Goal: Information Seeking & Learning: Learn about a topic

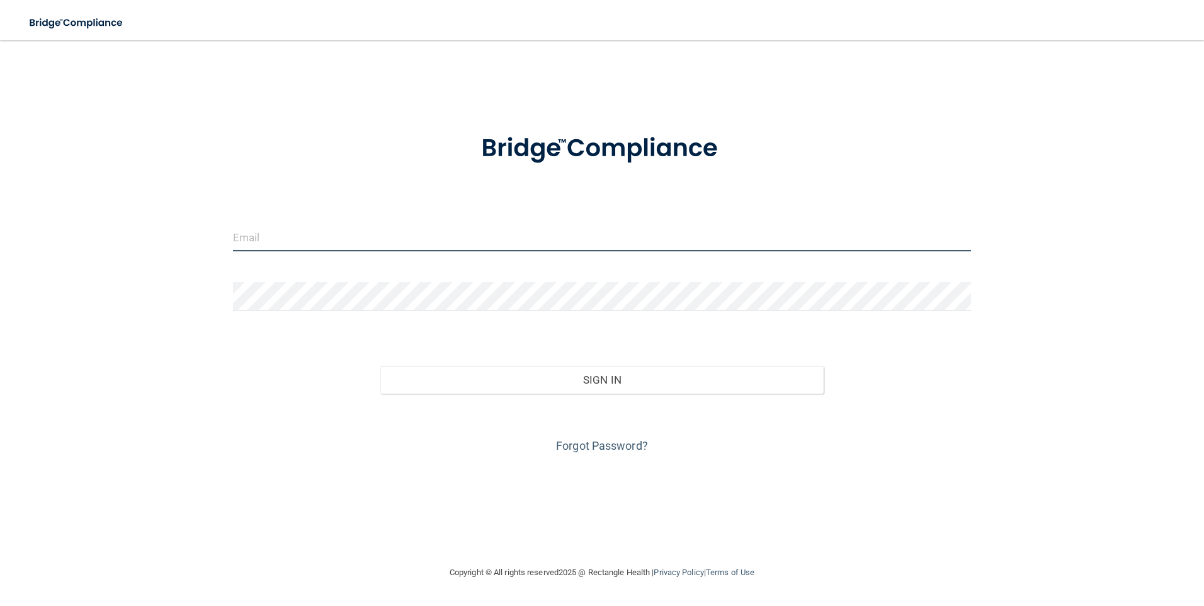
click at [297, 231] on input "email" at bounding box center [602, 237] width 738 height 28
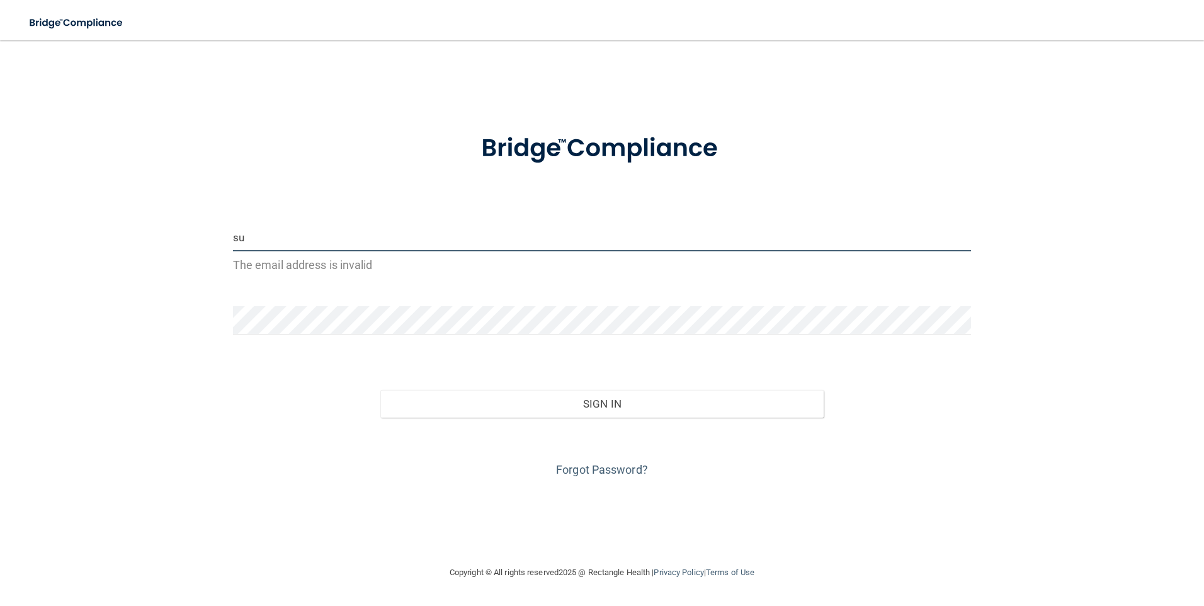
type input "s"
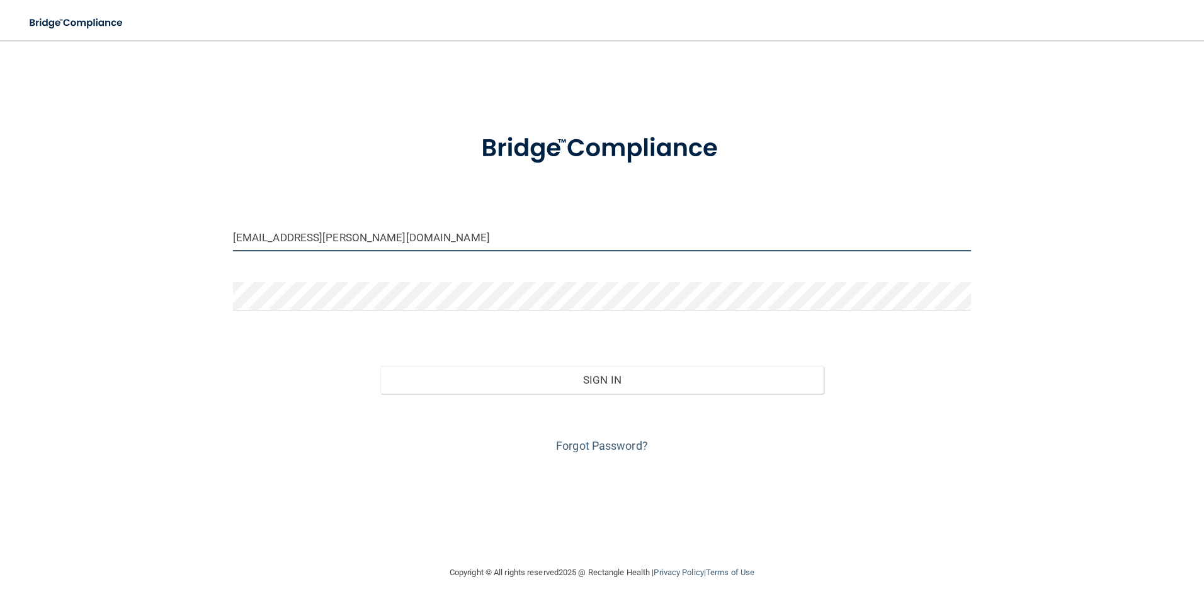
type input "[EMAIL_ADDRESS][PERSON_NAME][DOMAIN_NAME]"
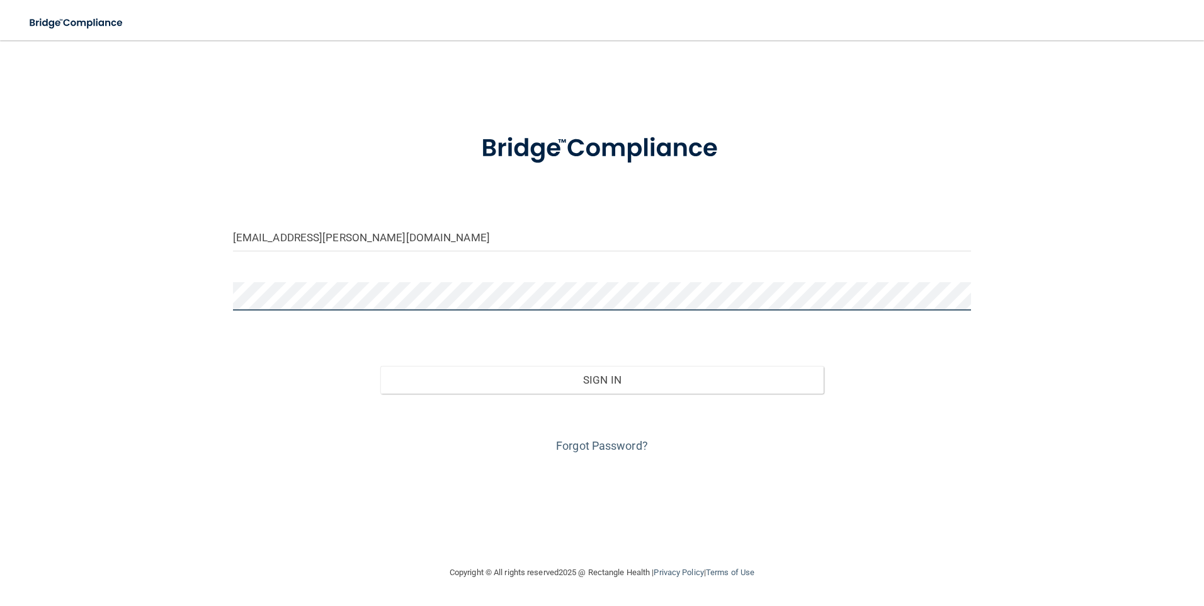
click at [380, 366] on button "Sign In" at bounding box center [601, 380] width 443 height 28
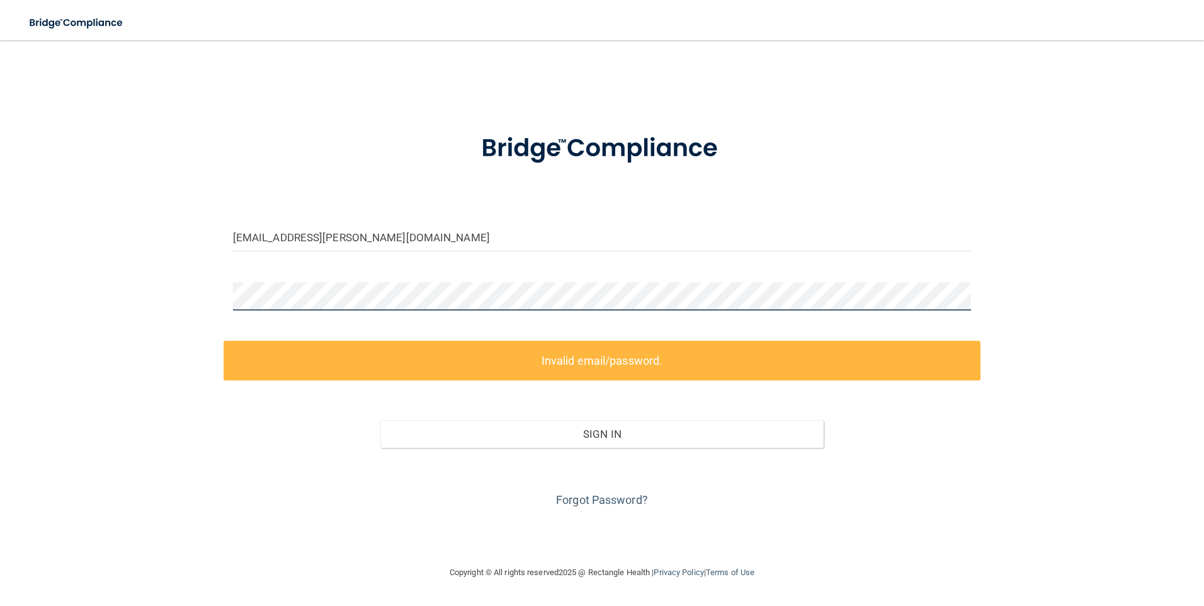
click at [187, 288] on div "[EMAIL_ADDRESS][PERSON_NAME][DOMAIN_NAME] Invalid email/password. You don't hav…" at bounding box center [601, 302] width 1153 height 499
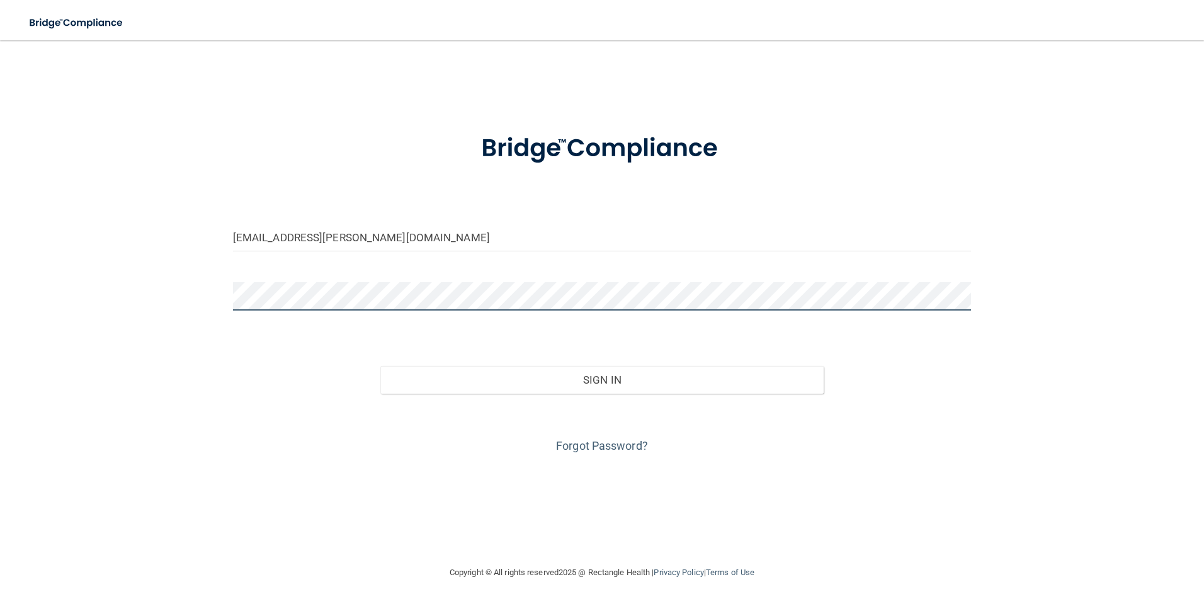
click at [380, 366] on button "Sign In" at bounding box center [601, 380] width 443 height 28
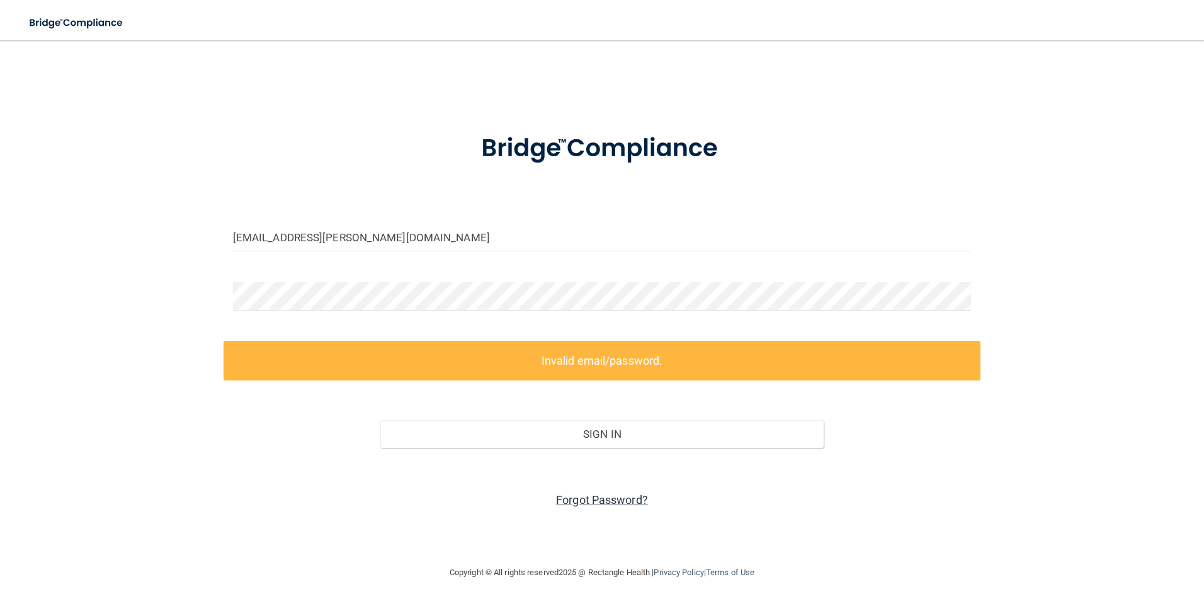
click at [574, 500] on link "Forgot Password?" at bounding box center [602, 499] width 92 height 13
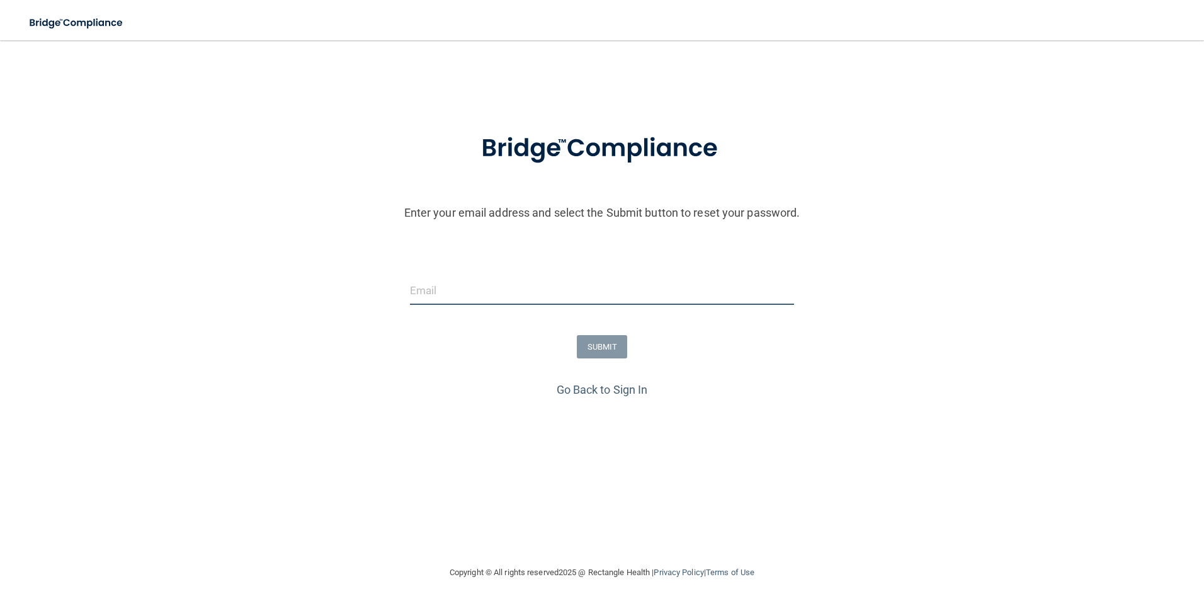
click at [434, 299] on input "email" at bounding box center [602, 290] width 385 height 28
type input "[EMAIL_ADDRESS][PERSON_NAME][DOMAIN_NAME]"
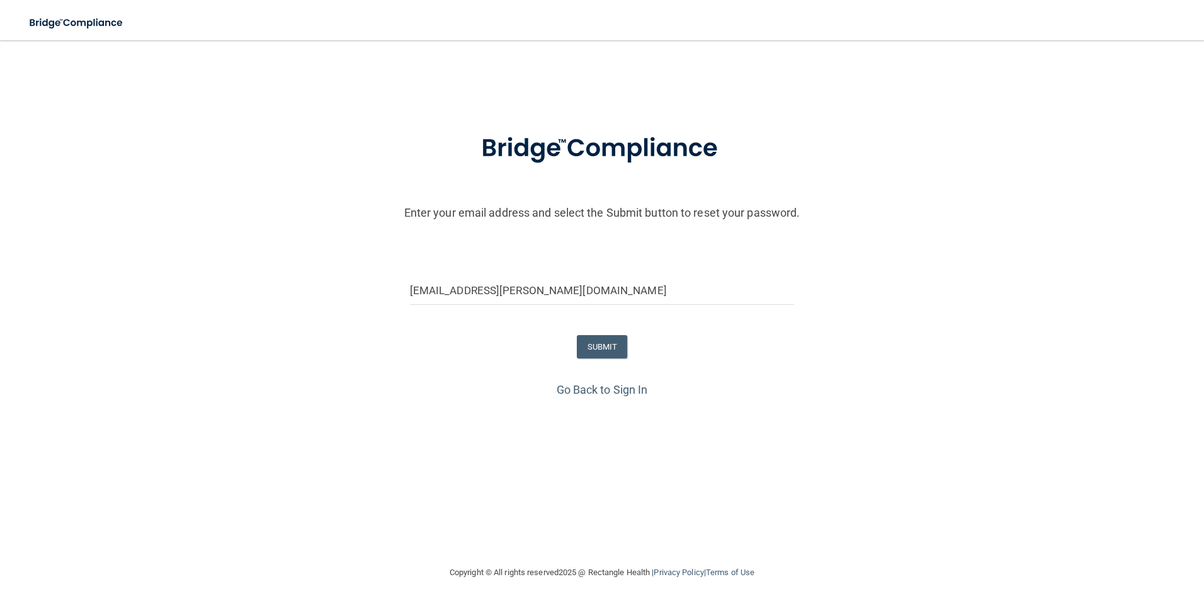
click at [726, 385] on div "Go Back to Sign In" at bounding box center [602, 389] width 1210 height 21
click at [608, 349] on button "SUBMIT" at bounding box center [602, 346] width 51 height 23
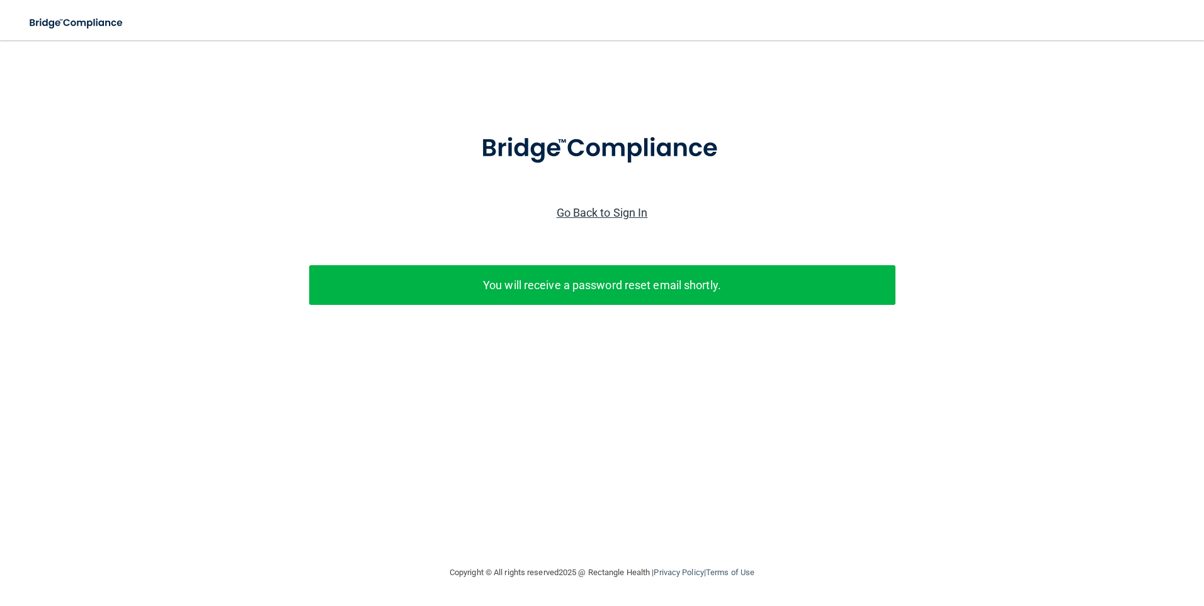
click at [637, 214] on link "Go Back to Sign In" at bounding box center [602, 212] width 91 height 13
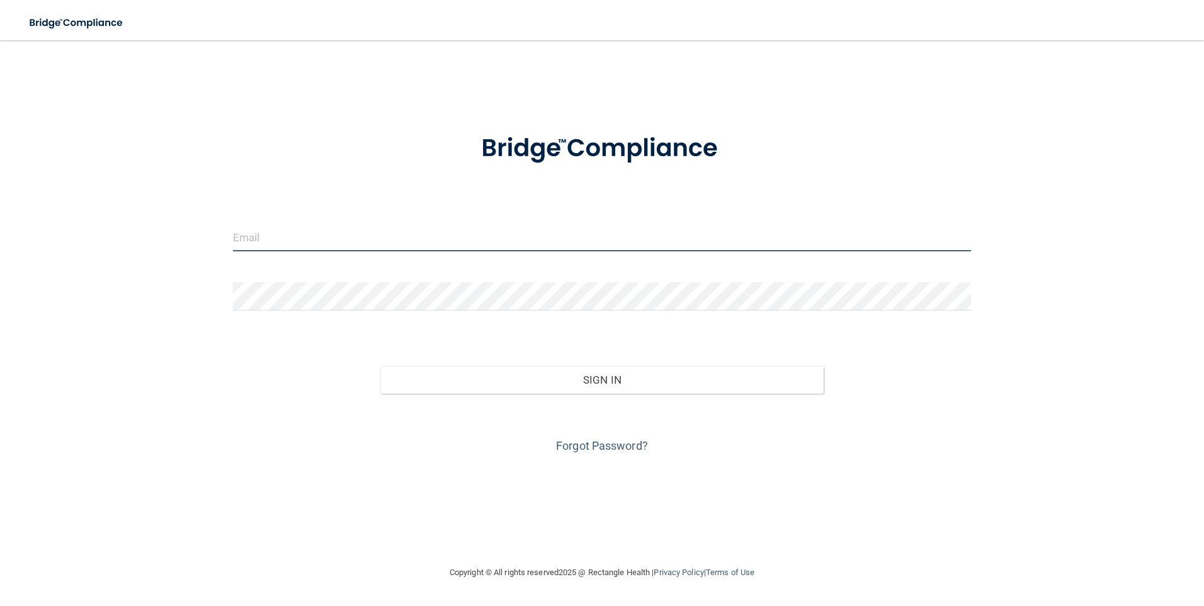
click at [350, 246] on input "email" at bounding box center [602, 237] width 738 height 28
type input "[EMAIL_ADDRESS][PERSON_NAME][DOMAIN_NAME]"
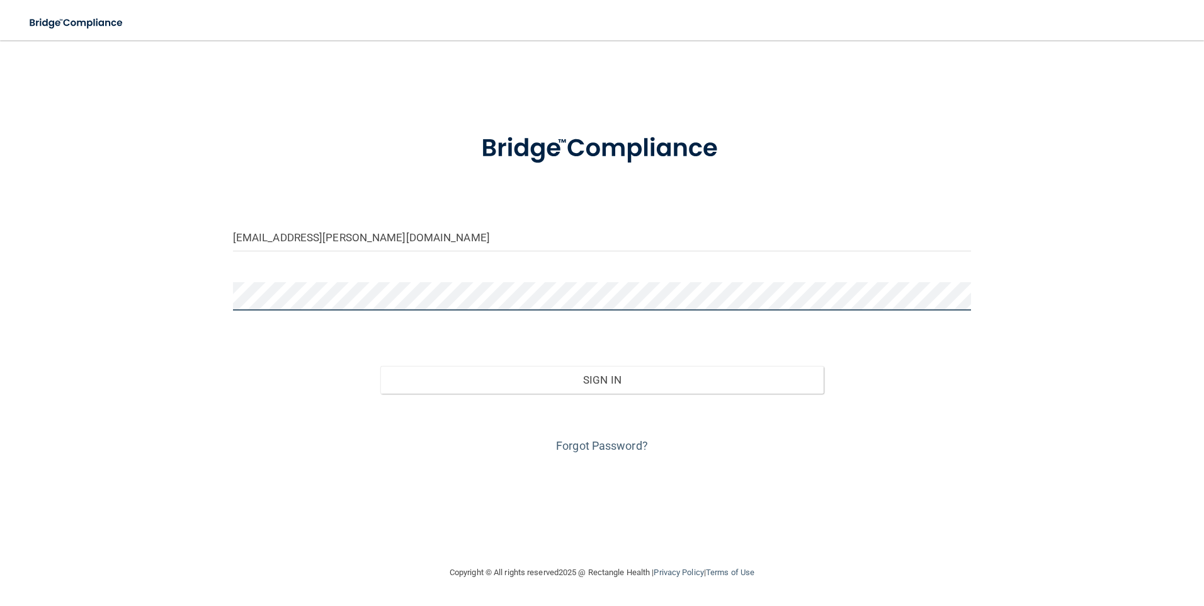
click at [380, 366] on button "Sign In" at bounding box center [601, 380] width 443 height 28
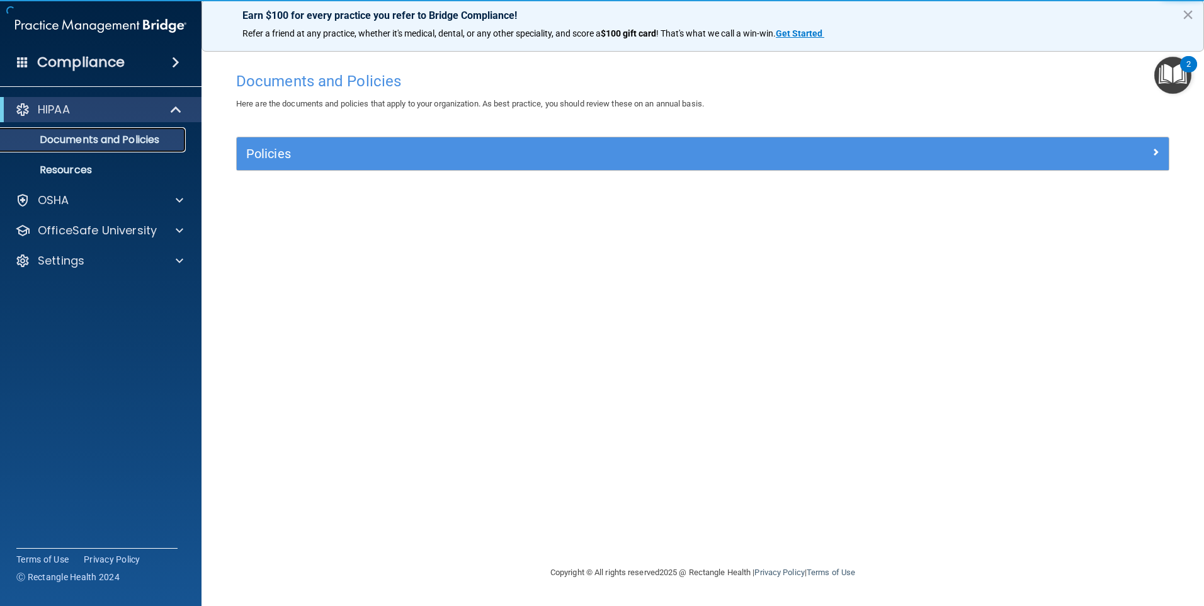
click at [118, 138] on p "Documents and Policies" at bounding box center [94, 139] width 172 height 13
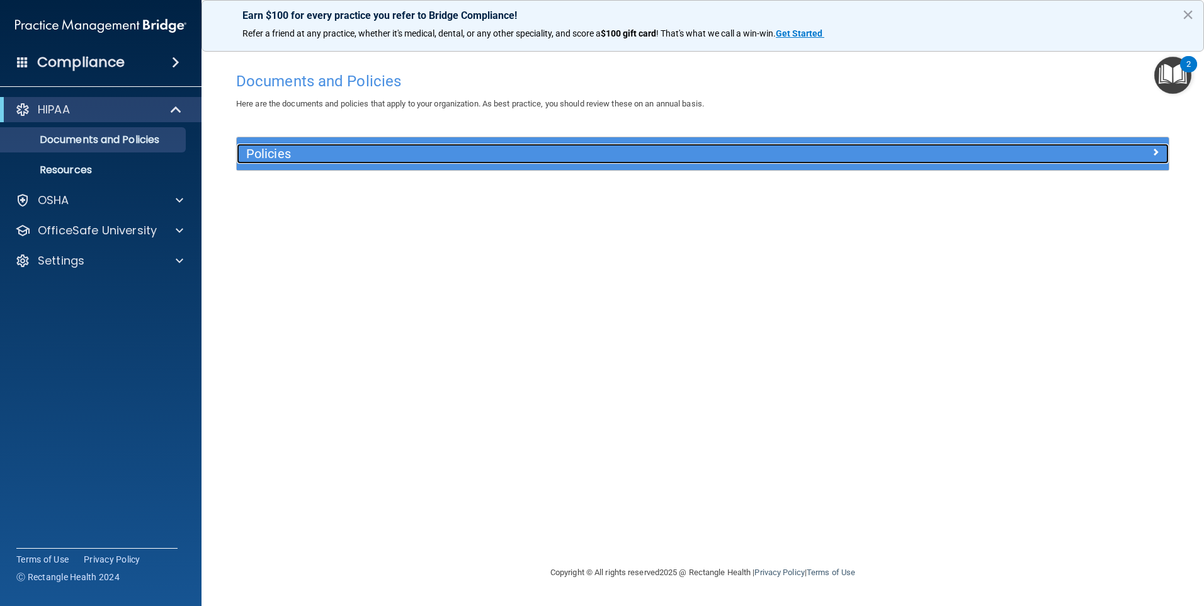
click at [361, 158] on h5 "Policies" at bounding box center [586, 154] width 680 height 14
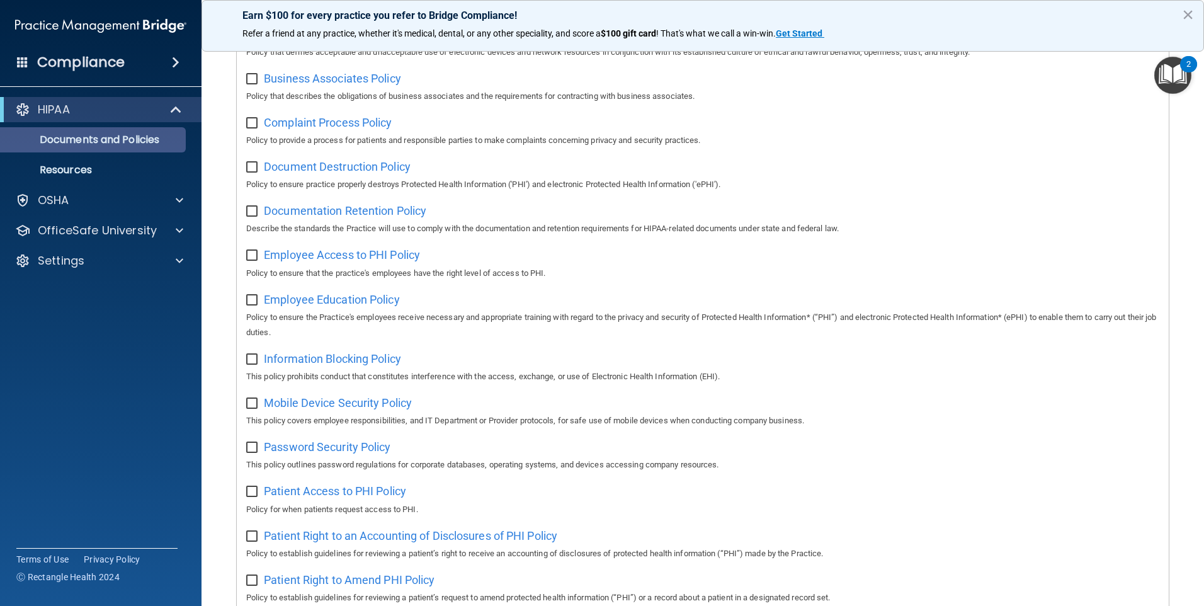
scroll to position [154, 0]
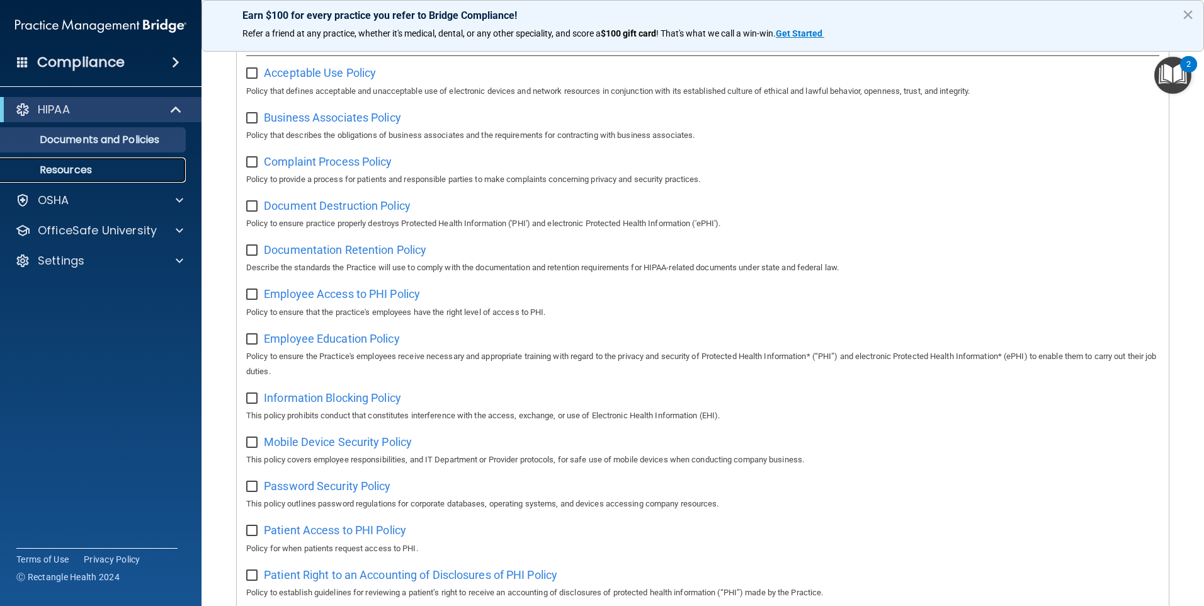
click at [72, 171] on p "Resources" at bounding box center [94, 170] width 172 height 13
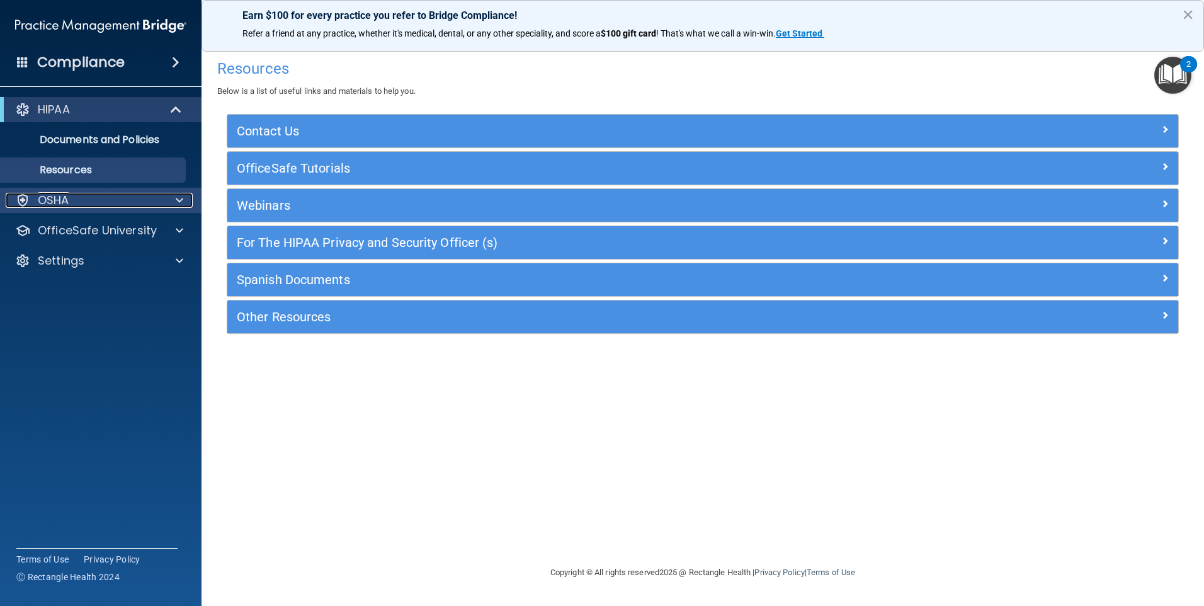
click at [116, 200] on div "OSHA" at bounding box center [84, 200] width 156 height 15
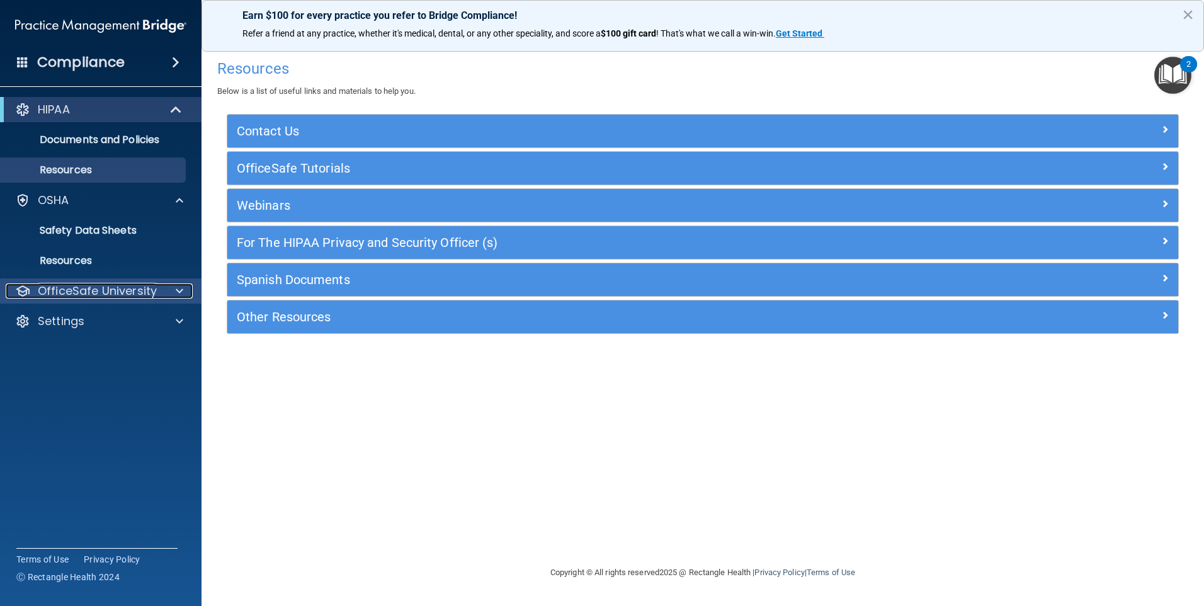
click at [117, 288] on p "OfficeSafe University" at bounding box center [97, 290] width 119 height 15
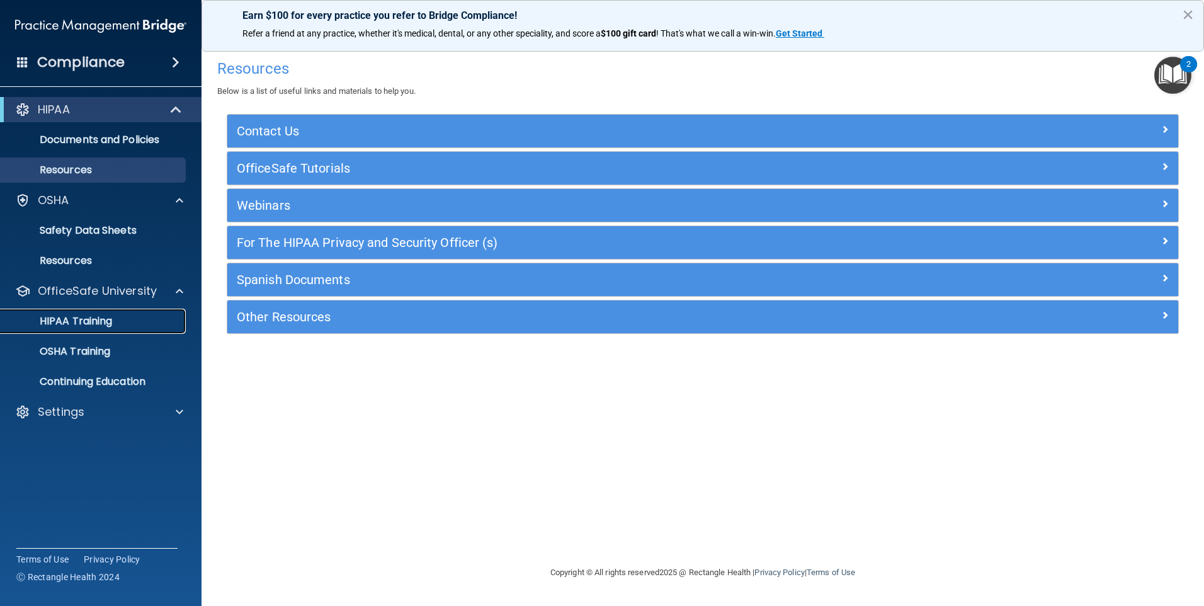
click at [98, 320] on p "HIPAA Training" at bounding box center [60, 321] width 104 height 13
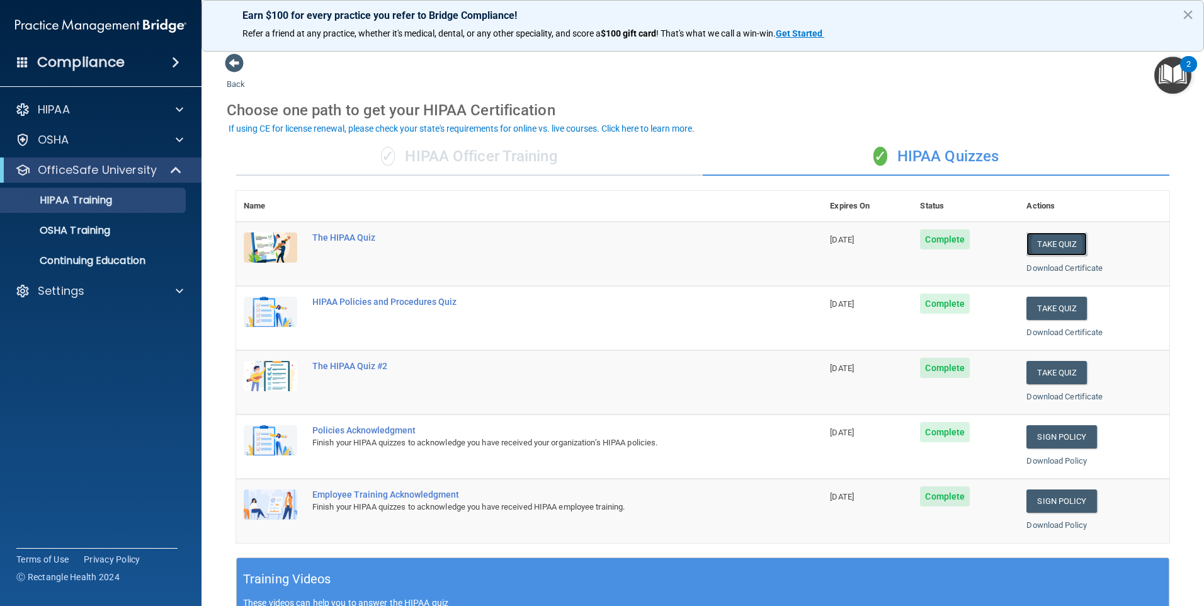
click at [1071, 242] on button "Take Quiz" at bounding box center [1056, 243] width 60 height 23
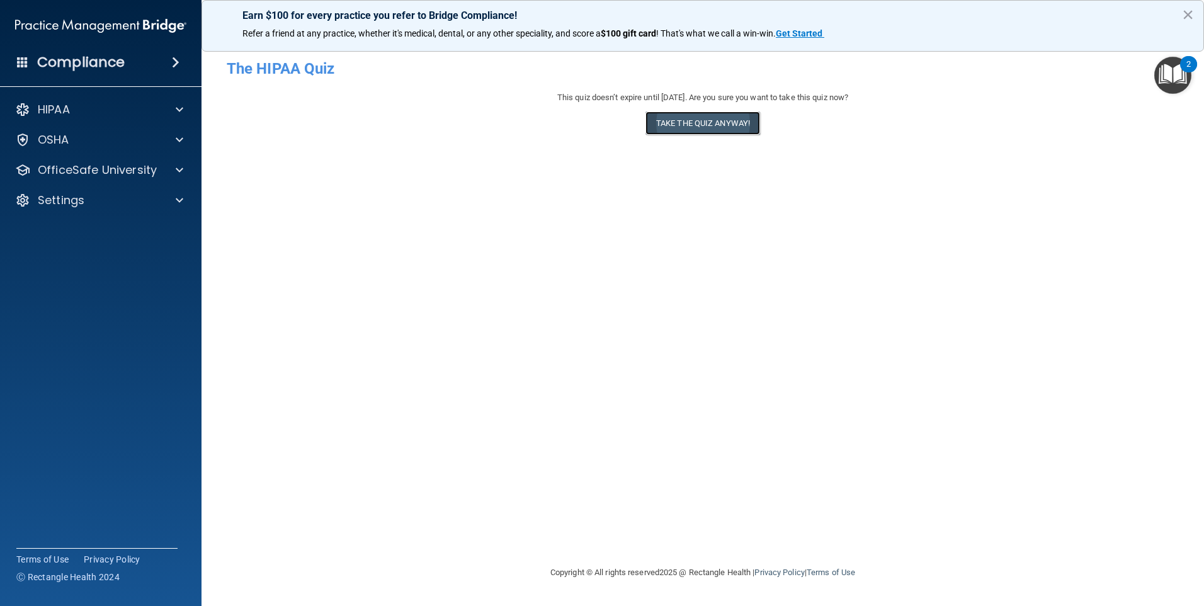
click at [709, 121] on button "Take the quiz anyway!" at bounding box center [702, 122] width 115 height 23
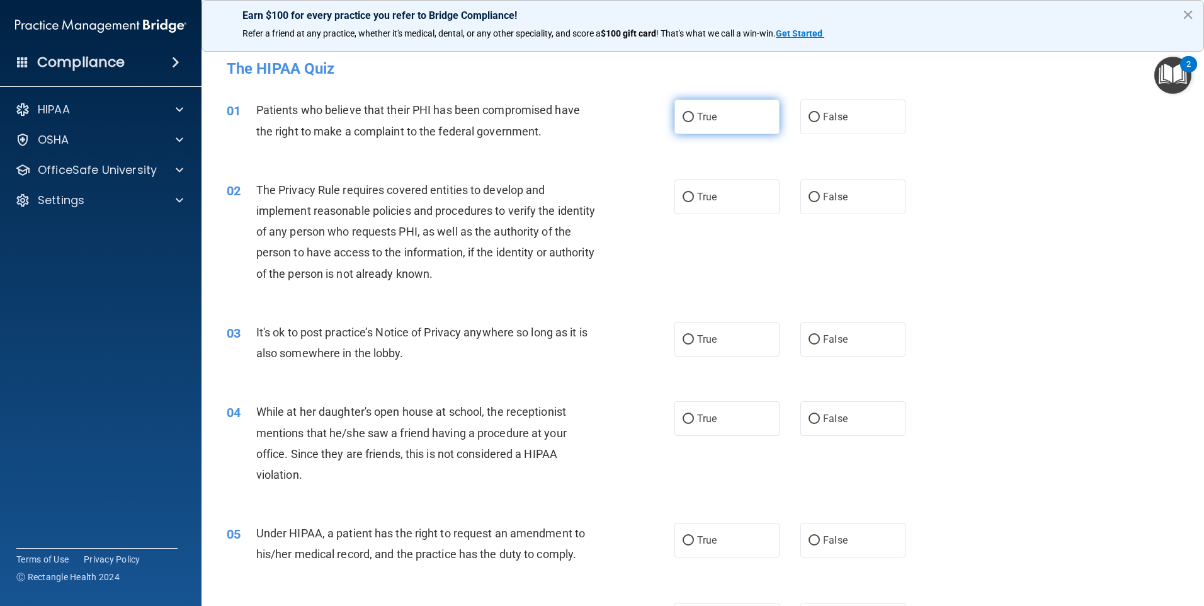
click at [691, 122] on label "True" at bounding box center [726, 116] width 105 height 35
click at [691, 122] on input "True" at bounding box center [687, 117] width 11 height 9
radio input "true"
click at [706, 200] on span "True" at bounding box center [707, 197] width 20 height 12
click at [694, 200] on input "True" at bounding box center [687, 197] width 11 height 9
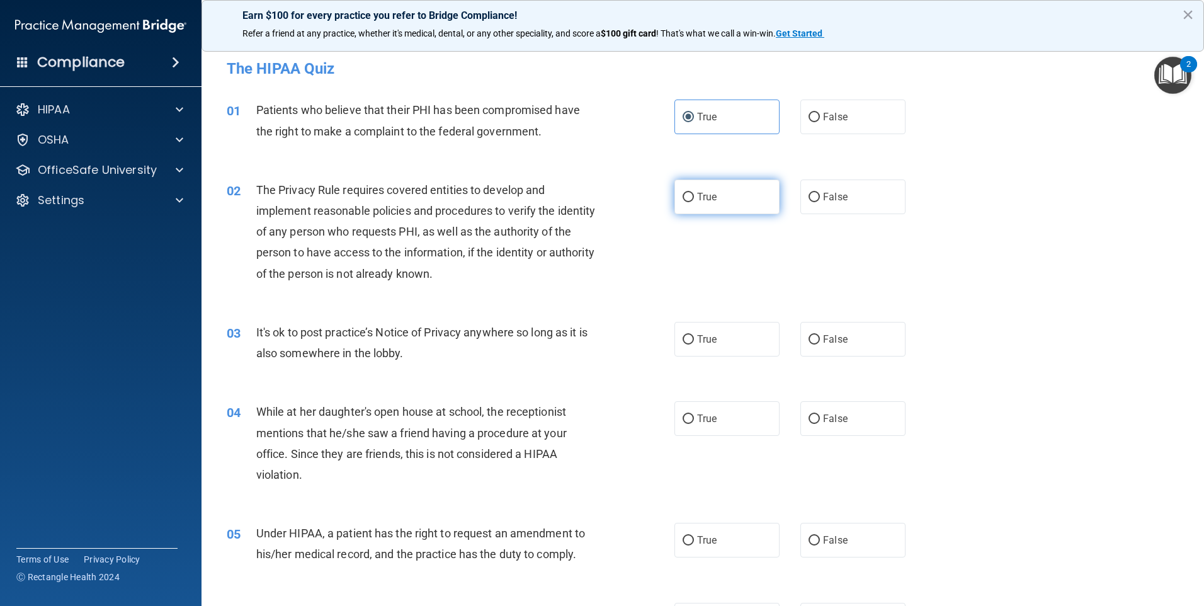
radio input "true"
click at [732, 347] on label "True" at bounding box center [726, 339] width 105 height 35
click at [694, 344] on input "True" at bounding box center [687, 339] width 11 height 9
radio input "true"
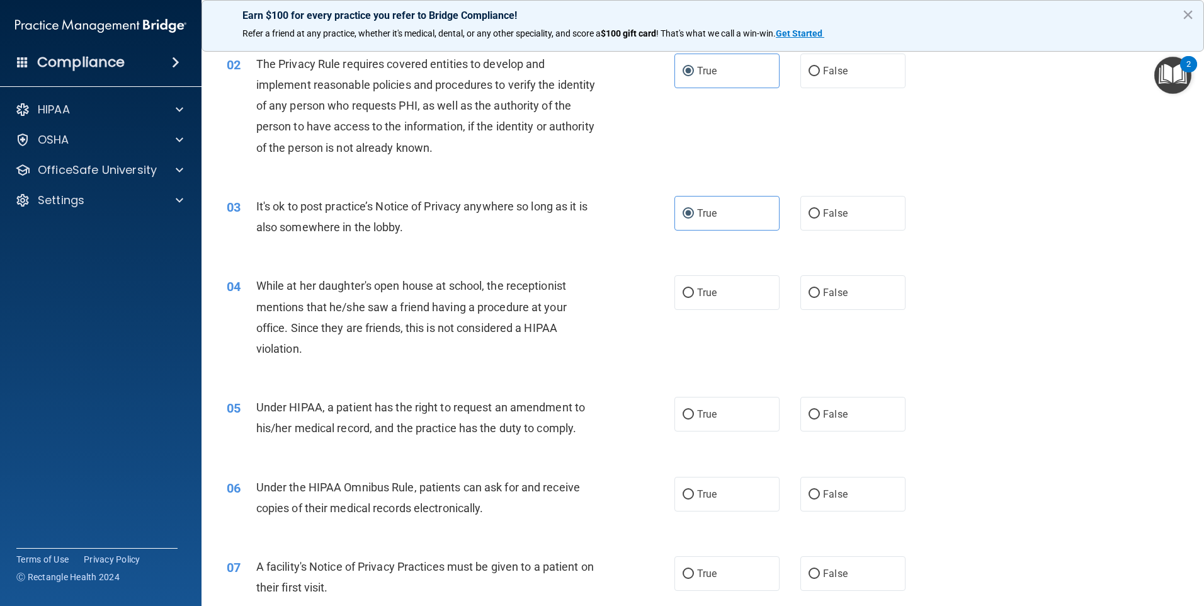
scroll to position [189, 0]
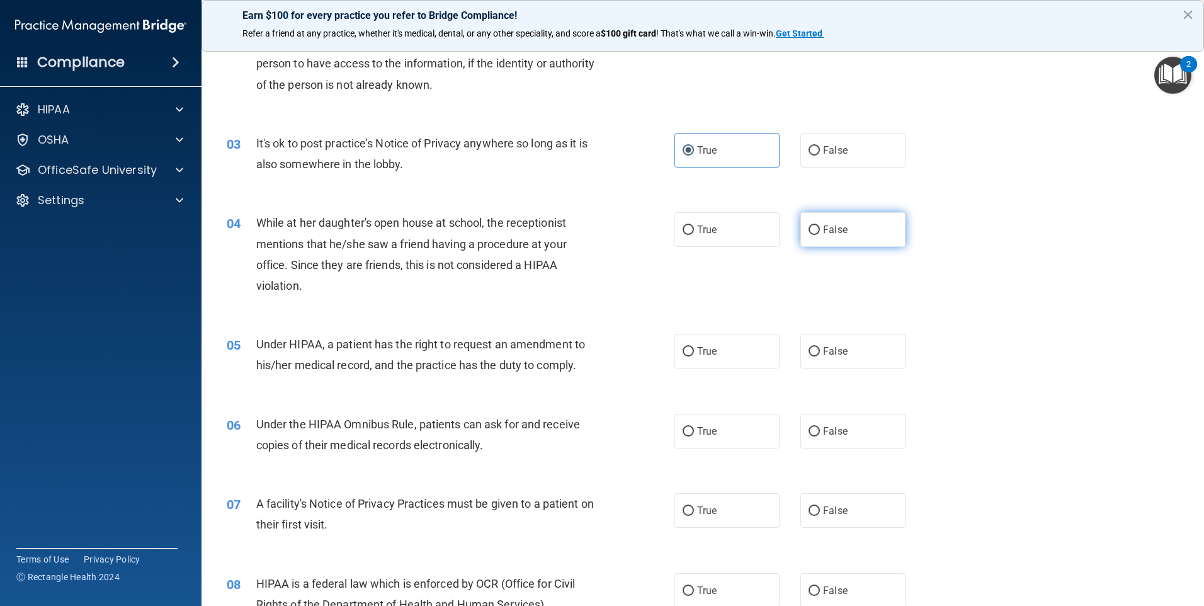
click at [842, 235] on label "False" at bounding box center [852, 229] width 105 height 35
click at [820, 235] on input "False" at bounding box center [813, 229] width 11 height 9
radio input "true"
click at [697, 351] on span "True" at bounding box center [707, 351] width 20 height 12
click at [693, 351] on input "True" at bounding box center [687, 351] width 11 height 9
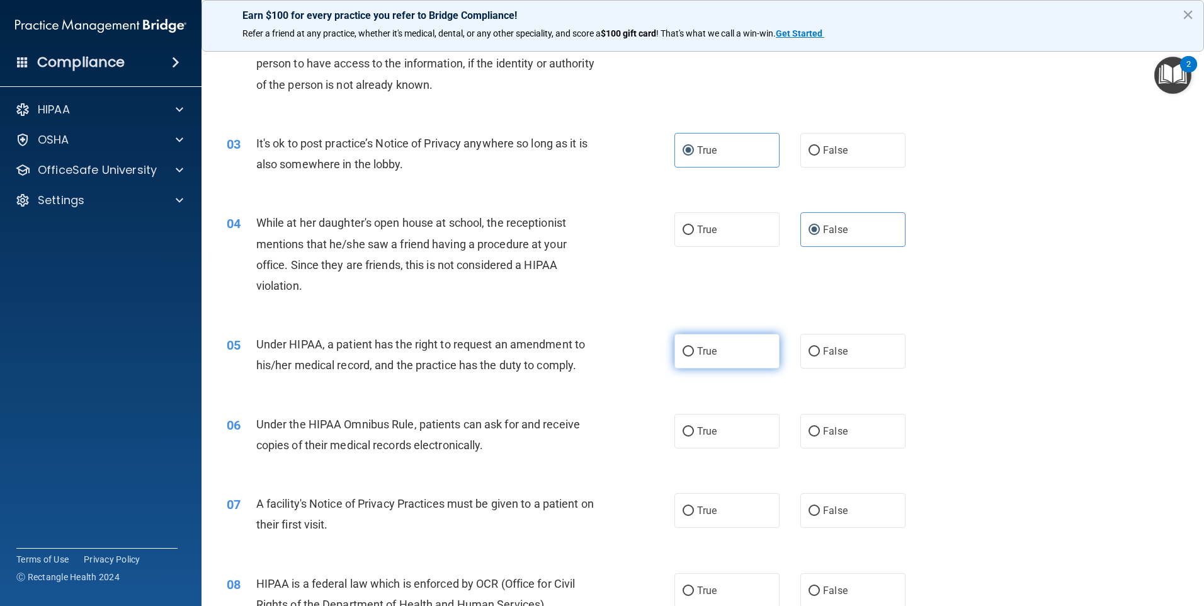
radio input "true"
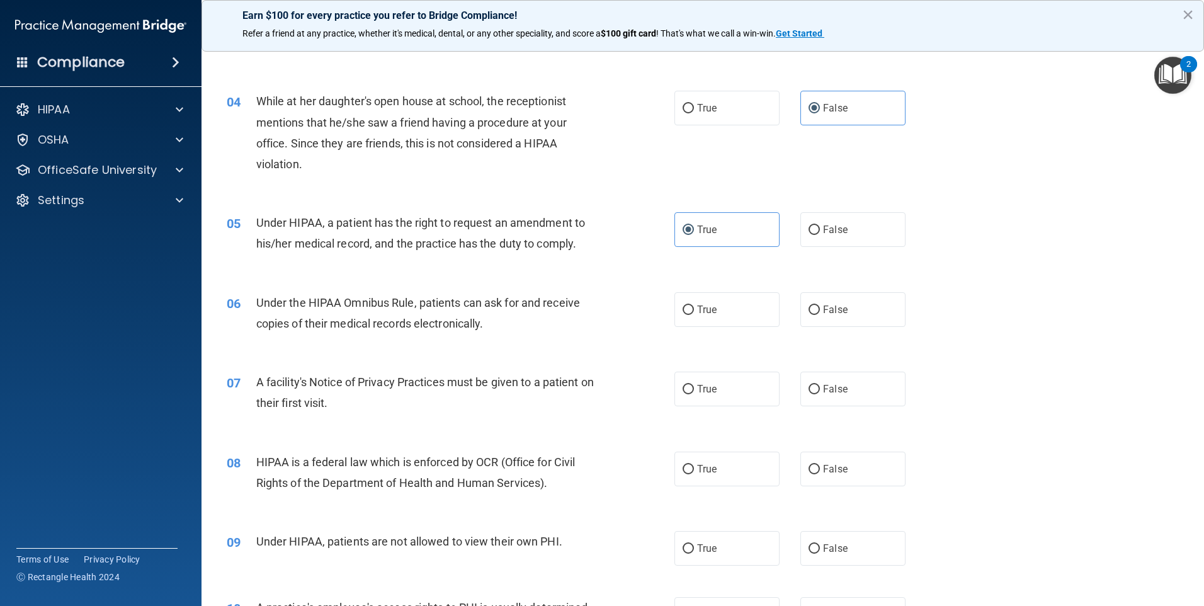
scroll to position [315, 0]
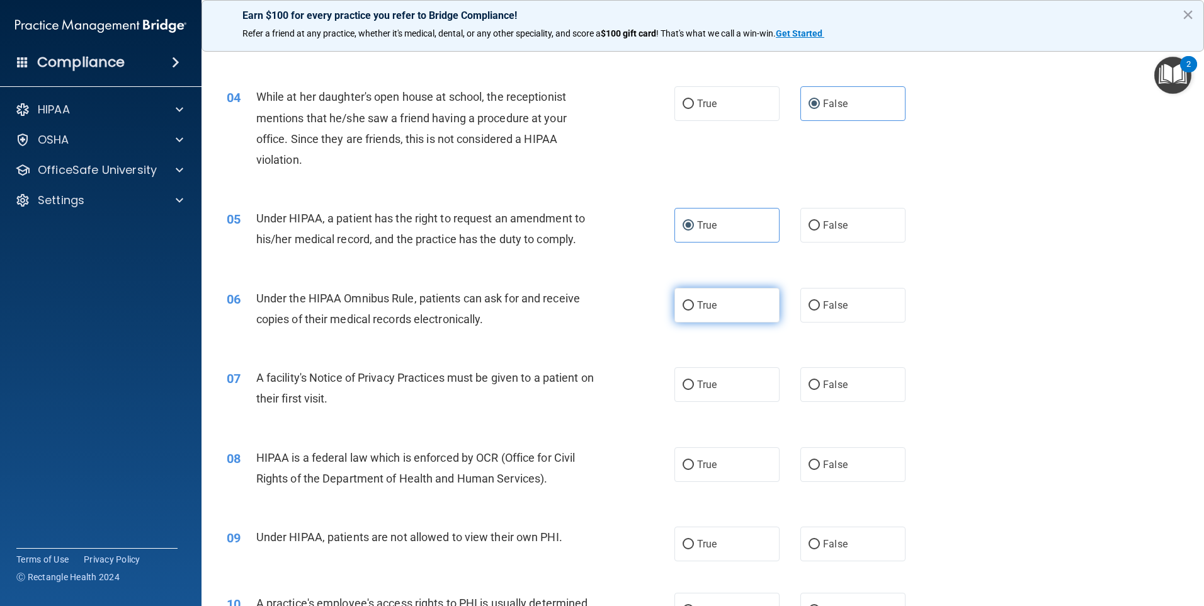
click at [677, 311] on label "True" at bounding box center [726, 305] width 105 height 35
click at [682, 310] on input "True" at bounding box center [687, 305] width 11 height 9
radio input "true"
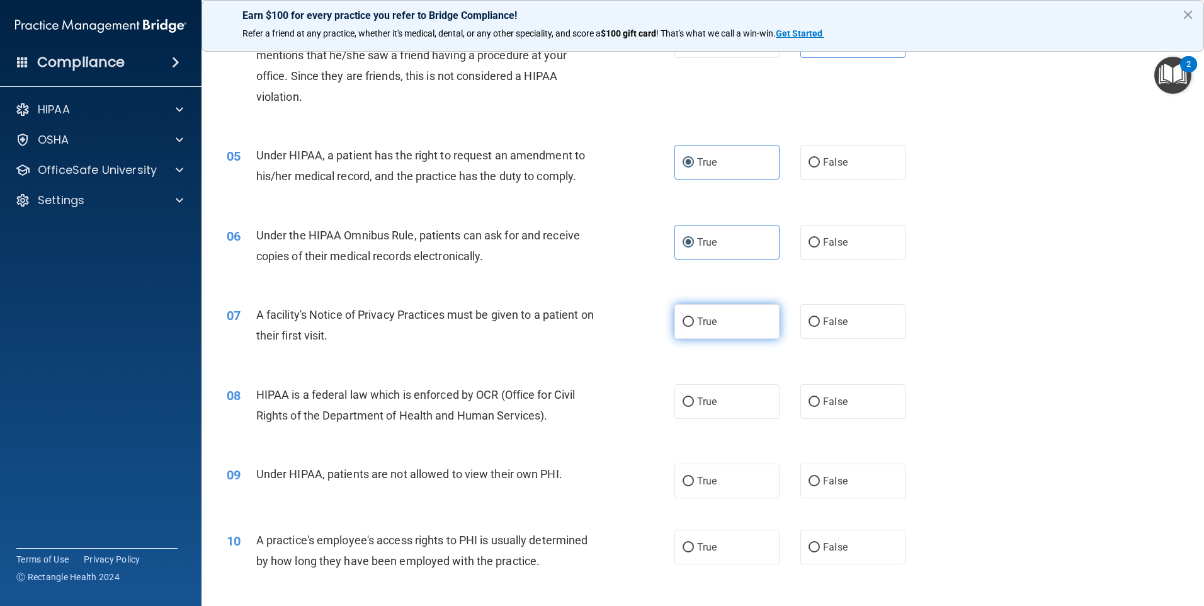
click at [732, 320] on label "True" at bounding box center [726, 321] width 105 height 35
click at [694, 320] on input "True" at bounding box center [687, 321] width 11 height 9
radio input "true"
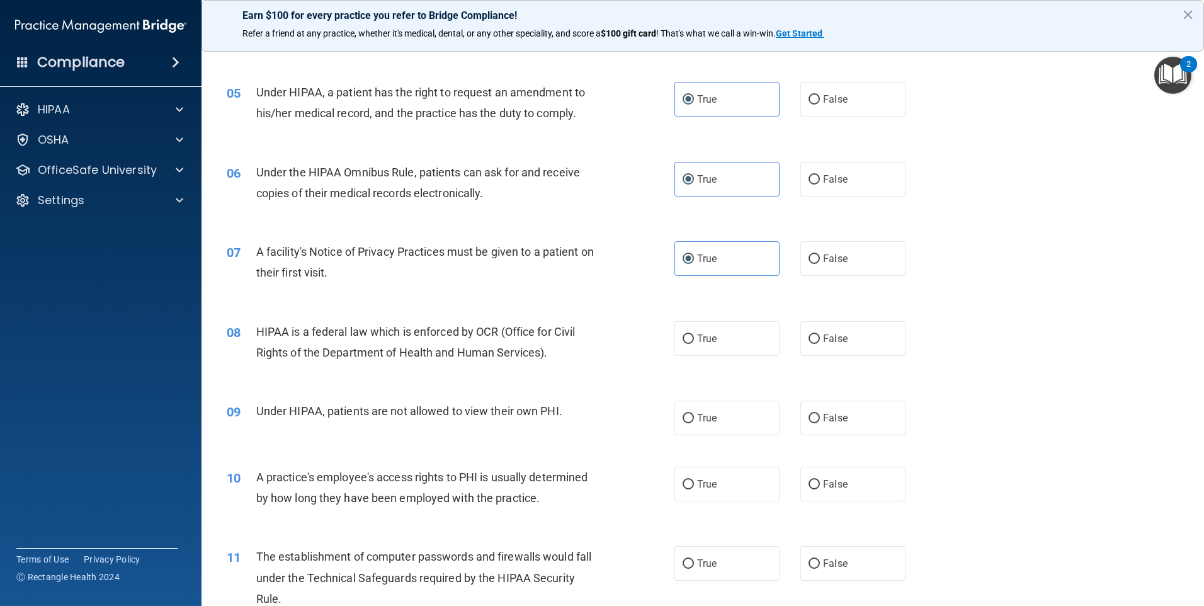
scroll to position [504, 0]
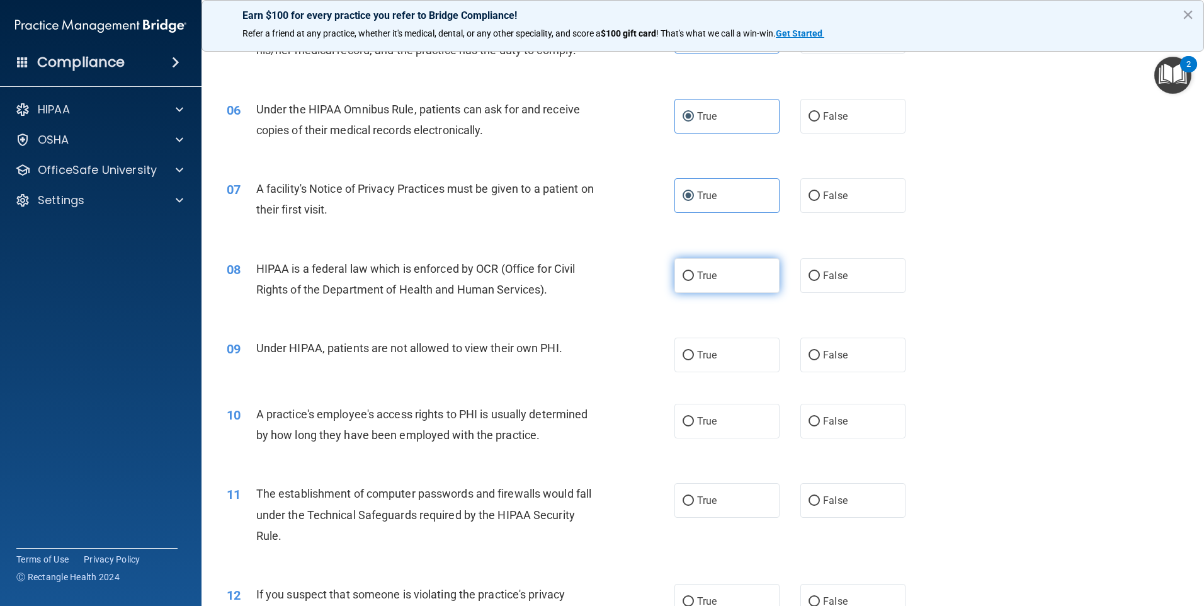
click at [701, 278] on span "True" at bounding box center [707, 275] width 20 height 12
click at [694, 278] on input "True" at bounding box center [687, 275] width 11 height 9
radio input "true"
click at [828, 356] on span "False" at bounding box center [835, 355] width 25 height 12
click at [820, 356] on input "False" at bounding box center [813, 355] width 11 height 9
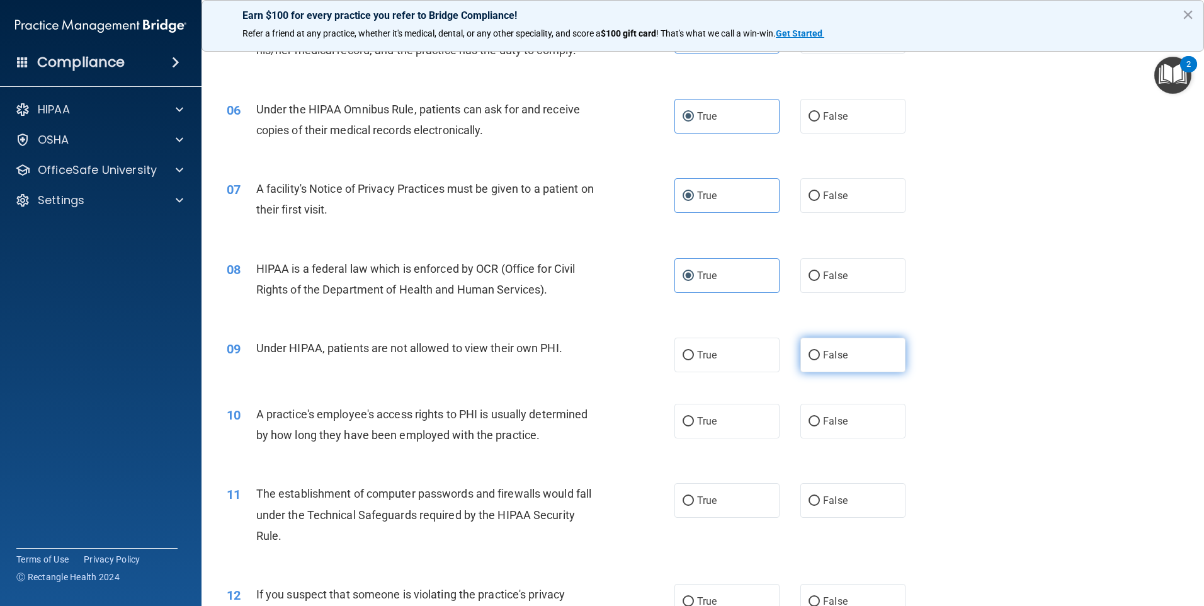
radio input "true"
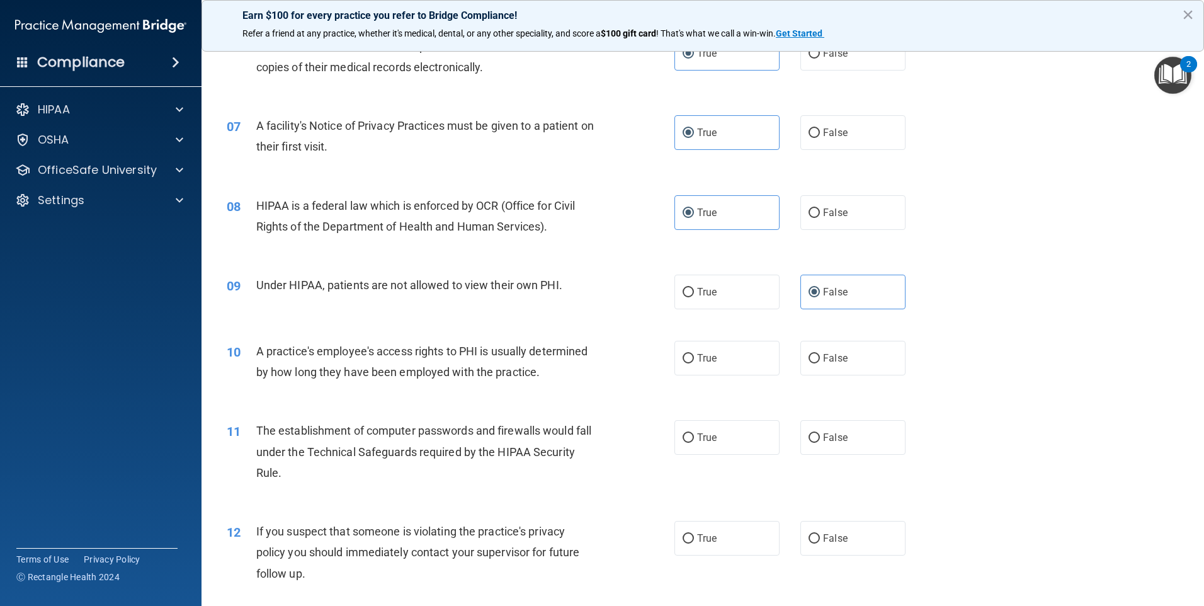
scroll to position [630, 0]
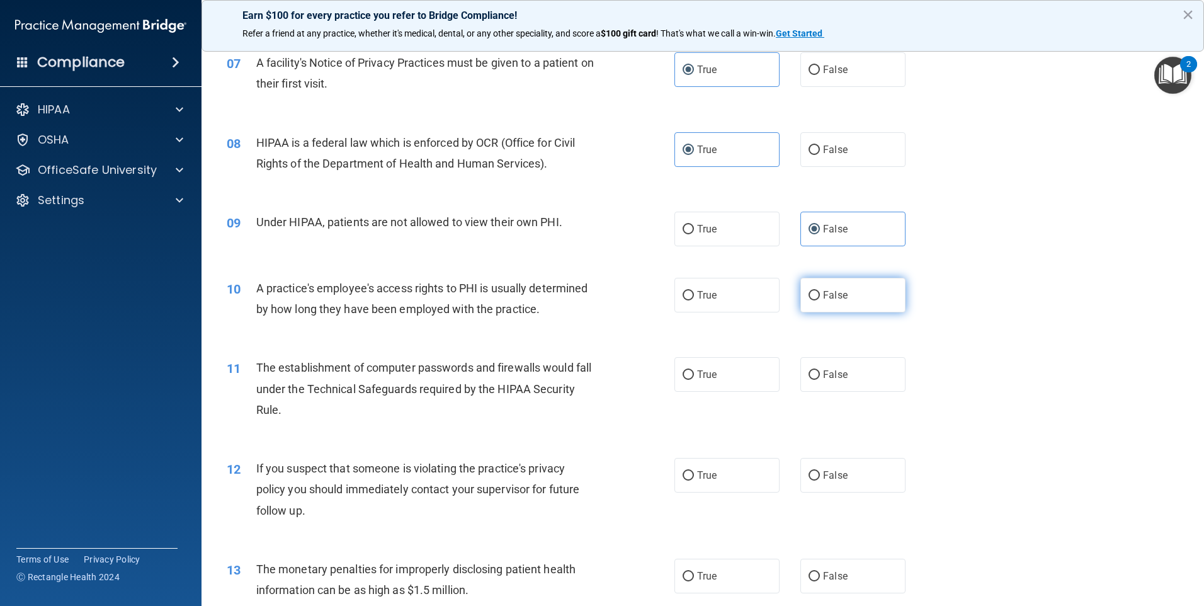
click at [831, 298] on span "False" at bounding box center [835, 295] width 25 height 12
click at [820, 298] on input "False" at bounding box center [813, 295] width 11 height 9
radio input "true"
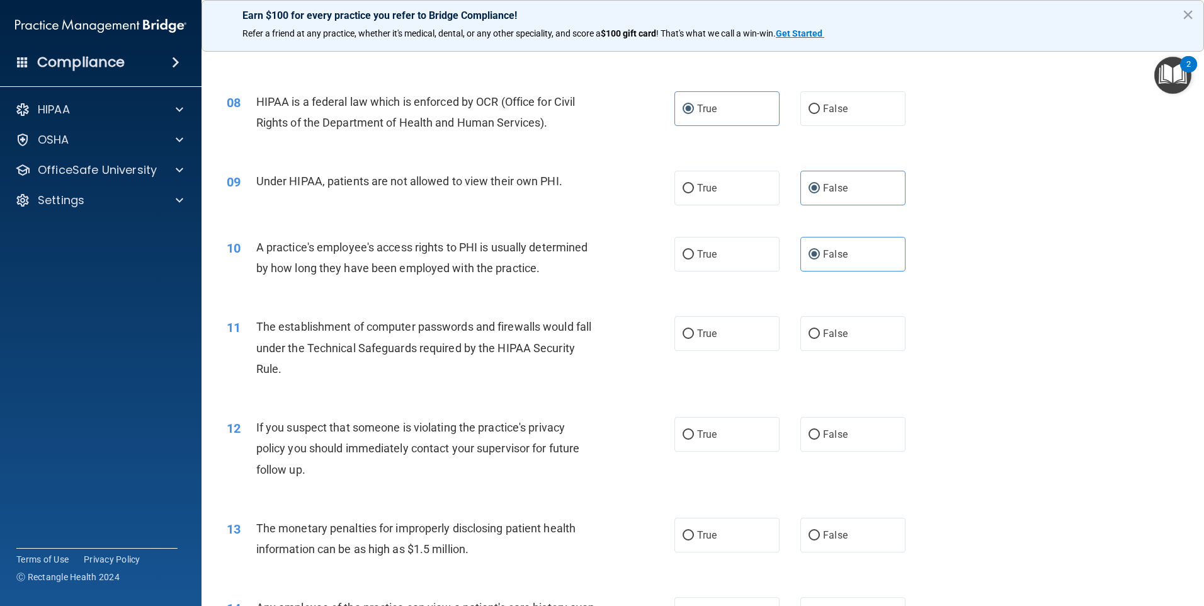
scroll to position [692, 0]
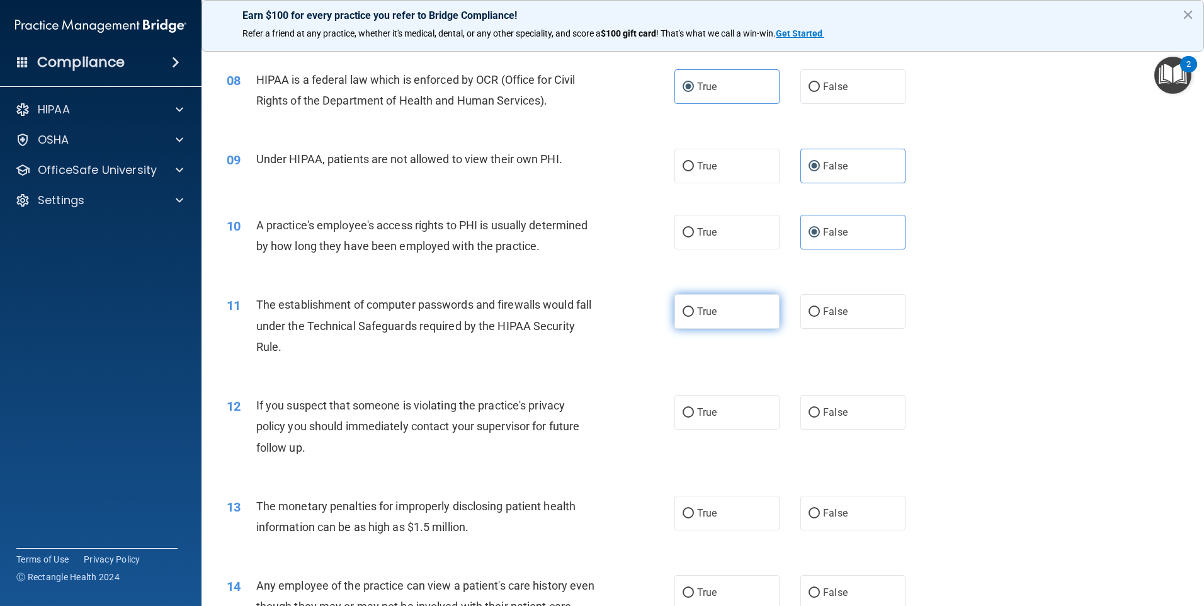
click at [692, 320] on label "True" at bounding box center [726, 311] width 105 height 35
click at [692, 317] on input "True" at bounding box center [687, 311] width 11 height 9
radio input "true"
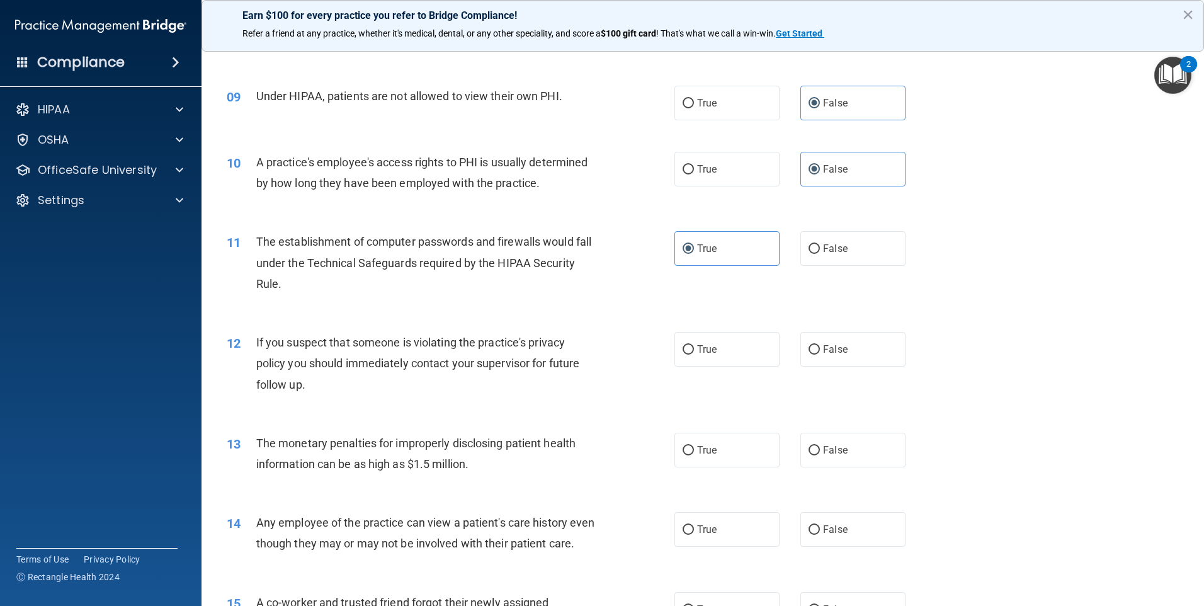
scroll to position [818, 0]
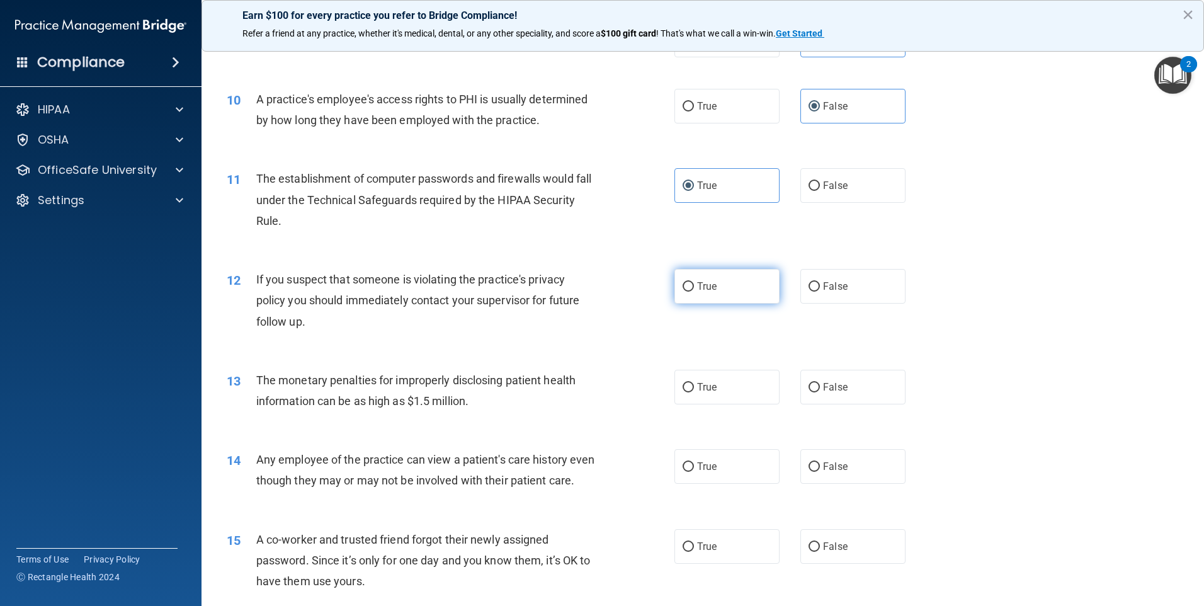
click at [704, 291] on span "True" at bounding box center [707, 286] width 20 height 12
click at [694, 291] on input "True" at bounding box center [687, 286] width 11 height 9
radio input "true"
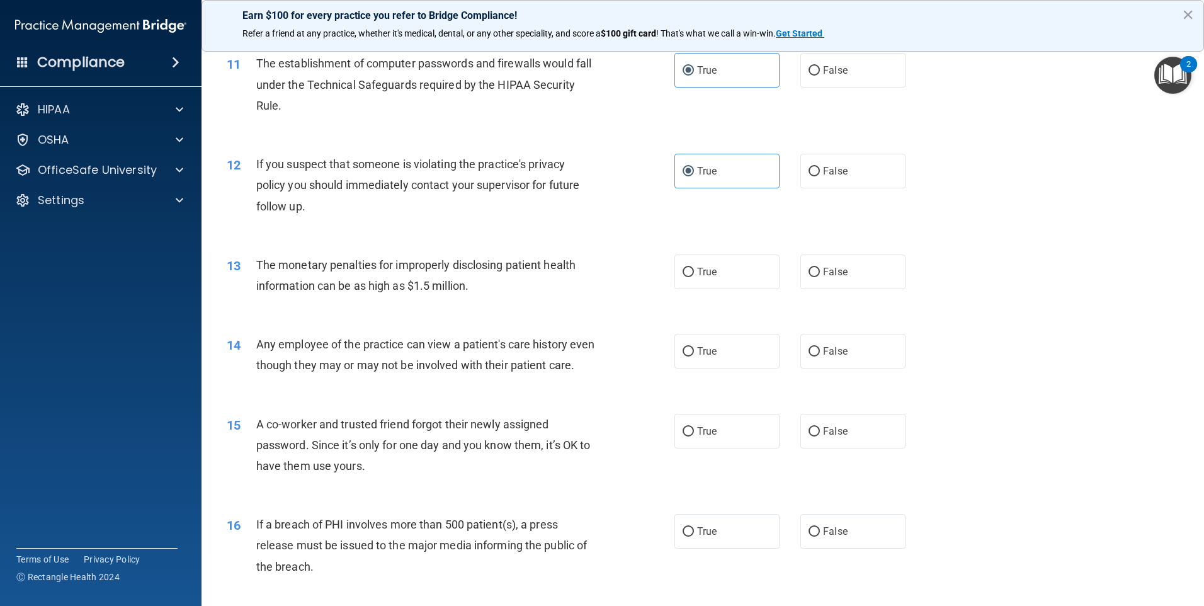
scroll to position [944, 0]
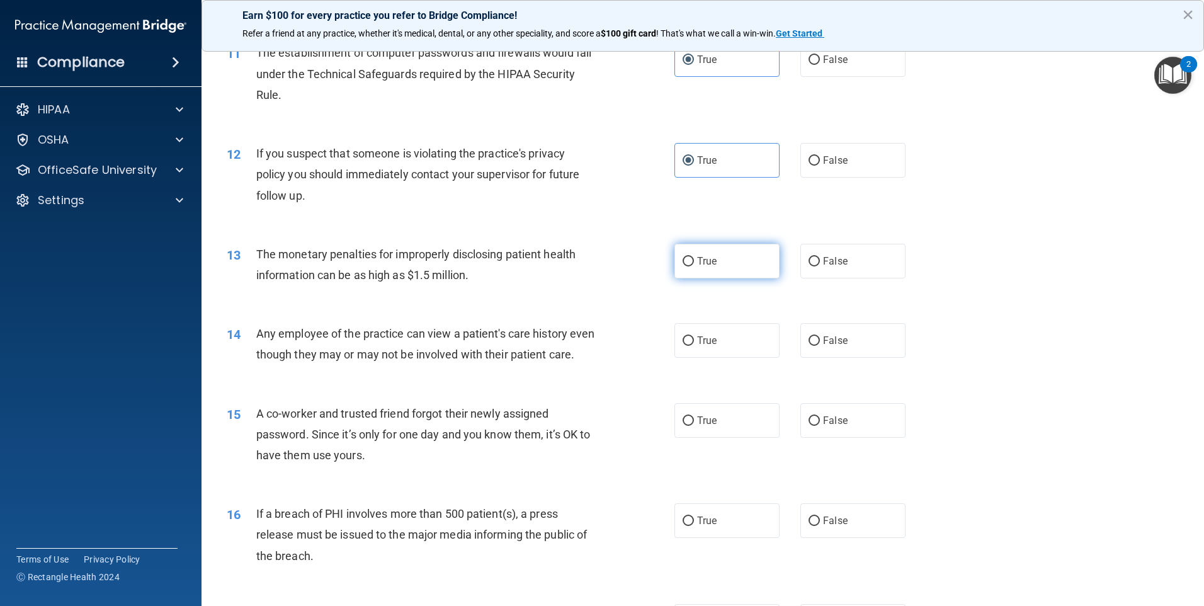
click at [709, 266] on span "True" at bounding box center [707, 261] width 20 height 12
click at [694, 266] on input "True" at bounding box center [687, 261] width 11 height 9
radio input "true"
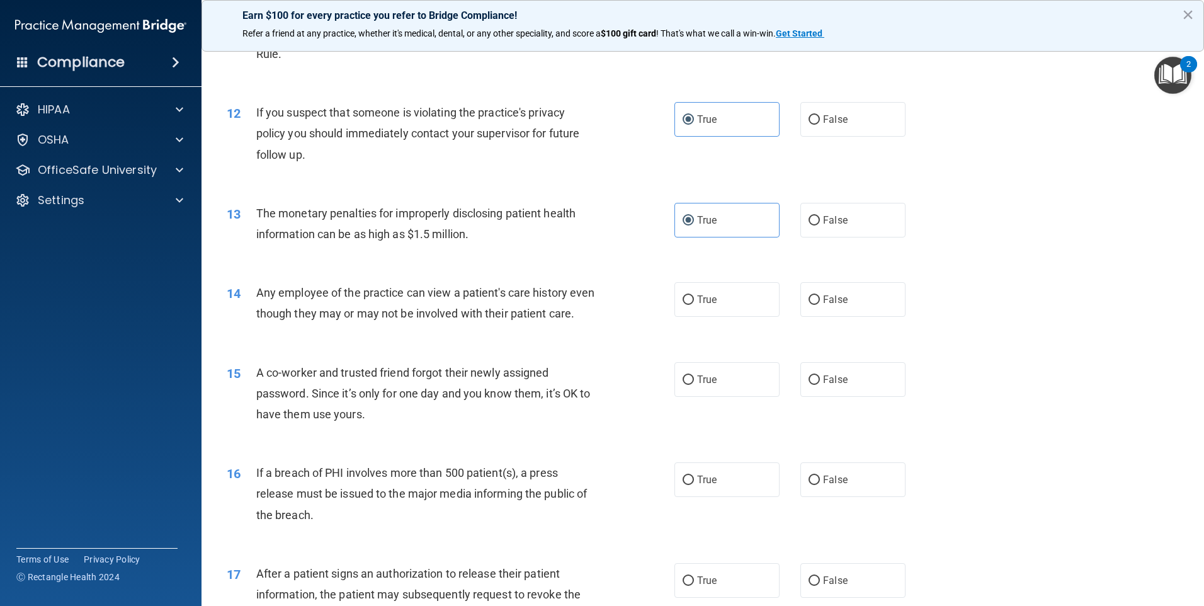
scroll to position [1007, 0]
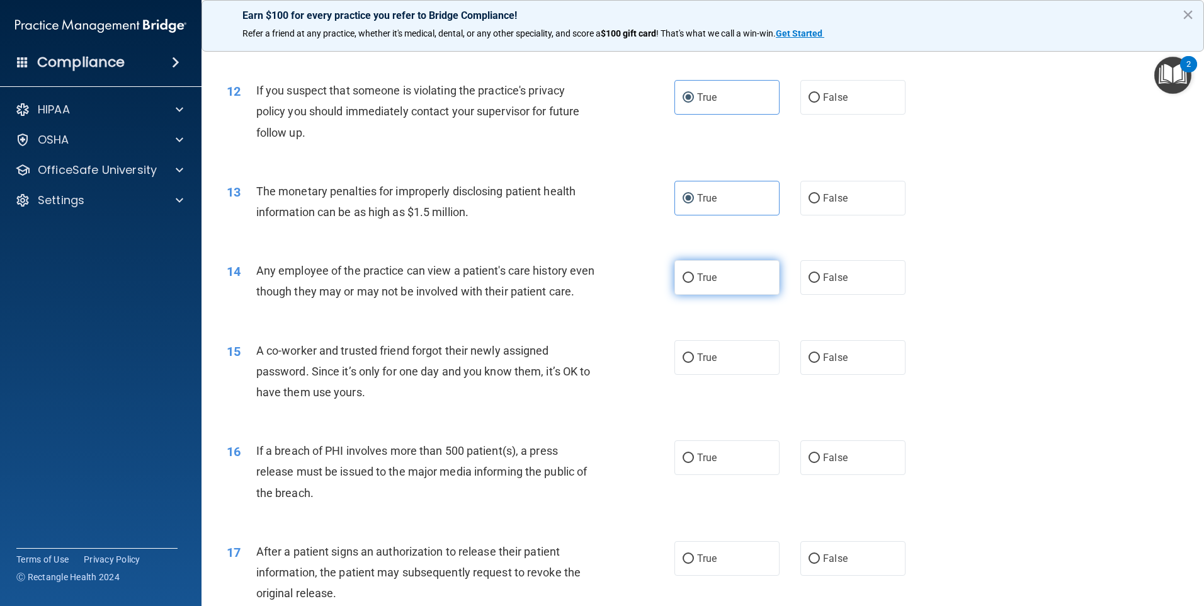
click at [705, 283] on span "True" at bounding box center [707, 277] width 20 height 12
click at [694, 283] on input "True" at bounding box center [687, 277] width 11 height 9
radio input "true"
click at [881, 369] on label "False" at bounding box center [852, 357] width 105 height 35
click at [820, 363] on input "False" at bounding box center [813, 357] width 11 height 9
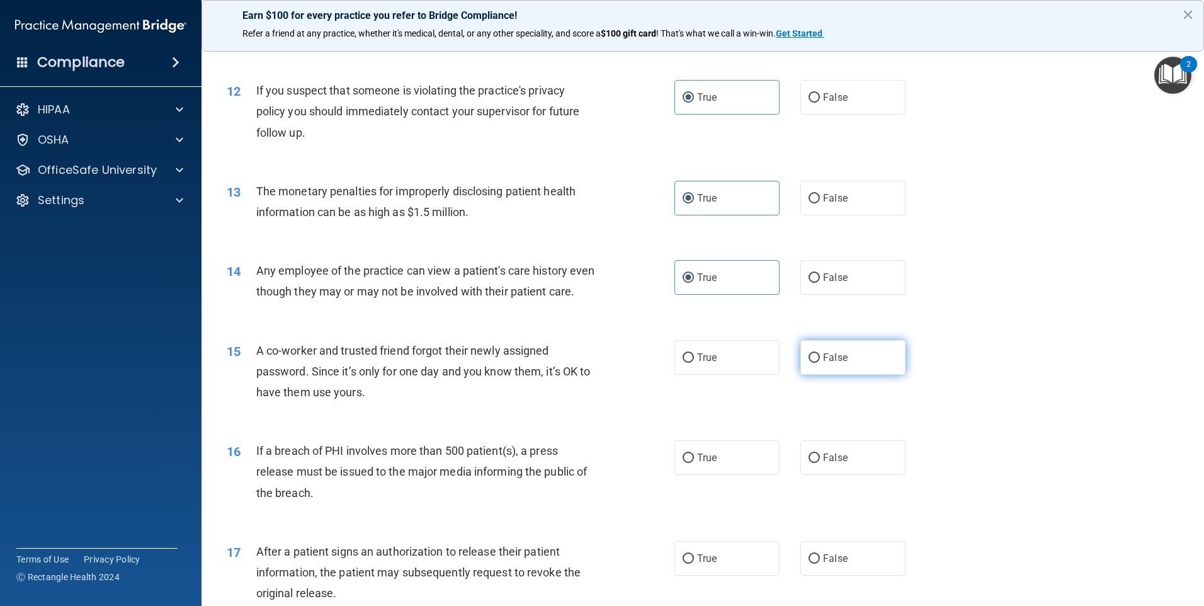
radio input "true"
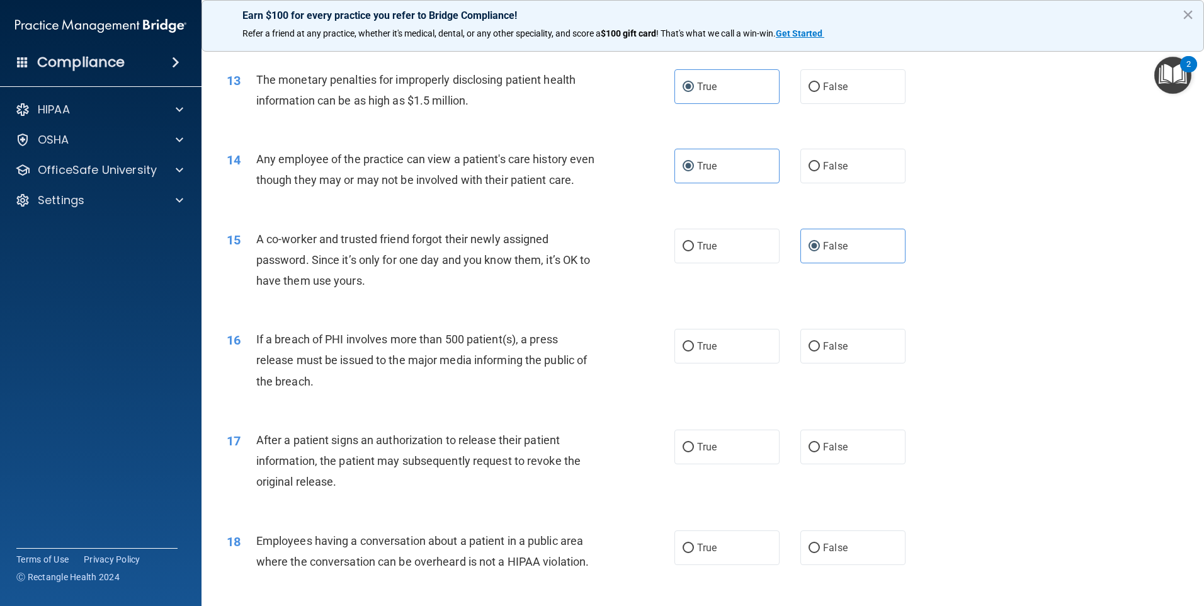
scroll to position [1196, 0]
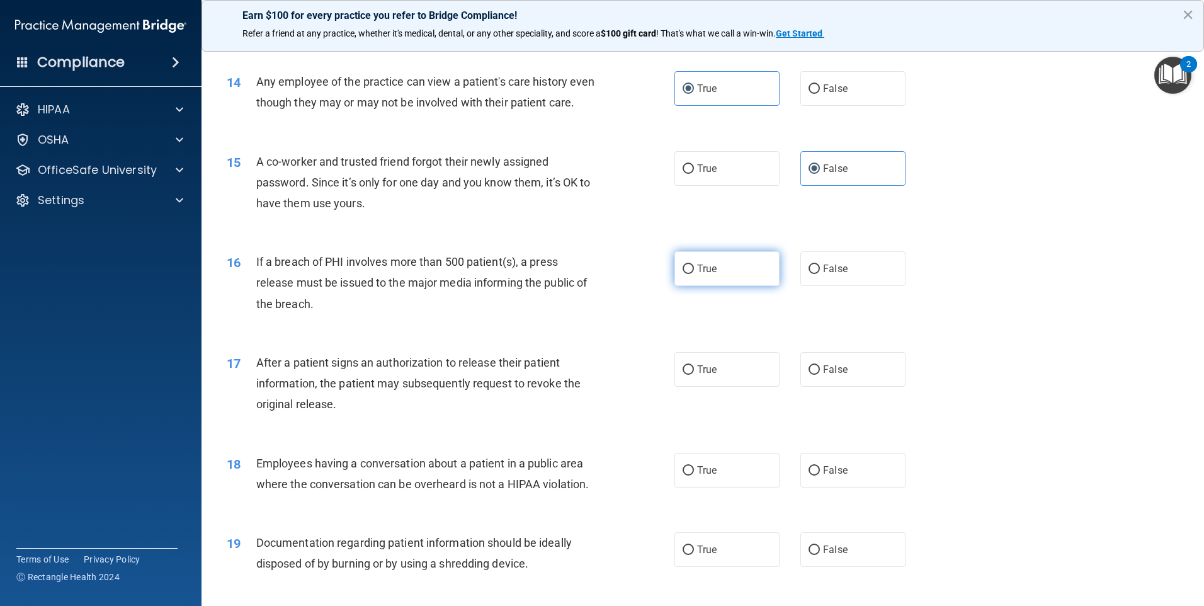
click at [700, 274] on span "True" at bounding box center [707, 269] width 20 height 12
click at [694, 274] on input "True" at bounding box center [687, 268] width 11 height 9
radio input "true"
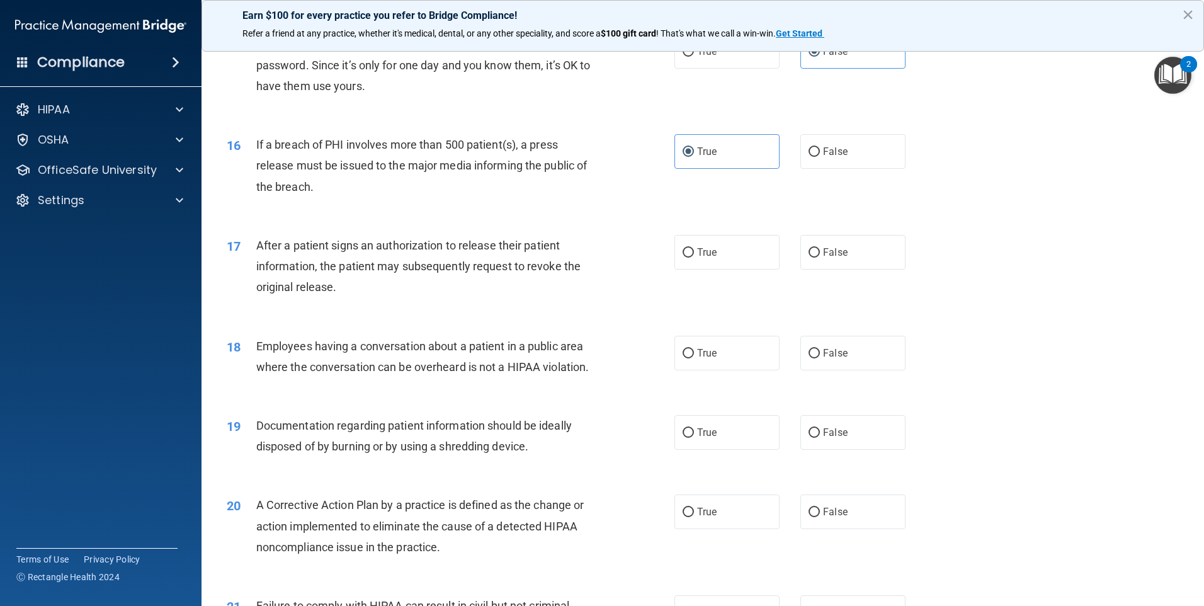
scroll to position [1322, 0]
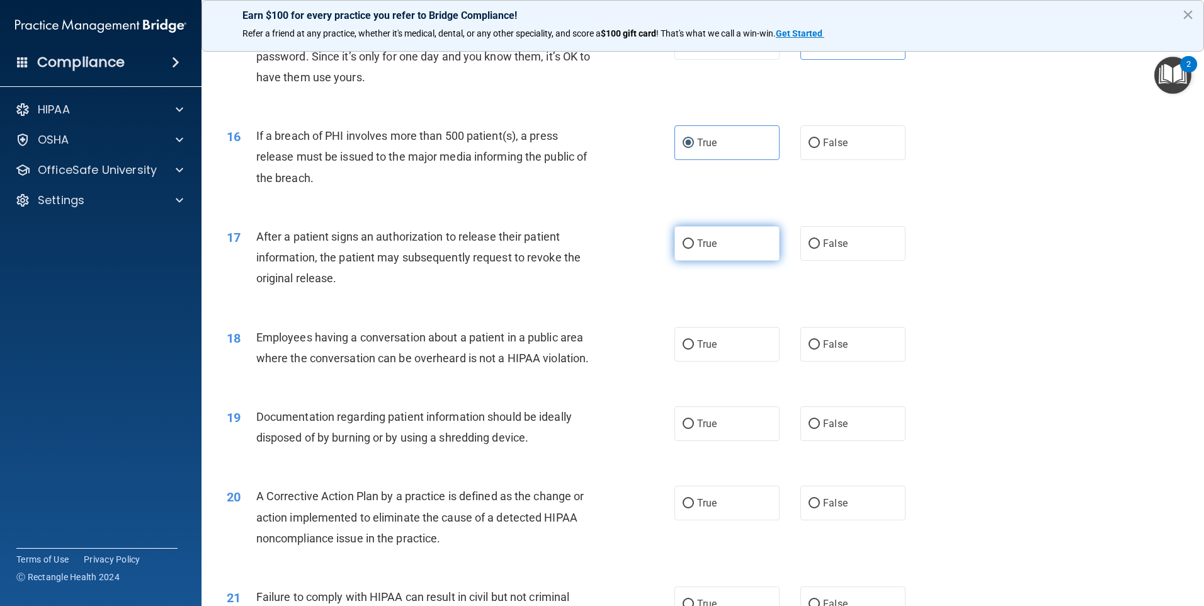
click at [676, 261] on label "True" at bounding box center [726, 243] width 105 height 35
click at [682, 249] on input "True" at bounding box center [687, 243] width 11 height 9
radio input "true"
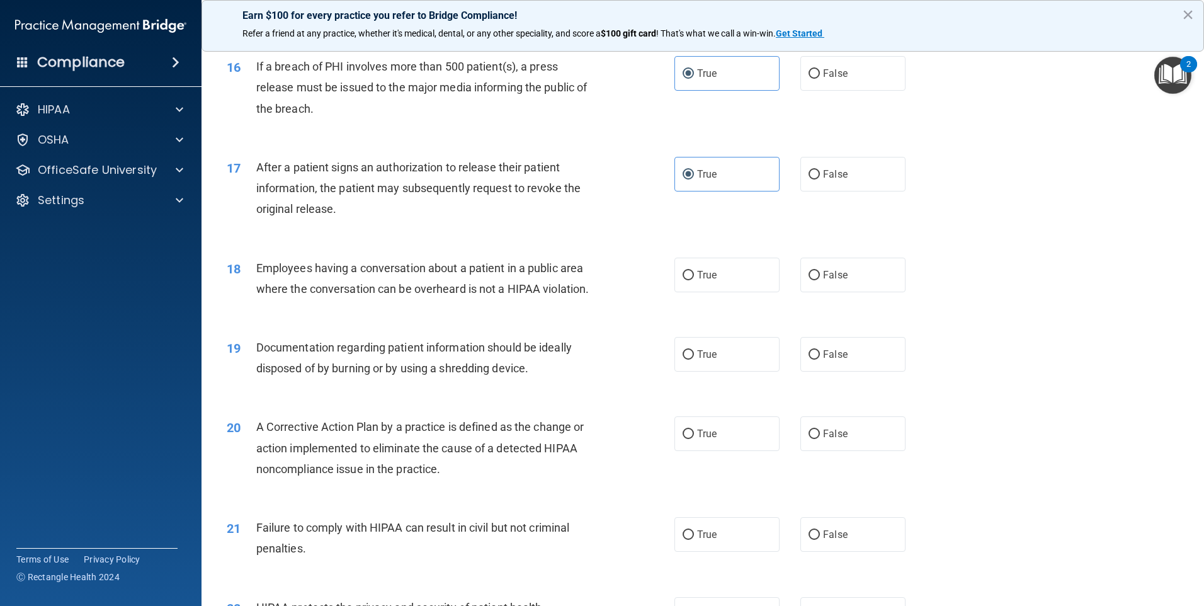
scroll to position [1511, 0]
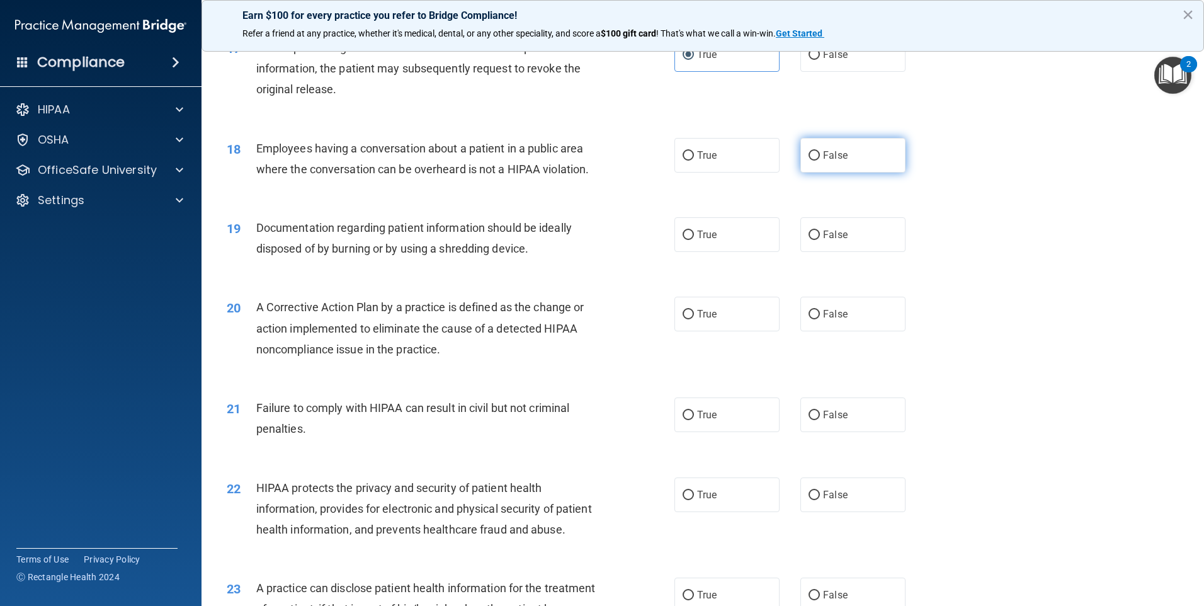
click at [834, 161] on span "False" at bounding box center [835, 155] width 25 height 12
click at [820, 161] on input "False" at bounding box center [813, 155] width 11 height 9
radio input "true"
click at [716, 252] on label "True" at bounding box center [726, 234] width 105 height 35
click at [694, 240] on input "True" at bounding box center [687, 234] width 11 height 9
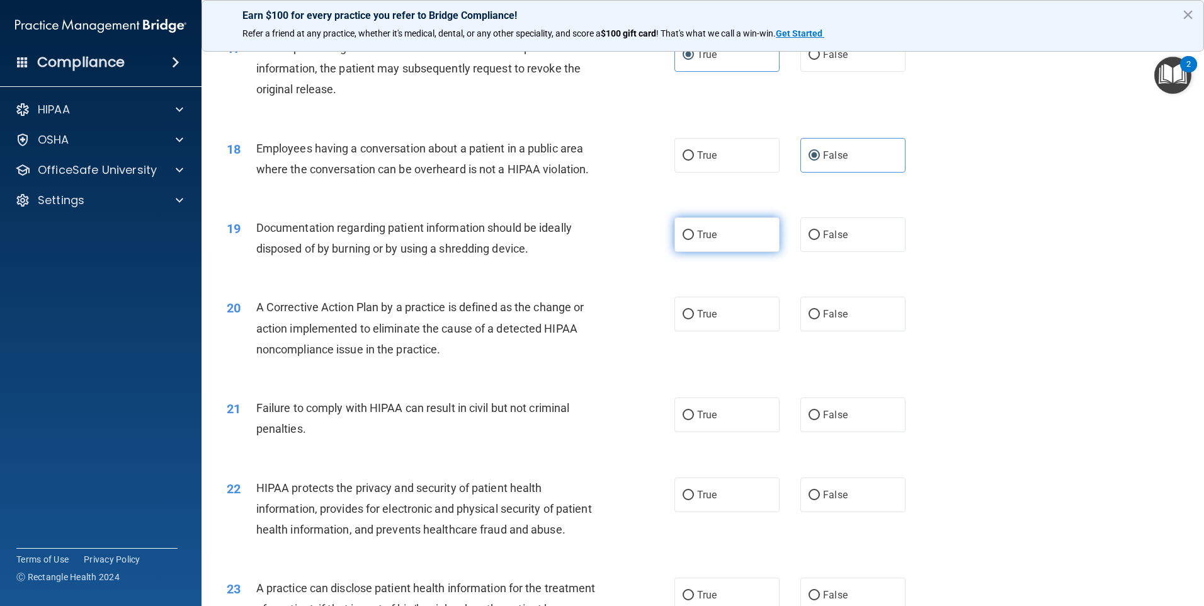
radio input "true"
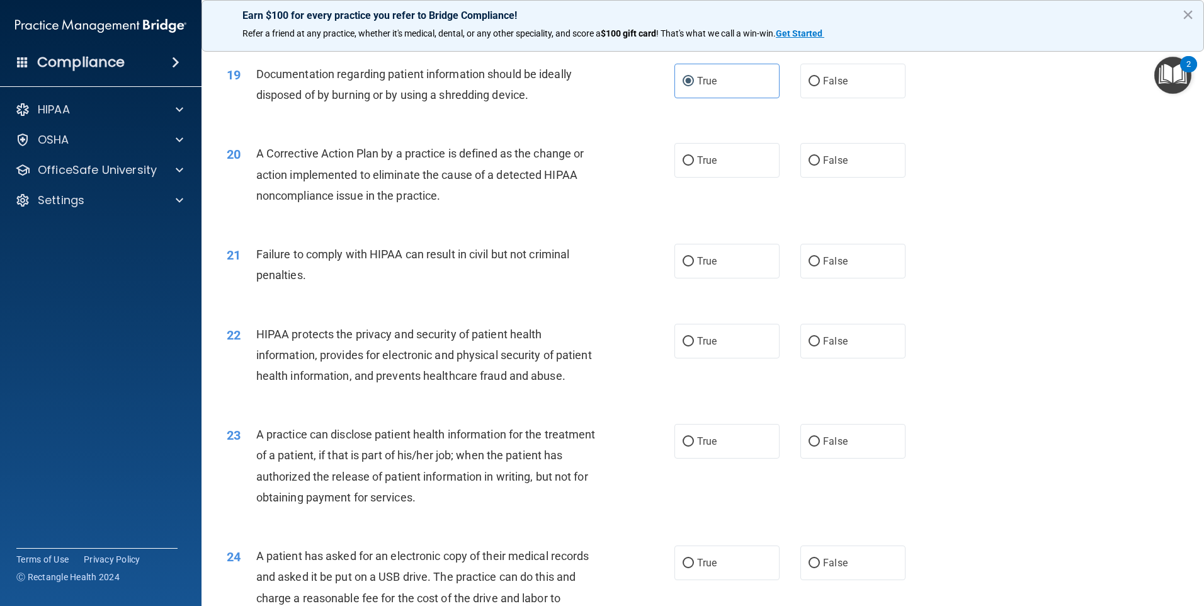
scroll to position [1700, 0]
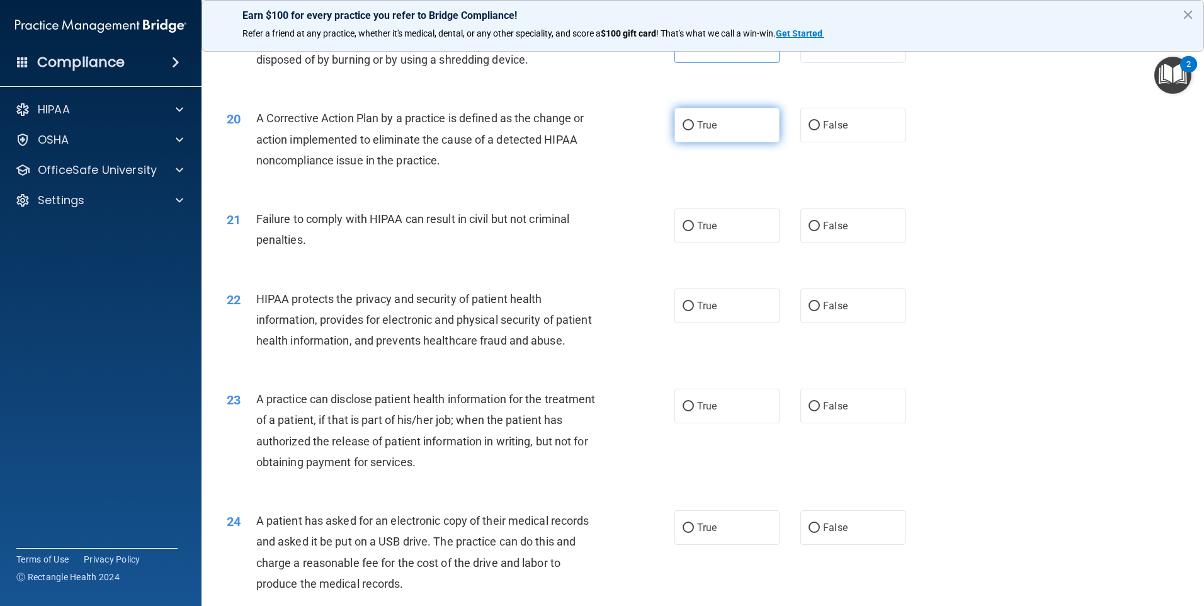
click at [682, 130] on input "True" at bounding box center [687, 125] width 11 height 9
radio input "true"
click at [840, 243] on label "False" at bounding box center [852, 225] width 105 height 35
click at [820, 231] on input "False" at bounding box center [813, 226] width 11 height 9
radio input "true"
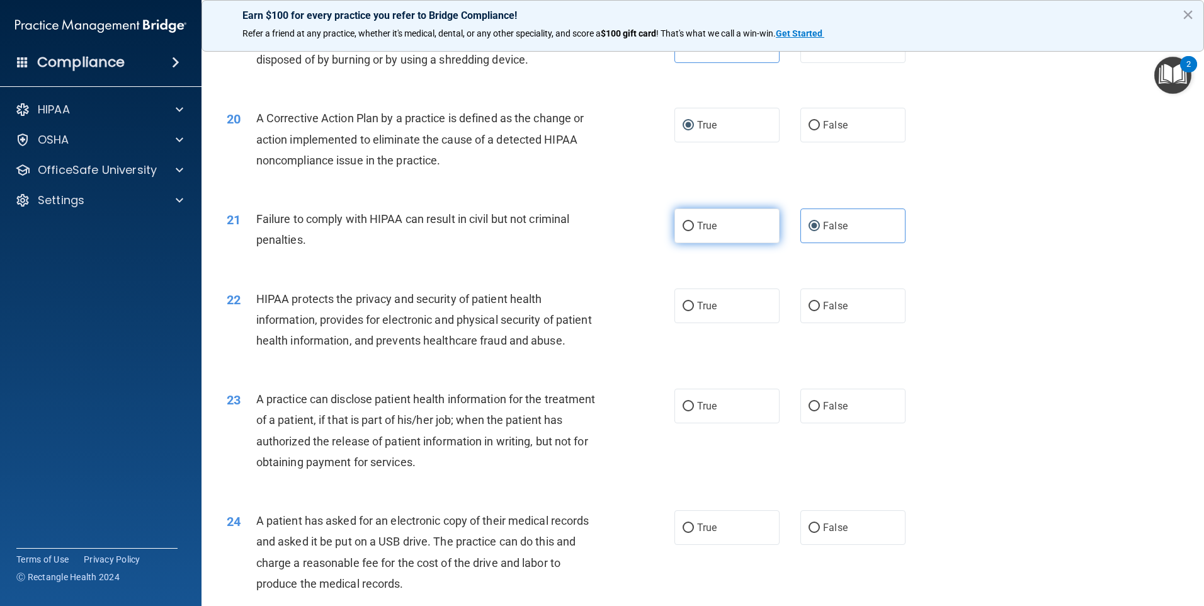
click at [708, 232] on span "True" at bounding box center [707, 226] width 20 height 12
click at [694, 231] on input "True" at bounding box center [687, 226] width 11 height 9
radio input "true"
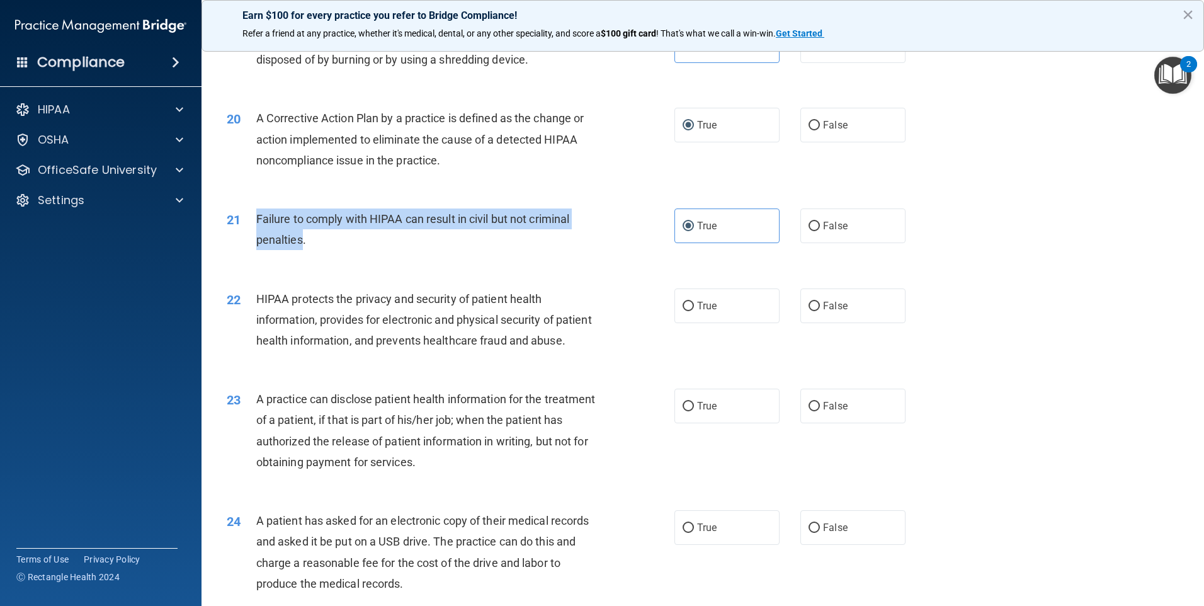
drag, startPoint x: 254, startPoint y: 238, endPoint x: 303, endPoint y: 261, distance: 54.3
click at [303, 256] on div "21 Failure to comply with HIPAA can result in civil but not criminal penalties." at bounding box center [450, 232] width 485 height 48
copy div "Failure to comply with HIPAA can result in civil but not criminal penalties"
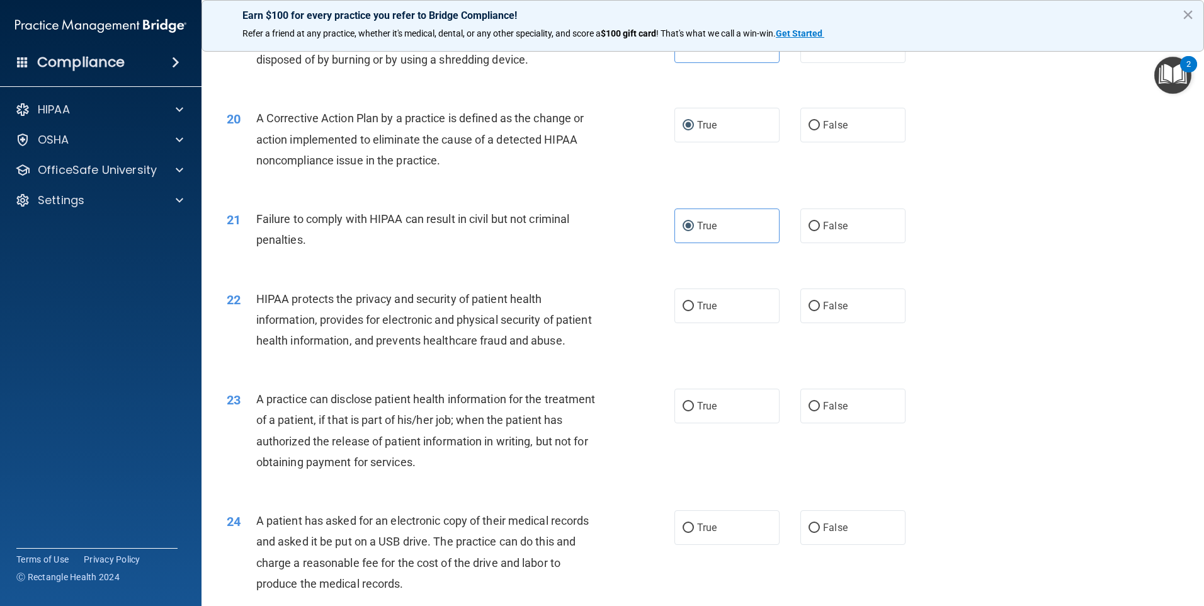
click at [567, 250] on div "Failure to comply with HIPAA can result in civil but not criminal penalties." at bounding box center [431, 229] width 350 height 42
click at [811, 231] on input "False" at bounding box center [813, 226] width 11 height 9
radio input "true"
radio input "false"
click at [722, 313] on label "True" at bounding box center [726, 305] width 105 height 35
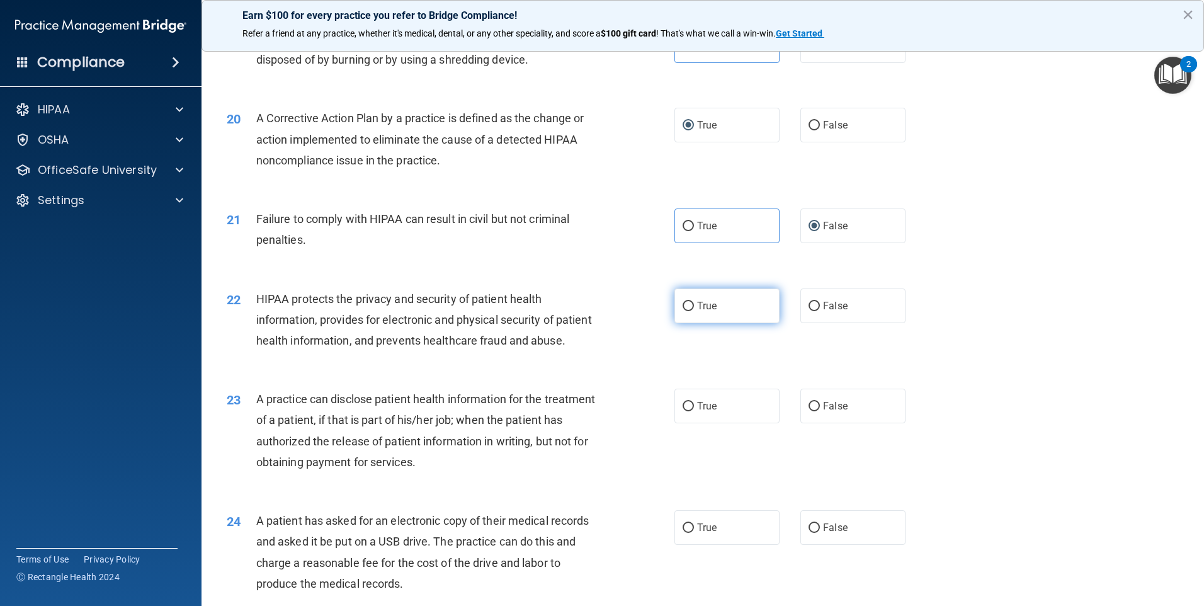
click at [694, 311] on input "True" at bounding box center [687, 306] width 11 height 9
radio input "true"
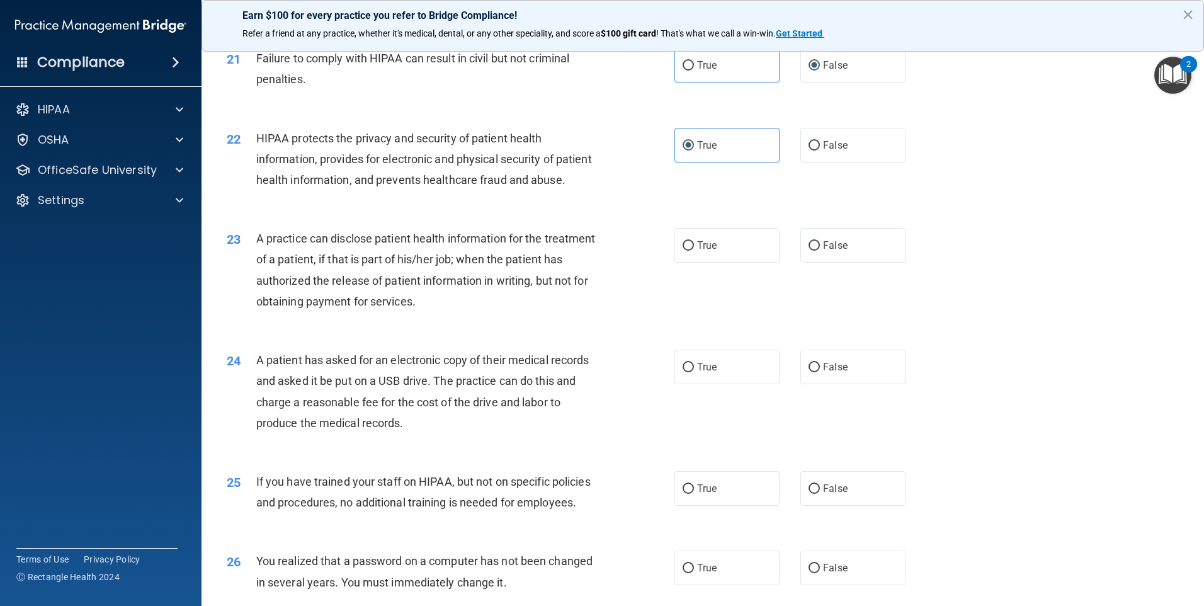
scroll to position [1889, 0]
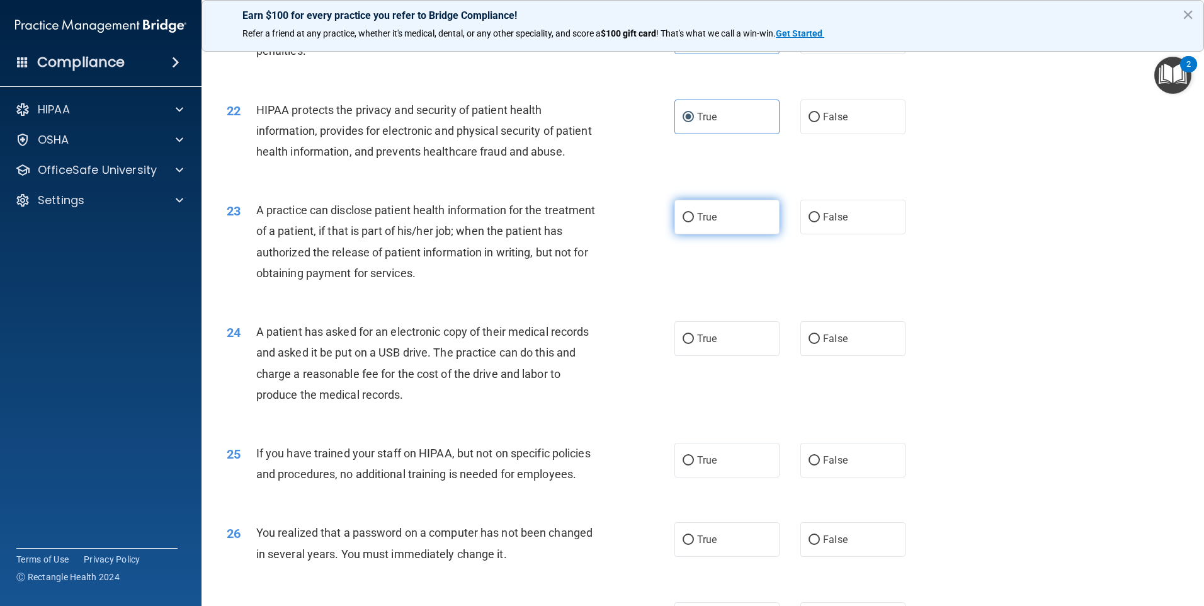
click at [686, 222] on input "True" at bounding box center [687, 217] width 11 height 9
radio input "true"
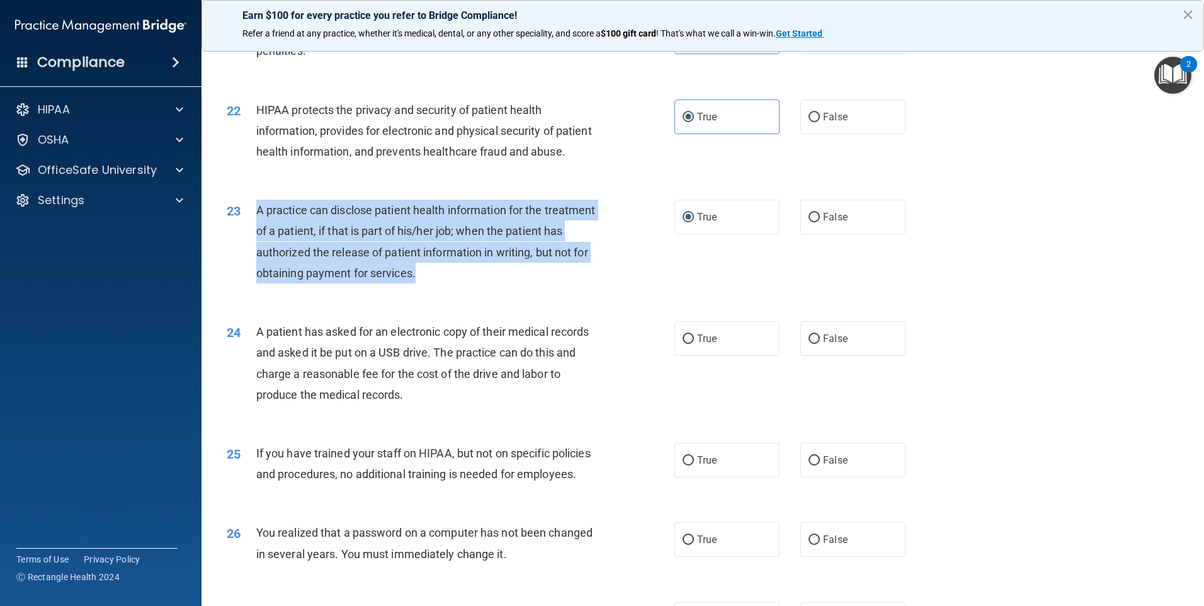
drag, startPoint x: 258, startPoint y: 252, endPoint x: 516, endPoint y: 322, distance: 266.6
click at [516, 283] on div "A practice can disclose patient health information for the treatment of a patie…" at bounding box center [431, 242] width 350 height 84
copy span "A practice can disclose patient health information for the treatment of a patie…"
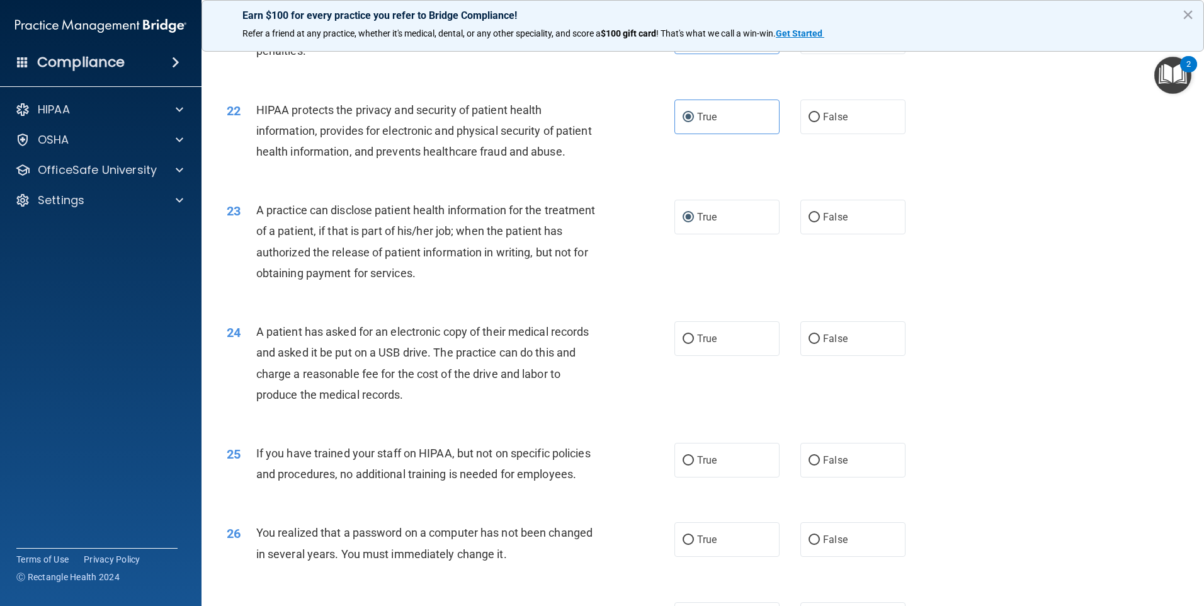
click at [609, 305] on div "23 A practice can disclose patient health information for the treatment of a pa…" at bounding box center [702, 244] width 971 height 121
click at [718, 234] on label "True" at bounding box center [726, 217] width 105 height 35
click at [694, 222] on input "True" at bounding box center [687, 217] width 11 height 9
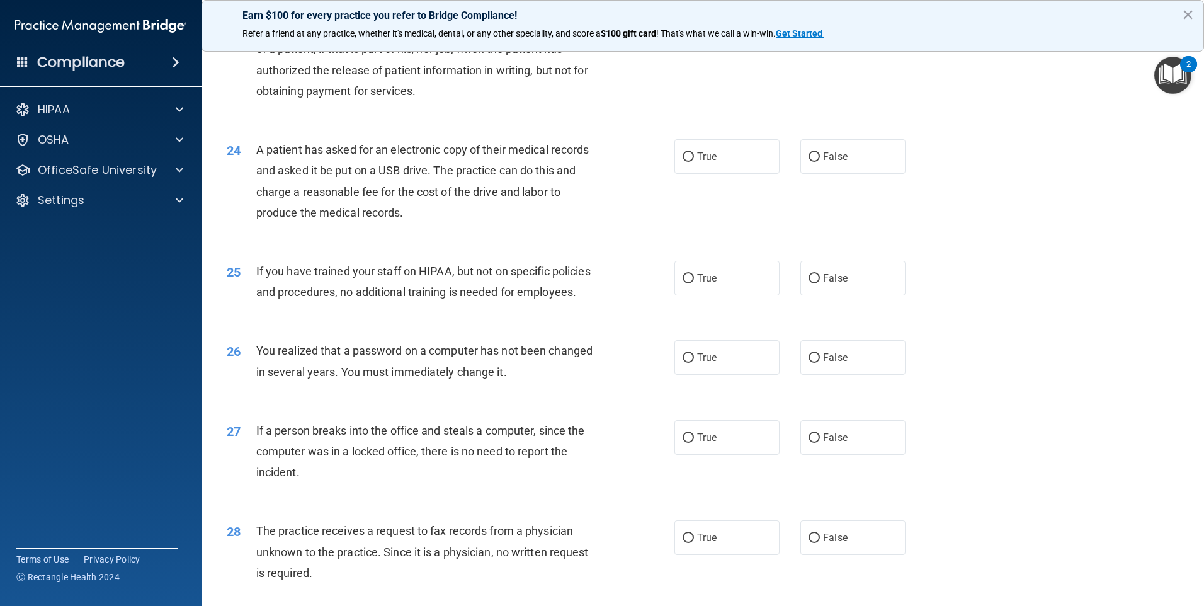
scroll to position [2077, 0]
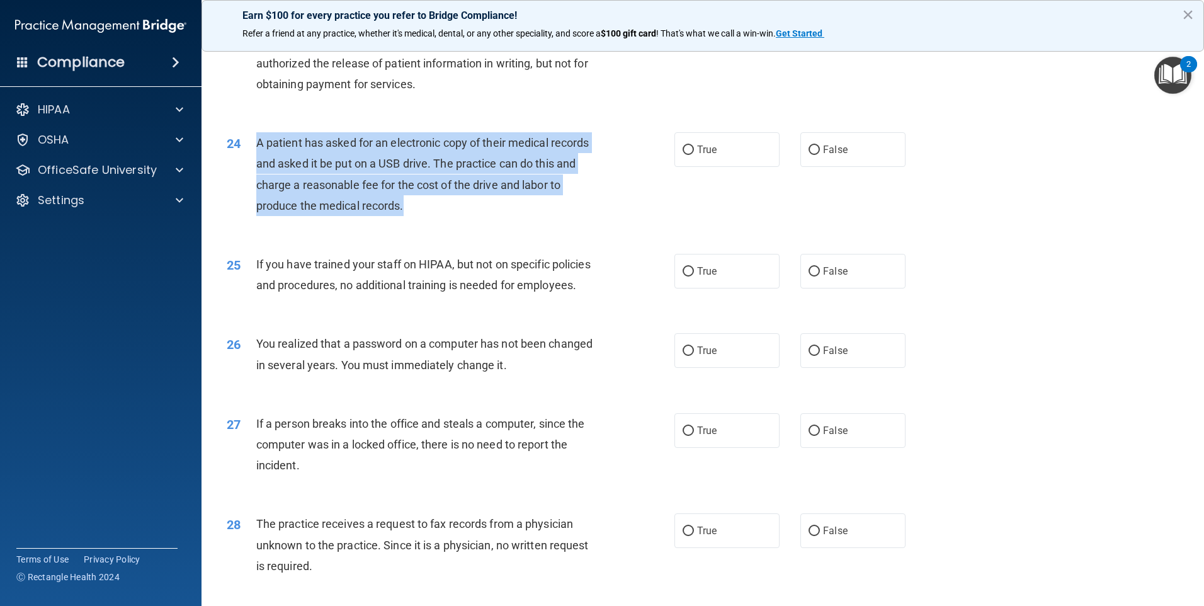
drag, startPoint x: 256, startPoint y: 181, endPoint x: 486, endPoint y: 257, distance: 242.7
click at [486, 216] on div "A patient has asked for an electronic copy of their medical records and asked i…" at bounding box center [431, 174] width 350 height 84
copy span "A patient has asked for an electronic copy of their medical records and asked i…"
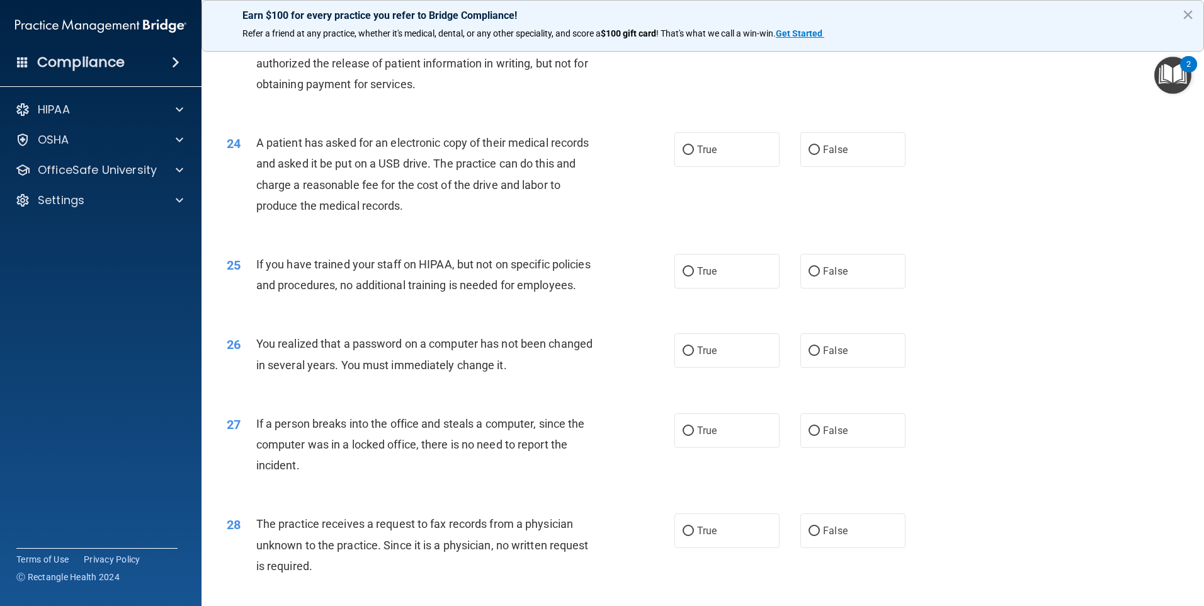
click at [746, 238] on div "24 A patient has asked for an electronic copy of their medical records and aske…" at bounding box center [702, 176] width 971 height 121
click at [720, 167] on label "True" at bounding box center [726, 149] width 105 height 35
click at [694, 155] on input "True" at bounding box center [687, 149] width 11 height 9
radio input "true"
click at [817, 288] on label "False" at bounding box center [852, 271] width 105 height 35
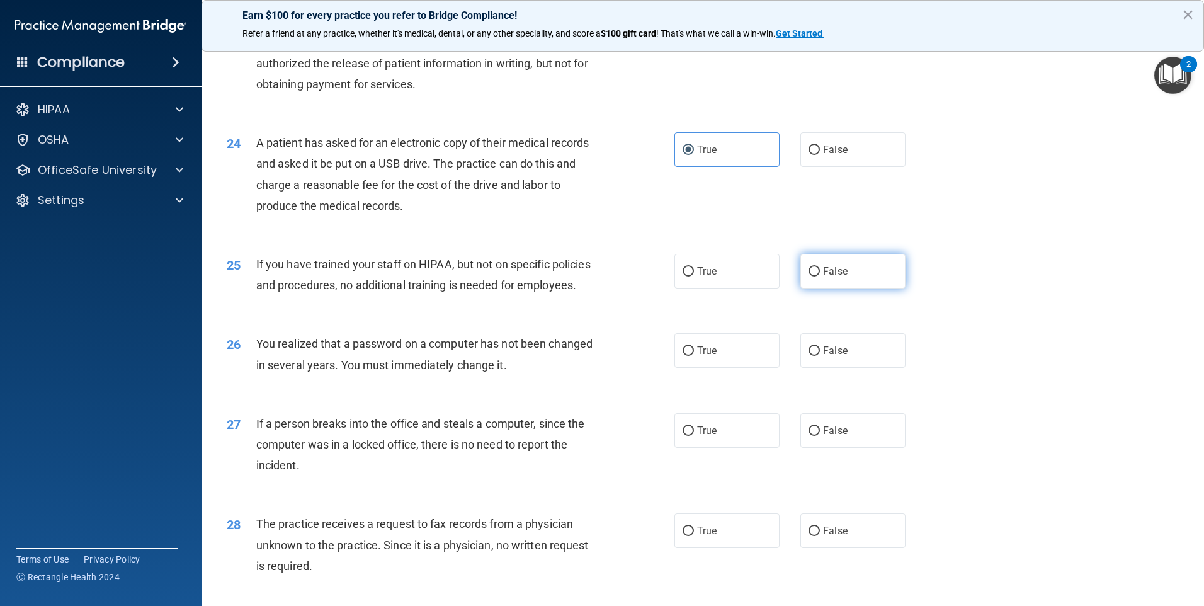
click at [817, 276] on input "False" at bounding box center [813, 271] width 11 height 9
radio input "true"
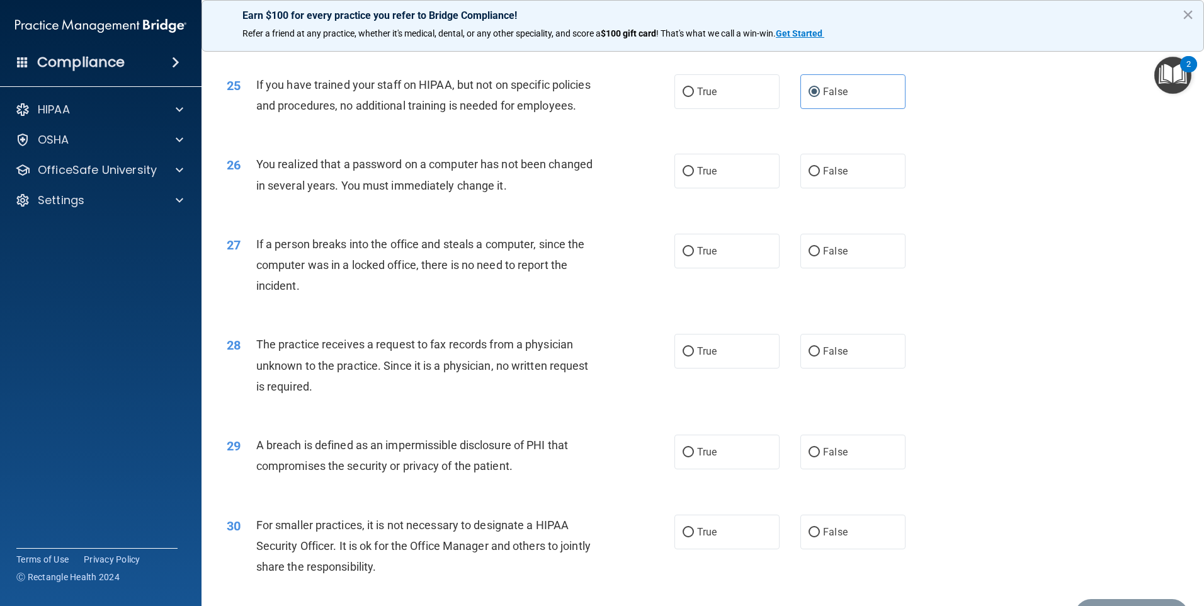
scroll to position [2266, 0]
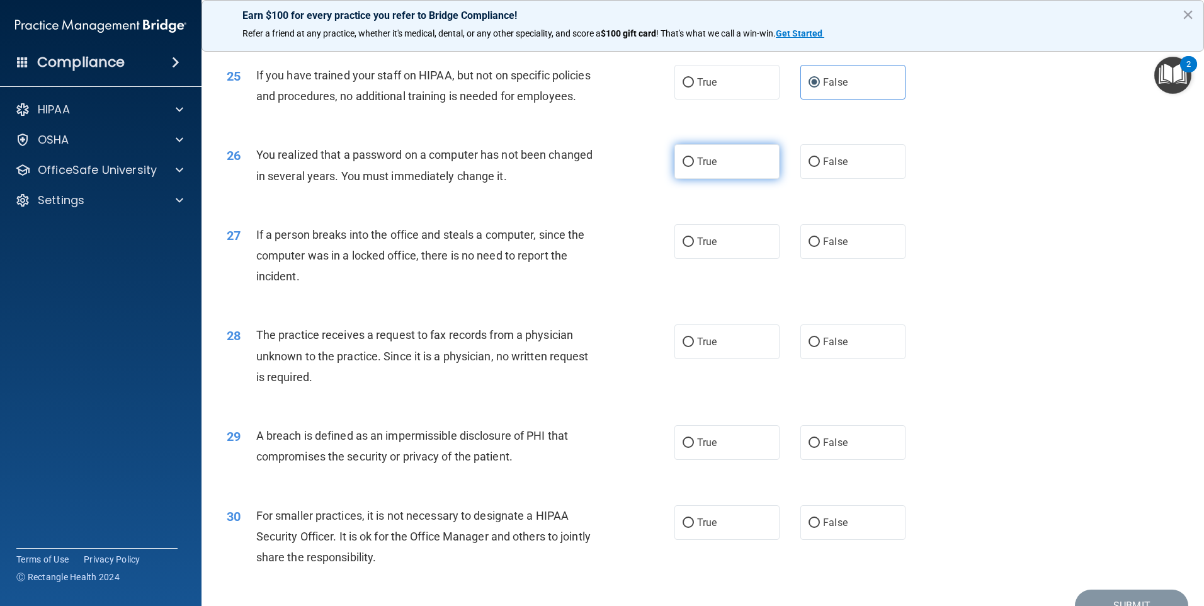
click at [698, 179] on label "True" at bounding box center [726, 161] width 105 height 35
click at [694, 167] on input "True" at bounding box center [687, 161] width 11 height 9
radio input "true"
click at [871, 259] on label "False" at bounding box center [852, 241] width 105 height 35
click at [820, 247] on input "False" at bounding box center [813, 241] width 11 height 9
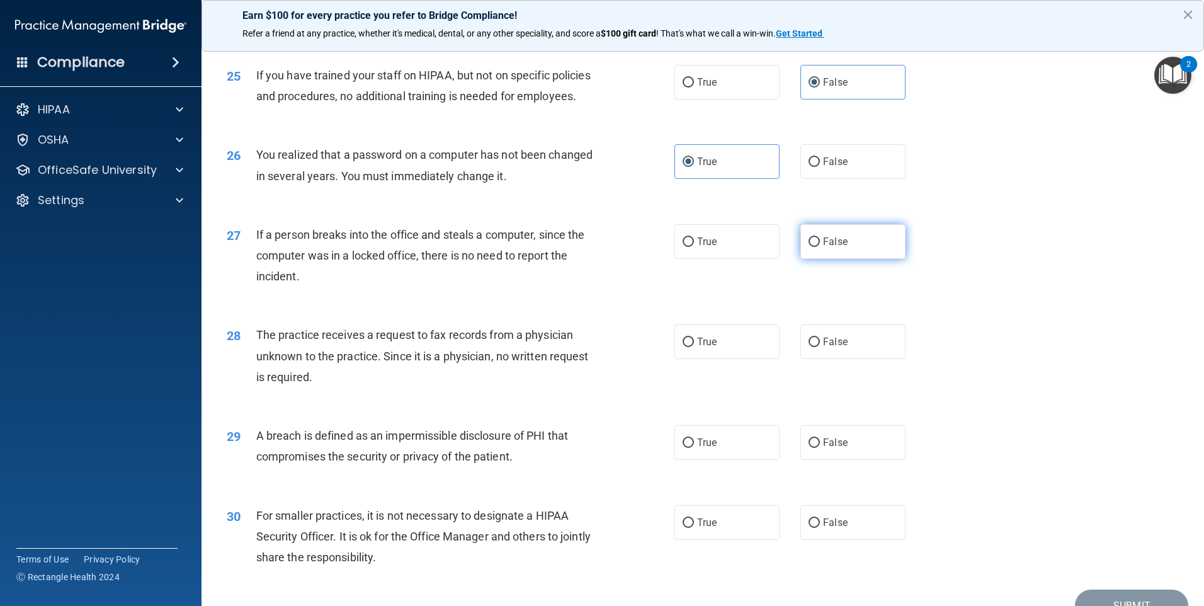
radio input "true"
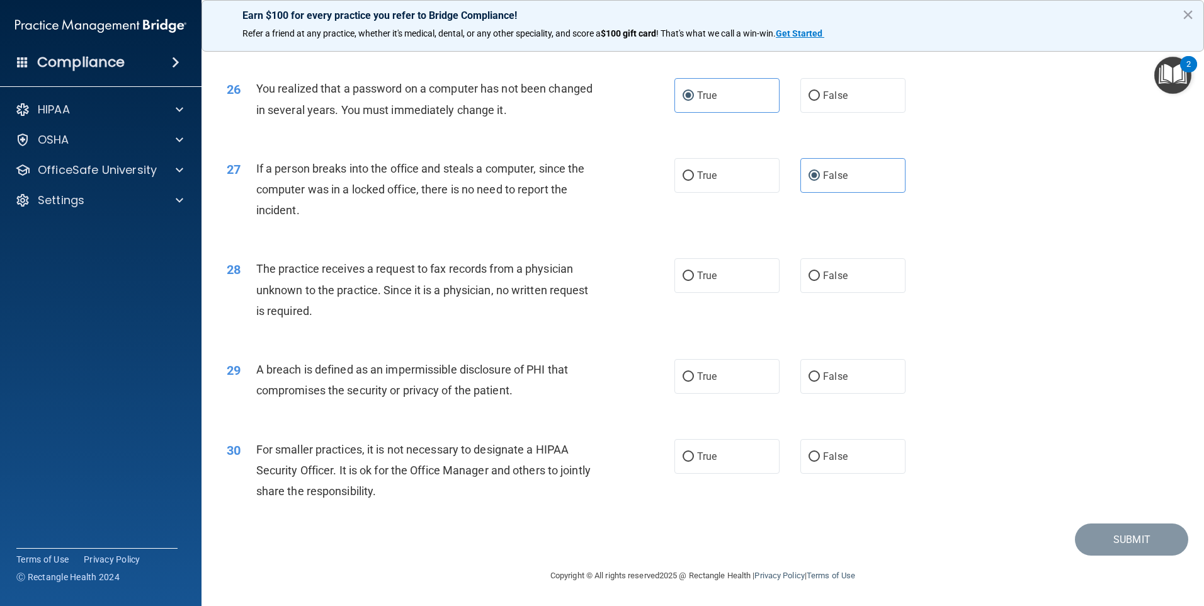
scroll to position [2395, 0]
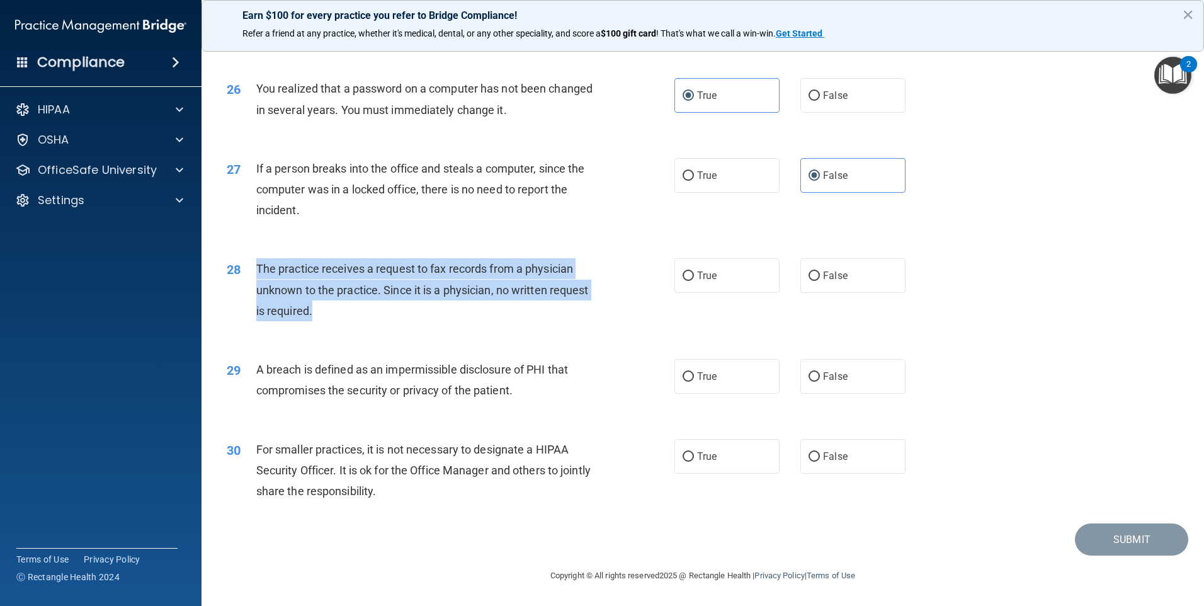
drag, startPoint x: 257, startPoint y: 268, endPoint x: 321, endPoint y: 314, distance: 78.5
click at [321, 314] on div "The practice receives a request to fax records from a physician unknown to the …" at bounding box center [431, 289] width 350 height 63
copy span "The practice receives a request to fax records from a physician unknown to the …"
click at [635, 307] on div "28 The practice receives a request to fax records from a physician unknown to t…" at bounding box center [450, 292] width 485 height 69
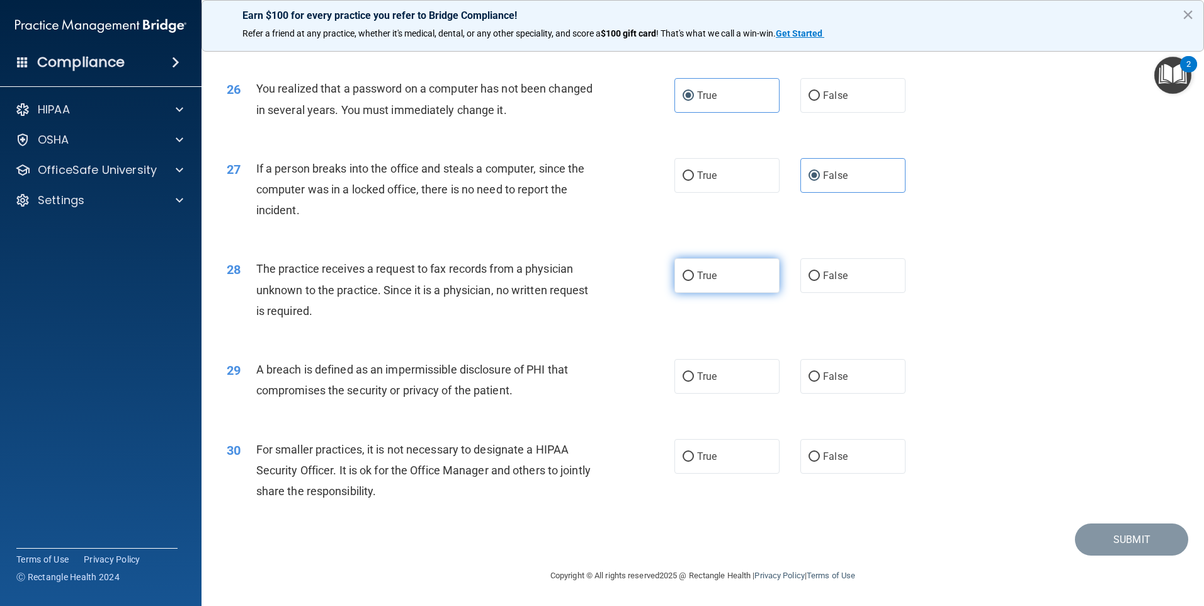
click at [693, 283] on label "True" at bounding box center [726, 275] width 105 height 35
click at [693, 281] on input "True" at bounding box center [687, 275] width 11 height 9
radio input "true"
click at [711, 384] on label "True" at bounding box center [726, 376] width 105 height 35
click at [694, 381] on input "True" at bounding box center [687, 376] width 11 height 9
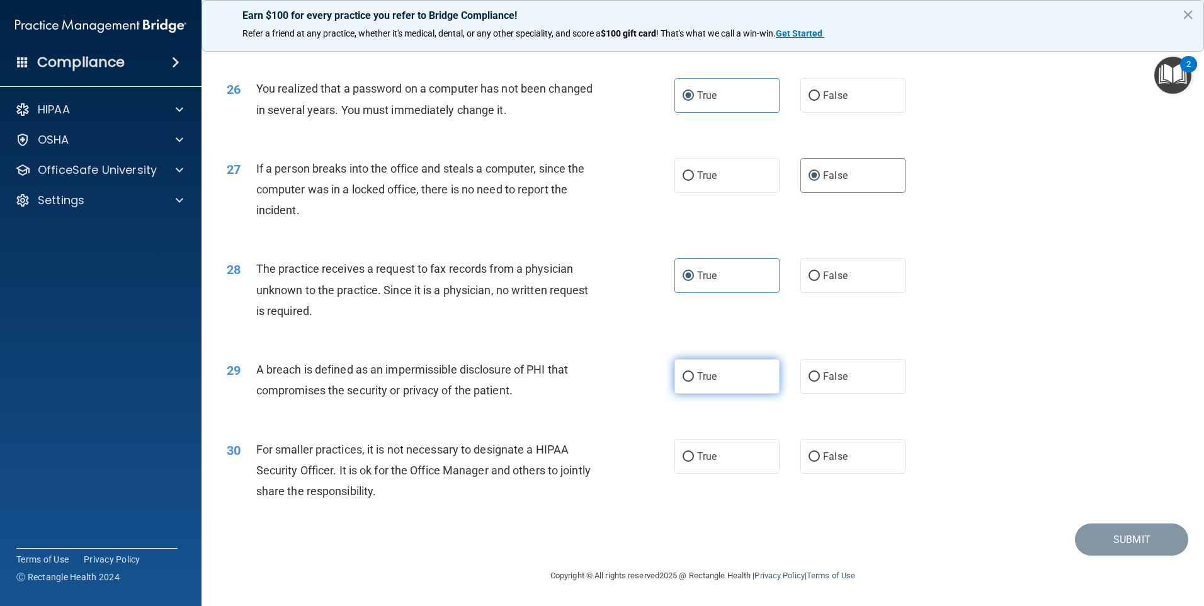
radio input "true"
click at [682, 455] on input "True" at bounding box center [687, 456] width 11 height 9
radio input "true"
click at [1095, 534] on button "Submit" at bounding box center [1131, 539] width 113 height 32
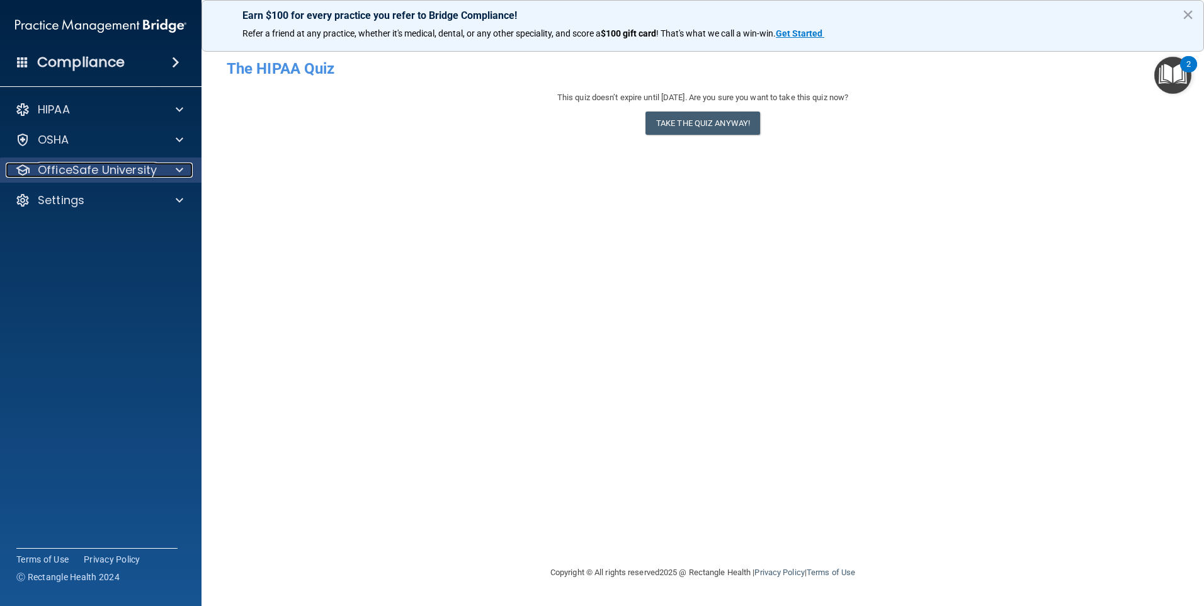
click at [106, 164] on p "OfficeSafe University" at bounding box center [97, 169] width 119 height 15
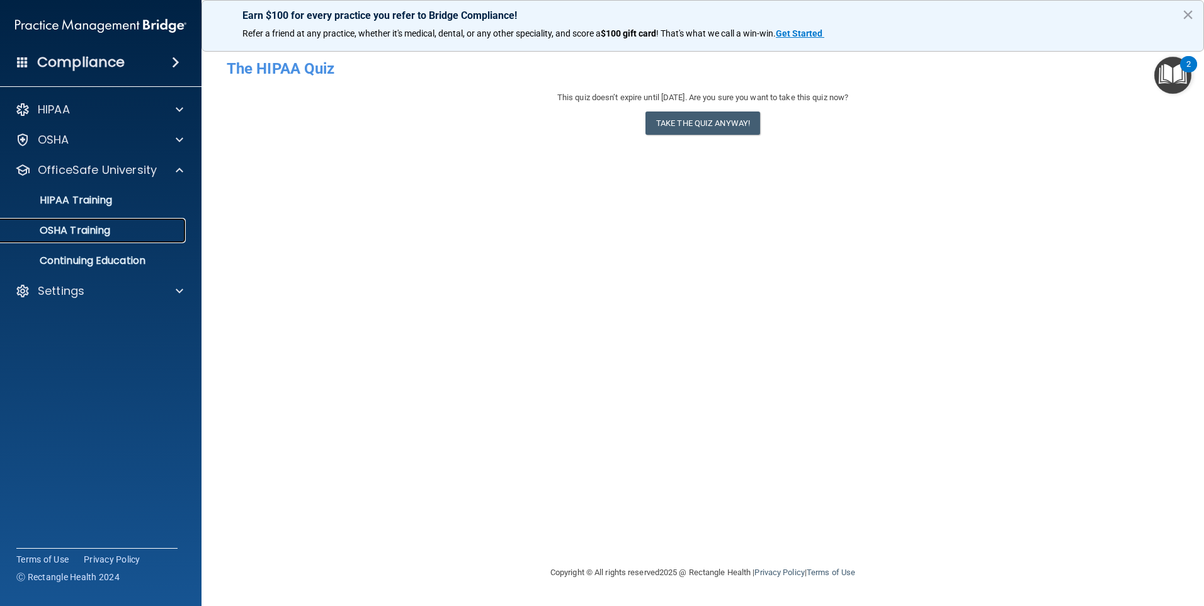
click at [83, 232] on p "OSHA Training" at bounding box center [59, 230] width 102 height 13
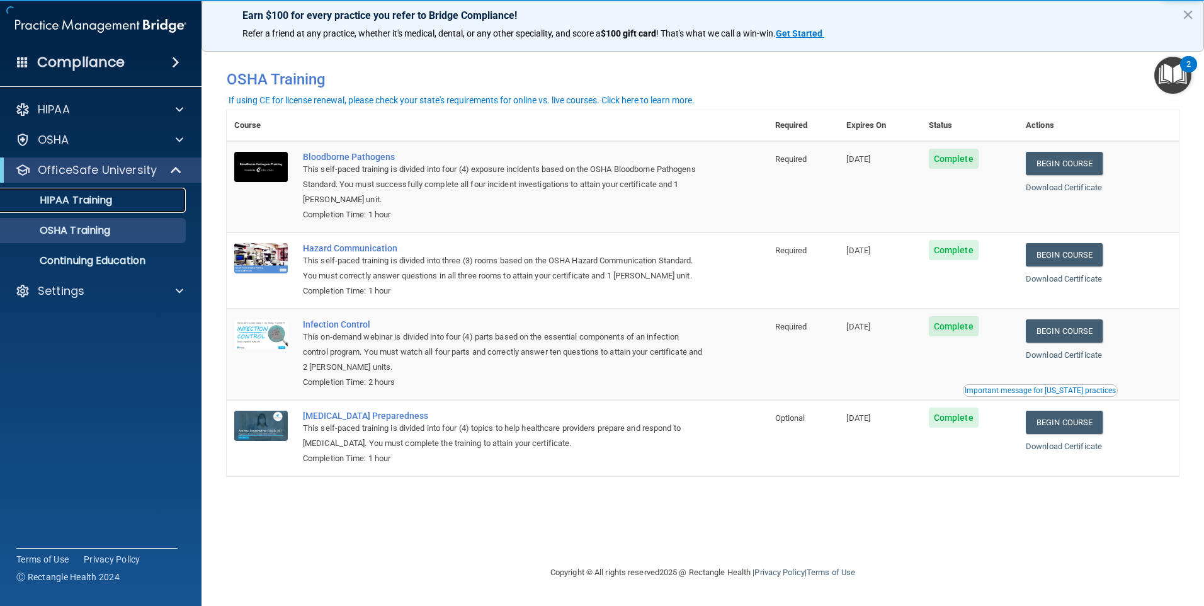
click at [103, 207] on link "HIPAA Training" at bounding box center [86, 200] width 198 height 25
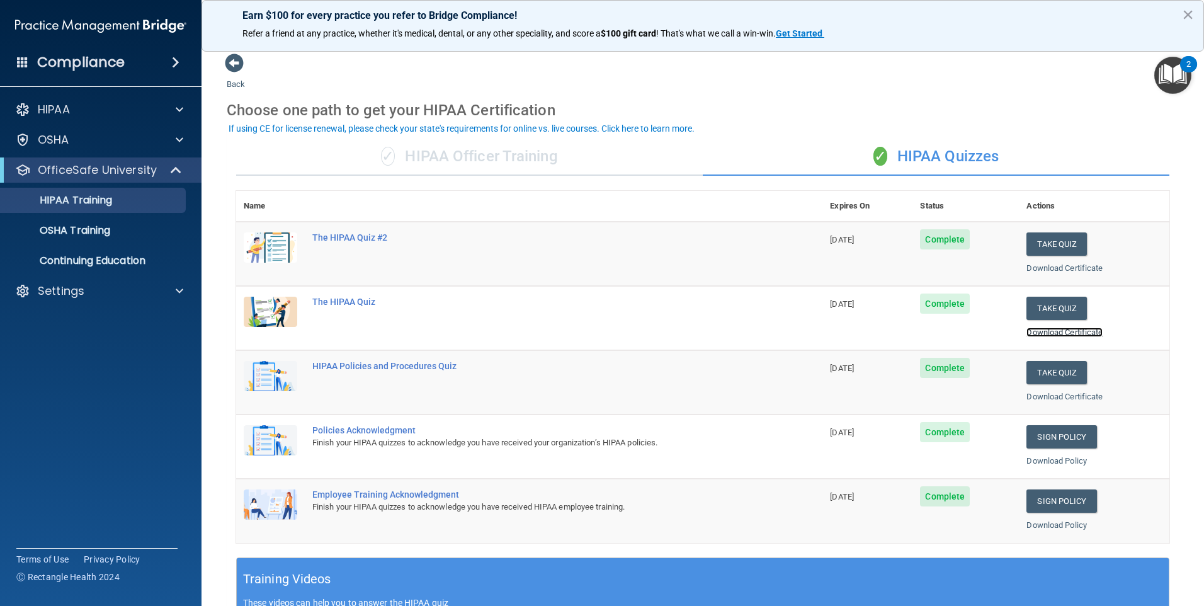
click at [1067, 332] on link "Download Certificate" at bounding box center [1064, 331] width 76 height 9
click at [1031, 242] on button "Take Quiz" at bounding box center [1056, 243] width 60 height 23
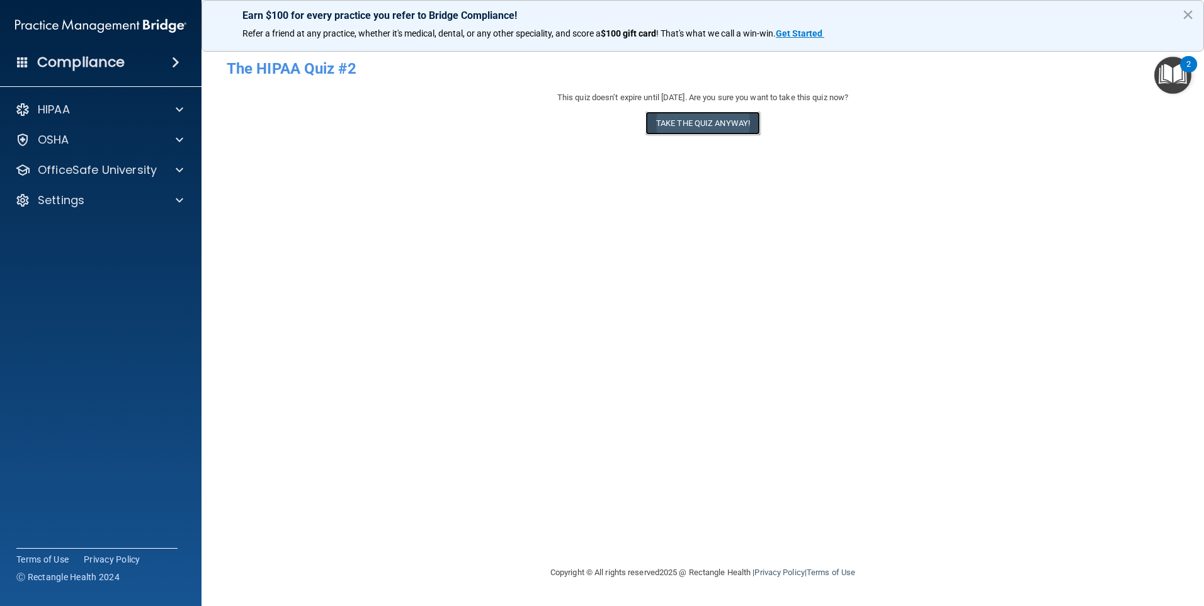
click at [725, 120] on button "Take the quiz anyway!" at bounding box center [702, 122] width 115 height 23
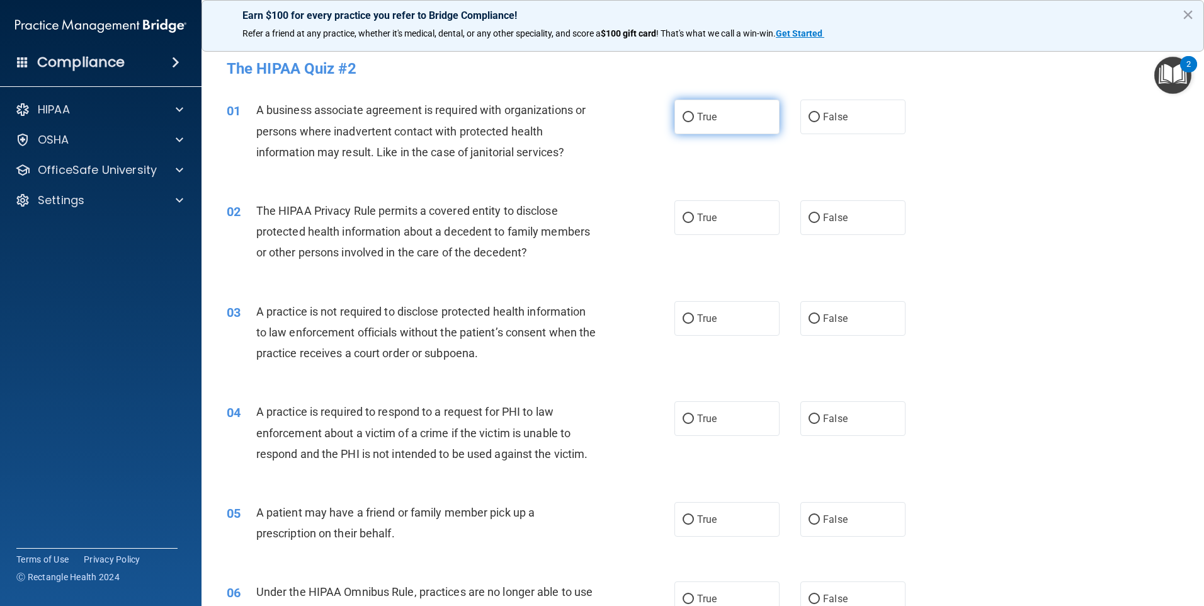
click at [677, 123] on label "True" at bounding box center [726, 116] width 105 height 35
click at [682, 122] on input "True" at bounding box center [687, 117] width 11 height 9
radio input "true"
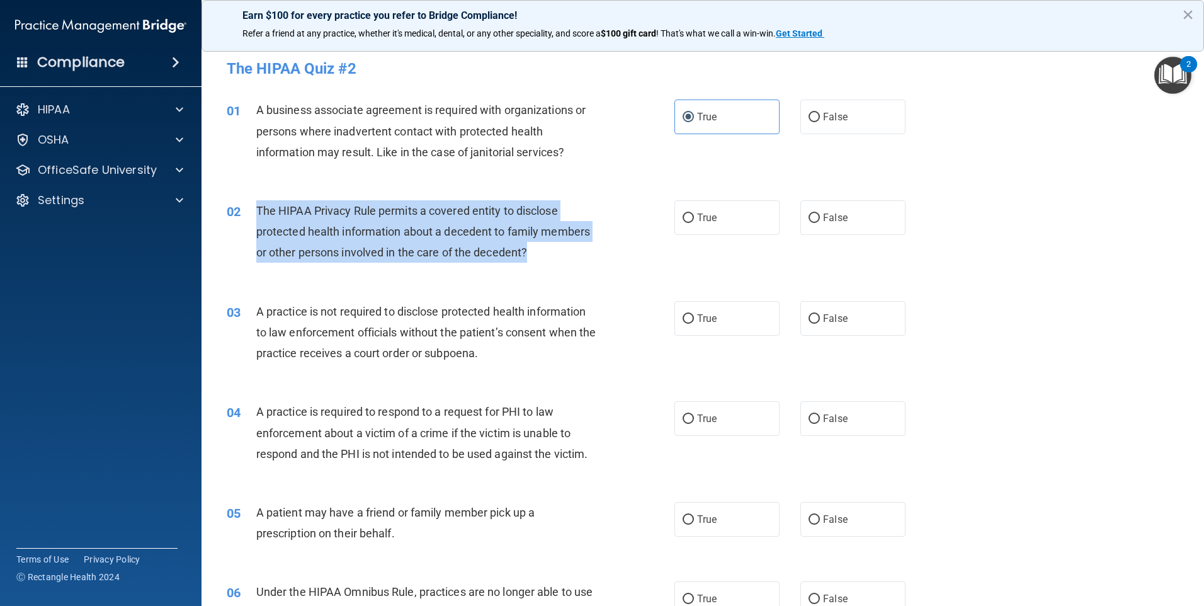
drag, startPoint x: 257, startPoint y: 210, endPoint x: 555, endPoint y: 251, distance: 301.2
click at [555, 251] on div "The HIPAA Privacy Rule permits a covered entity to disclose protected health in…" at bounding box center [431, 231] width 350 height 63
copy span "The HIPAA Privacy Rule permits a covered entity to disclose protected health in…"
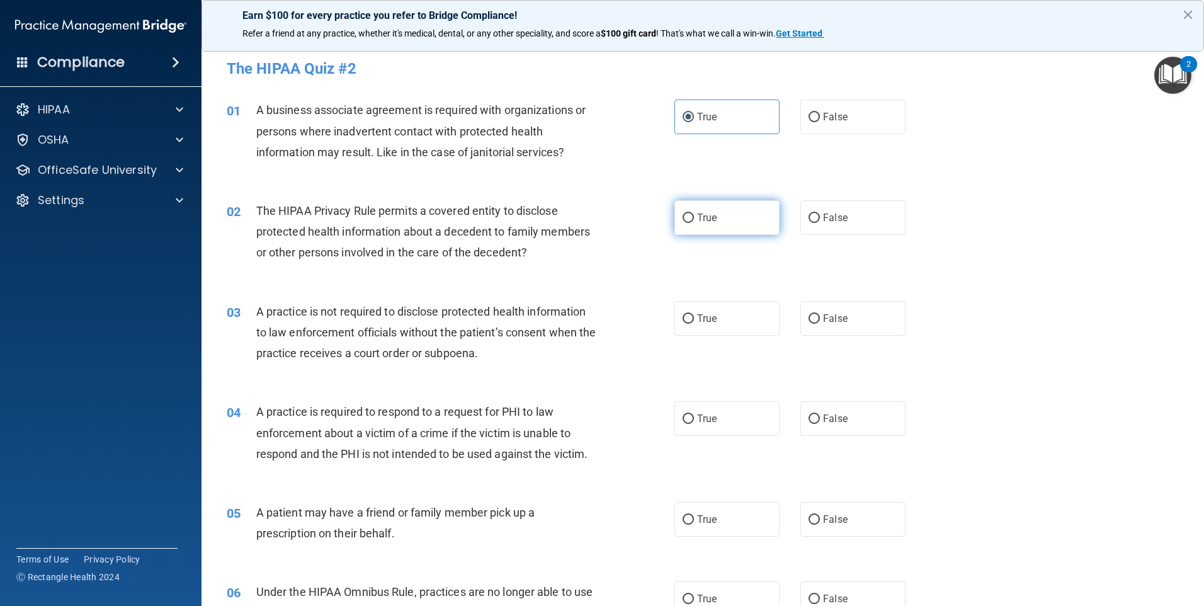
click at [723, 210] on label "True" at bounding box center [726, 217] width 105 height 35
click at [694, 213] on input "True" at bounding box center [687, 217] width 11 height 9
radio input "true"
click at [596, 193] on div "02 The HIPAA Privacy Rule permits a covered entity to disclose protected health…" at bounding box center [702, 234] width 971 height 101
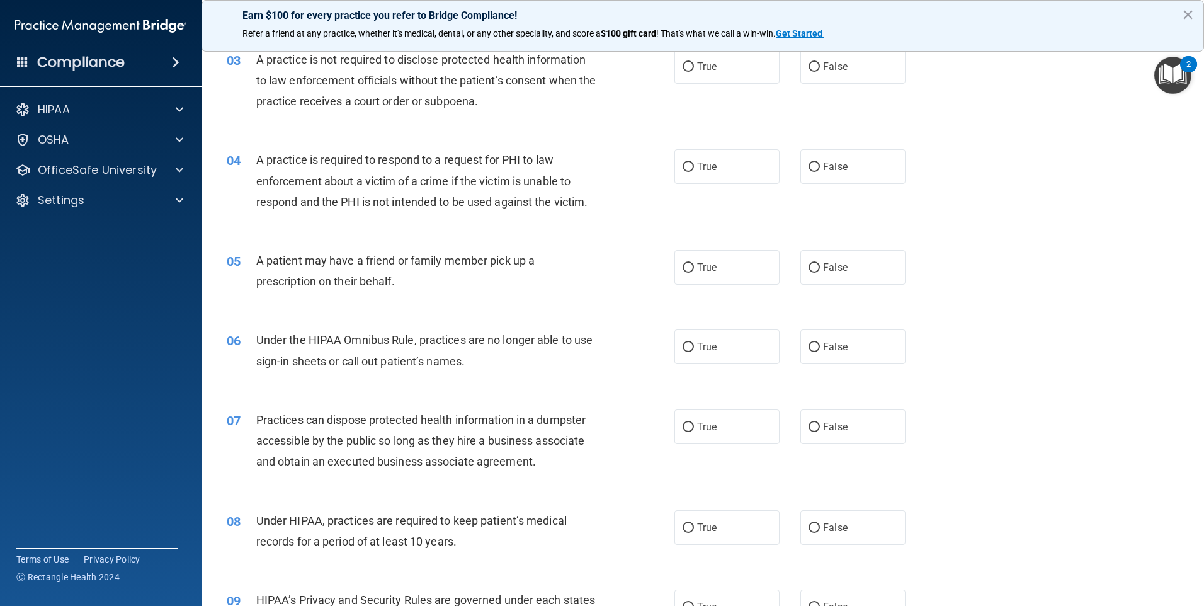
scroll to position [189, 0]
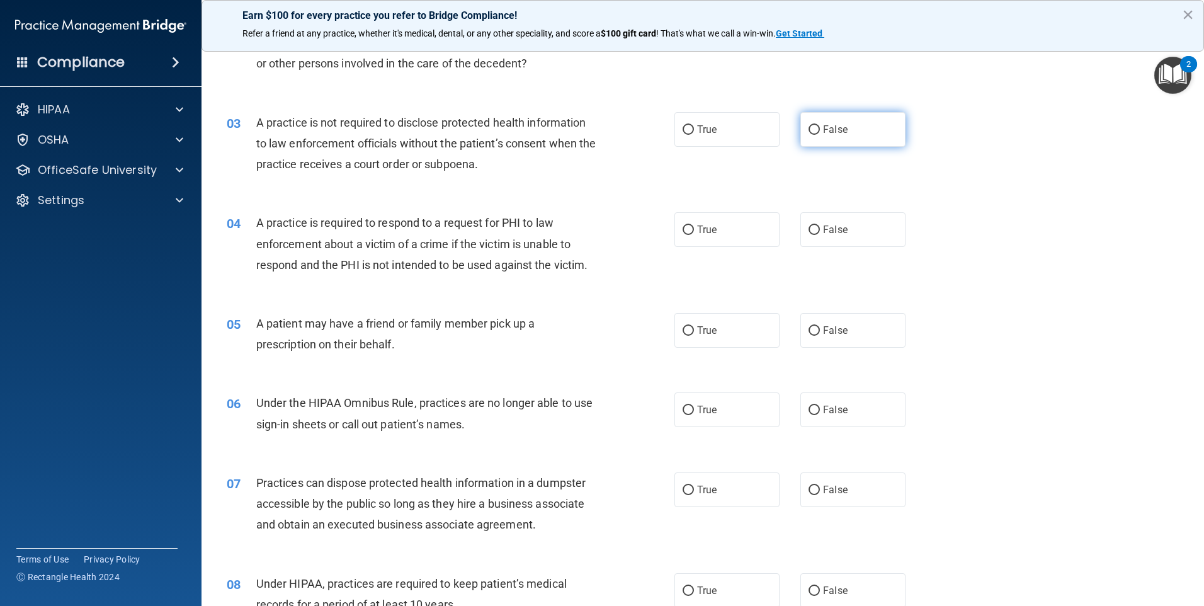
click at [869, 140] on label "False" at bounding box center [852, 129] width 105 height 35
click at [820, 135] on input "False" at bounding box center [813, 129] width 11 height 9
radio input "true"
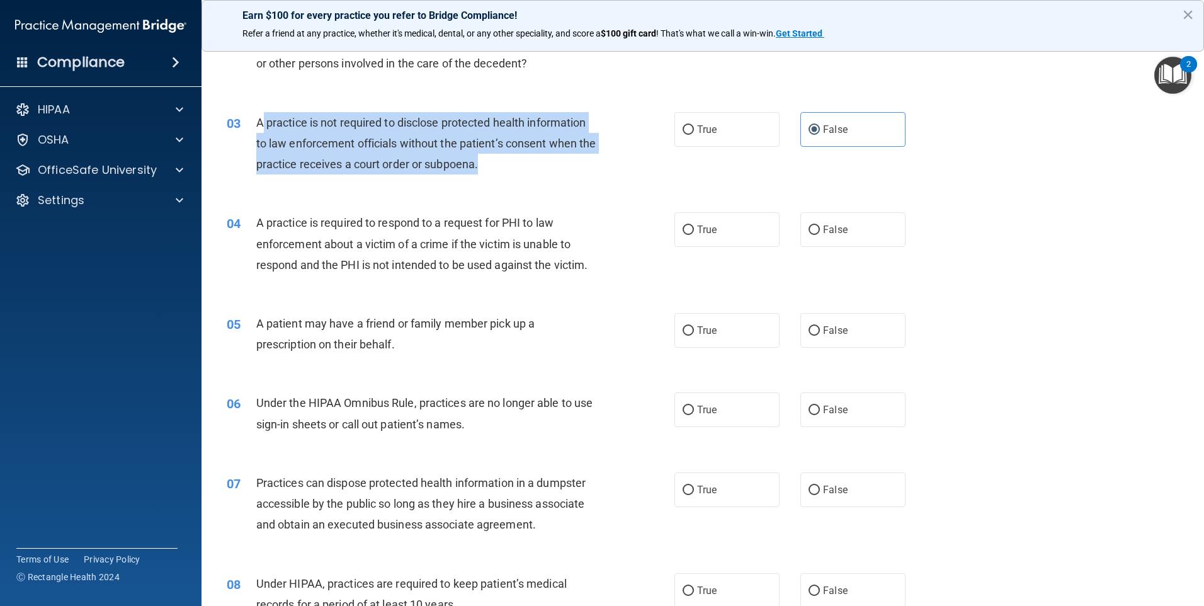
drag, startPoint x: 260, startPoint y: 120, endPoint x: 517, endPoint y: 170, distance: 261.7
click at [517, 170] on div "A practice is not required to disclose protected health information to law enfo…" at bounding box center [431, 143] width 350 height 63
drag, startPoint x: 506, startPoint y: 165, endPoint x: 213, endPoint y: 125, distance: 295.4
click at [213, 125] on div "03 A practice is not required to disclose protected health information to law e…" at bounding box center [450, 146] width 485 height 69
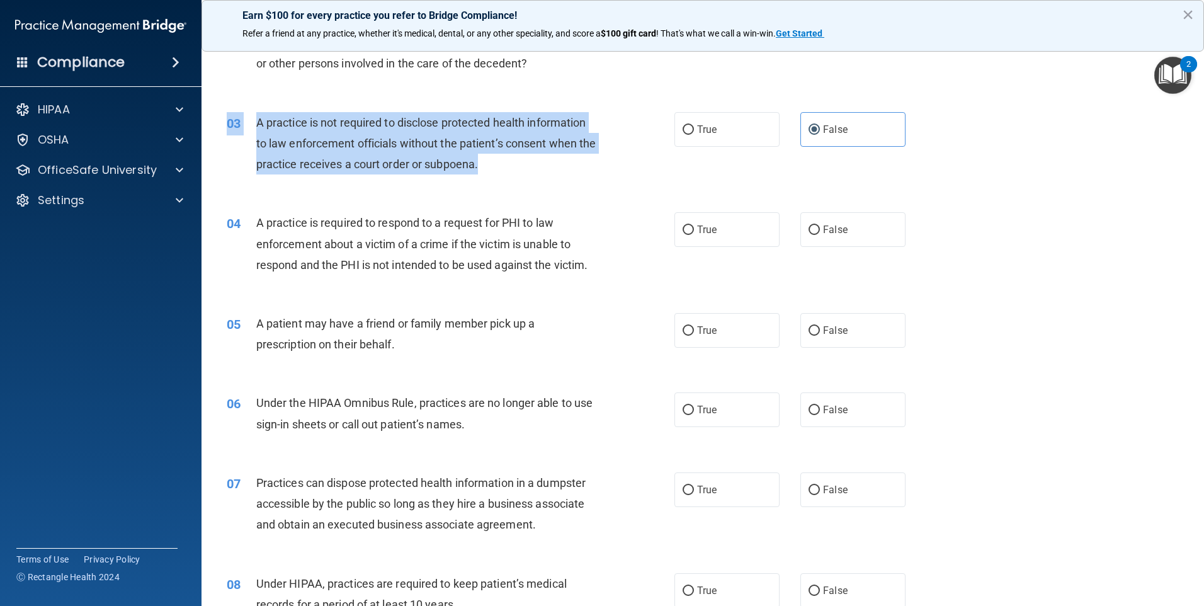
click at [213, 125] on div "03 A practice is not required to disclose protected health information to law e…" at bounding box center [450, 146] width 485 height 69
drag, startPoint x: 252, startPoint y: 118, endPoint x: 525, endPoint y: 166, distance: 277.3
click at [525, 166] on div "03 A practice is not required to disclose protected health information to law e…" at bounding box center [450, 146] width 485 height 69
copy div "A practice is not required to disclose protected health information to law enfo…"
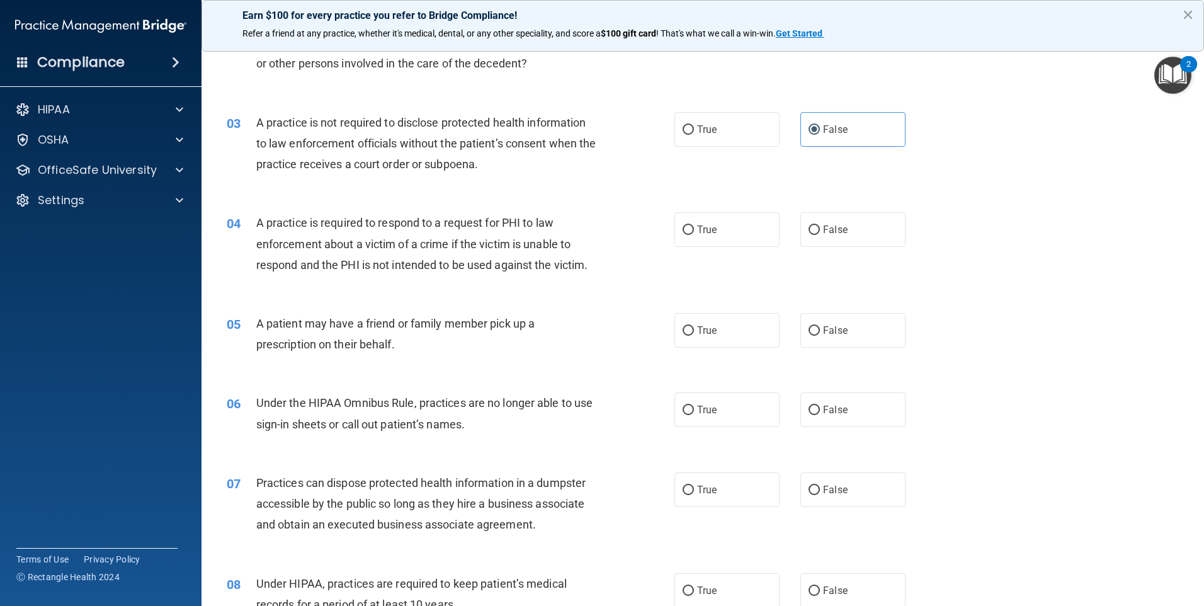
click at [511, 231] on div "A practice is required to respond to a request for PHI to law enforcement about…" at bounding box center [431, 243] width 350 height 63
click at [709, 133] on span "True" at bounding box center [707, 129] width 20 height 12
click at [694, 133] on input "True" at bounding box center [687, 129] width 11 height 9
radio input "true"
radio input "false"
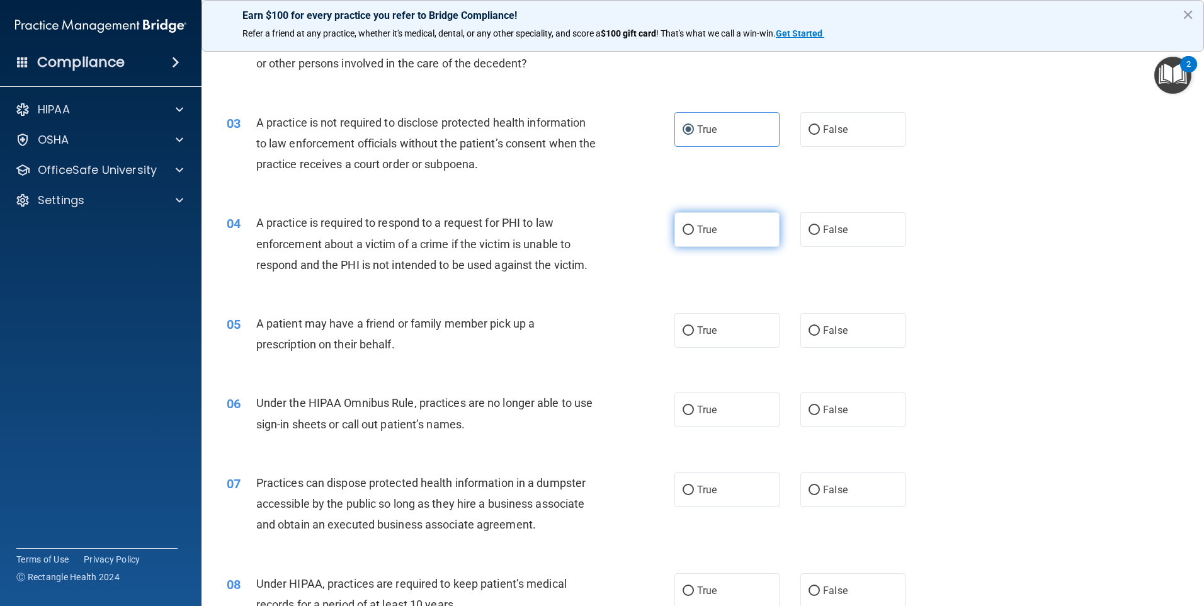
click at [686, 227] on input "True" at bounding box center [687, 229] width 11 height 9
radio input "true"
click at [878, 332] on label "False" at bounding box center [852, 330] width 105 height 35
click at [820, 332] on input "False" at bounding box center [813, 330] width 11 height 9
radio input "true"
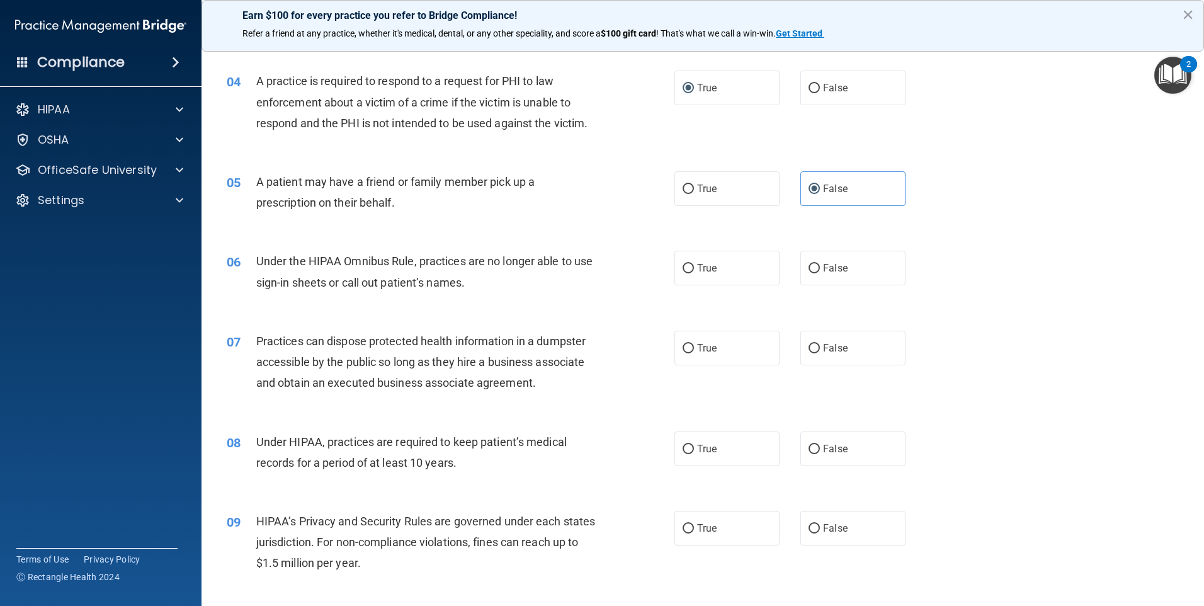
scroll to position [378, 0]
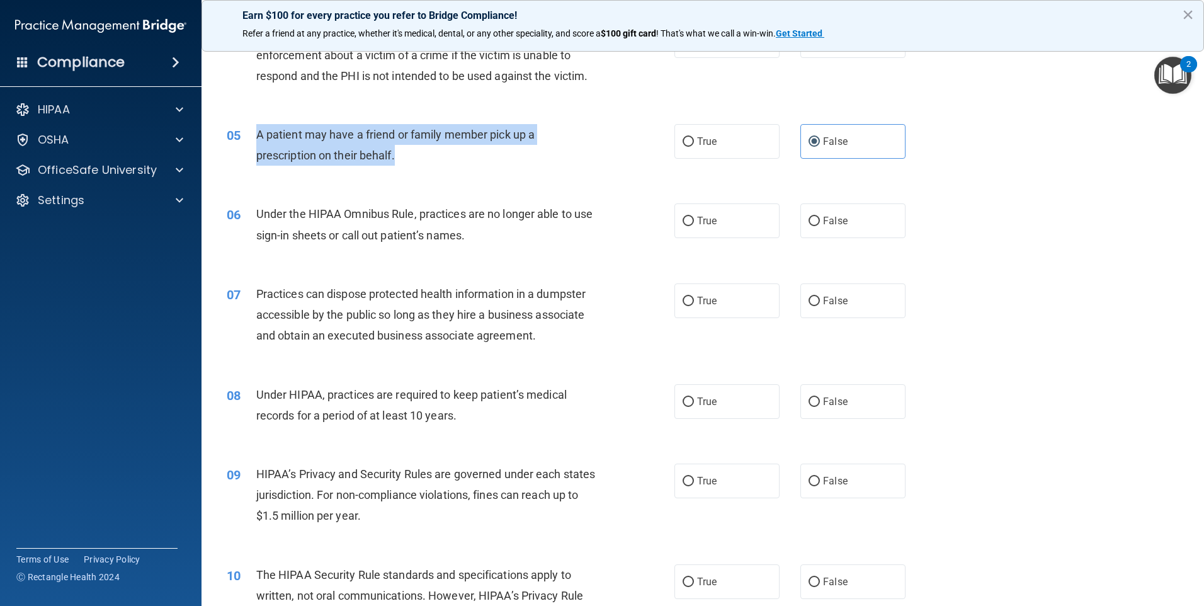
drag, startPoint x: 258, startPoint y: 134, endPoint x: 427, endPoint y: 163, distance: 171.2
click at [427, 163] on div "A patient may have a friend or family member pick up a prescription on their be…" at bounding box center [431, 145] width 350 height 42
copy span "A patient may have a friend or family member pick up a prescription on their be…"
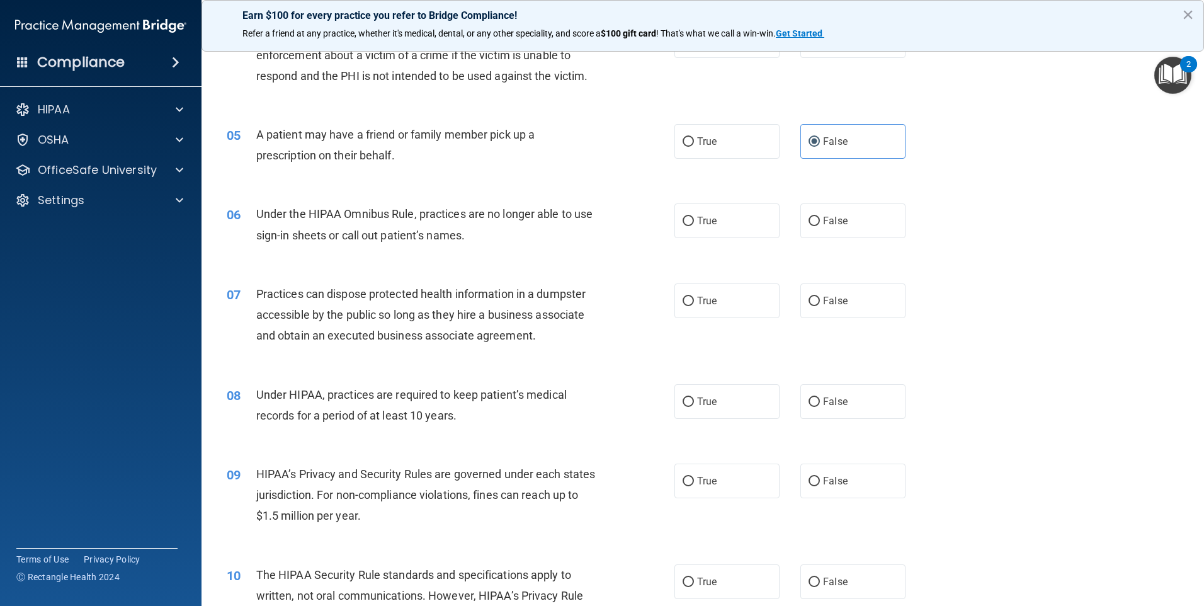
click at [531, 192] on div "06 Under the HIPAA Omnibus Rule, practices are no longer able to use sign-in sh…" at bounding box center [702, 227] width 971 height 79
click at [745, 144] on label "True" at bounding box center [726, 141] width 105 height 35
click at [694, 144] on input "True" at bounding box center [687, 141] width 11 height 9
radio input "true"
radio input "false"
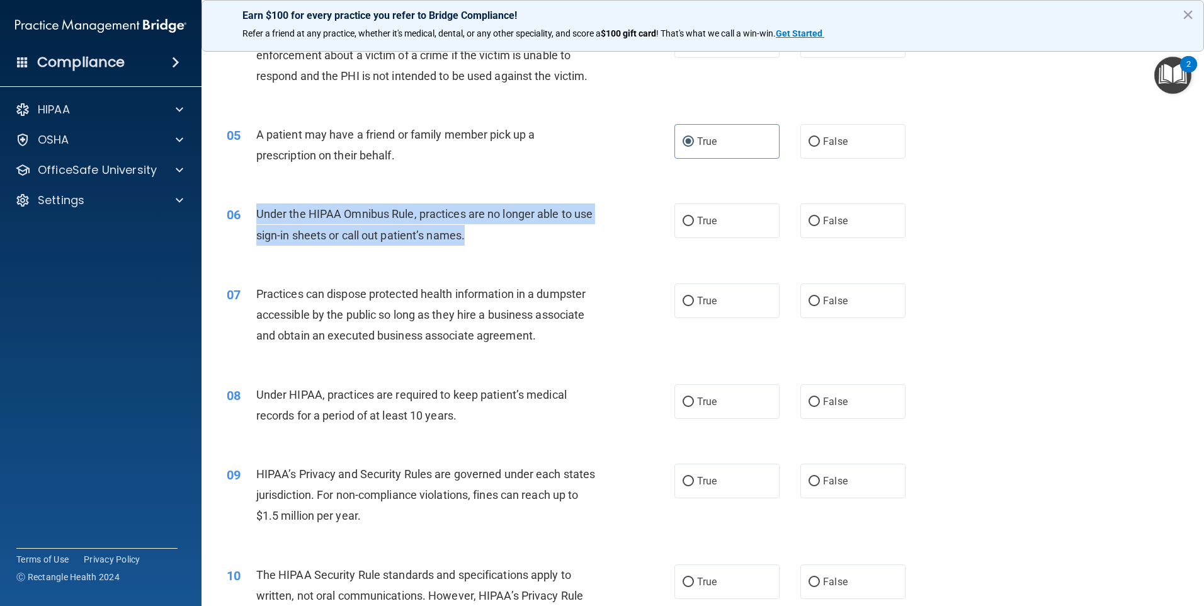
drag, startPoint x: 257, startPoint y: 210, endPoint x: 508, endPoint y: 235, distance: 251.8
click at [508, 235] on div "Under the HIPAA Omnibus Rule, practices are no longer able to use sign-in sheet…" at bounding box center [431, 224] width 350 height 42
copy span "Under the HIPAA Omnibus Rule, practices are no longer able to use sign-in sheet…"
click at [657, 246] on div "06 Under the HIPAA Omnibus Rule, practices are no longer able to use sign-in sh…" at bounding box center [450, 227] width 485 height 48
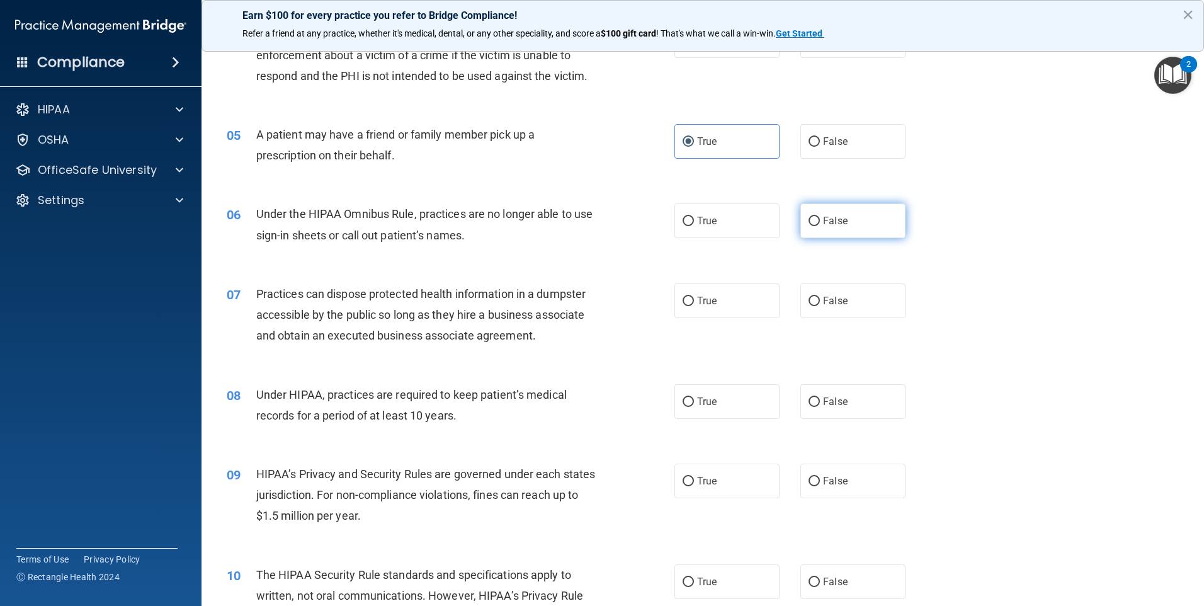
click at [867, 217] on label "False" at bounding box center [852, 220] width 105 height 35
click at [820, 217] on input "False" at bounding box center [813, 221] width 11 height 9
radio input "true"
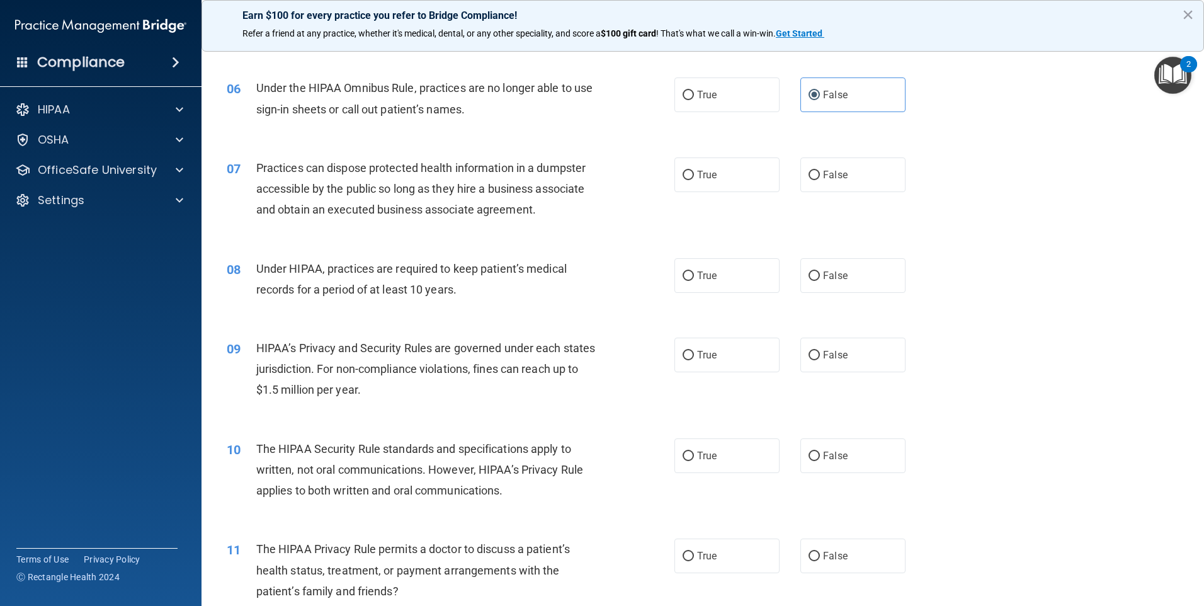
scroll to position [567, 0]
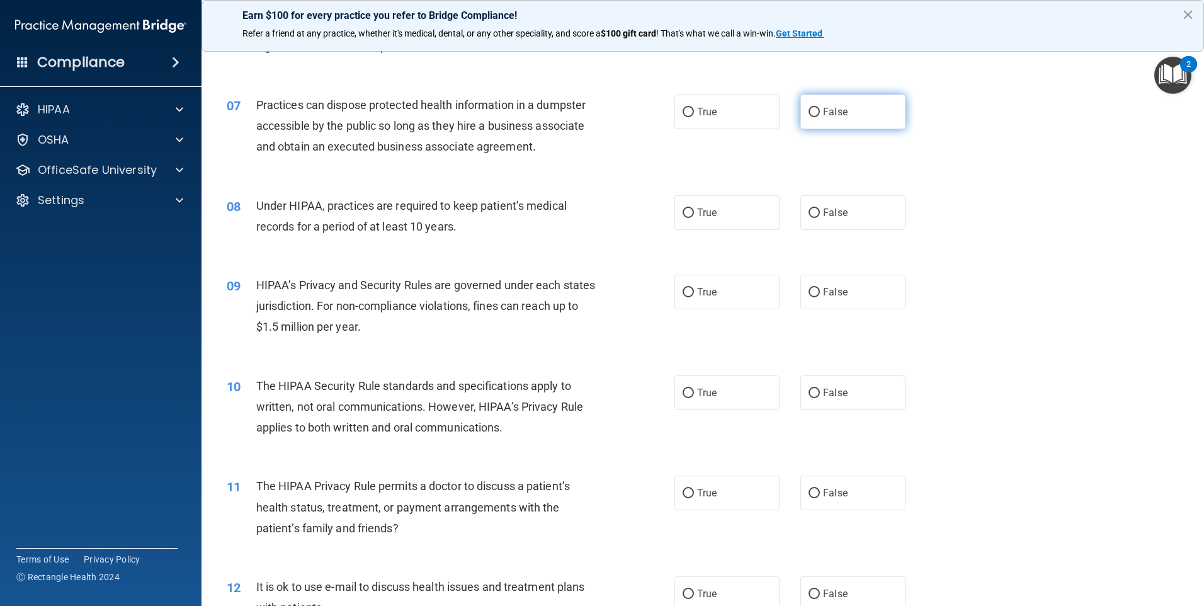
click at [877, 110] on label "False" at bounding box center [852, 111] width 105 height 35
click at [820, 110] on input "False" at bounding box center [813, 112] width 11 height 9
radio input "true"
click at [677, 205] on label "True" at bounding box center [726, 212] width 105 height 35
click at [682, 208] on input "True" at bounding box center [687, 212] width 11 height 9
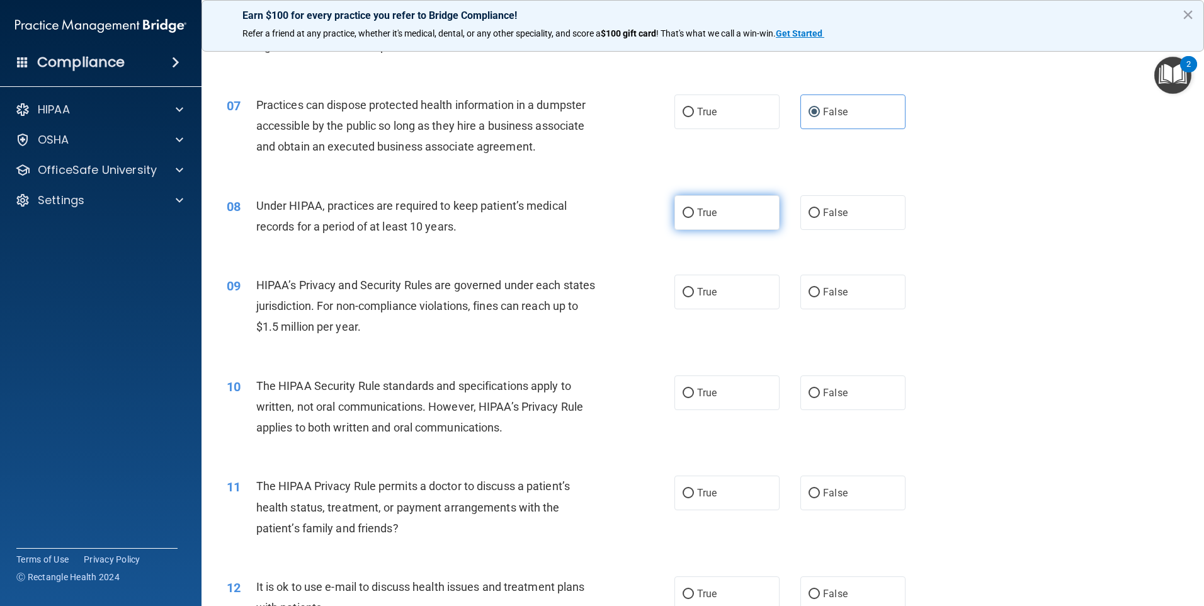
radio input "true"
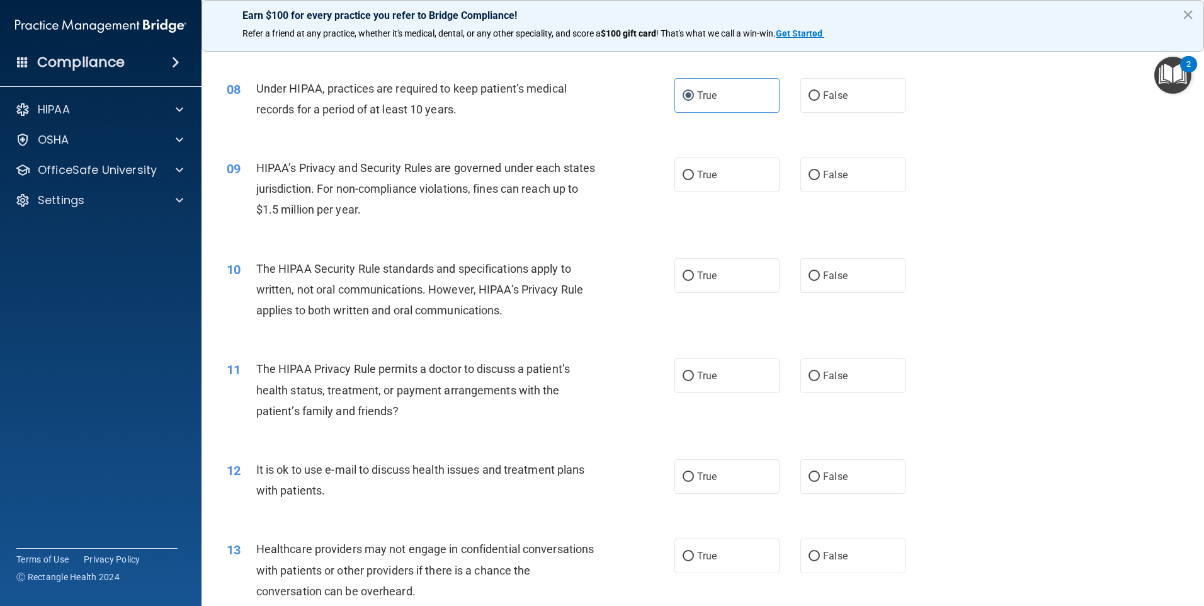
scroll to position [692, 0]
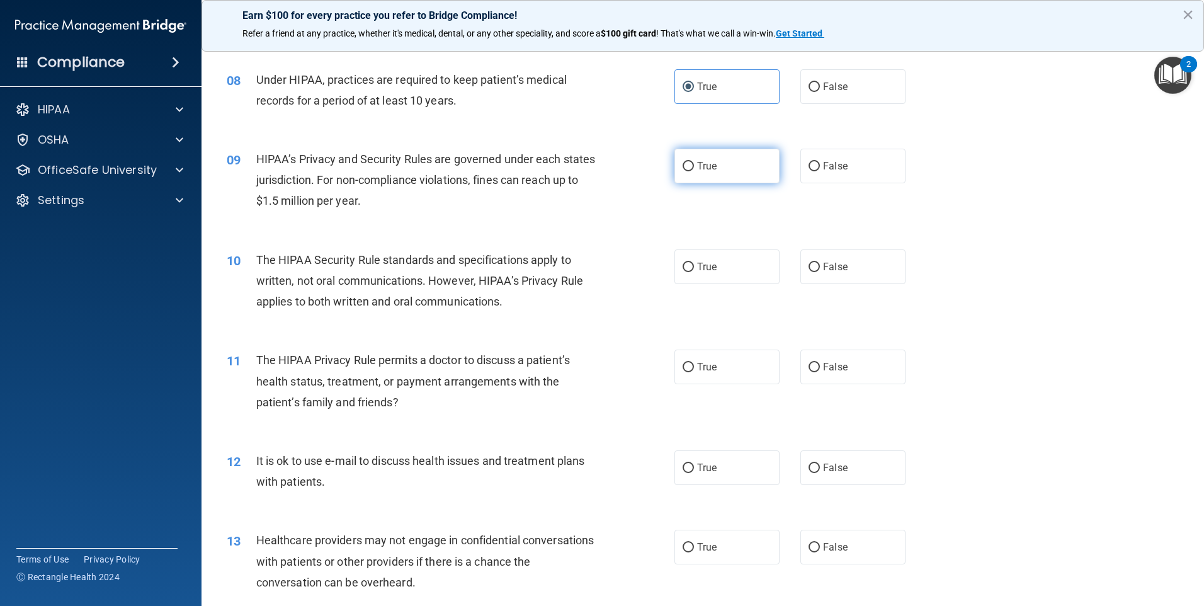
click at [718, 166] on label "True" at bounding box center [726, 166] width 105 height 35
click at [694, 166] on input "True" at bounding box center [687, 166] width 11 height 9
radio input "true"
click at [729, 273] on label "True" at bounding box center [726, 266] width 105 height 35
click at [694, 272] on input "True" at bounding box center [687, 267] width 11 height 9
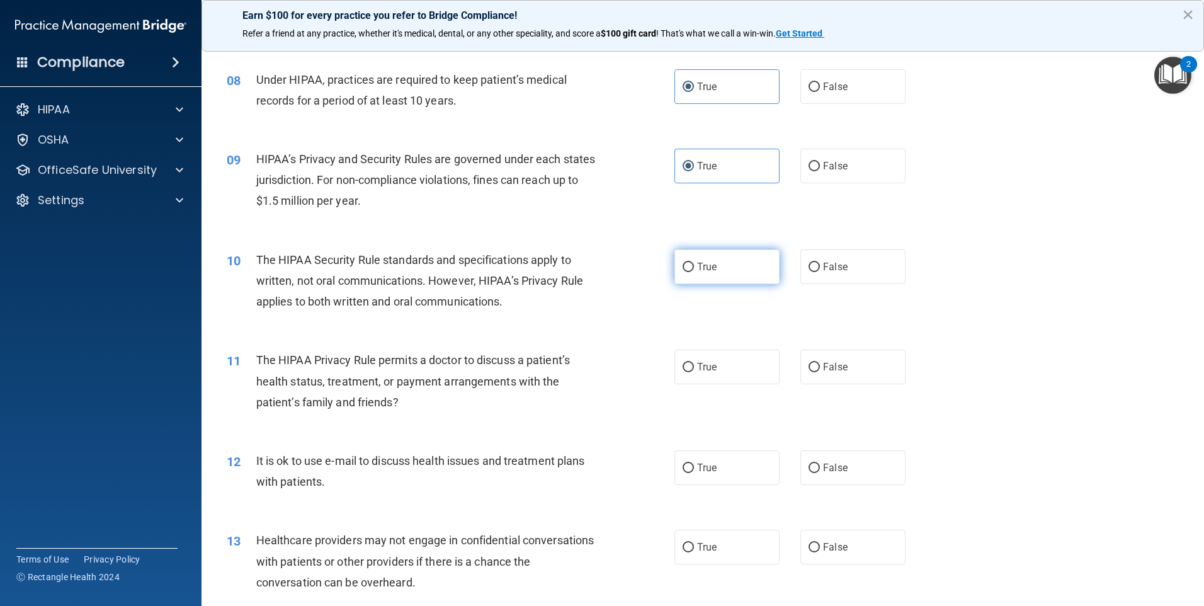
radio input "true"
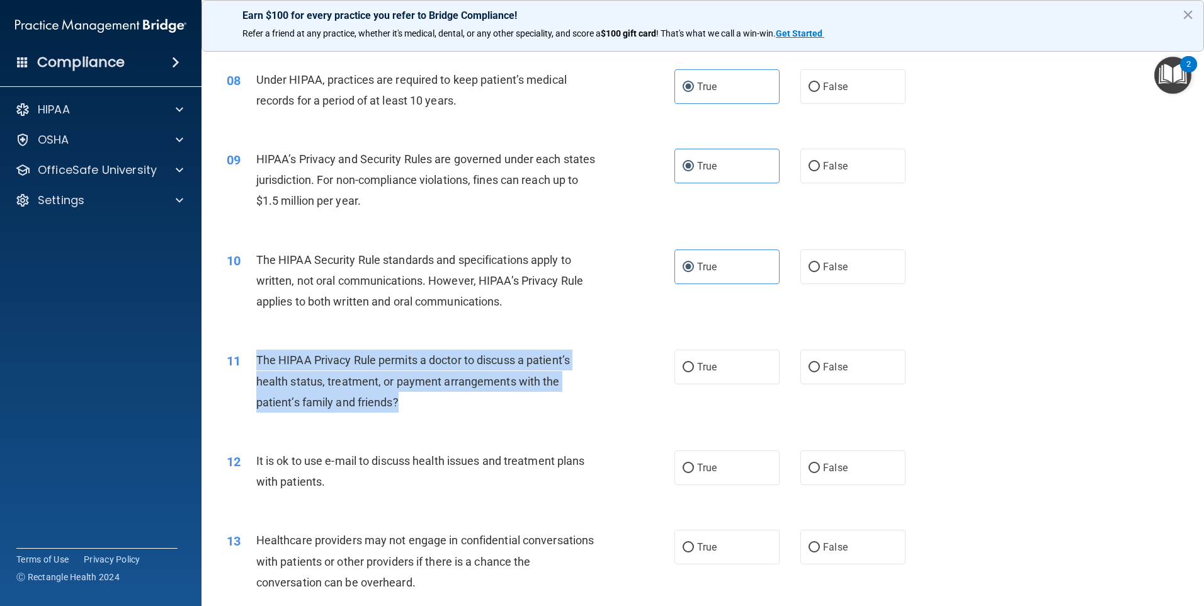
drag, startPoint x: 255, startPoint y: 358, endPoint x: 421, endPoint y: 415, distance: 175.2
click at [421, 415] on div "11 The HIPAA Privacy Rule permits a doctor to discuss a patient’s health status…" at bounding box center [450, 383] width 485 height 69
copy div "The HIPAA Privacy Rule permits a doctor to discuss a patient’s health status, t…"
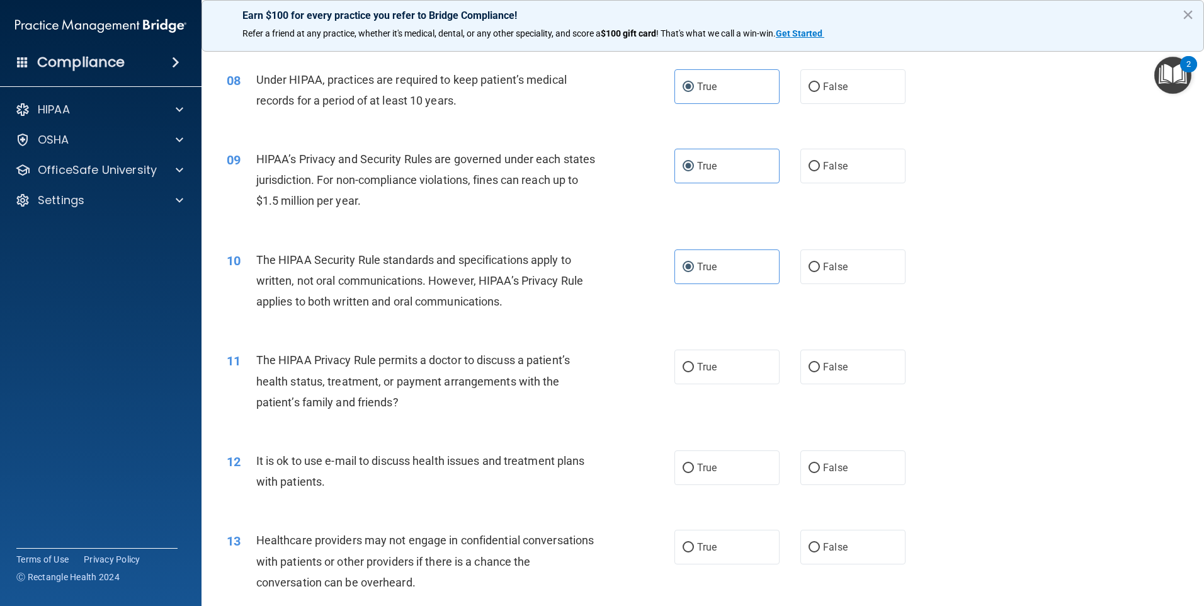
click at [611, 432] on div "11 The HIPAA Privacy Rule permits a doctor to discuss a patient’s health status…" at bounding box center [702, 384] width 971 height 101
click at [708, 368] on span "True" at bounding box center [707, 367] width 20 height 12
click at [694, 368] on input "True" at bounding box center [687, 367] width 11 height 9
radio input "true"
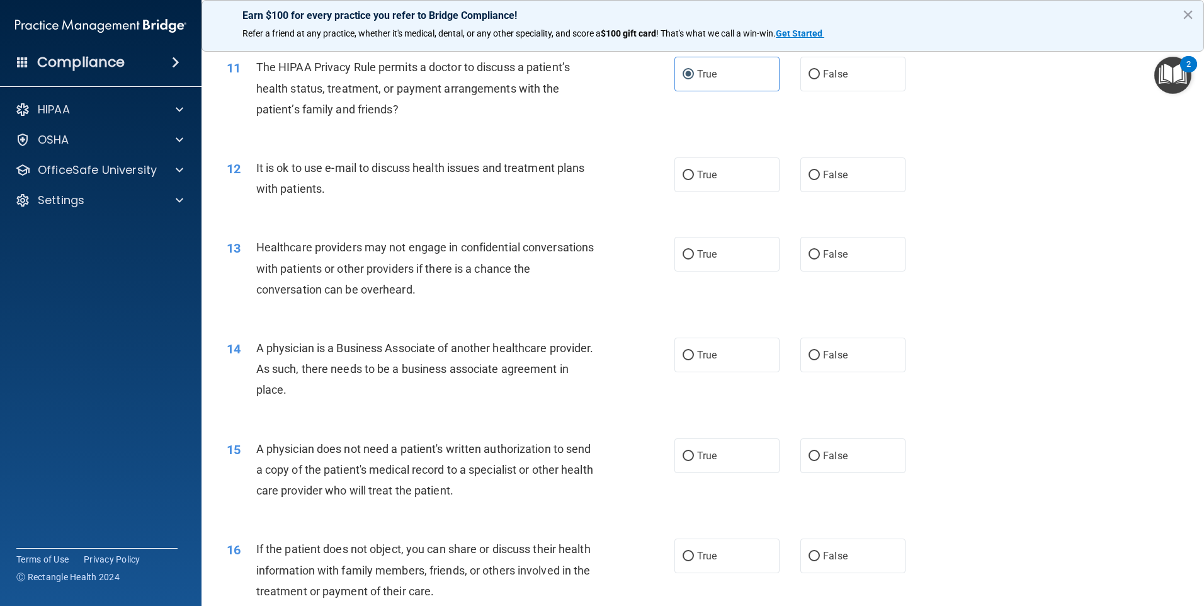
scroll to position [1007, 0]
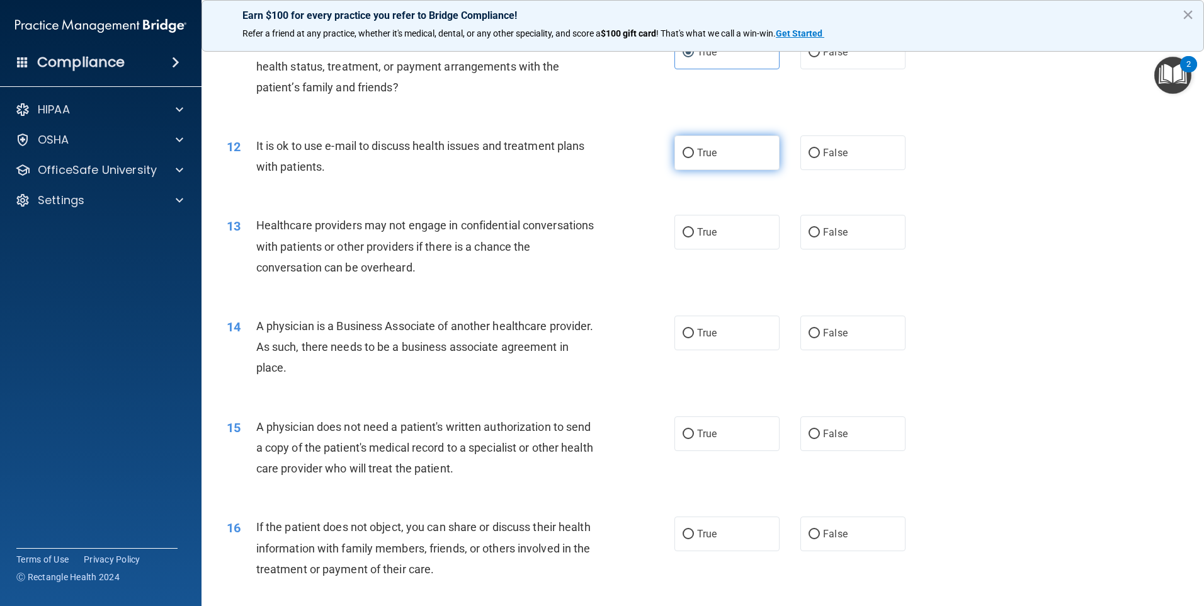
click at [718, 158] on label "True" at bounding box center [726, 152] width 105 height 35
click at [694, 158] on input "True" at bounding box center [687, 153] width 11 height 9
radio input "true"
click at [718, 158] on label "True" at bounding box center [726, 152] width 105 height 35
click at [694, 158] on input "True" at bounding box center [687, 153] width 11 height 9
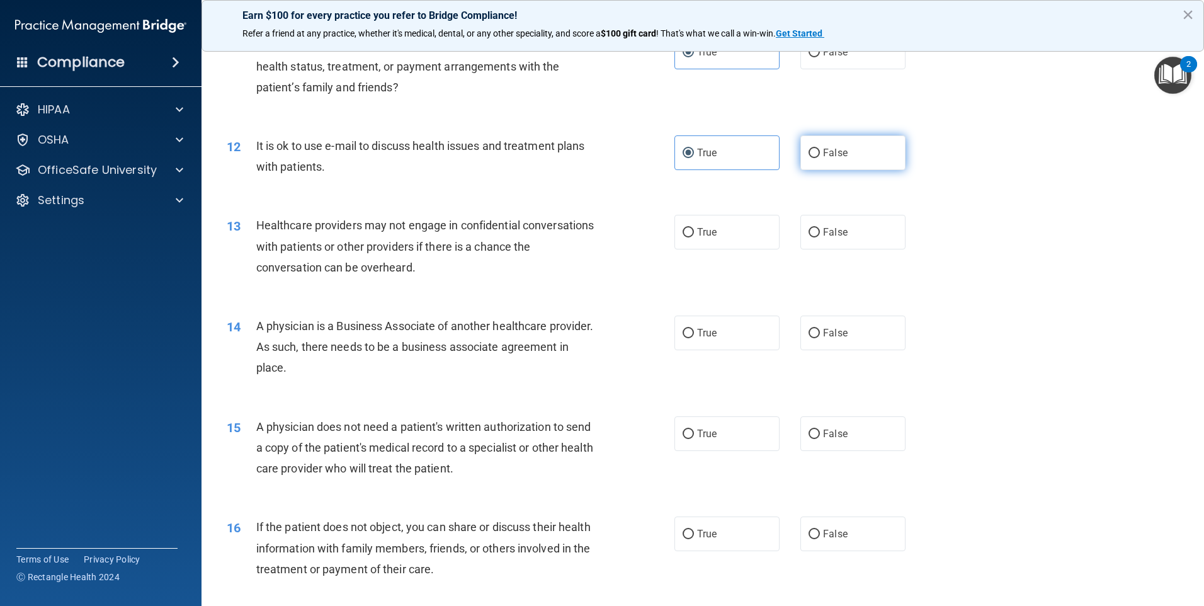
click at [823, 155] on span "False" at bounding box center [835, 153] width 25 height 12
click at [820, 155] on input "False" at bounding box center [813, 153] width 11 height 9
radio input "true"
radio input "false"
click at [709, 237] on span "True" at bounding box center [707, 232] width 20 height 12
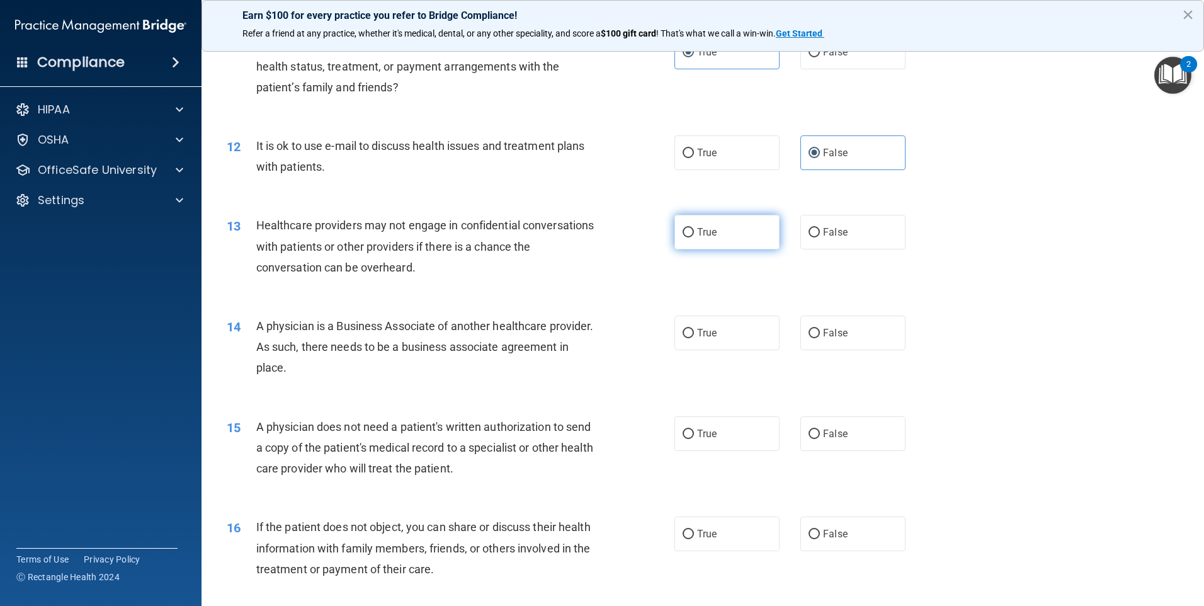
click at [694, 237] on input "True" at bounding box center [687, 232] width 11 height 9
radio input "true"
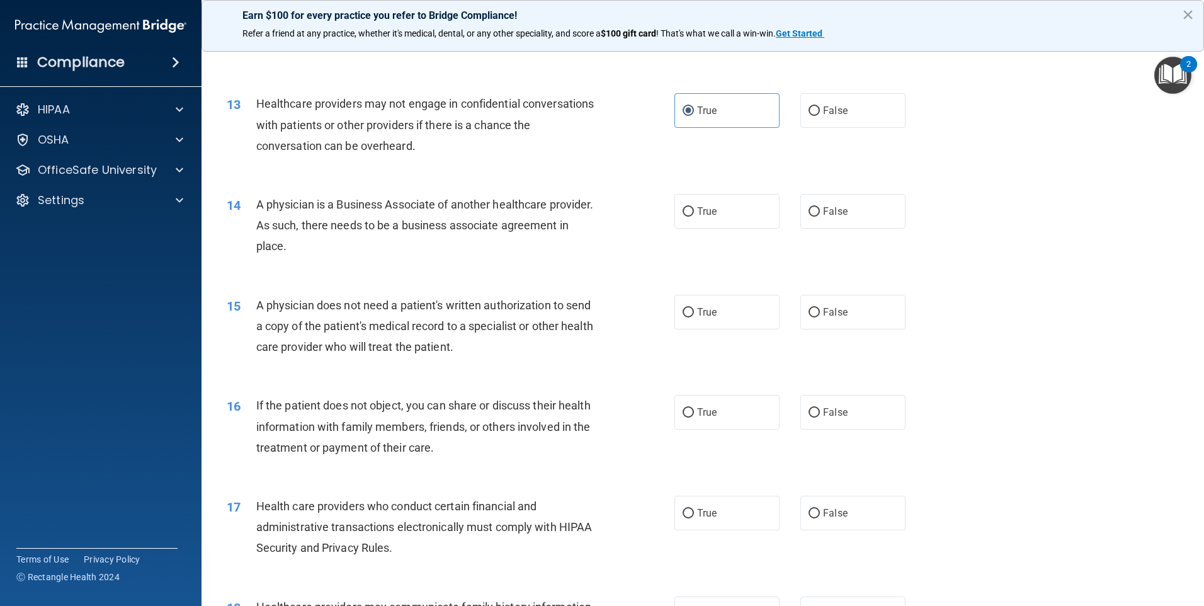
scroll to position [1133, 0]
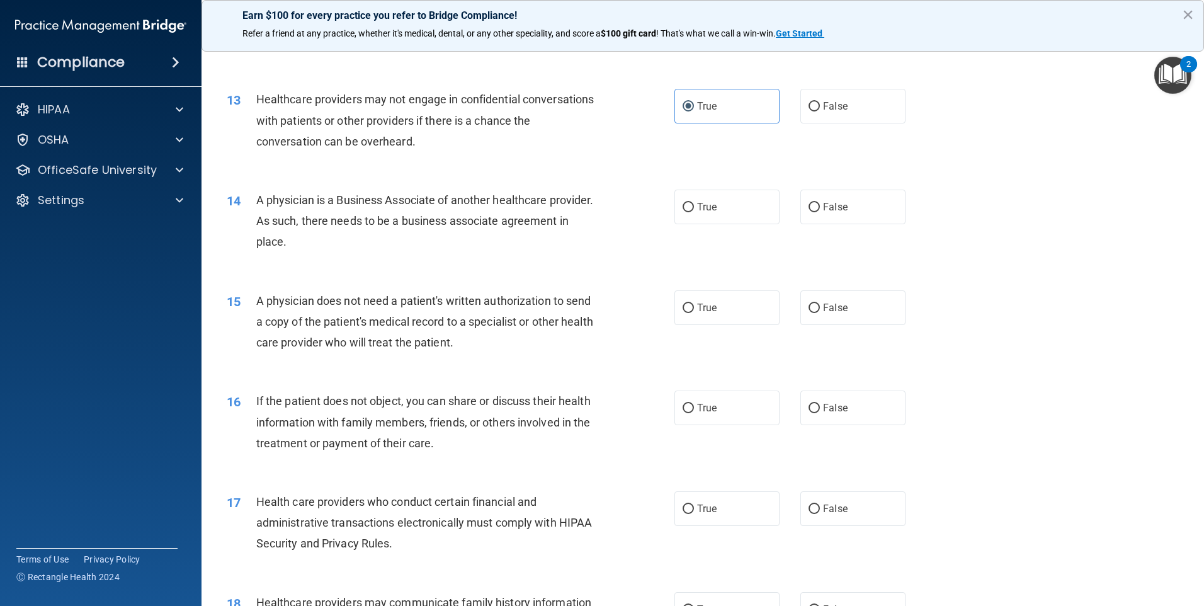
drag, startPoint x: 258, startPoint y: 195, endPoint x: 369, endPoint y: 254, distance: 125.6
click at [369, 254] on div "14 A physician is a Business Associate of another healthcare provider. As such,…" at bounding box center [450, 223] width 485 height 69
copy span "A physician is a Business Associate of another healthcare provider. As such, th…"
click at [514, 249] on div "A physician is a Business Associate of another healthcare provider. As such, th…" at bounding box center [431, 220] width 350 height 63
click at [701, 220] on label "True" at bounding box center [726, 206] width 105 height 35
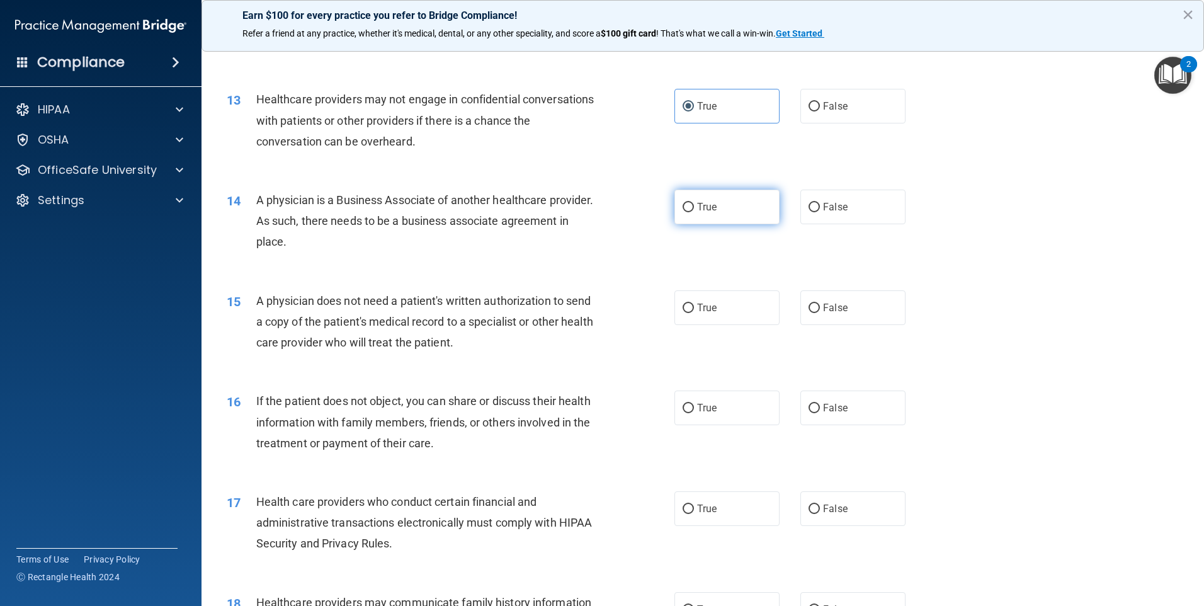
click at [694, 212] on input "True" at bounding box center [687, 207] width 11 height 9
radio input "true"
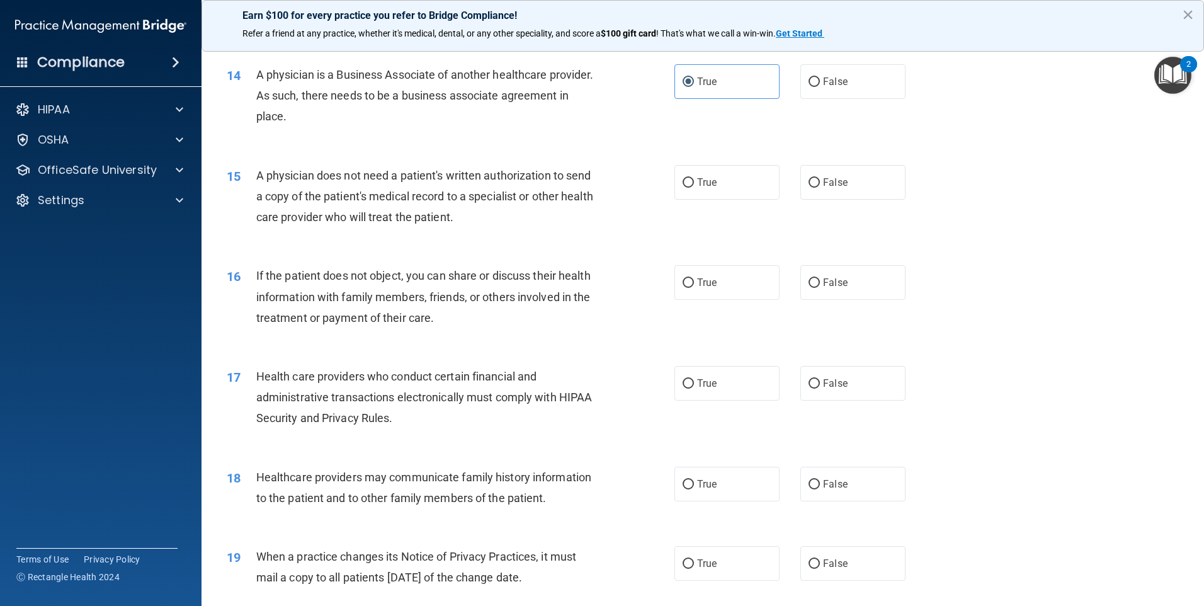
scroll to position [1259, 0]
click at [832, 180] on span "False" at bounding box center [835, 182] width 25 height 12
click at [820, 180] on input "False" at bounding box center [813, 182] width 11 height 9
radio input "true"
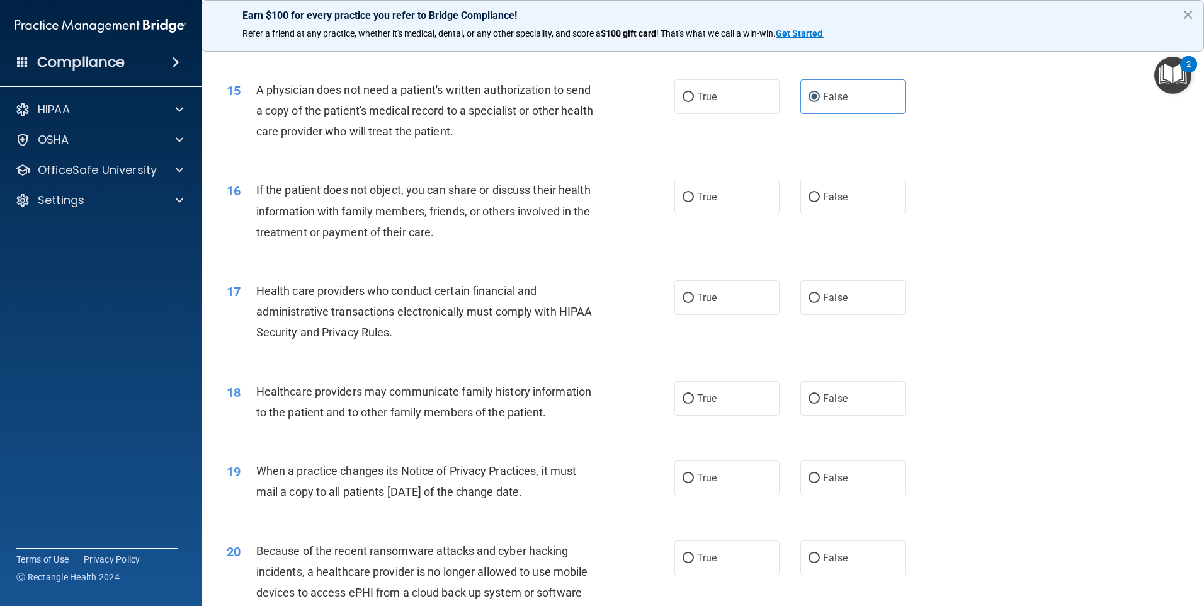
scroll to position [1322, 0]
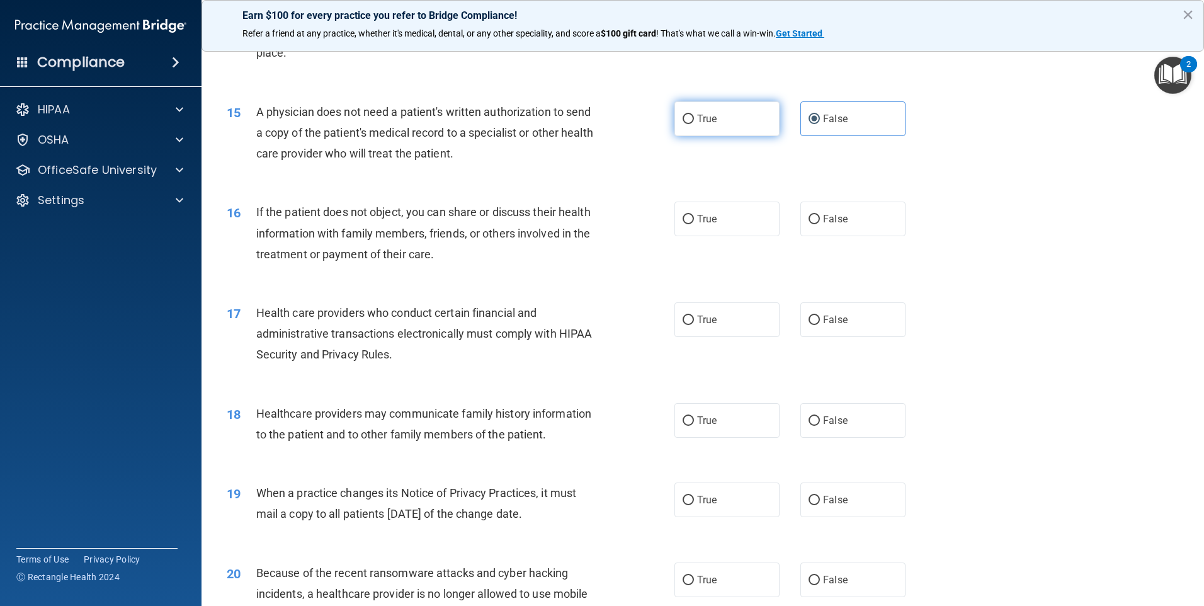
click at [751, 118] on label "True" at bounding box center [726, 118] width 105 height 35
click at [694, 118] on input "True" at bounding box center [687, 119] width 11 height 9
radio input "true"
radio input "false"
click at [685, 221] on input "True" at bounding box center [687, 219] width 11 height 9
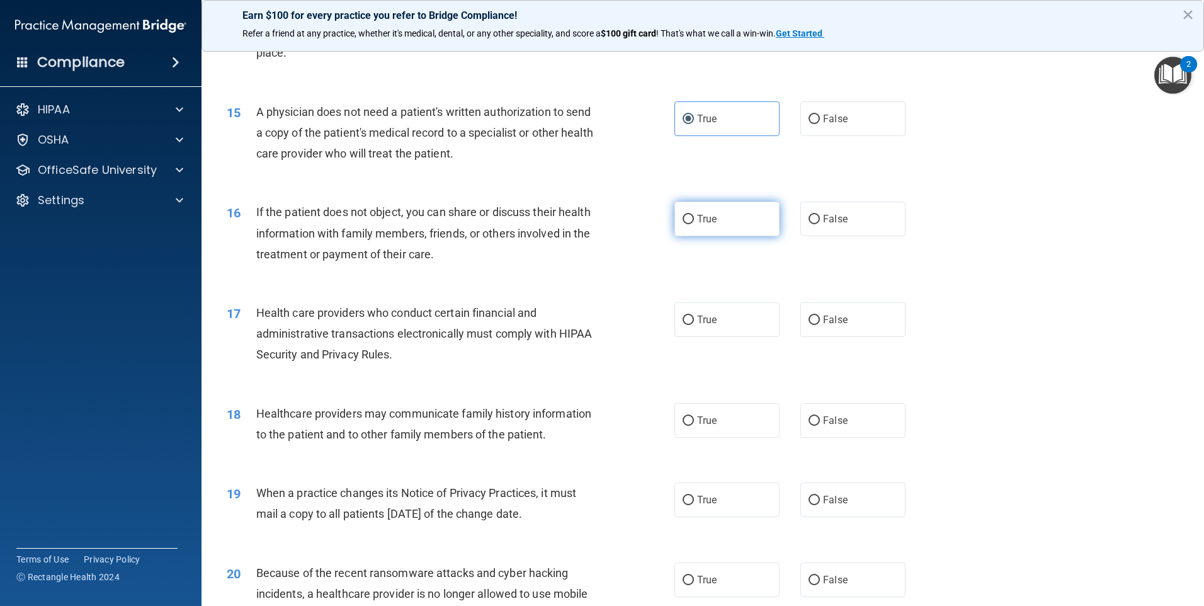
radio input "true"
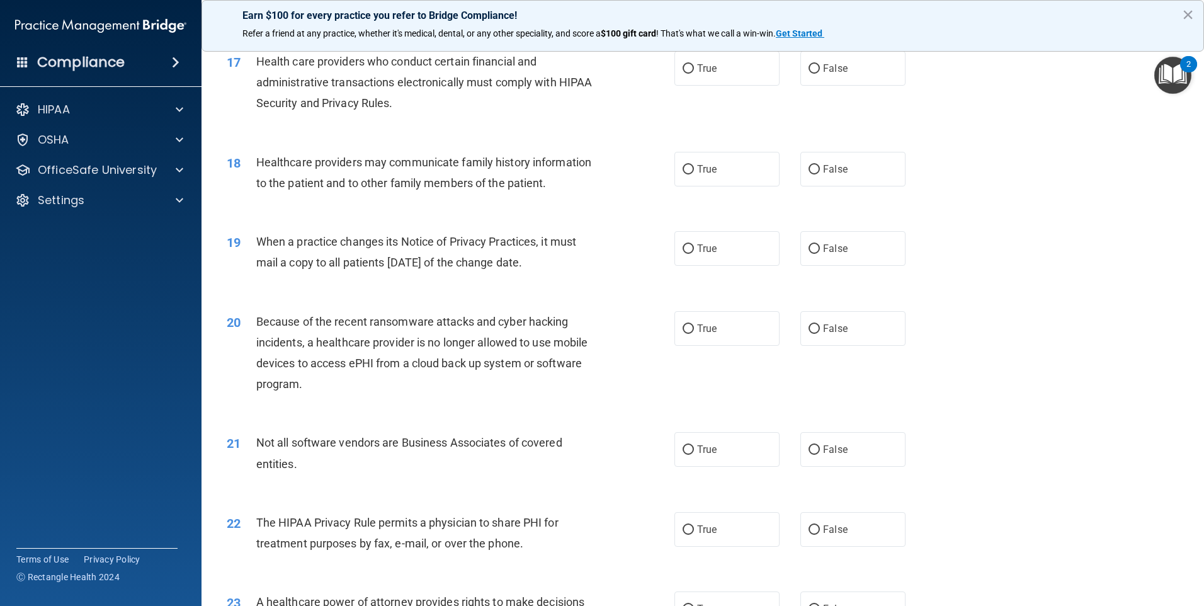
scroll to position [1574, 0]
click at [705, 75] on label "True" at bounding box center [726, 67] width 105 height 35
click at [694, 73] on input "True" at bounding box center [687, 68] width 11 height 9
radio input "true"
click at [744, 169] on label "True" at bounding box center [726, 168] width 105 height 35
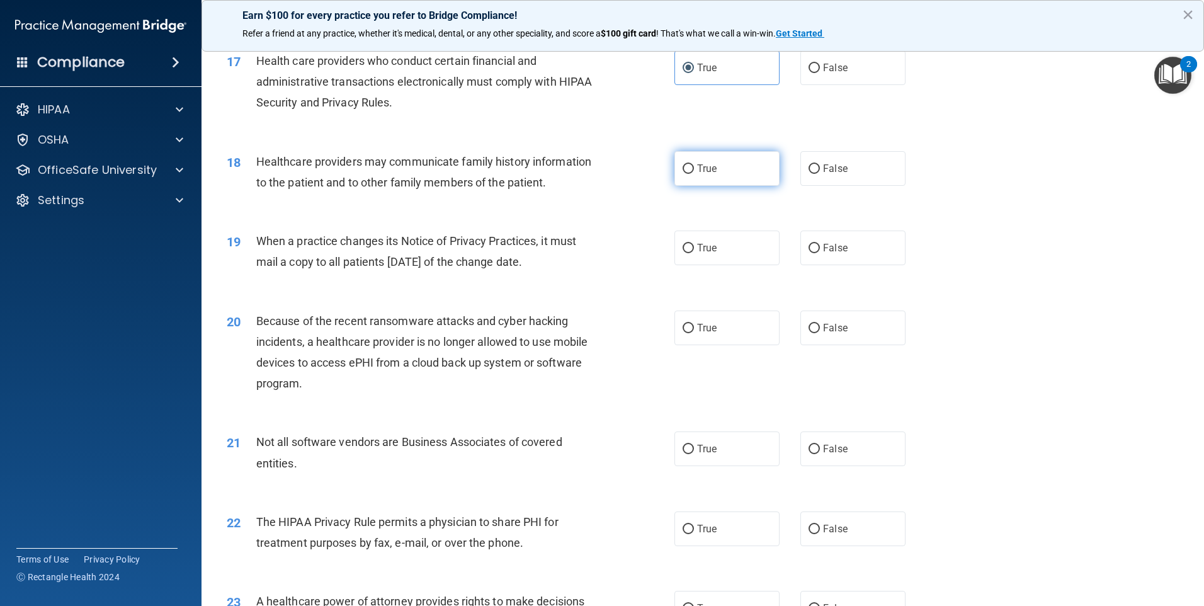
click at [694, 169] on input "True" at bounding box center [687, 168] width 11 height 9
radio input "true"
click at [698, 242] on span "True" at bounding box center [707, 248] width 20 height 12
click at [694, 244] on input "True" at bounding box center [687, 248] width 11 height 9
radio input "true"
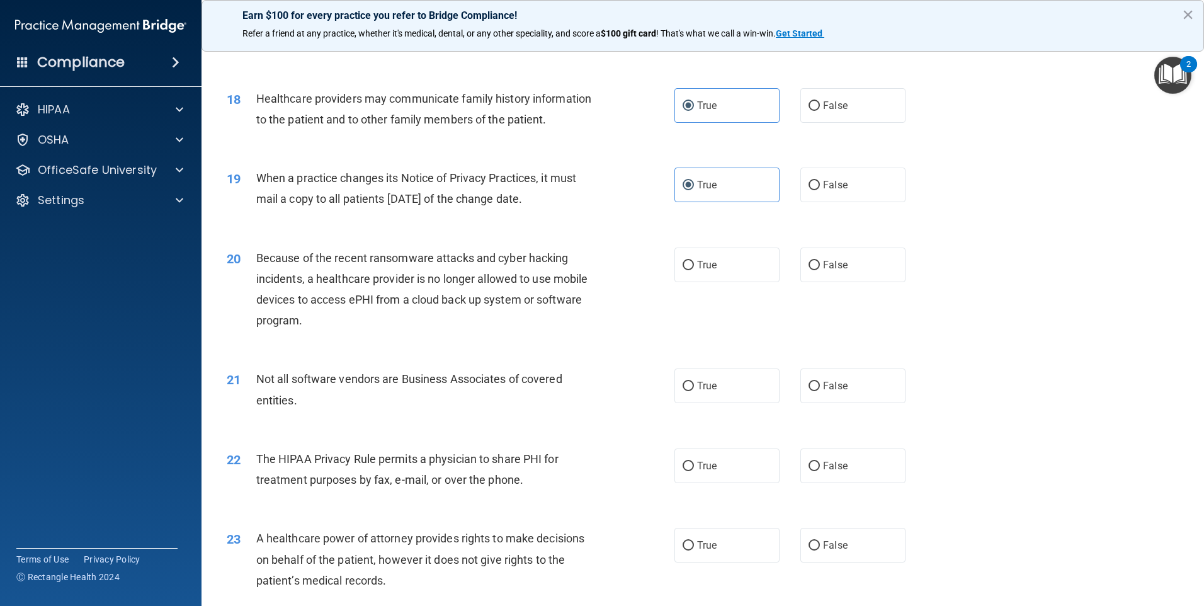
scroll to position [1763, 0]
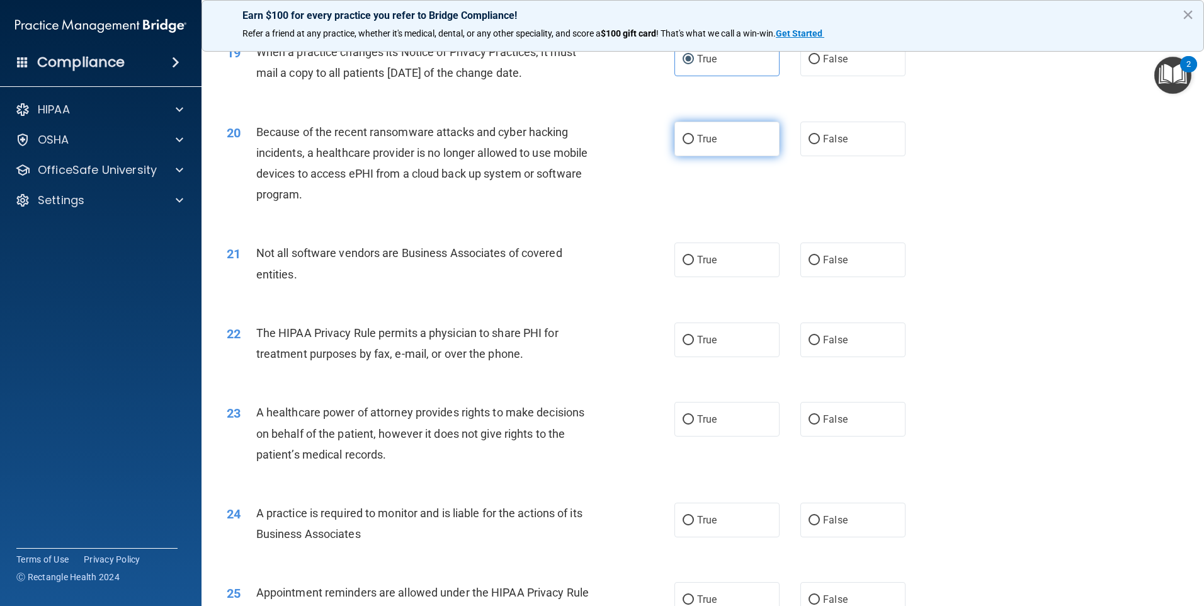
click at [691, 145] on label "True" at bounding box center [726, 138] width 105 height 35
click at [691, 144] on input "True" at bounding box center [687, 139] width 11 height 9
radio input "true"
click at [696, 266] on label "True" at bounding box center [726, 259] width 105 height 35
click at [694, 265] on input "True" at bounding box center [687, 260] width 11 height 9
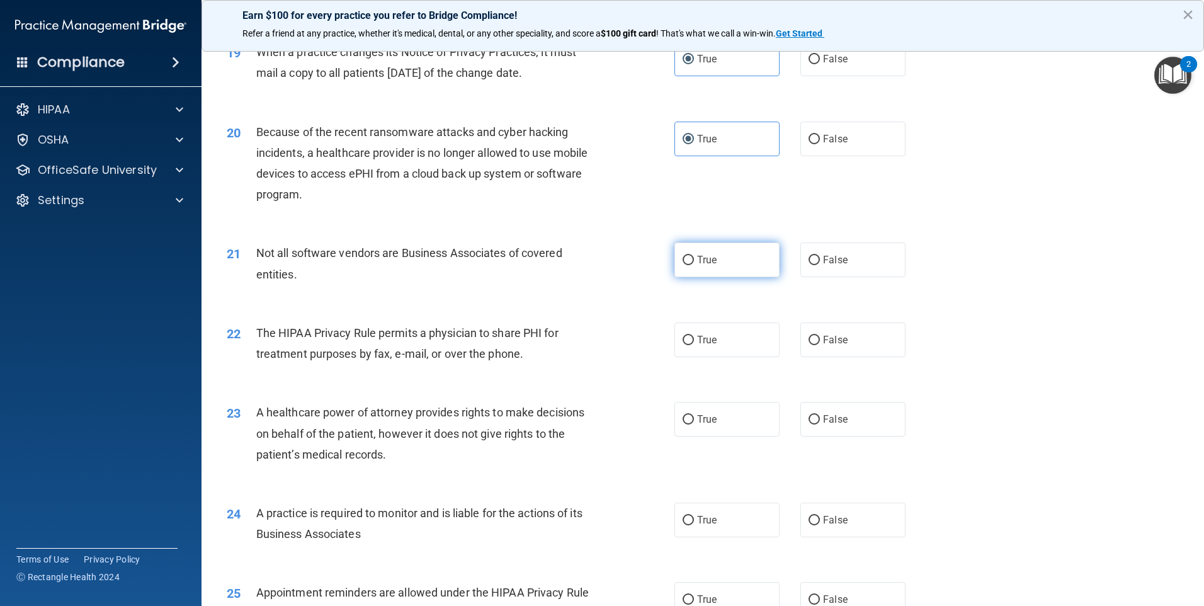
radio input "true"
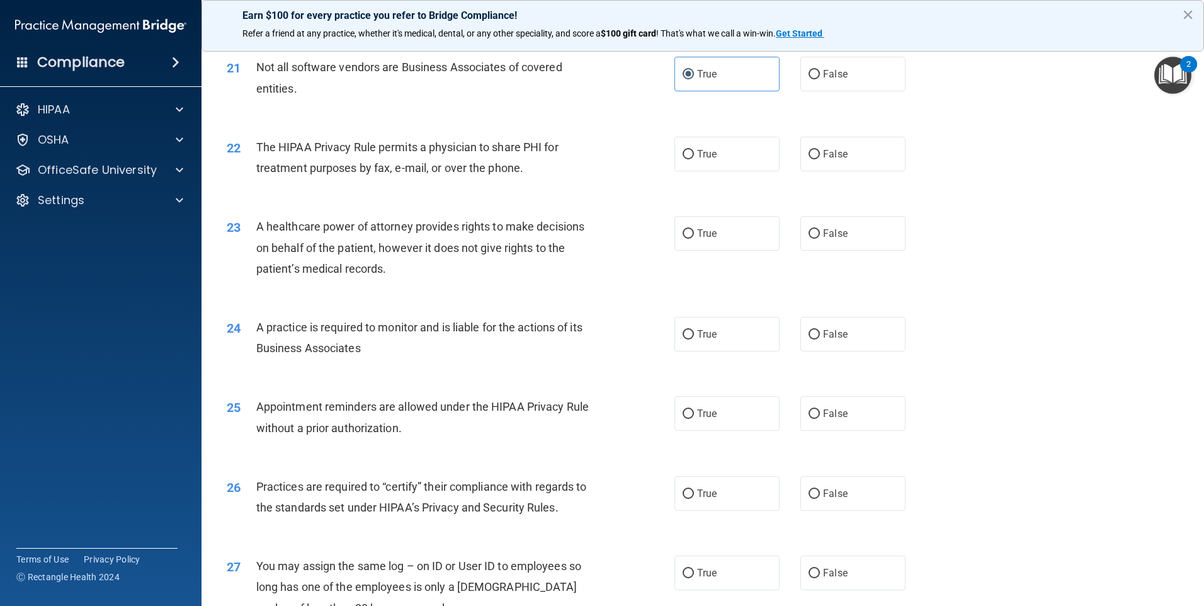
scroll to position [1952, 0]
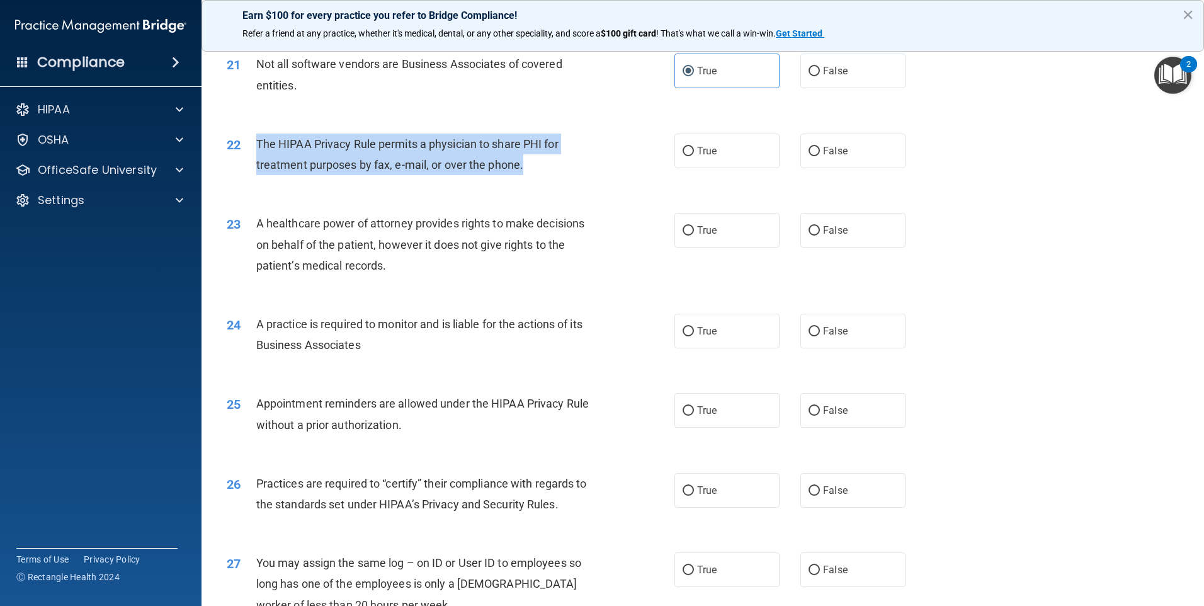
drag, startPoint x: 256, startPoint y: 137, endPoint x: 542, endPoint y: 162, distance: 286.9
click at [542, 162] on div "The HIPAA Privacy Rule permits a physician to share PHI for treatment purposes …" at bounding box center [431, 154] width 350 height 42
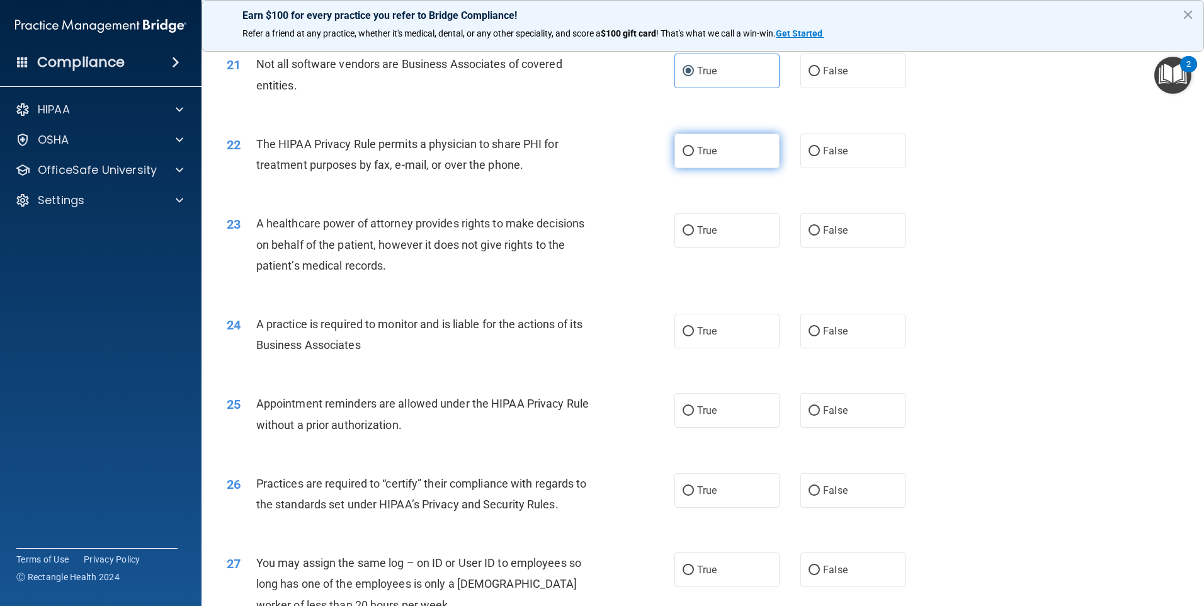
click at [698, 150] on span "True" at bounding box center [707, 151] width 20 height 12
click at [694, 150] on input "True" at bounding box center [687, 151] width 11 height 9
radio input "true"
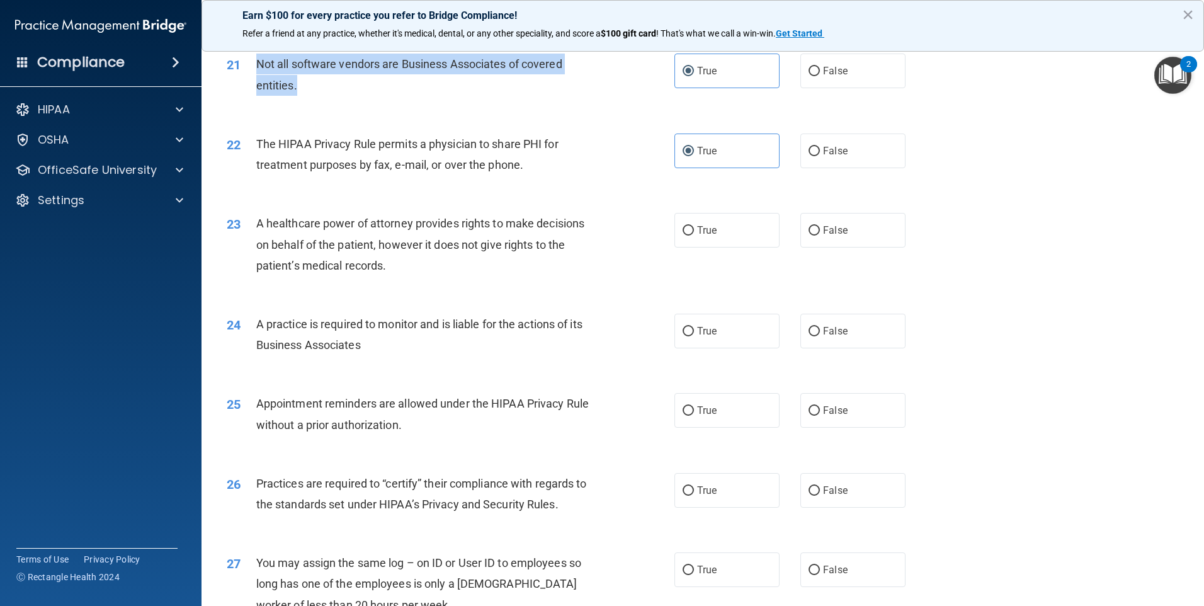
drag, startPoint x: 258, startPoint y: 63, endPoint x: 315, endPoint y: 82, distance: 60.5
click at [315, 82] on div "Not all software vendors are Business Associates of covered entities." at bounding box center [431, 75] width 350 height 42
click at [546, 113] on div "21 Not all software vendors are Business Associates of covered entities. True F…" at bounding box center [702, 77] width 971 height 79
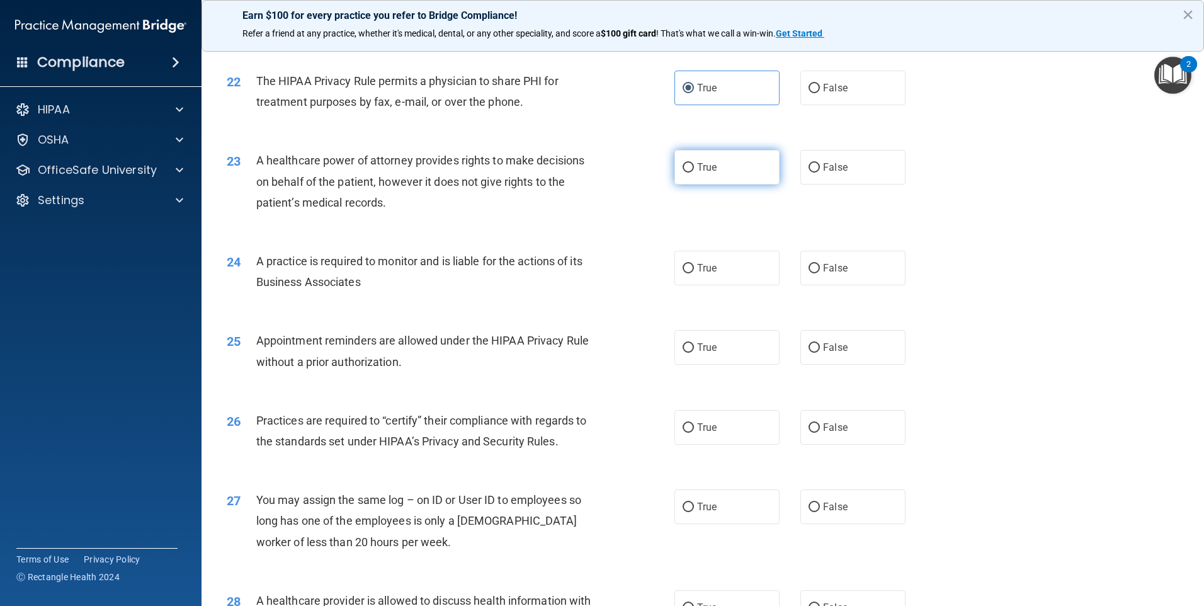
click at [697, 167] on span "True" at bounding box center [707, 167] width 20 height 12
click at [694, 167] on input "True" at bounding box center [687, 167] width 11 height 9
radio input "true"
click at [712, 178] on label "True" at bounding box center [726, 167] width 105 height 35
click at [694, 172] on input "True" at bounding box center [687, 167] width 11 height 9
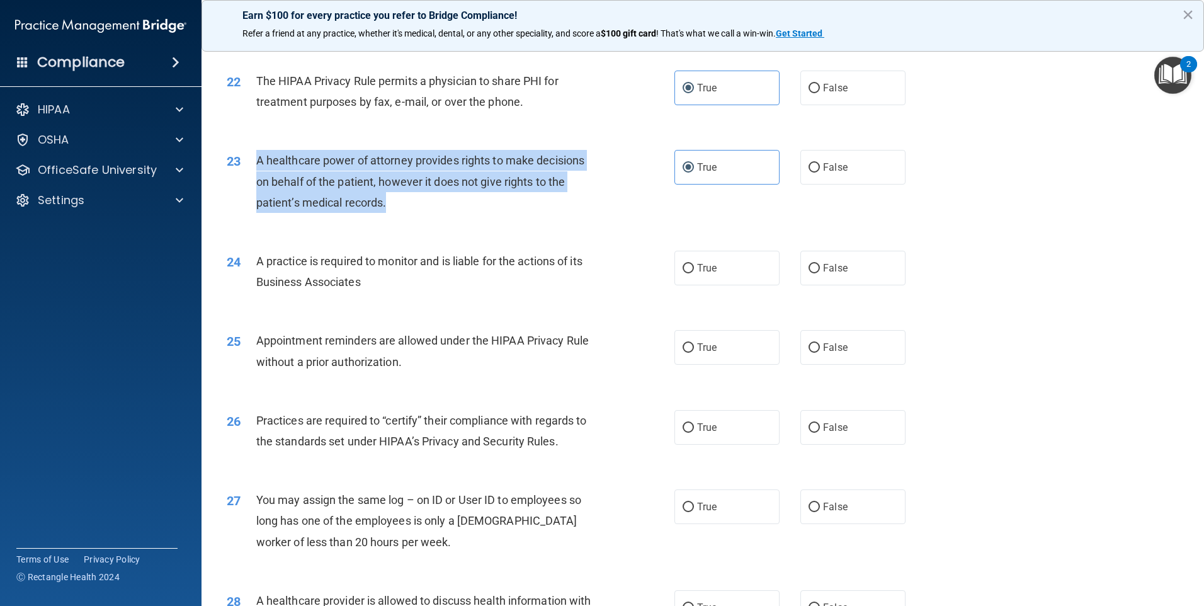
drag, startPoint x: 257, startPoint y: 157, endPoint x: 426, endPoint y: 202, distance: 174.5
click at [426, 202] on div "A healthcare power of attorney provides rights to make decisions on behalf of t…" at bounding box center [431, 181] width 350 height 63
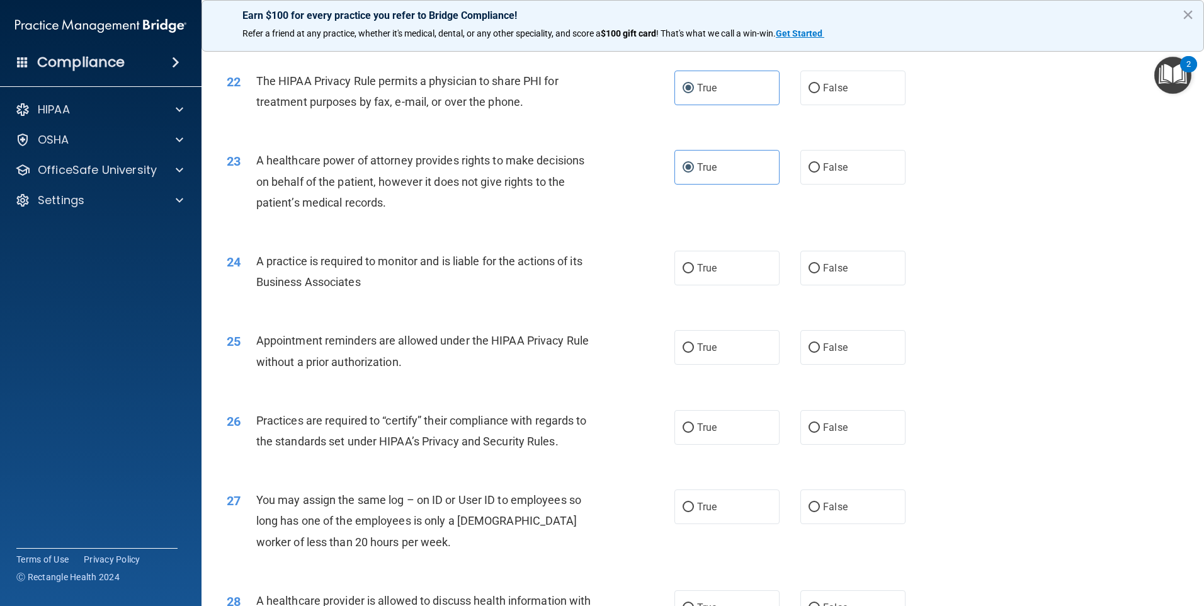
click at [554, 239] on div "24 A practice is required to monitor and is liable for the actions of its Busin…" at bounding box center [702, 274] width 971 height 79
click at [835, 161] on span "False" at bounding box center [835, 167] width 25 height 12
click at [820, 163] on input "False" at bounding box center [813, 167] width 11 height 9
radio input "true"
radio input "false"
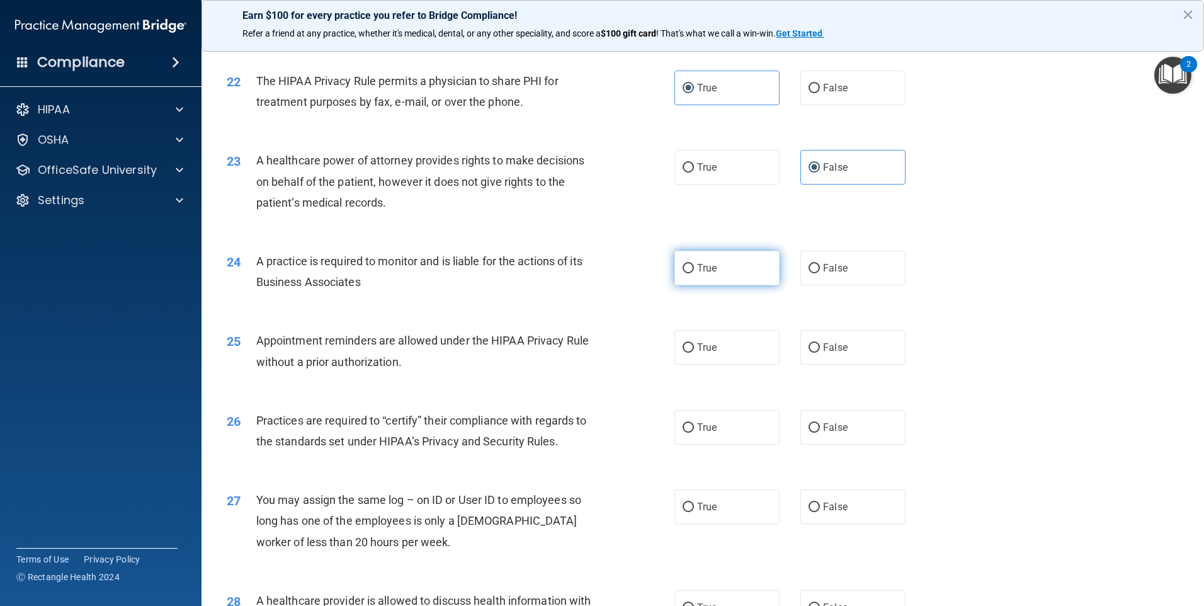
click at [686, 273] on label "True" at bounding box center [726, 268] width 105 height 35
click at [686, 273] on input "True" at bounding box center [687, 268] width 11 height 9
radio input "true"
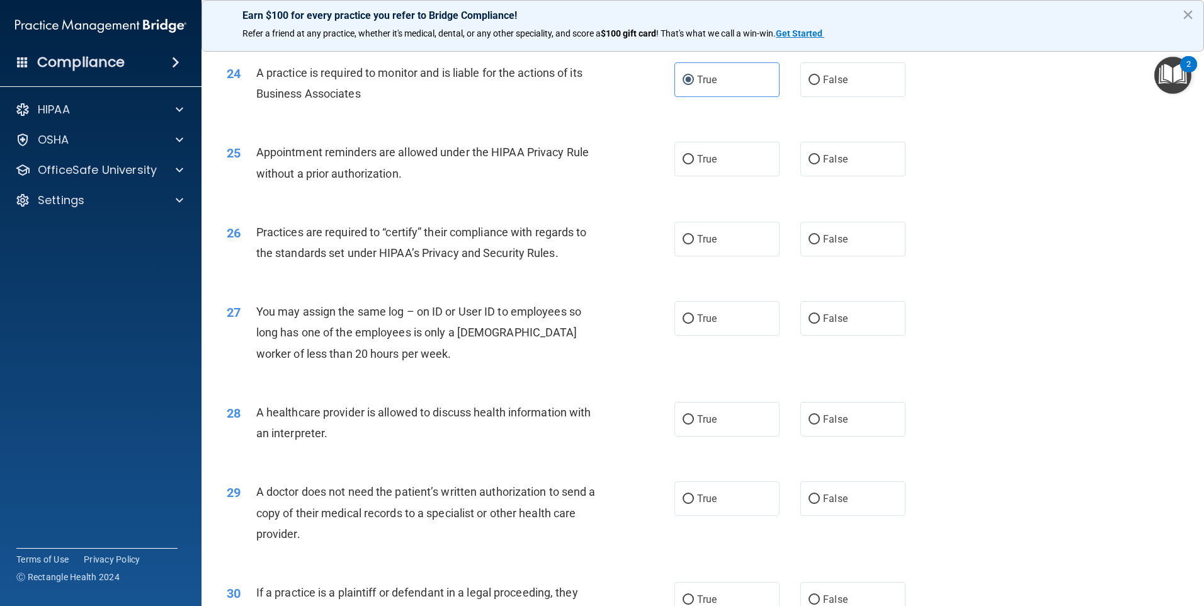
scroll to position [2203, 0]
click at [742, 162] on label "True" at bounding box center [726, 158] width 105 height 35
click at [694, 162] on input "True" at bounding box center [687, 158] width 11 height 9
radio input "true"
click at [877, 147] on label "False" at bounding box center [852, 158] width 105 height 35
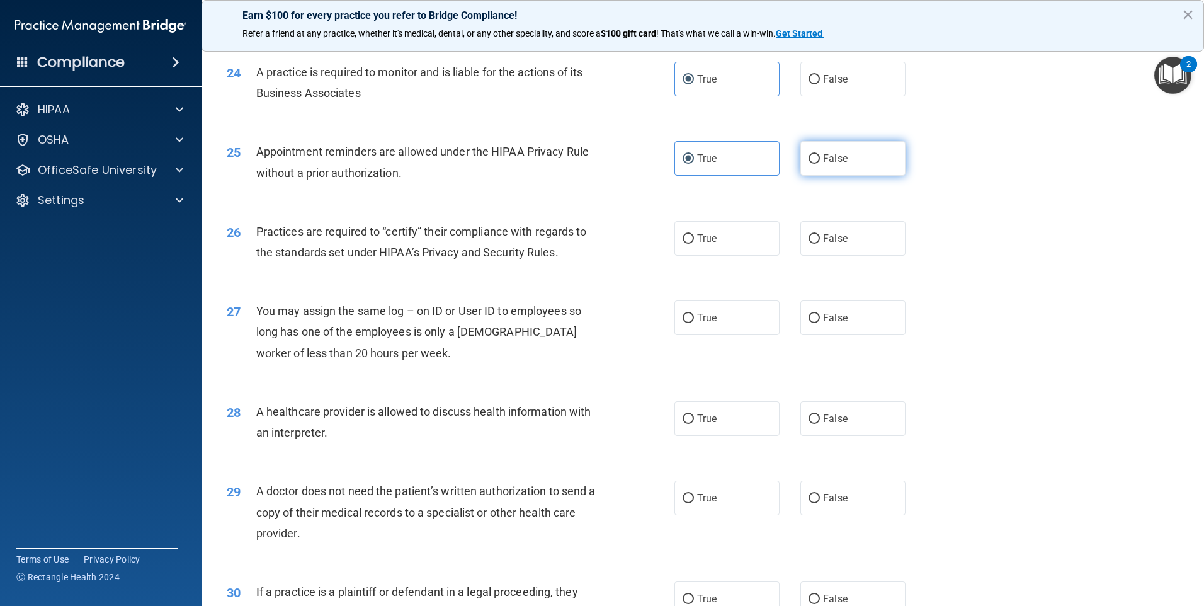
click at [820, 154] on input "False" at bounding box center [813, 158] width 11 height 9
radio input "true"
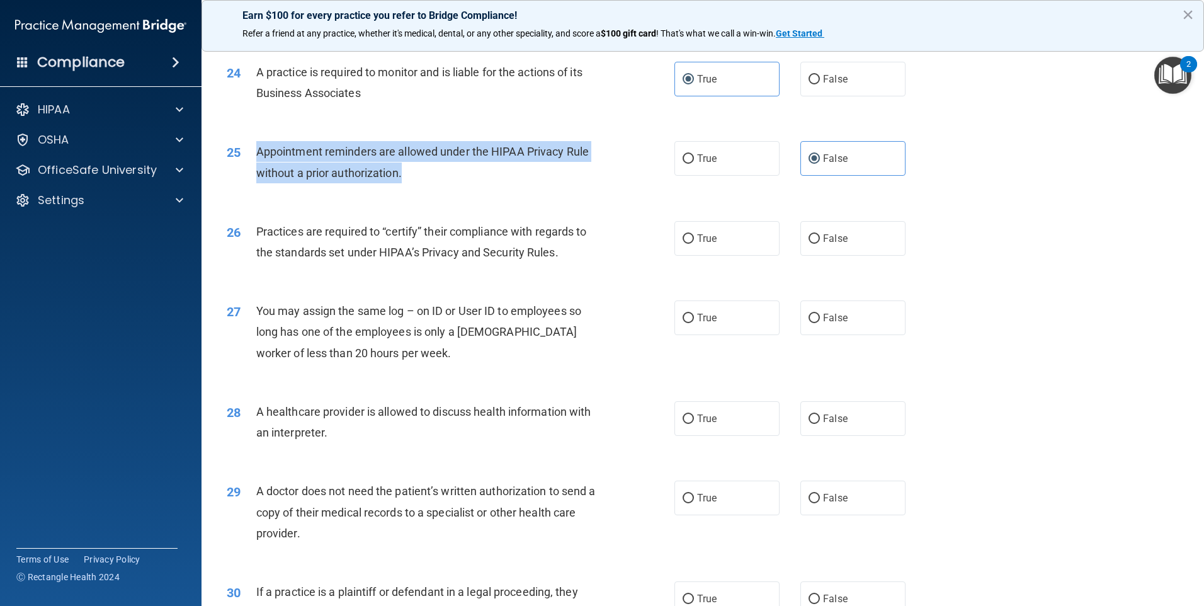
drag, startPoint x: 258, startPoint y: 150, endPoint x: 415, endPoint y: 169, distance: 158.6
click at [415, 169] on div "Appointment reminders are allowed under the HIPAA Privacy Rule without a prior …" at bounding box center [431, 162] width 350 height 42
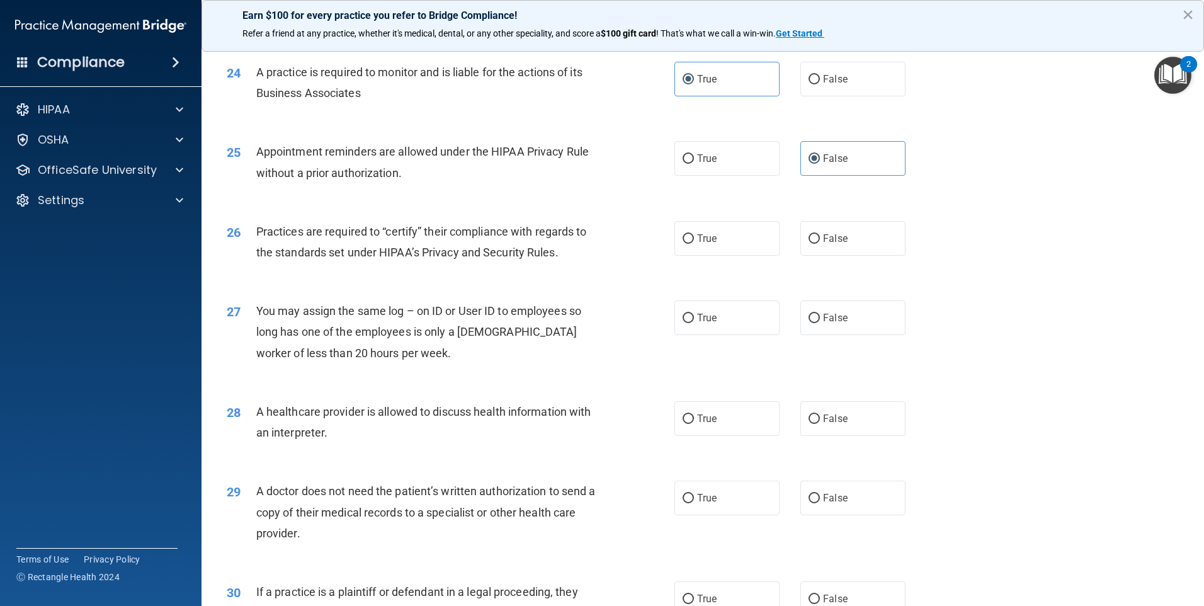
click at [626, 195] on div "25 Appointment reminders are allowed under the HIPAA Privacy Rule without a pri…" at bounding box center [702, 164] width 971 height 79
click at [685, 162] on input "True" at bounding box center [687, 158] width 11 height 9
radio input "true"
radio input "false"
click at [726, 239] on label "True" at bounding box center [726, 238] width 105 height 35
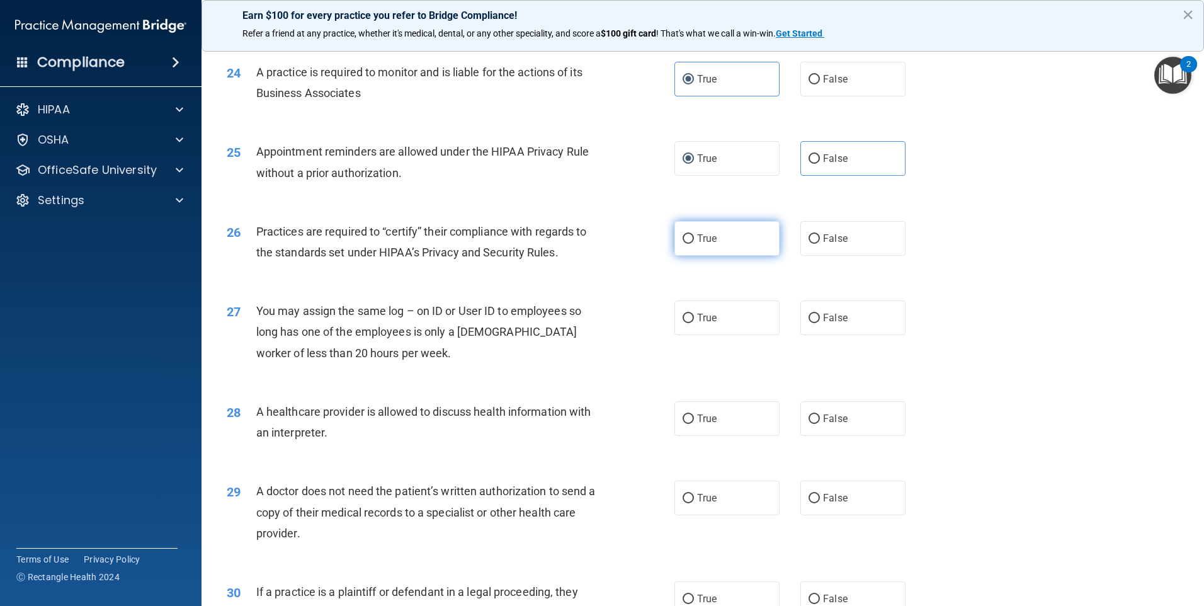
click at [694, 239] on input "True" at bounding box center [687, 238] width 11 height 9
radio input "true"
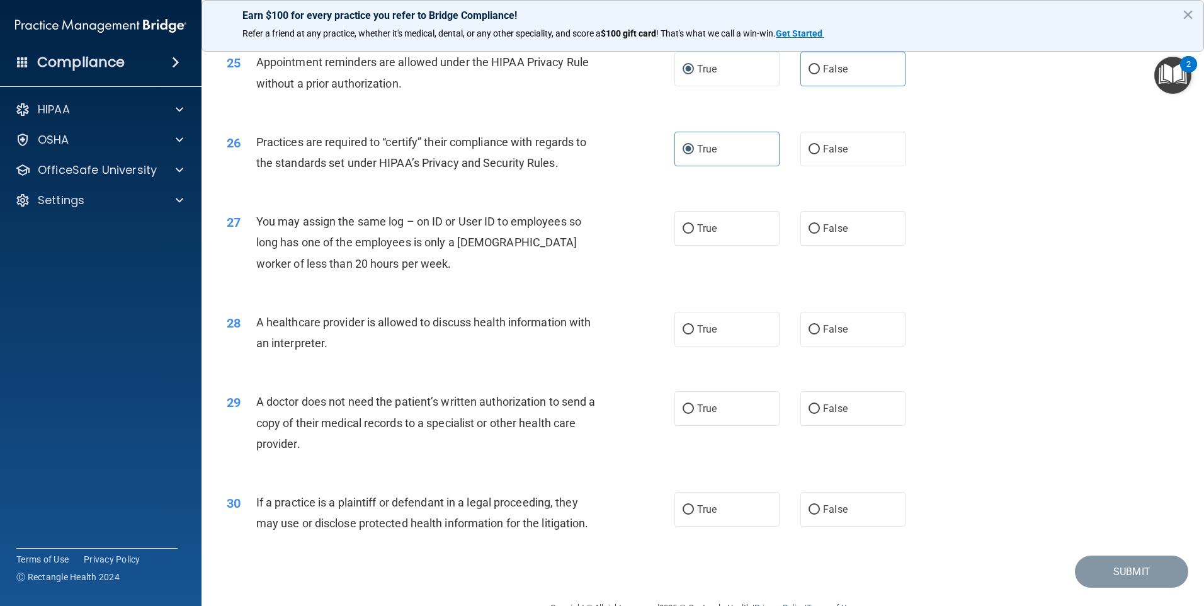
scroll to position [2325, 0]
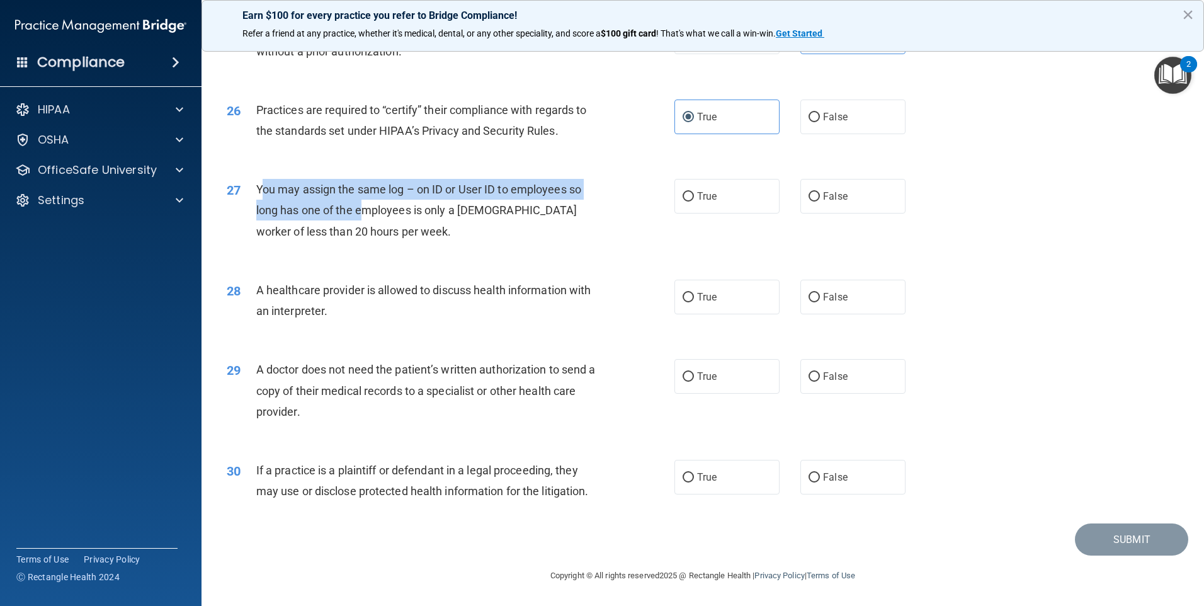
drag, startPoint x: 259, startPoint y: 187, endPoint x: 360, endPoint y: 217, distance: 105.2
click at [360, 217] on div "You may assign the same log – on ID or User ID to employees so long has one of …" at bounding box center [431, 210] width 350 height 63
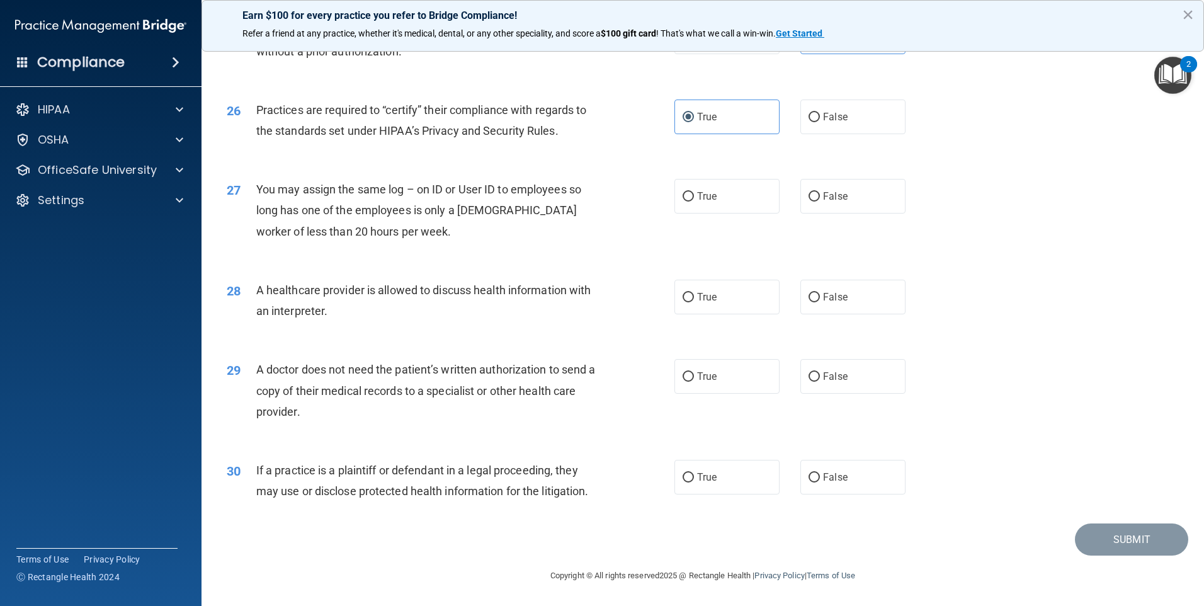
drag, startPoint x: 360, startPoint y: 217, endPoint x: 382, endPoint y: 237, distance: 29.9
click at [382, 237] on div "You may assign the same log – on ID or User ID to employees so long has one of …" at bounding box center [431, 210] width 350 height 63
click at [844, 196] on label "False" at bounding box center [852, 196] width 105 height 35
click at [820, 196] on input "False" at bounding box center [813, 196] width 11 height 9
radio input "true"
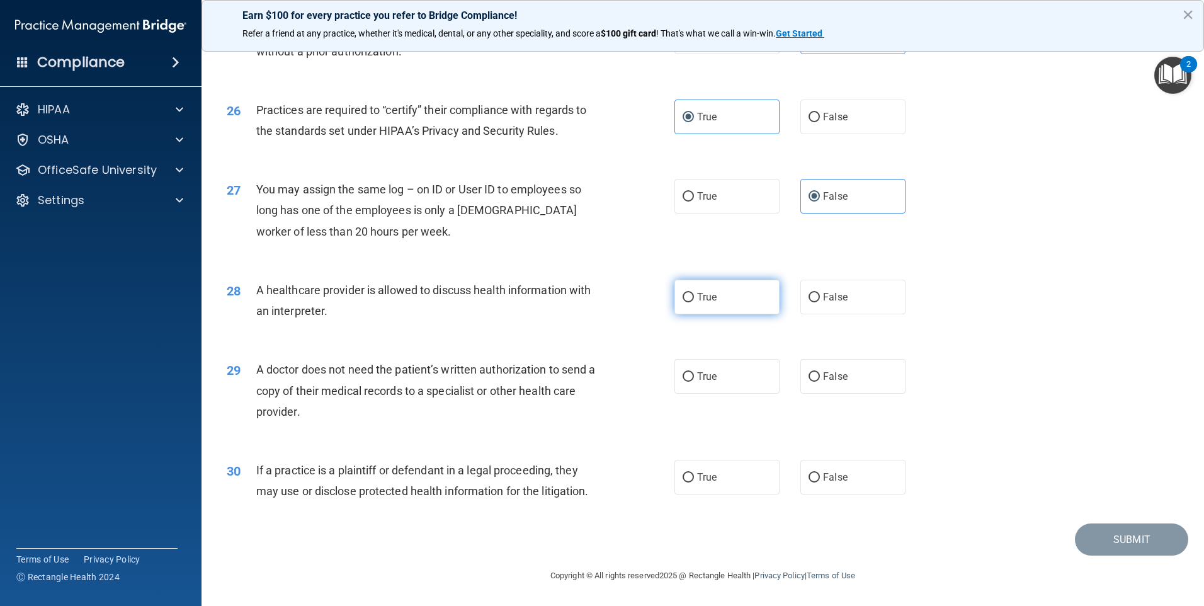
click at [715, 308] on label "True" at bounding box center [726, 297] width 105 height 35
click at [694, 302] on input "True" at bounding box center [687, 297] width 11 height 9
radio input "true"
drag, startPoint x: 258, startPoint y: 368, endPoint x: 331, endPoint y: 414, distance: 85.9
click at [331, 414] on div "A doctor does not need the patient’s written authorization to send a copy of th…" at bounding box center [431, 390] width 350 height 63
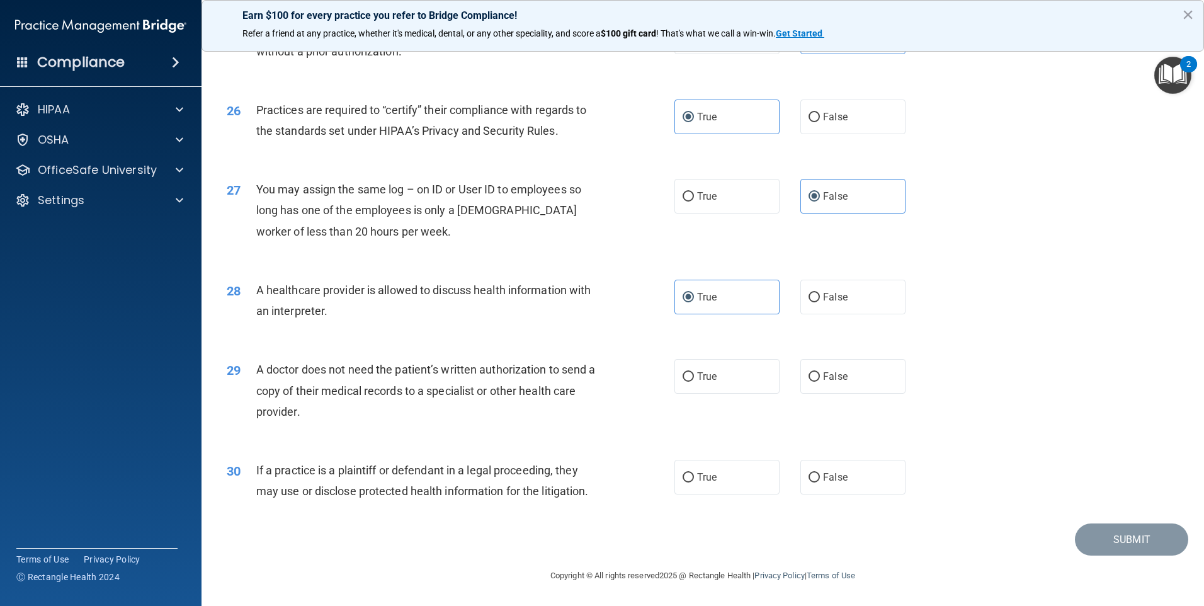
click at [640, 441] on div "29 A doctor does not need the patient’s written authorization to send a copy of…" at bounding box center [702, 393] width 971 height 101
click at [739, 376] on label "True" at bounding box center [726, 376] width 105 height 35
click at [694, 376] on input "True" at bounding box center [687, 376] width 11 height 9
radio input "true"
click at [715, 483] on label "True" at bounding box center [726, 477] width 105 height 35
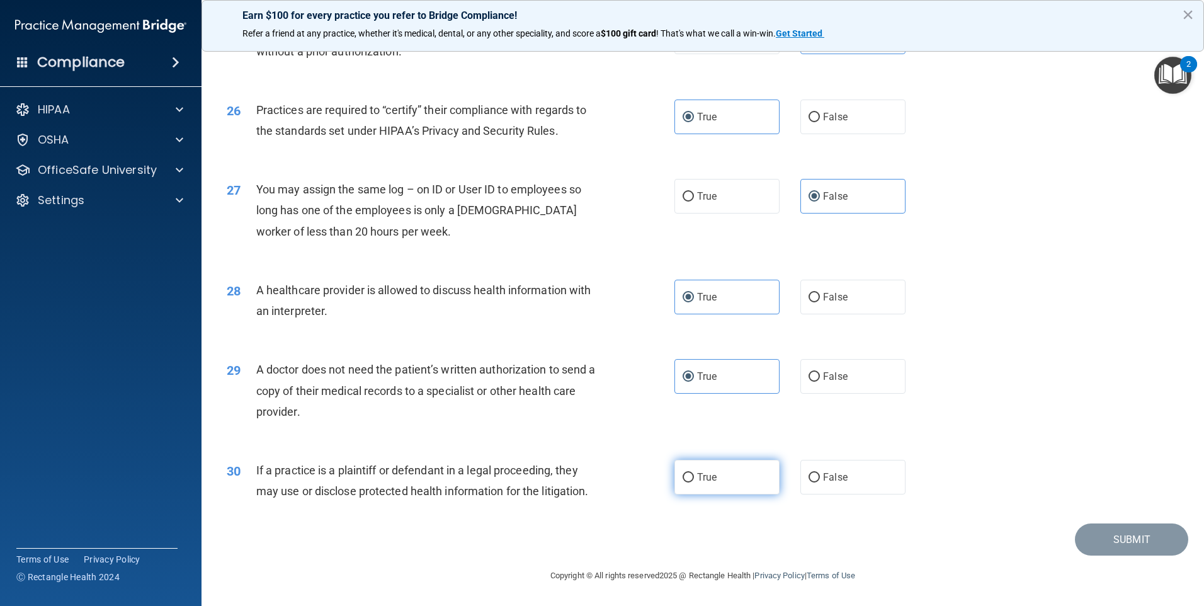
click at [694, 482] on input "True" at bounding box center [687, 477] width 11 height 9
radio input "true"
click at [1113, 534] on button "Submit" at bounding box center [1131, 539] width 113 height 32
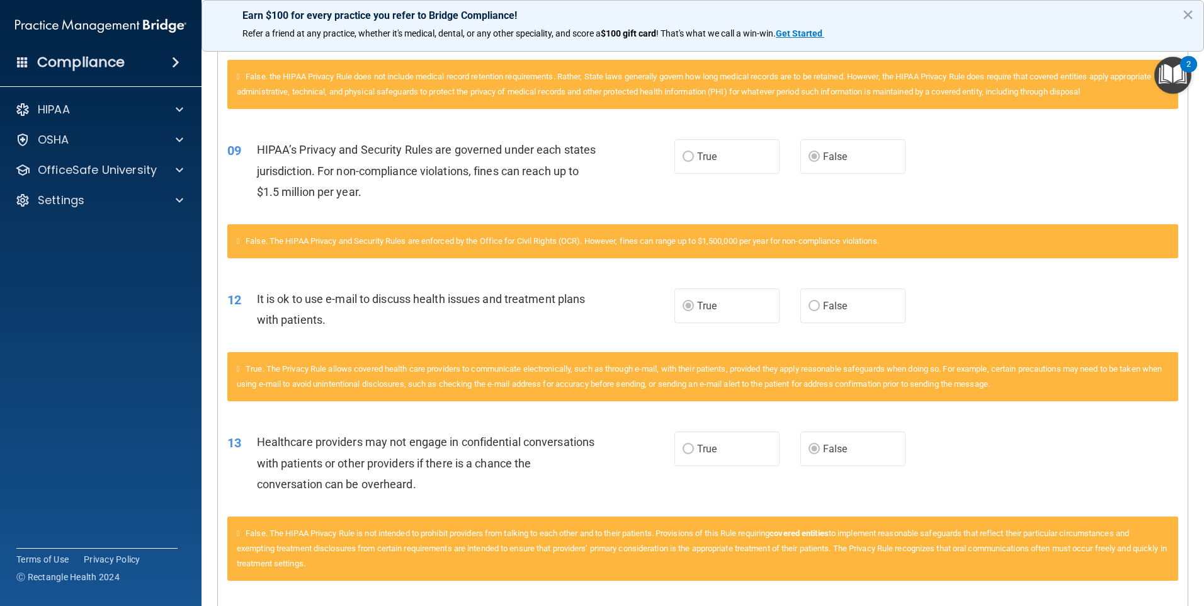
scroll to position [167, 0]
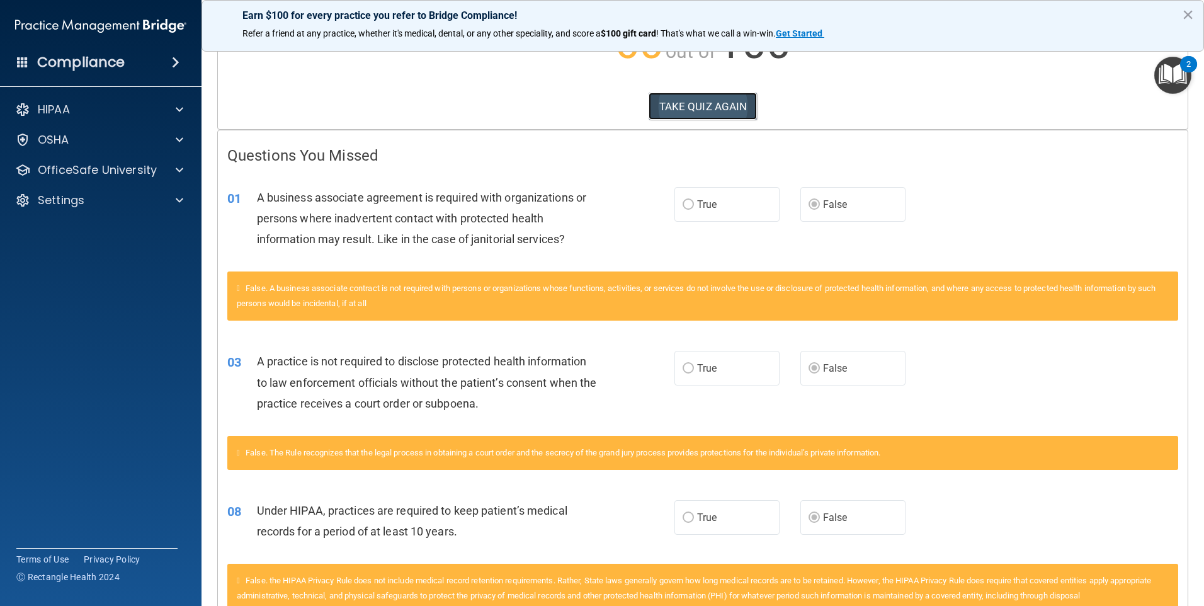
click at [728, 108] on button "TAKE QUIZ AGAIN" at bounding box center [702, 107] width 109 height 28
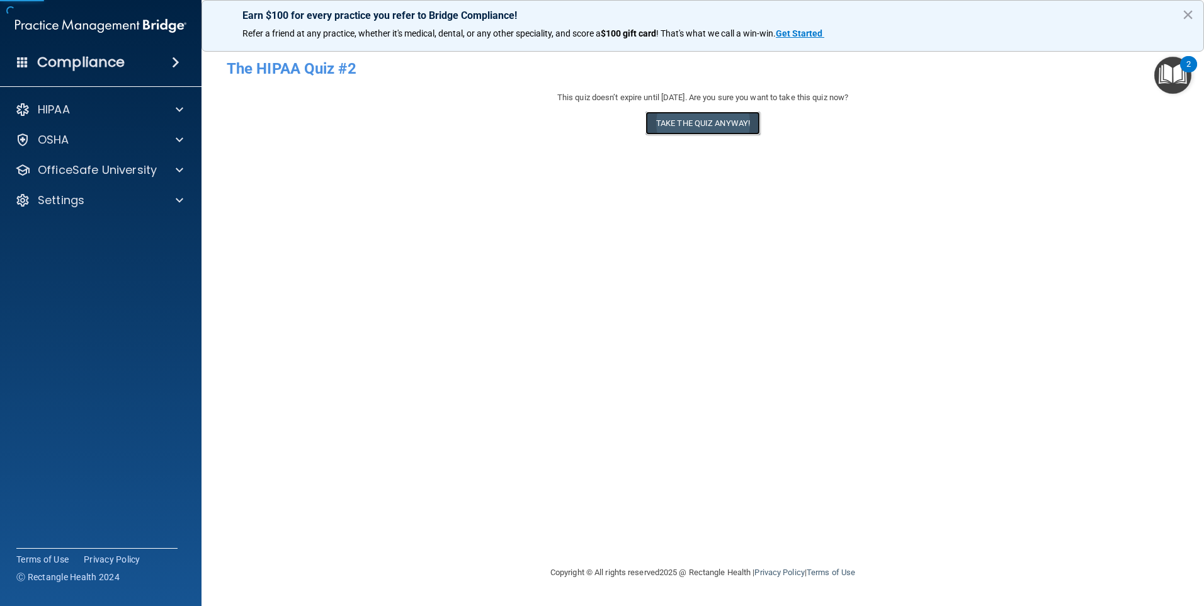
click at [730, 117] on button "Take the quiz anyway!" at bounding box center [702, 122] width 115 height 23
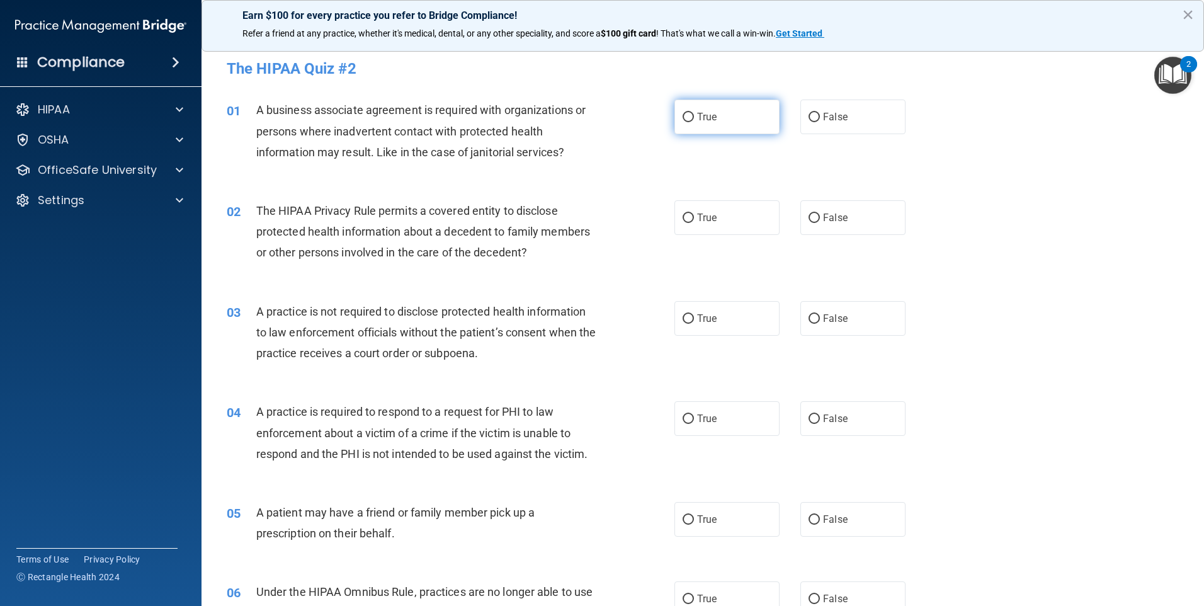
click at [719, 131] on label "True" at bounding box center [726, 116] width 105 height 35
click at [694, 122] on input "True" at bounding box center [687, 117] width 11 height 9
radio input "true"
click at [837, 316] on span "False" at bounding box center [835, 318] width 25 height 12
click at [820, 316] on input "False" at bounding box center [813, 318] width 11 height 9
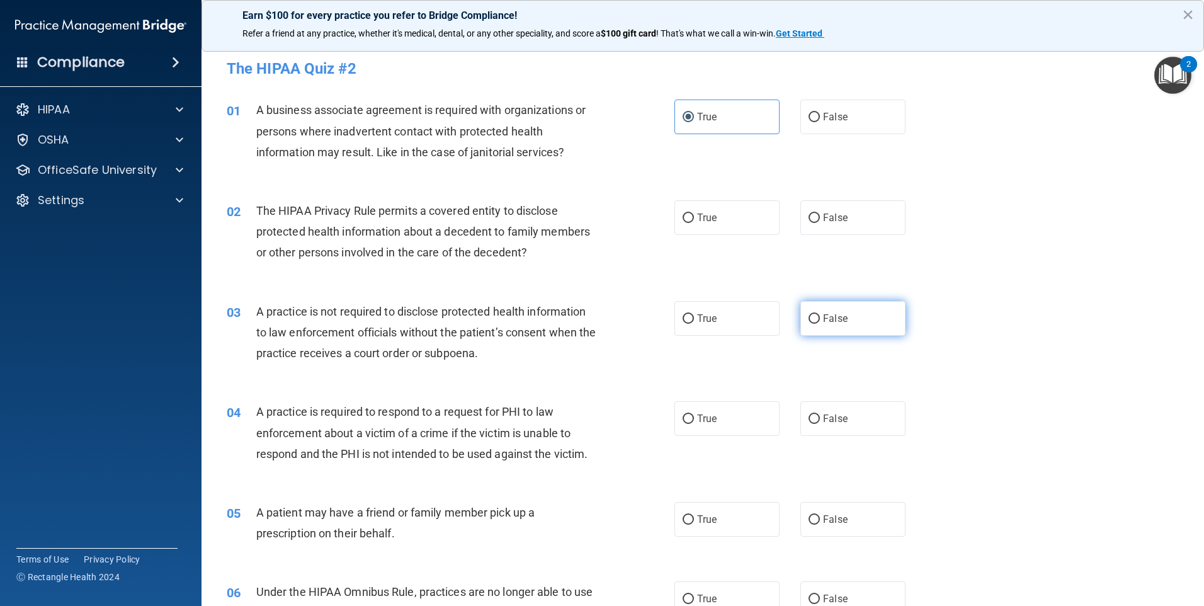
radio input "true"
click at [740, 214] on label "True" at bounding box center [726, 217] width 105 height 35
click at [694, 214] on input "True" at bounding box center [687, 217] width 11 height 9
radio input "true"
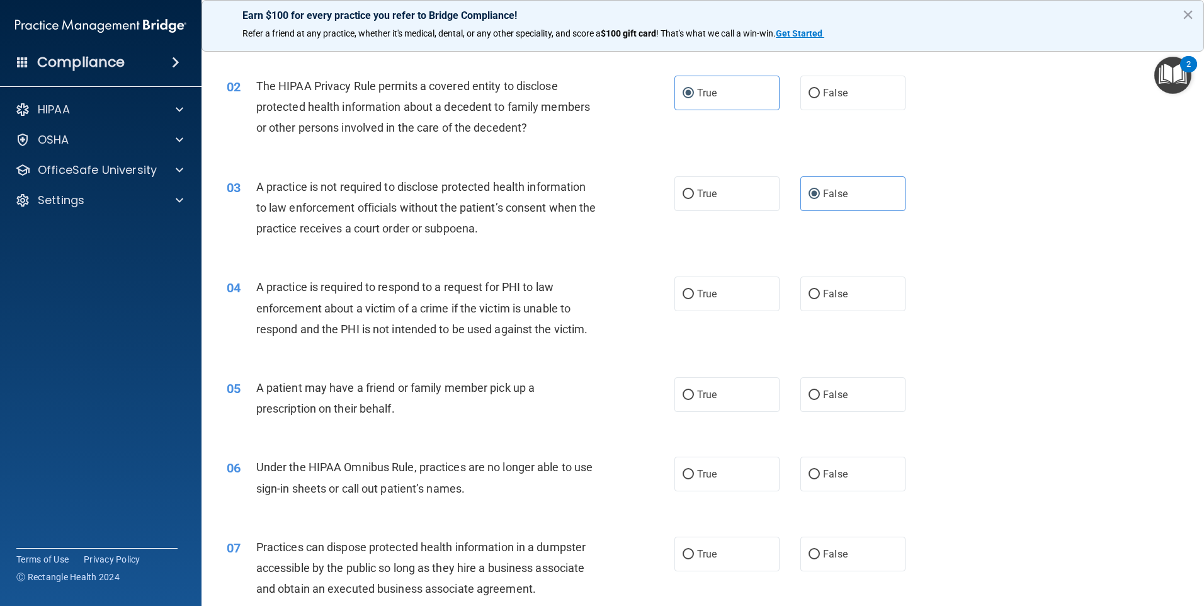
scroll to position [126, 0]
click at [732, 300] on label "True" at bounding box center [726, 292] width 105 height 35
click at [694, 298] on input "True" at bounding box center [687, 292] width 11 height 9
radio input "true"
click at [689, 406] on label "True" at bounding box center [726, 393] width 105 height 35
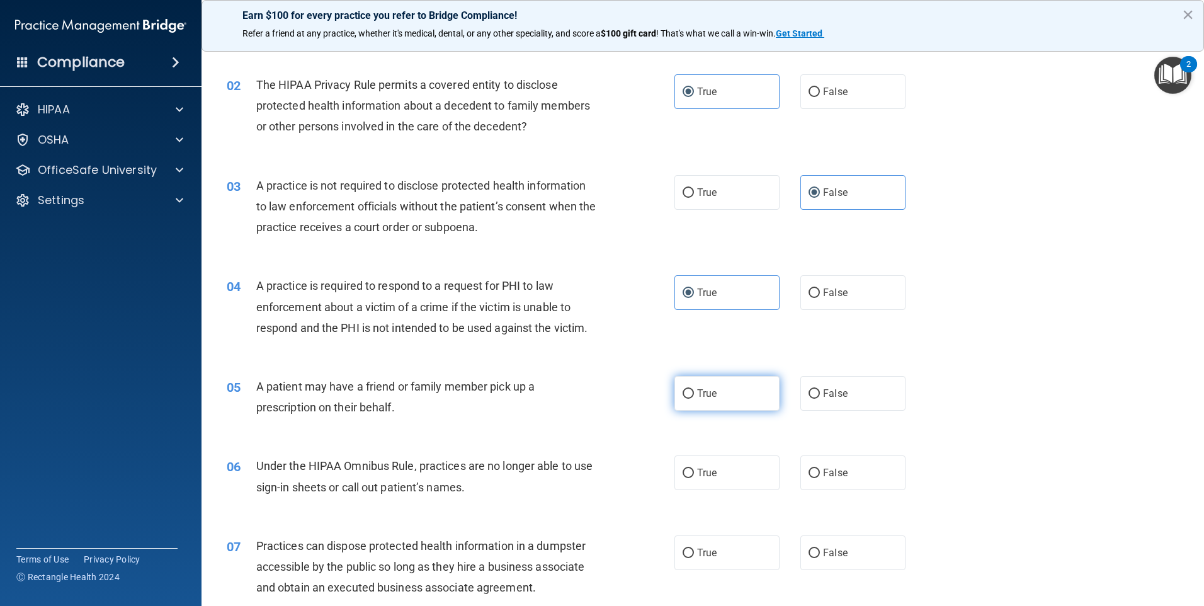
click at [689, 398] on input "True" at bounding box center [687, 393] width 11 height 9
radio input "true"
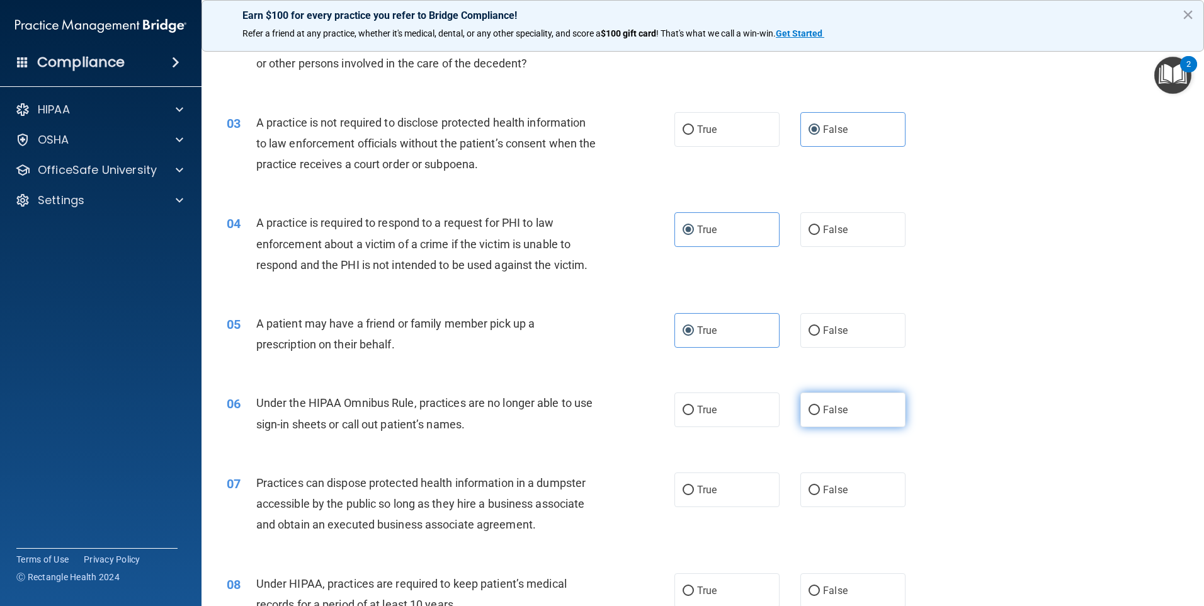
click at [842, 415] on label "False" at bounding box center [852, 409] width 105 height 35
click at [820, 415] on input "False" at bounding box center [813, 409] width 11 height 9
radio input "true"
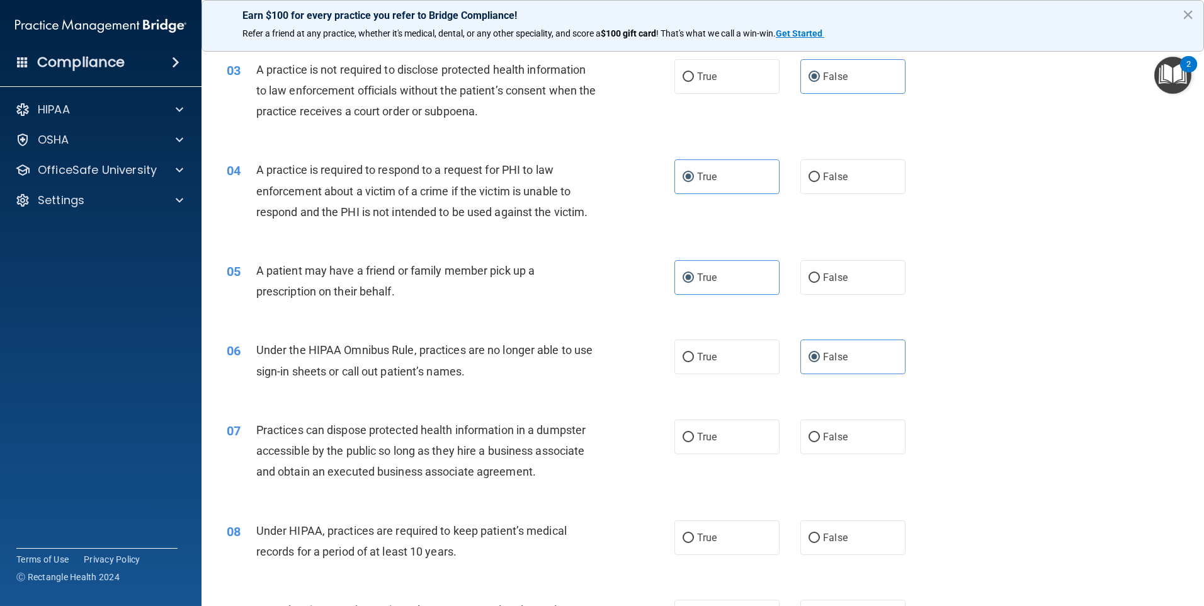
scroll to position [315, 0]
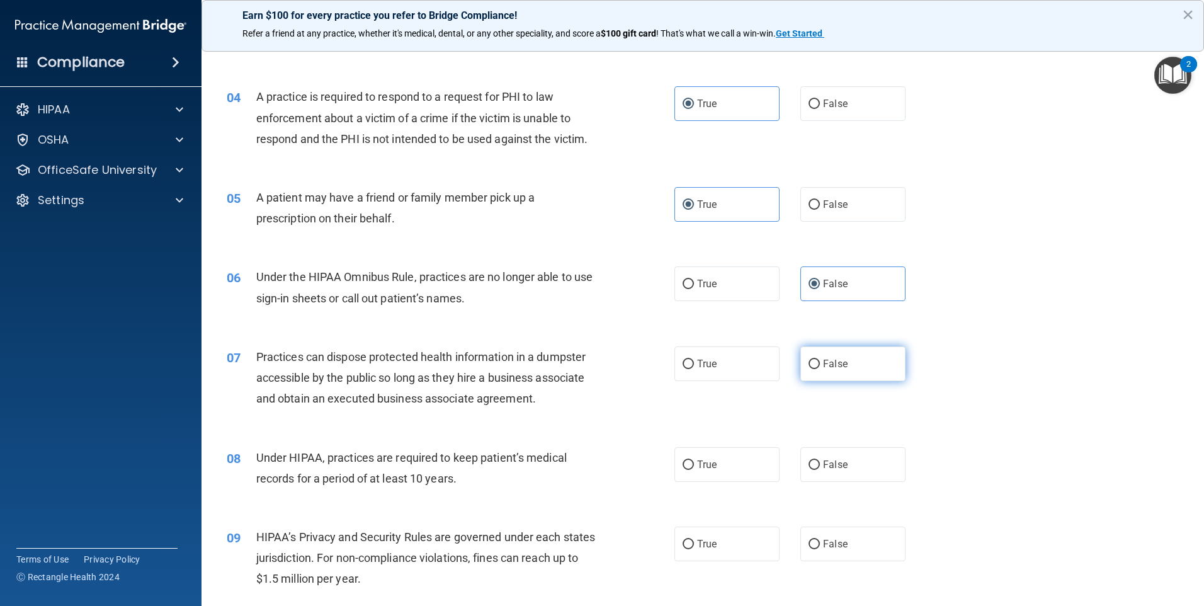
click at [836, 364] on span "False" at bounding box center [835, 364] width 25 height 12
click at [820, 364] on input "False" at bounding box center [813, 363] width 11 height 9
radio input "true"
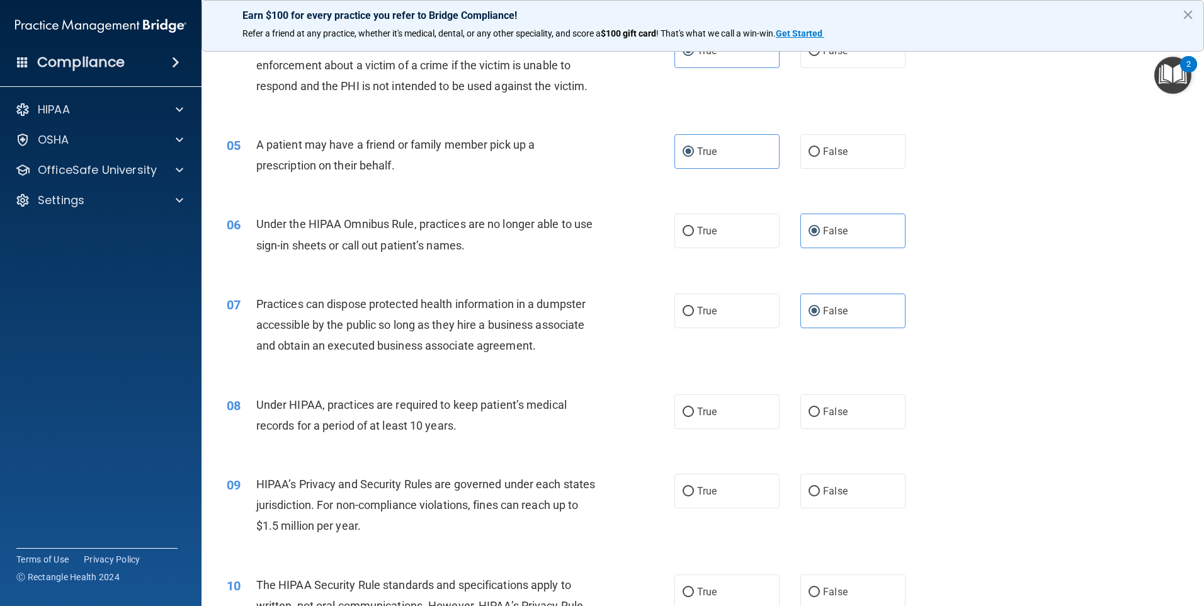
scroll to position [441, 0]
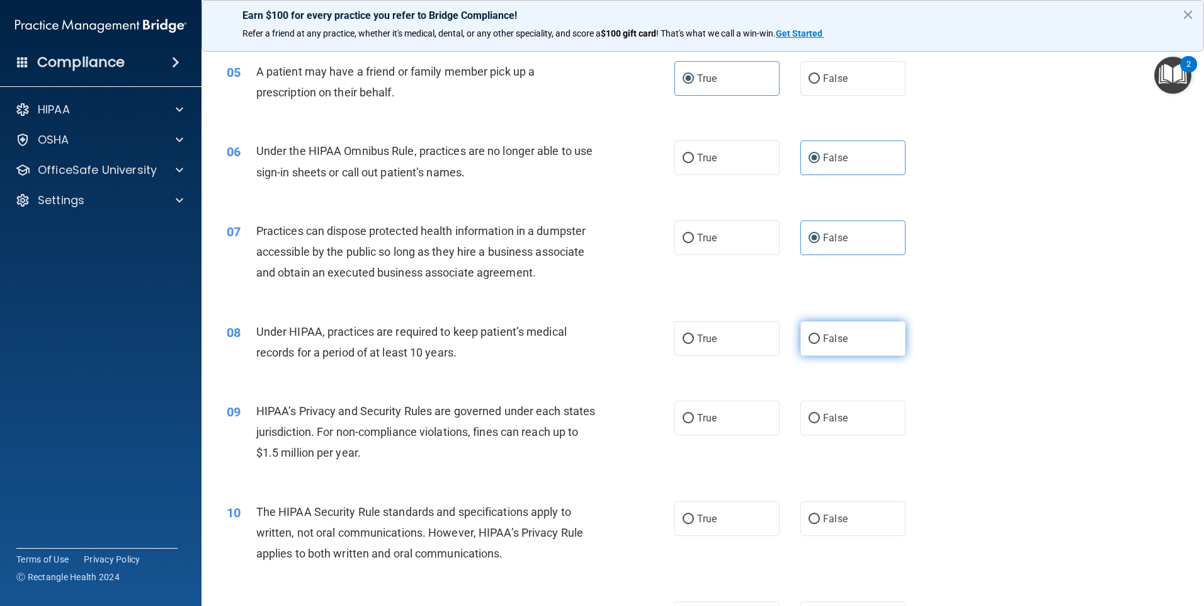
click at [854, 346] on label "False" at bounding box center [852, 338] width 105 height 35
click at [820, 344] on input "False" at bounding box center [813, 338] width 11 height 9
radio input "true"
click at [842, 412] on label "False" at bounding box center [852, 417] width 105 height 35
click at [820, 414] on input "False" at bounding box center [813, 418] width 11 height 9
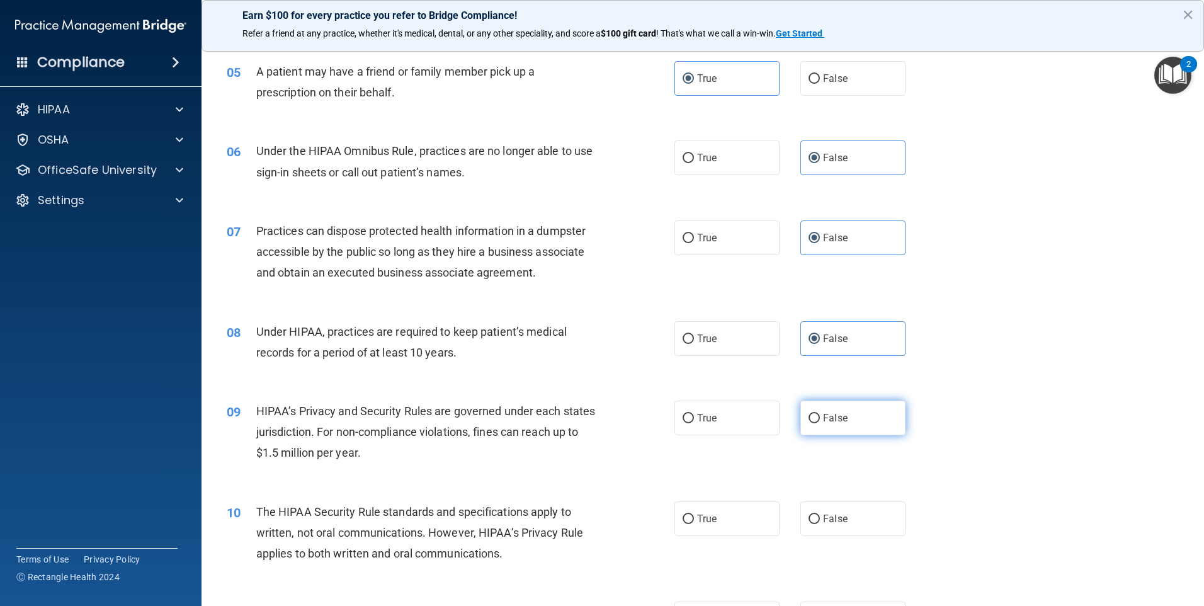
radio input "true"
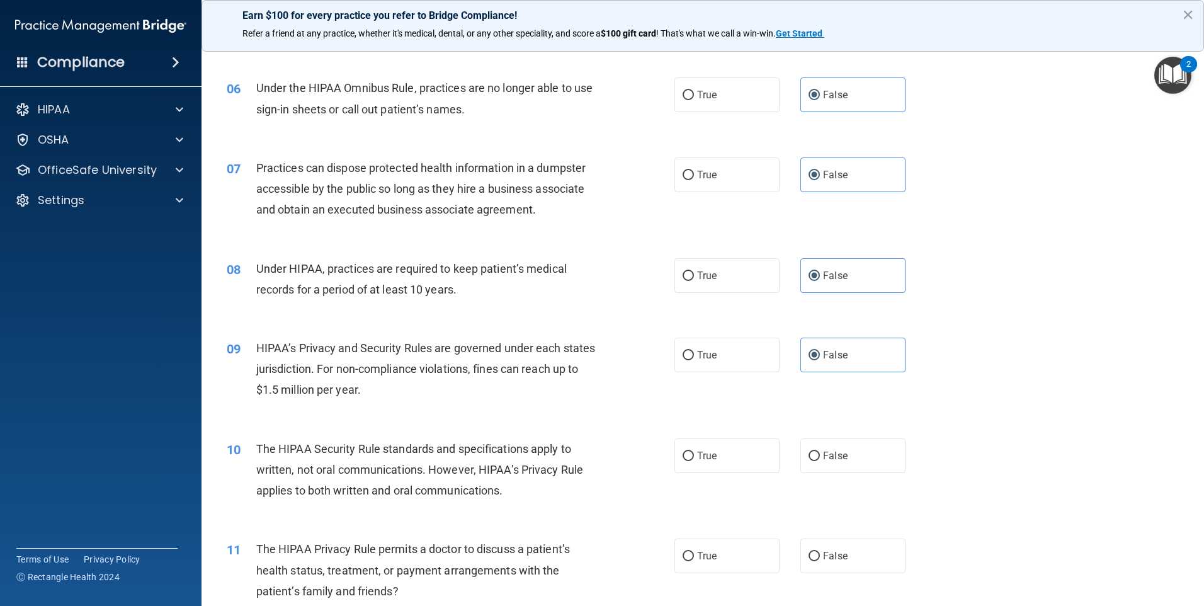
scroll to position [567, 0]
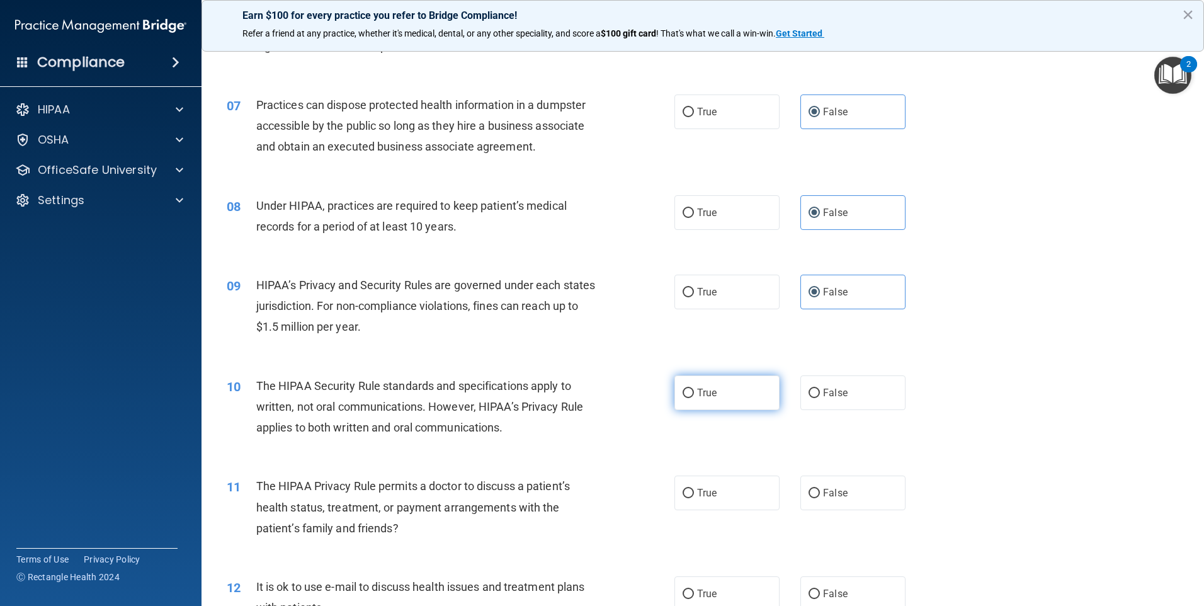
click at [752, 405] on label "True" at bounding box center [726, 392] width 105 height 35
click at [694, 398] on input "True" at bounding box center [687, 392] width 11 height 9
radio input "true"
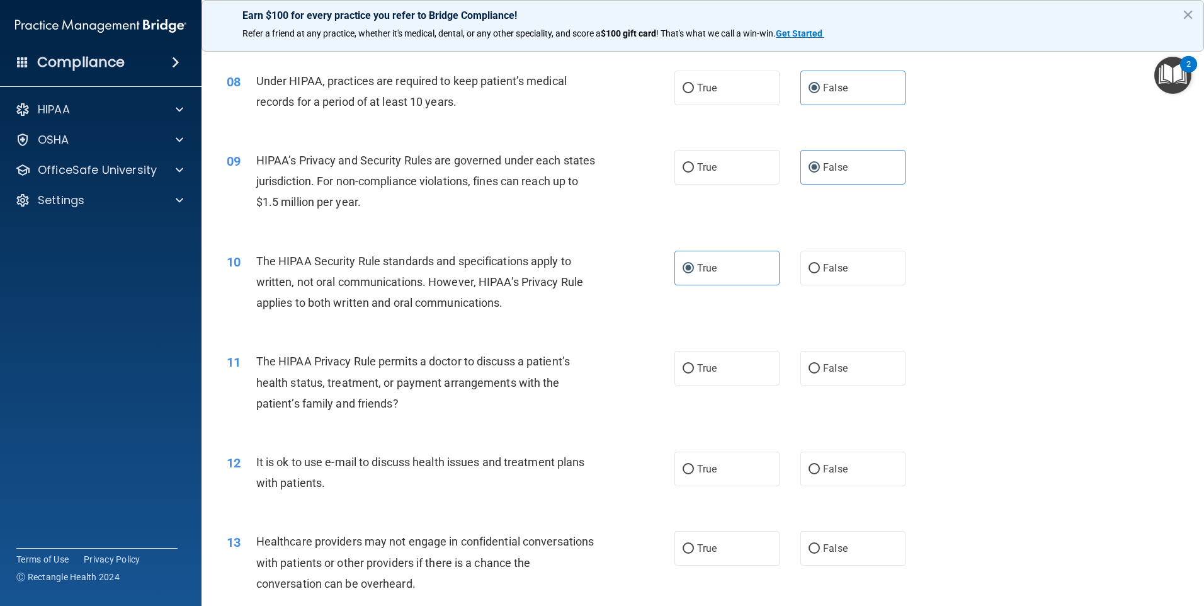
scroll to position [692, 0]
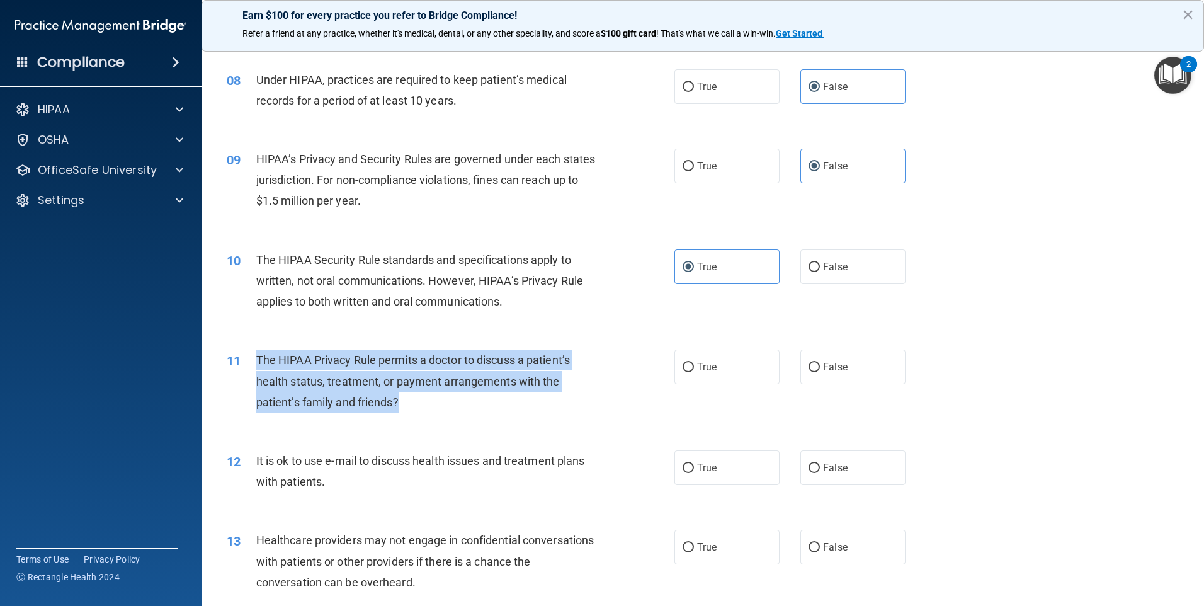
drag, startPoint x: 255, startPoint y: 354, endPoint x: 419, endPoint y: 393, distance: 169.0
click at [419, 393] on div "11 The HIPAA Privacy Rule permits a doctor to discuss a patient’s health status…" at bounding box center [450, 383] width 485 height 69
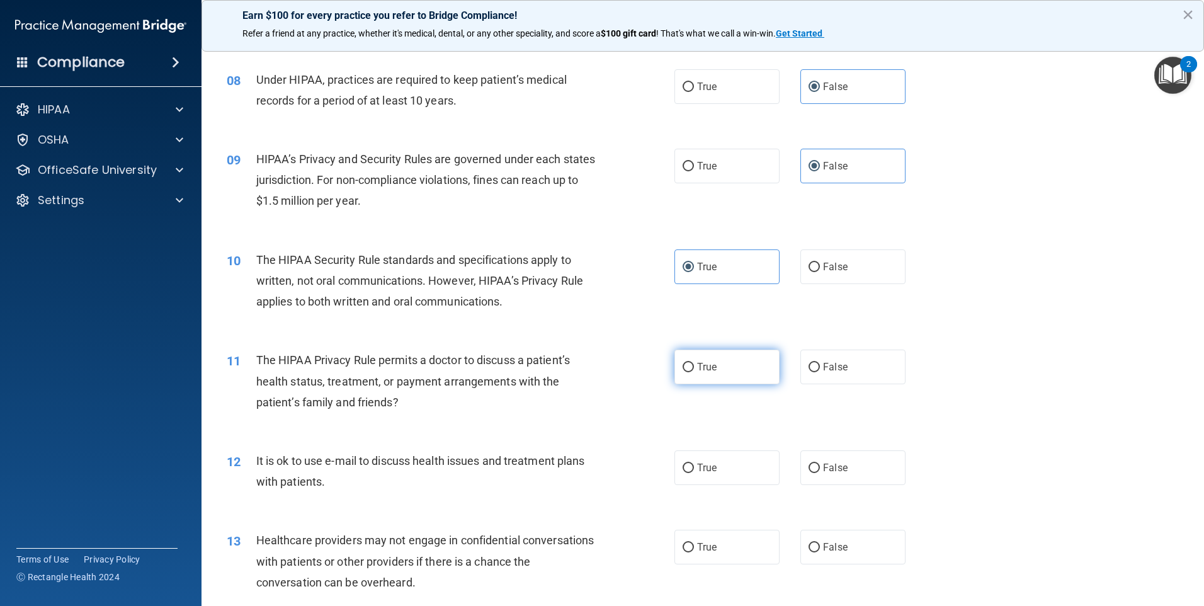
click at [737, 373] on label "True" at bounding box center [726, 366] width 105 height 35
click at [694, 372] on input "True" at bounding box center [687, 367] width 11 height 9
radio input "true"
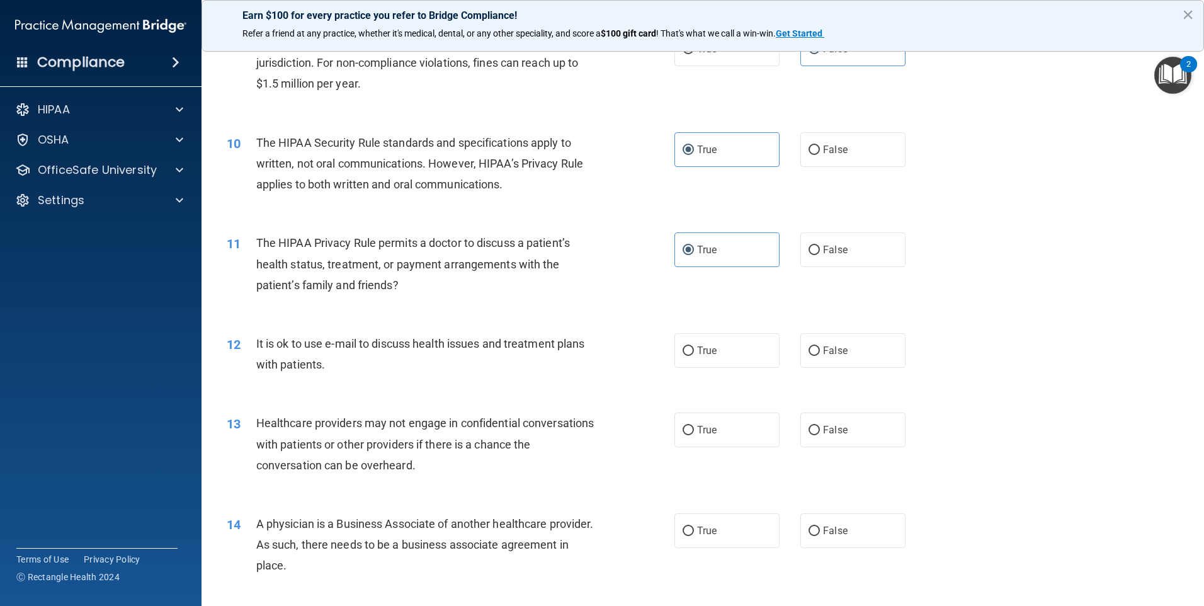
scroll to position [818, 0]
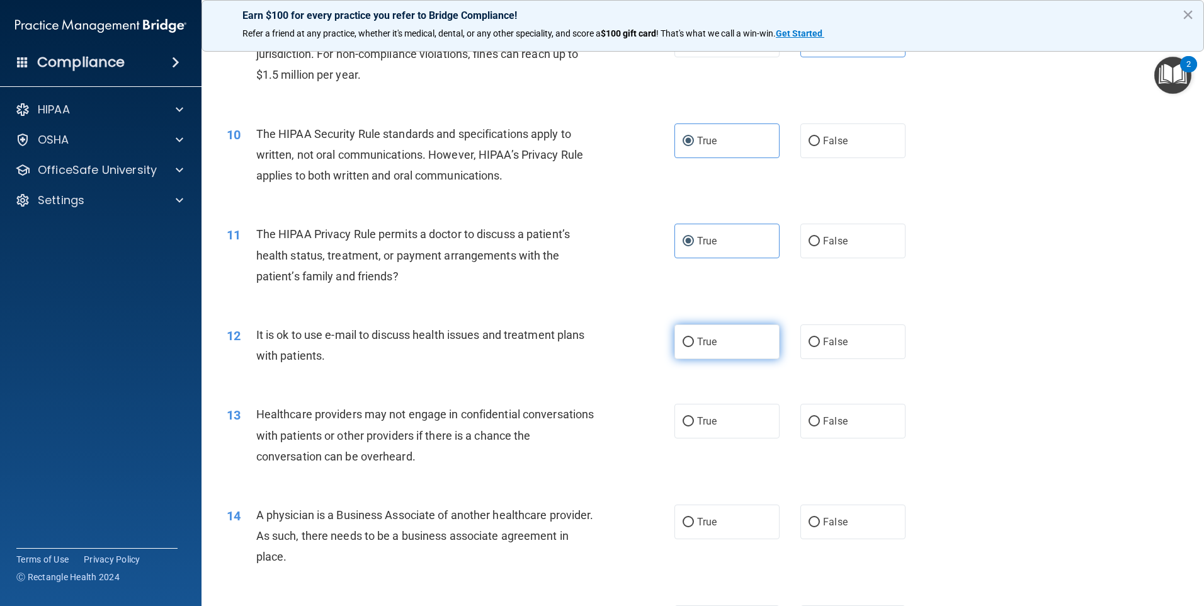
click at [714, 338] on label "True" at bounding box center [726, 341] width 105 height 35
click at [694, 338] on input "True" at bounding box center [687, 341] width 11 height 9
radio input "true"
click at [817, 419] on label "False" at bounding box center [852, 421] width 105 height 35
click at [817, 419] on input "False" at bounding box center [813, 421] width 11 height 9
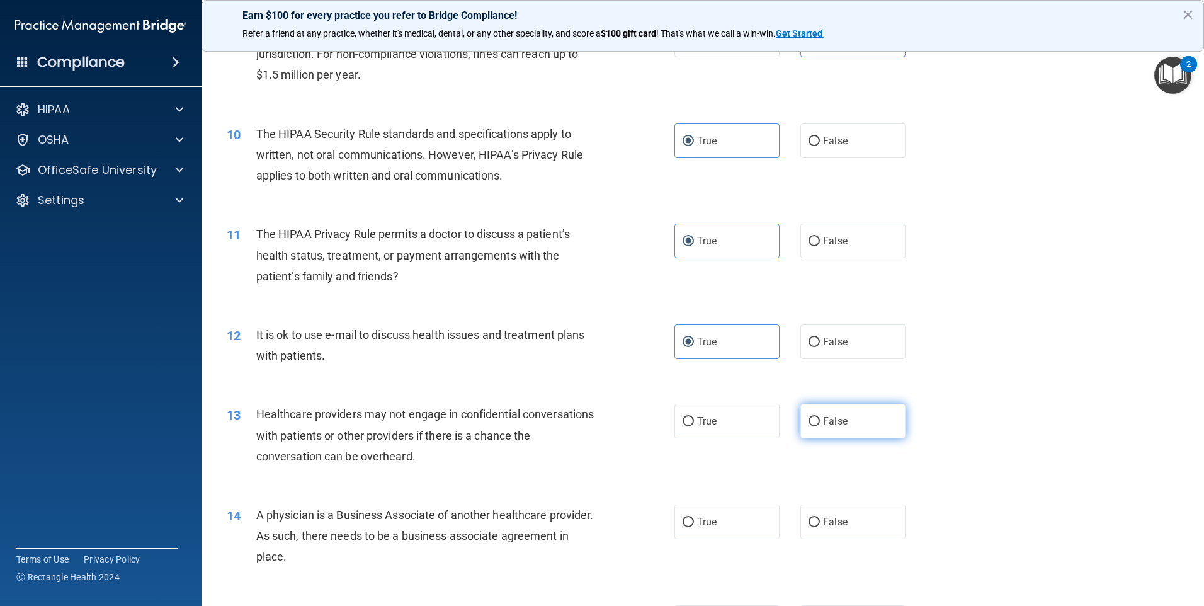
radio input "true"
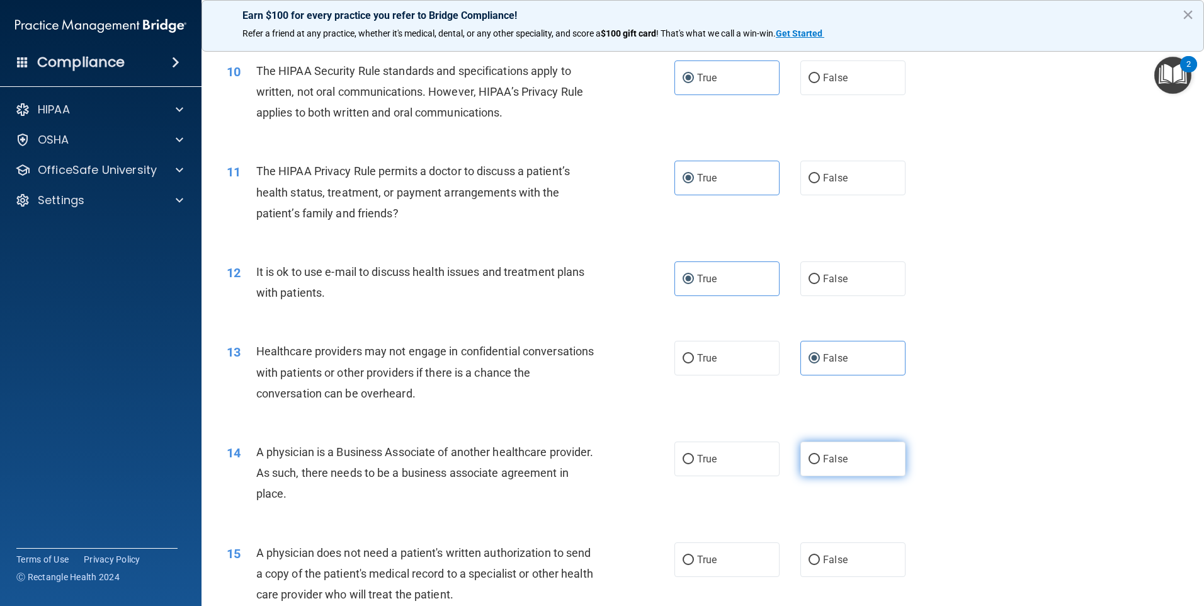
click at [847, 465] on label "False" at bounding box center [852, 458] width 105 height 35
click at [820, 464] on input "False" at bounding box center [813, 459] width 11 height 9
radio input "true"
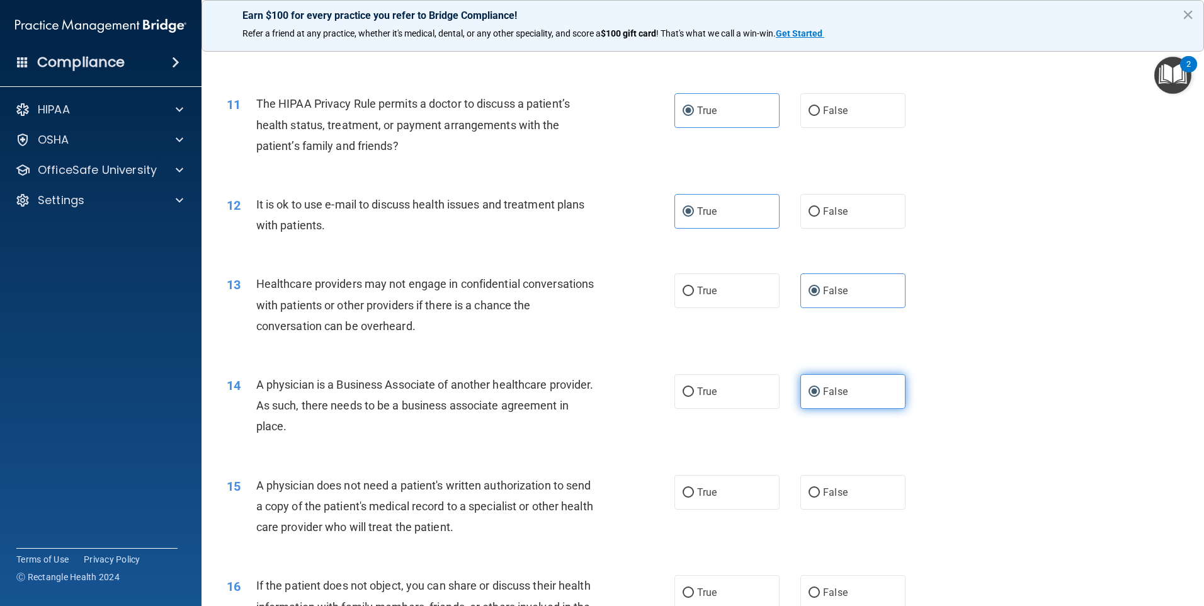
scroll to position [1070, 0]
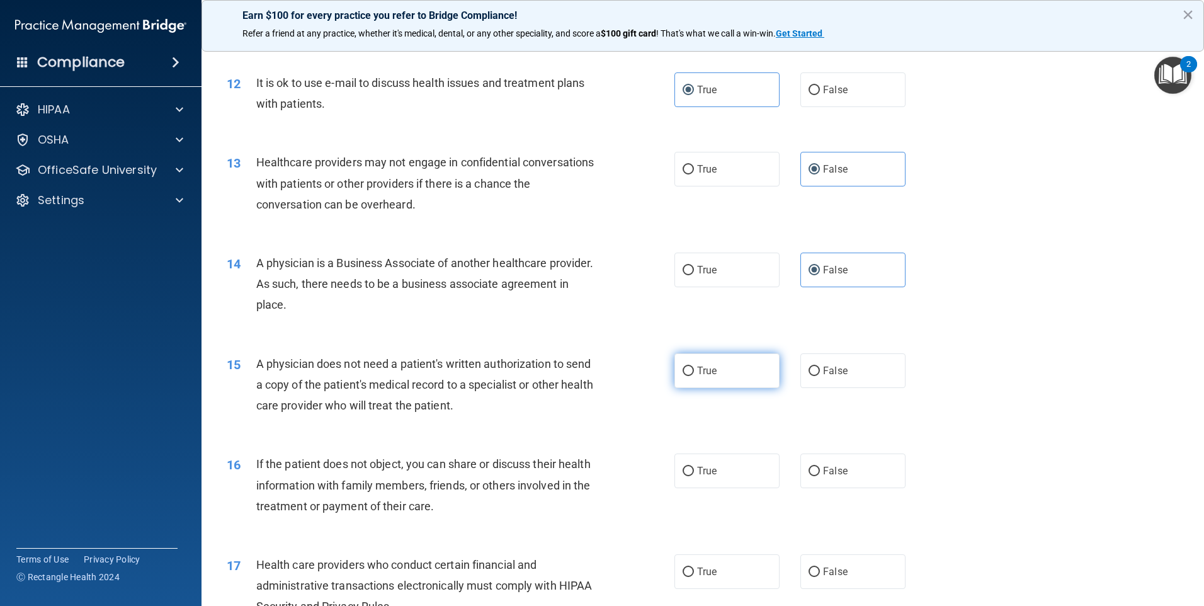
click at [713, 373] on label "True" at bounding box center [726, 370] width 105 height 35
click at [694, 373] on input "True" at bounding box center [687, 370] width 11 height 9
radio input "true"
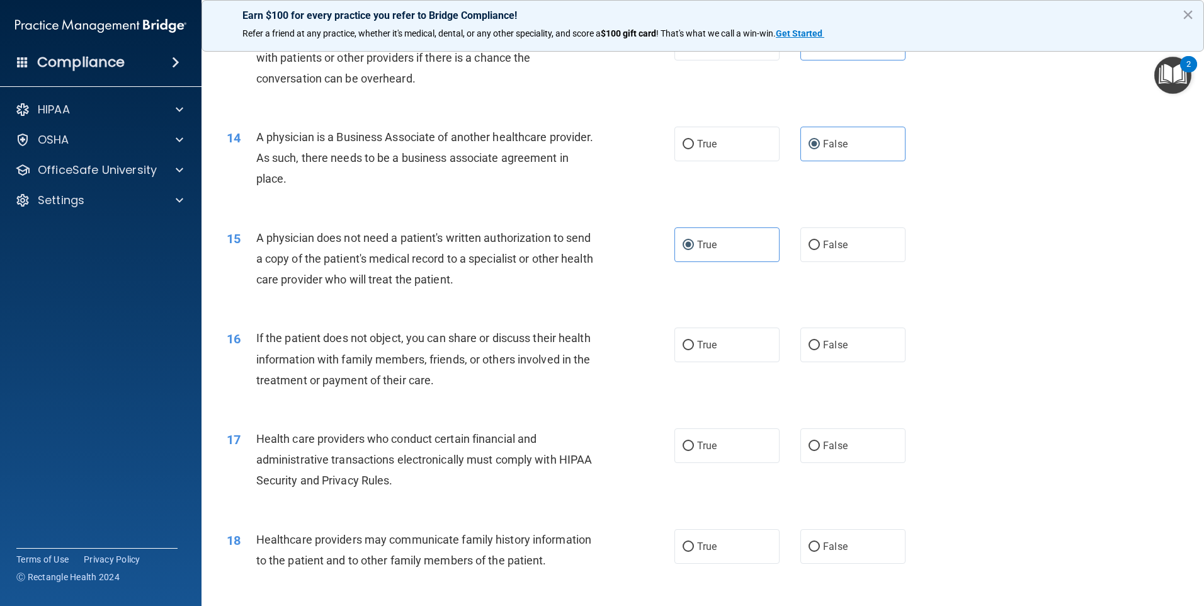
scroll to position [1259, 0]
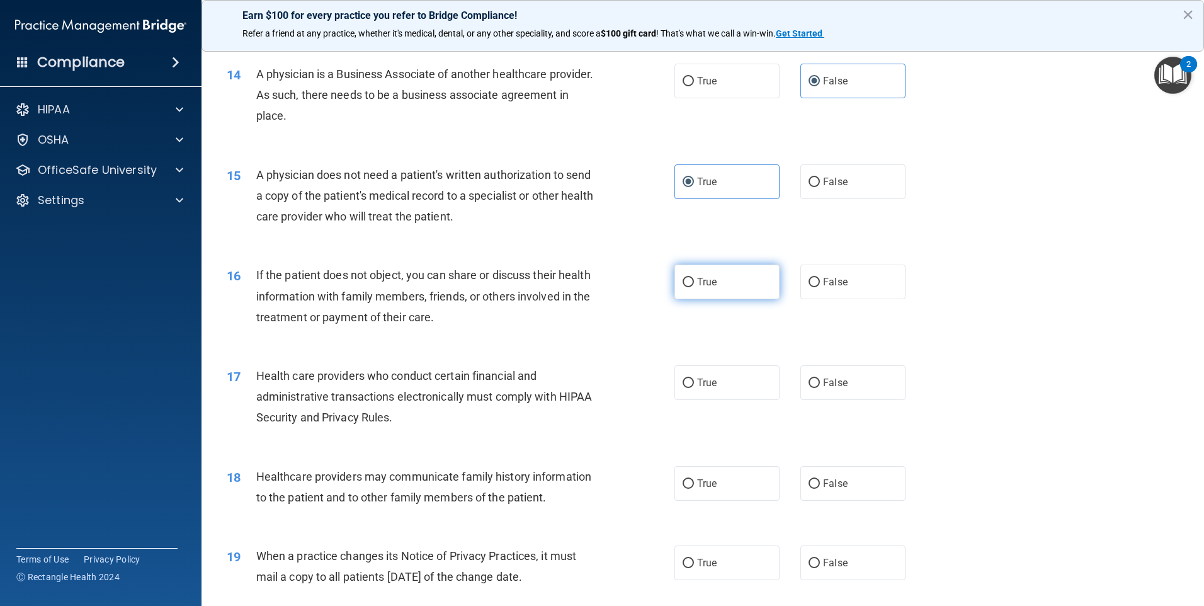
click at [691, 290] on label "True" at bounding box center [726, 281] width 105 height 35
click at [691, 287] on input "True" at bounding box center [687, 282] width 11 height 9
radio input "true"
click at [707, 377] on span "True" at bounding box center [707, 382] width 20 height 12
click at [694, 378] on input "True" at bounding box center [687, 382] width 11 height 9
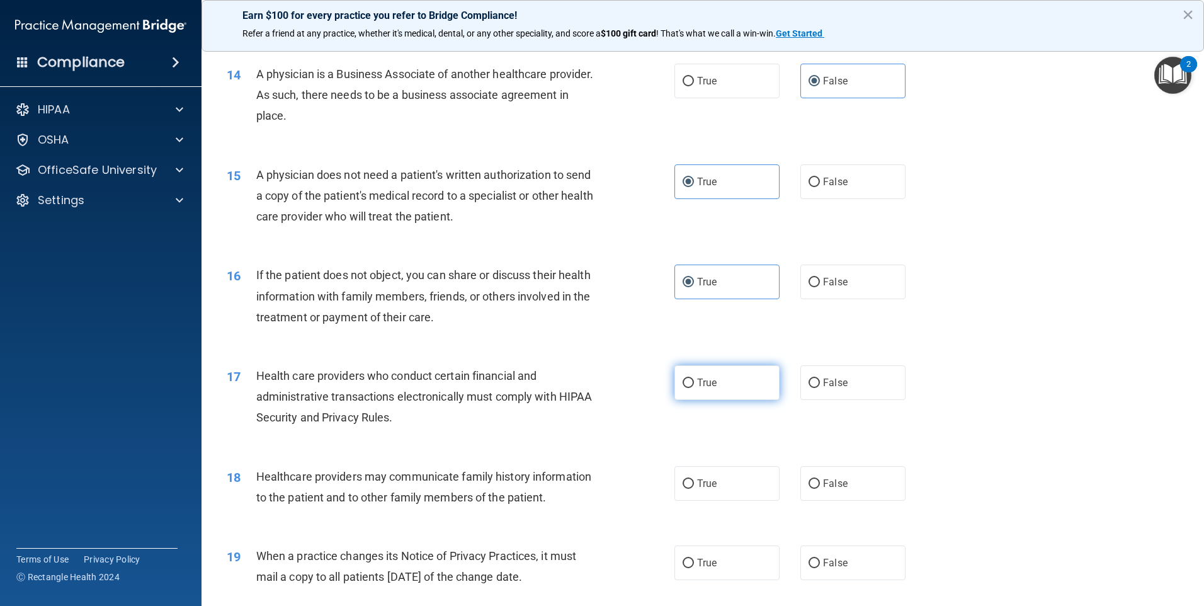
radio input "true"
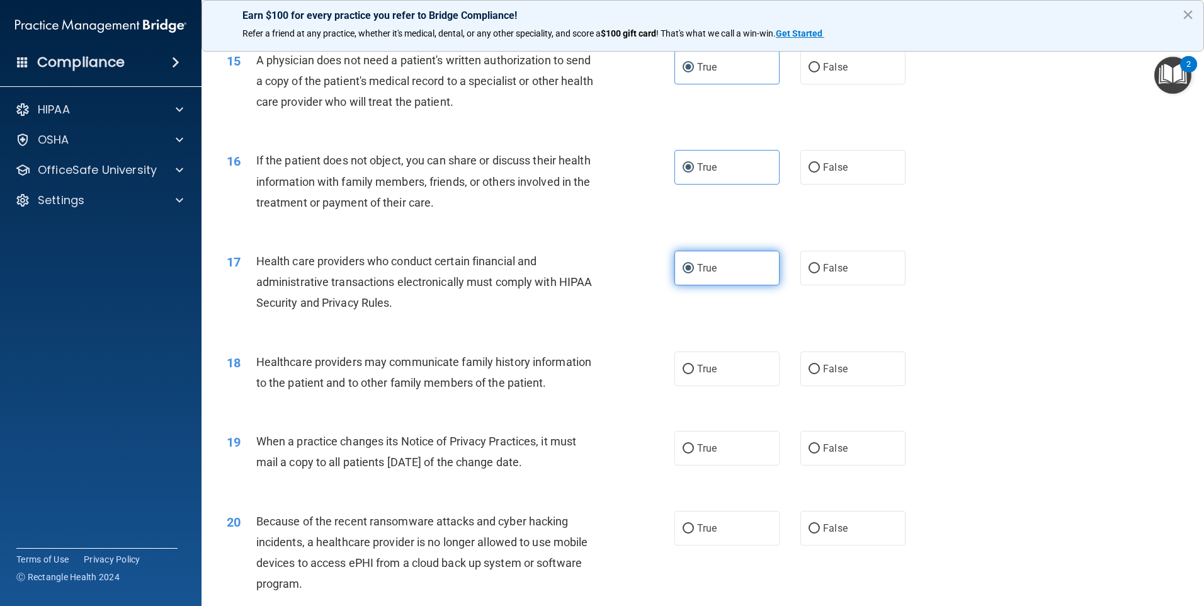
scroll to position [1448, 0]
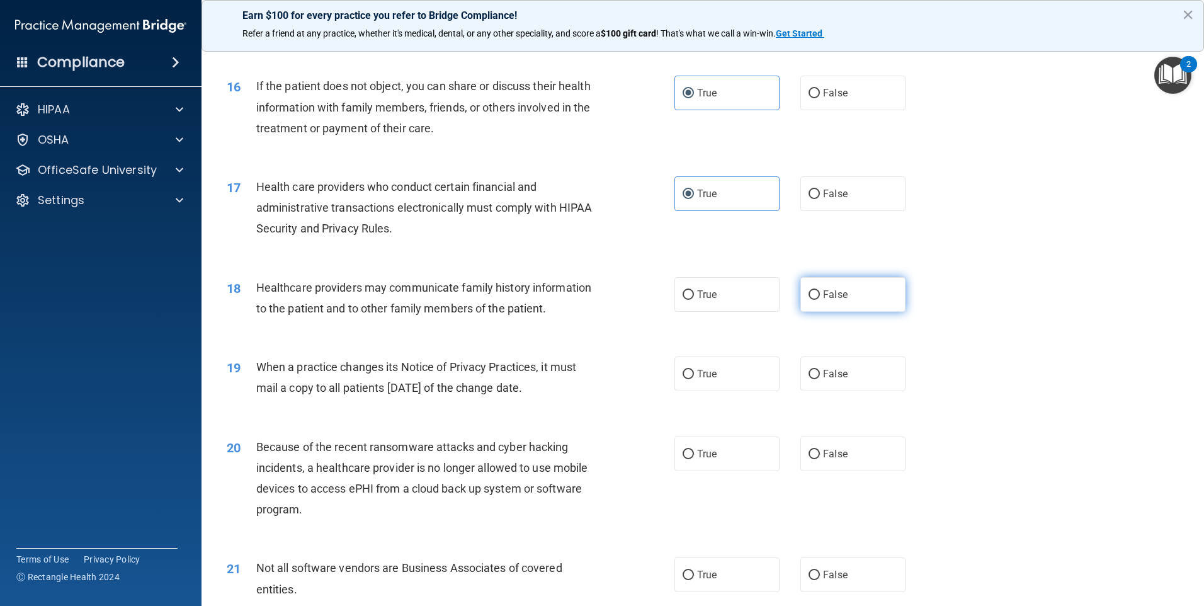
click at [824, 304] on label "False" at bounding box center [852, 294] width 105 height 35
click at [820, 300] on input "False" at bounding box center [813, 294] width 11 height 9
radio input "true"
click at [832, 368] on span "False" at bounding box center [835, 374] width 25 height 12
click at [820, 370] on input "False" at bounding box center [813, 374] width 11 height 9
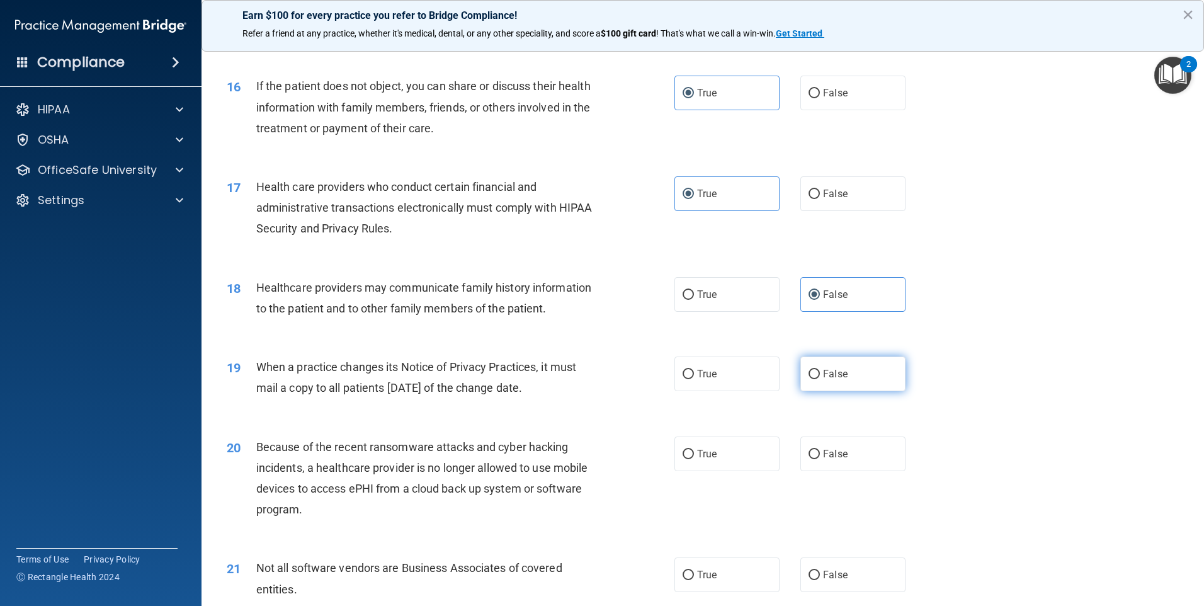
radio input "true"
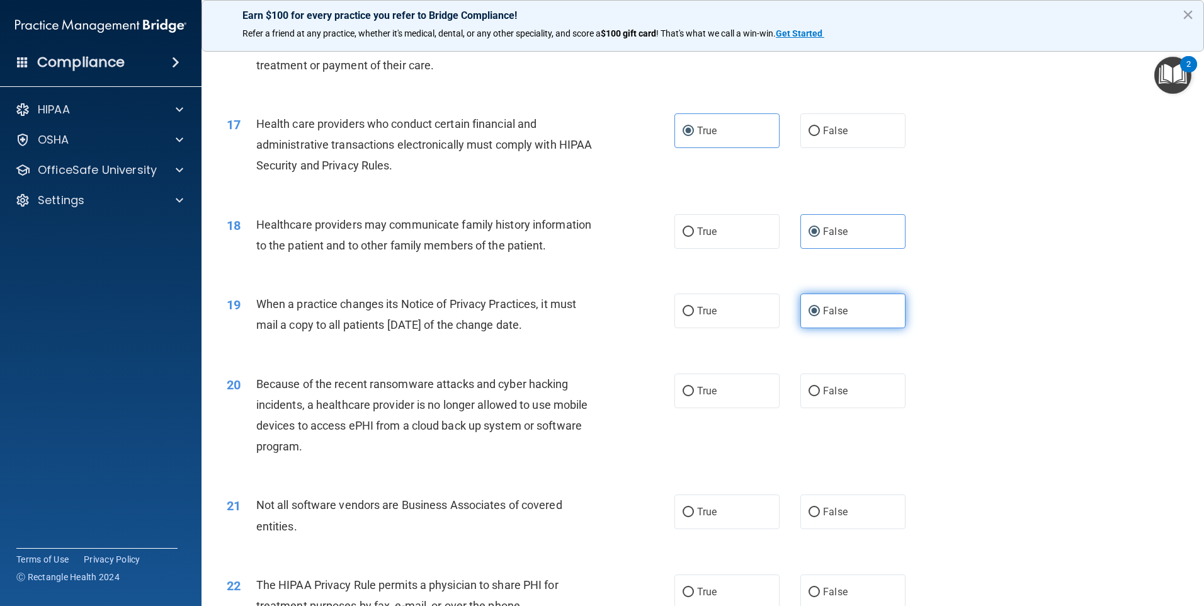
scroll to position [1574, 0]
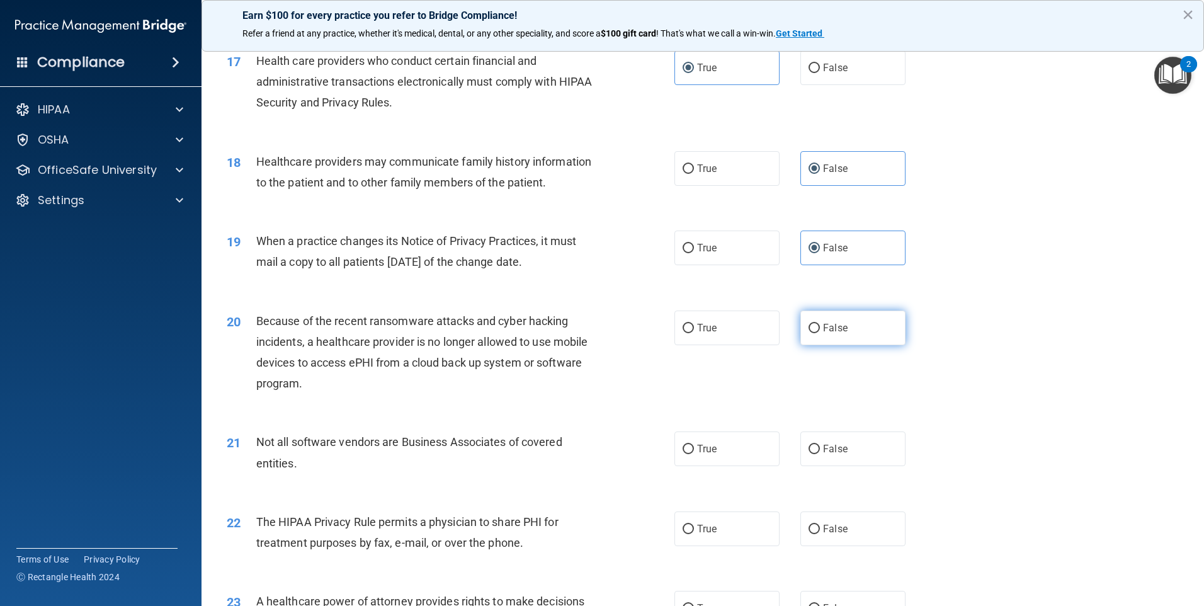
click at [834, 334] on label "False" at bounding box center [852, 327] width 105 height 35
click at [820, 333] on input "False" at bounding box center [813, 328] width 11 height 9
radio input "true"
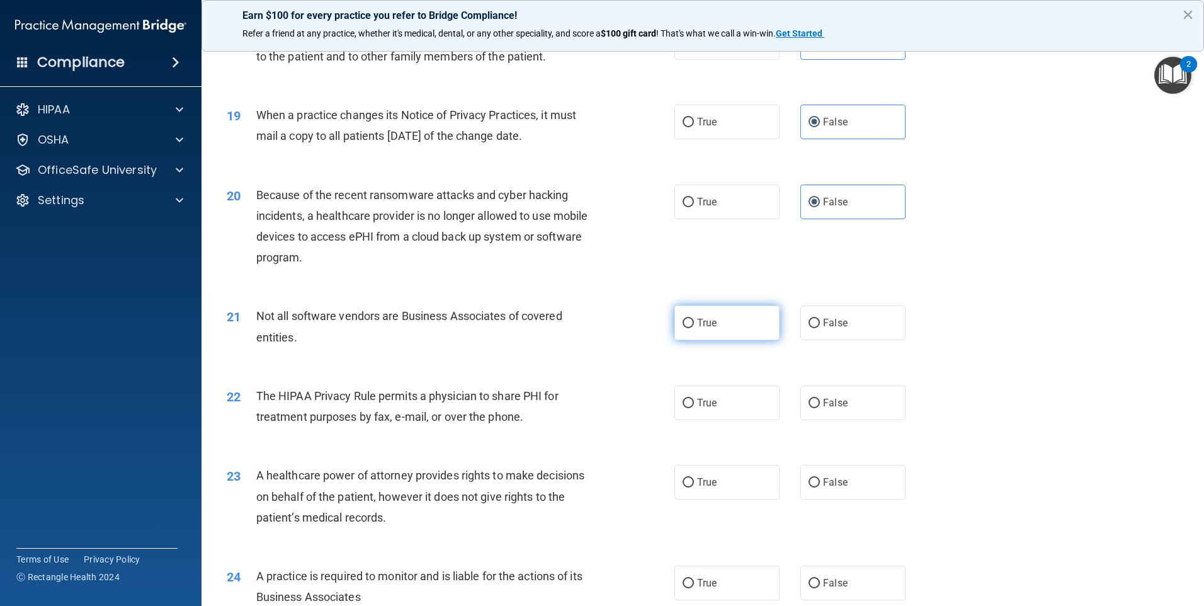
click at [745, 331] on label "True" at bounding box center [726, 322] width 105 height 35
click at [694, 328] on input "True" at bounding box center [687, 323] width 11 height 9
radio input "true"
click at [724, 403] on label "True" at bounding box center [726, 402] width 105 height 35
click at [694, 403] on input "True" at bounding box center [687, 402] width 11 height 9
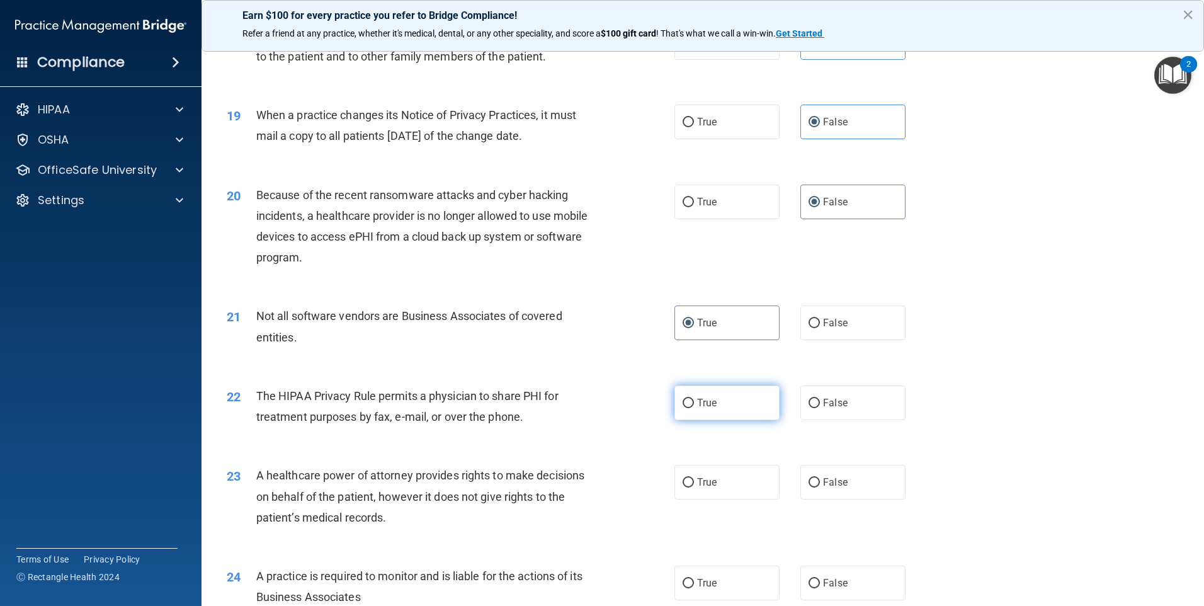
radio input "true"
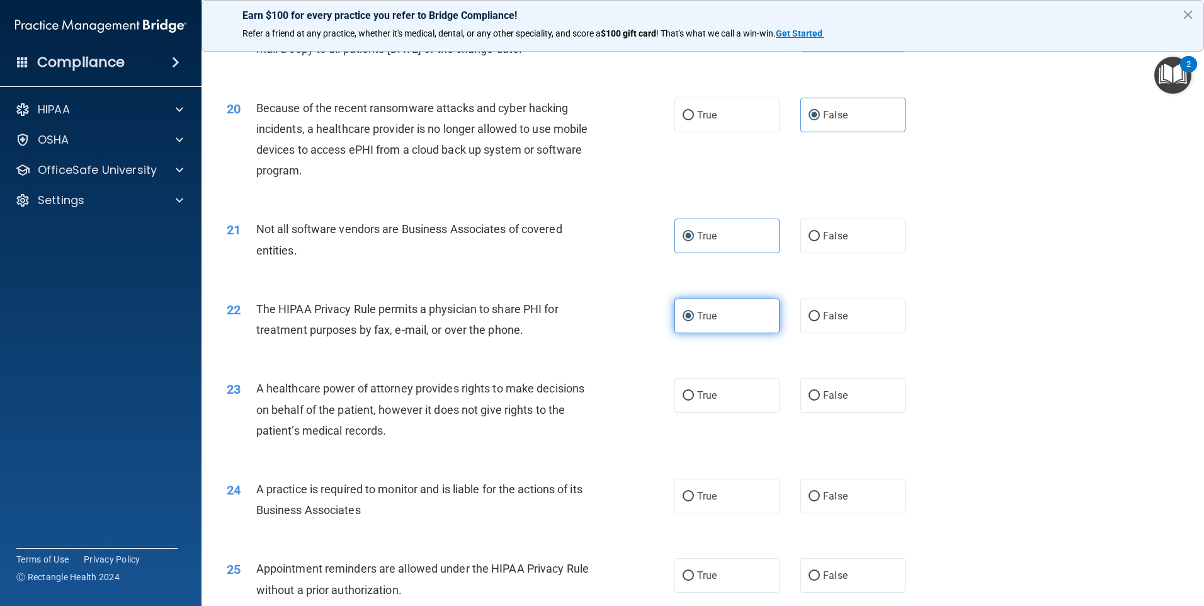
scroll to position [1826, 0]
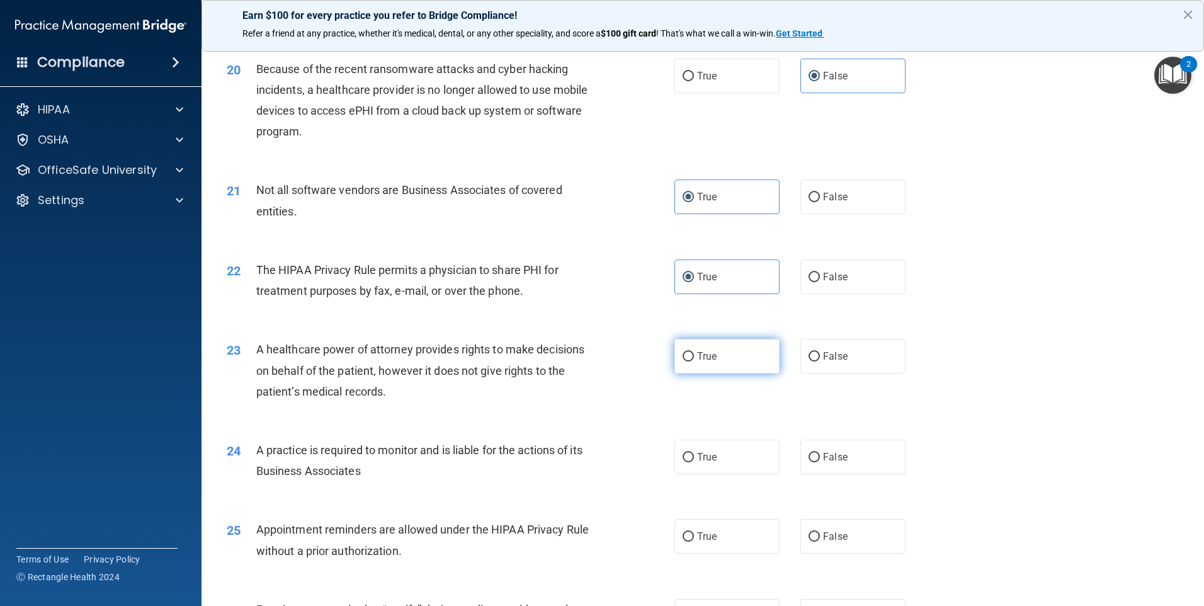
click at [729, 356] on label "True" at bounding box center [726, 356] width 105 height 35
click at [694, 356] on input "True" at bounding box center [687, 356] width 11 height 9
radio input "true"
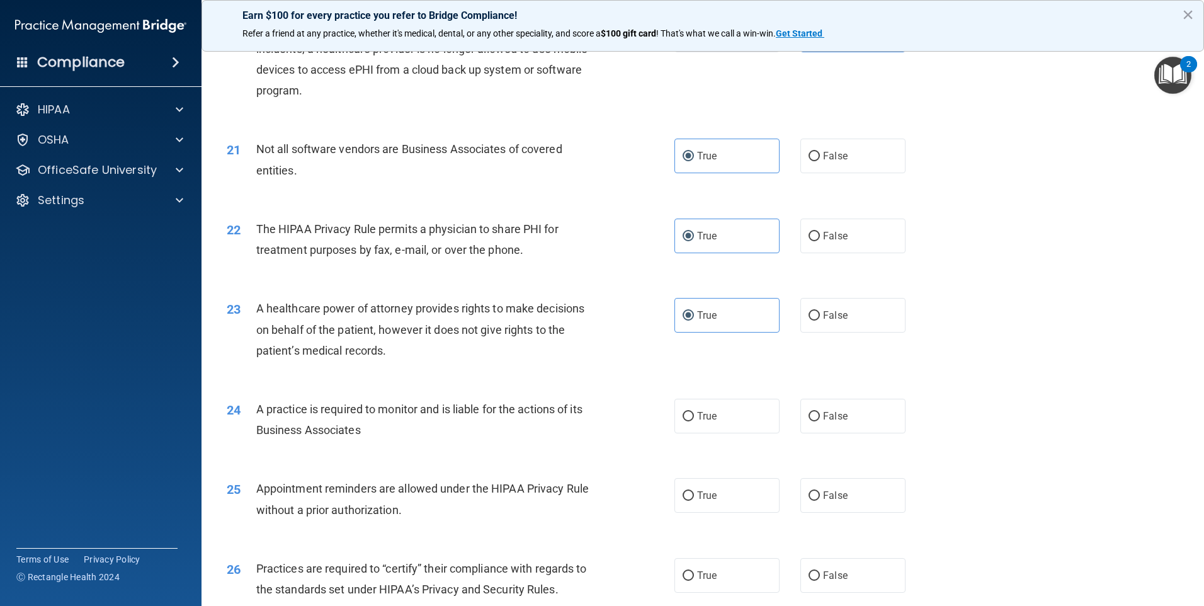
scroll to position [1889, 0]
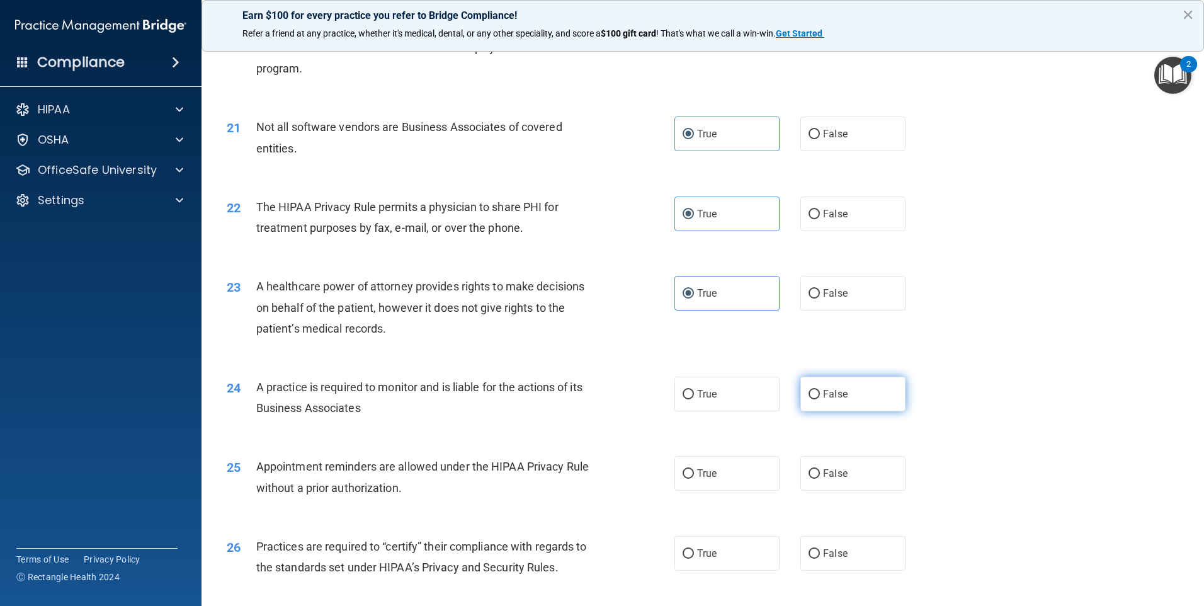
click at [838, 395] on span "False" at bounding box center [835, 394] width 25 height 12
click at [820, 395] on input "False" at bounding box center [813, 394] width 11 height 9
radio input "true"
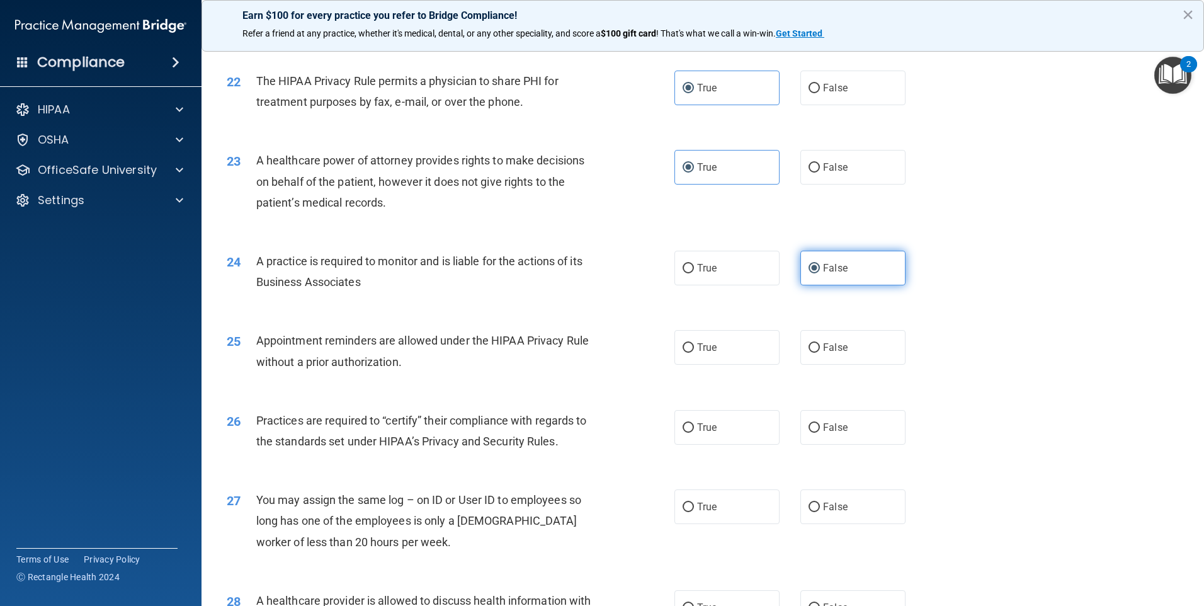
scroll to position [2140, 0]
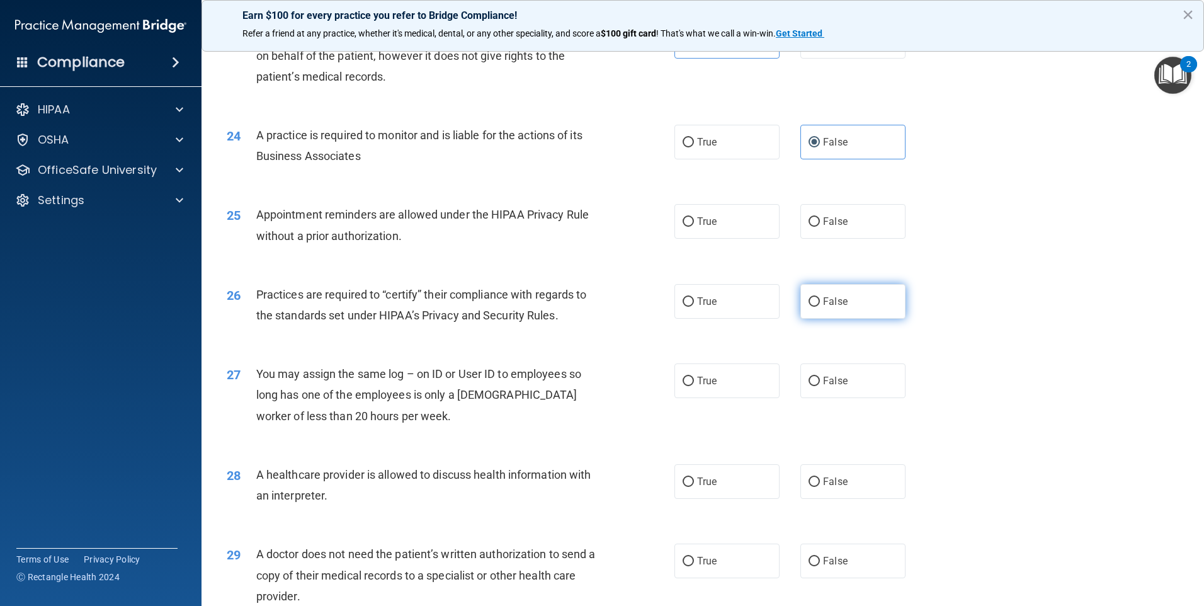
click at [817, 310] on label "False" at bounding box center [852, 301] width 105 height 35
click at [817, 307] on input "False" at bounding box center [813, 301] width 11 height 9
radio input "true"
click at [749, 214] on label "True" at bounding box center [726, 221] width 105 height 35
click at [694, 217] on input "True" at bounding box center [687, 221] width 11 height 9
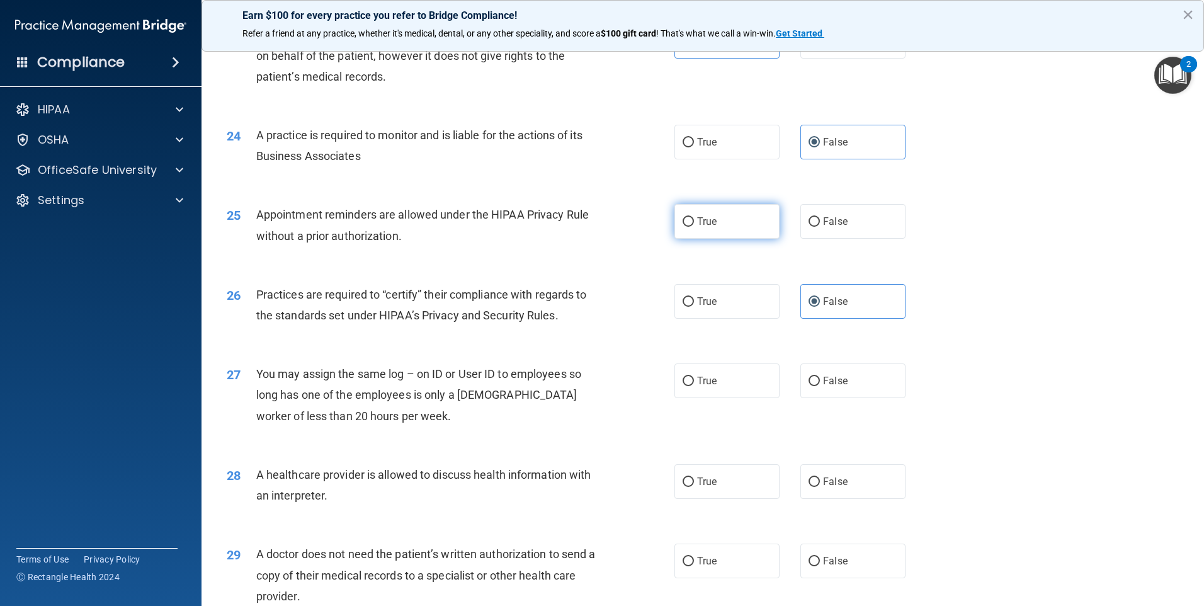
radio input "true"
click at [836, 383] on span "False" at bounding box center [835, 381] width 25 height 12
click at [820, 383] on input "False" at bounding box center [813, 380] width 11 height 9
radio input "true"
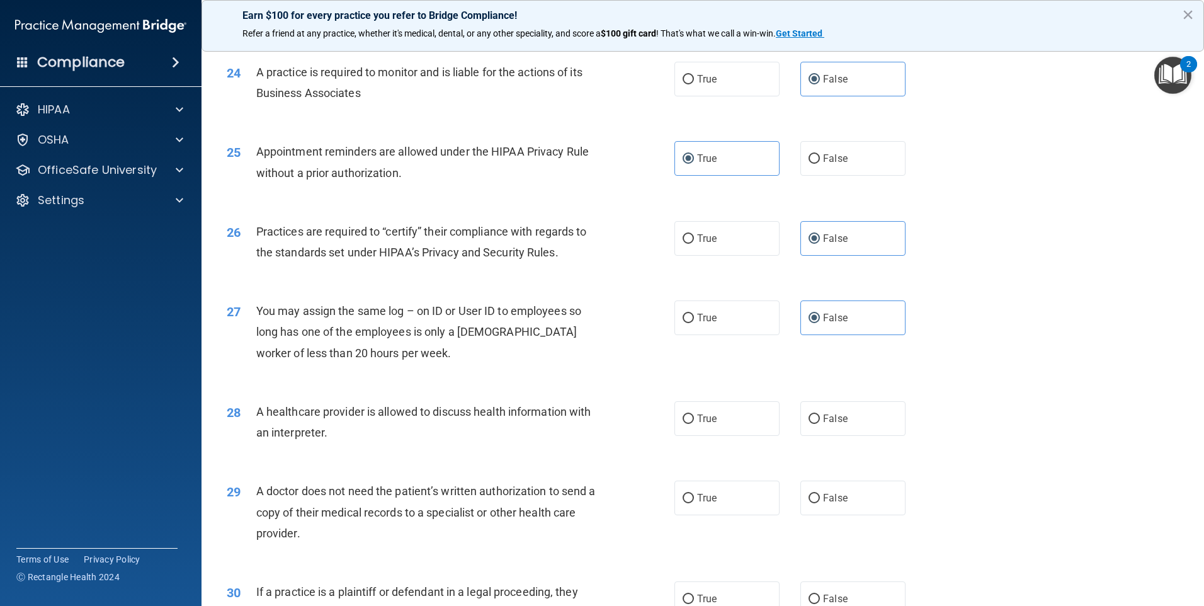
scroll to position [2266, 0]
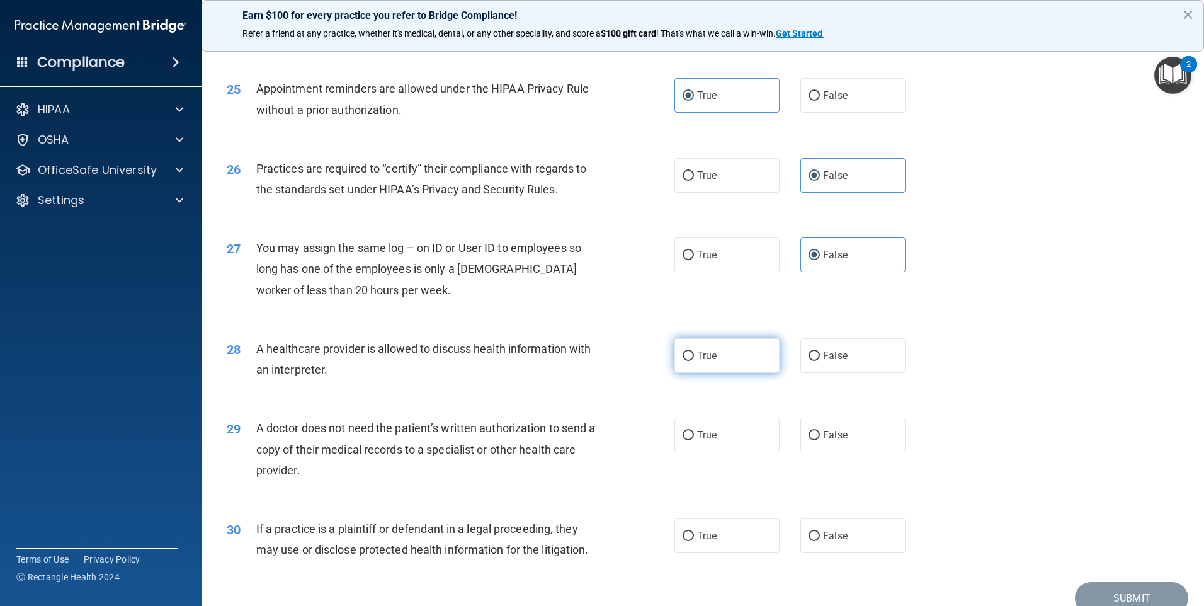
click at [752, 363] on label "True" at bounding box center [726, 355] width 105 height 35
click at [694, 361] on input "True" at bounding box center [687, 355] width 11 height 9
radio input "true"
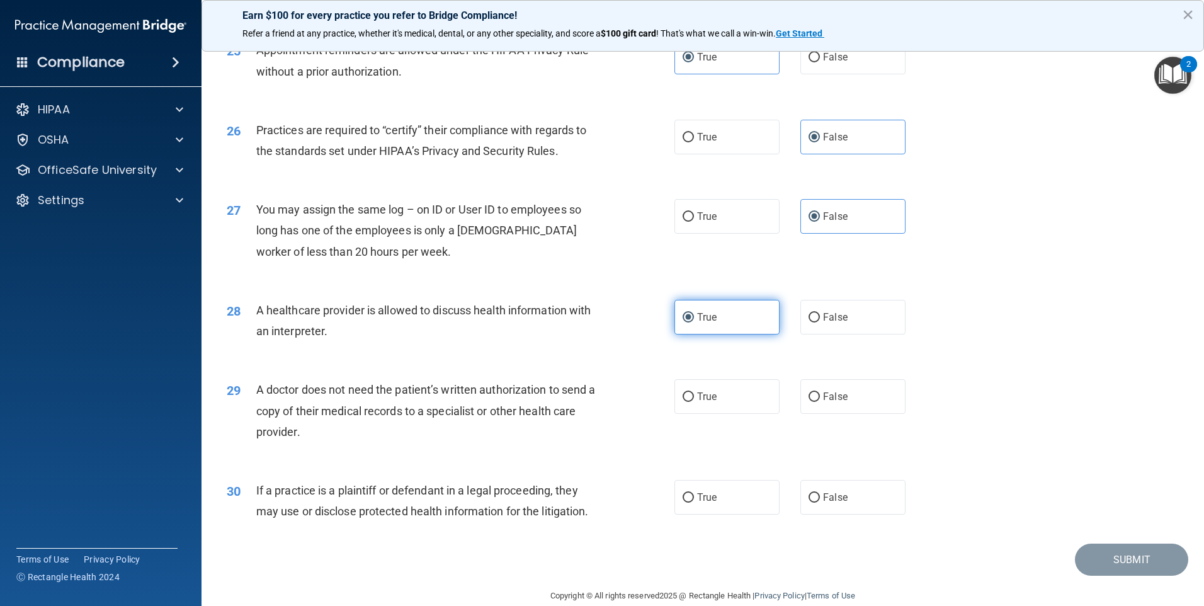
scroll to position [2325, 0]
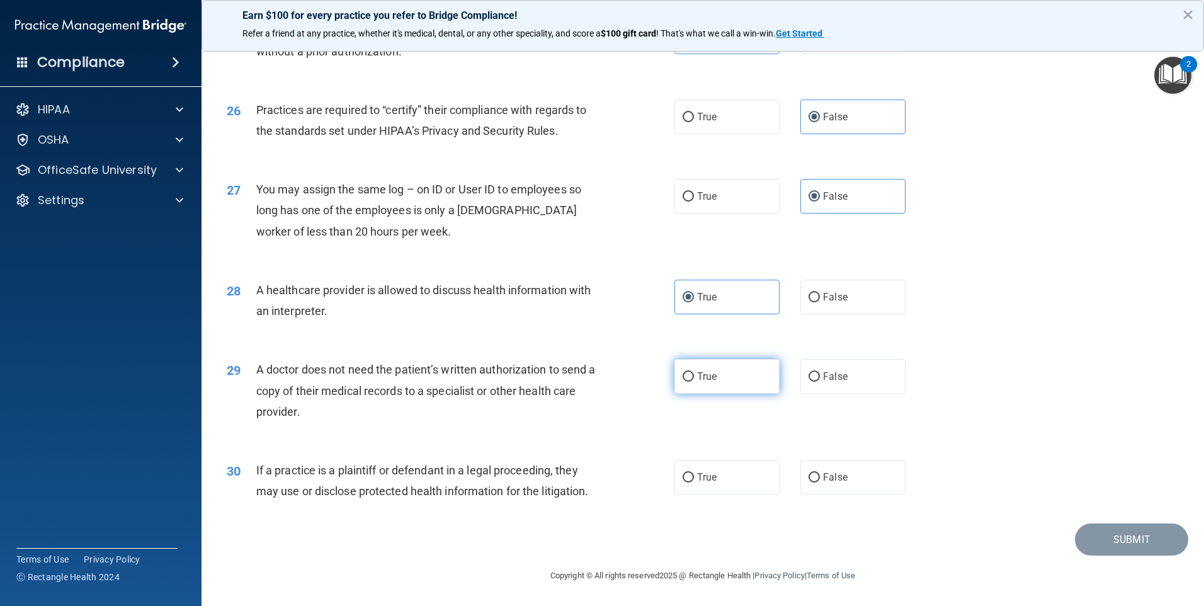
click at [721, 374] on label "True" at bounding box center [726, 376] width 105 height 35
click at [694, 374] on input "True" at bounding box center [687, 376] width 11 height 9
radio input "true"
click at [736, 482] on label "True" at bounding box center [726, 477] width 105 height 35
click at [694, 482] on input "True" at bounding box center [687, 477] width 11 height 9
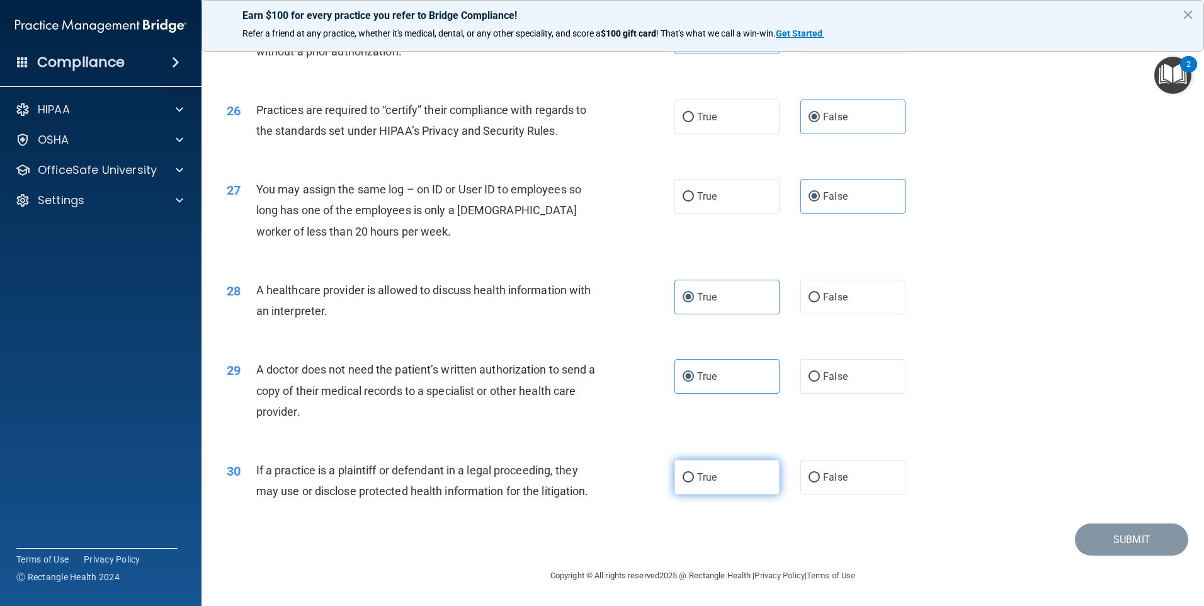
radio input "true"
click at [1124, 532] on button "Submit" at bounding box center [1131, 539] width 113 height 32
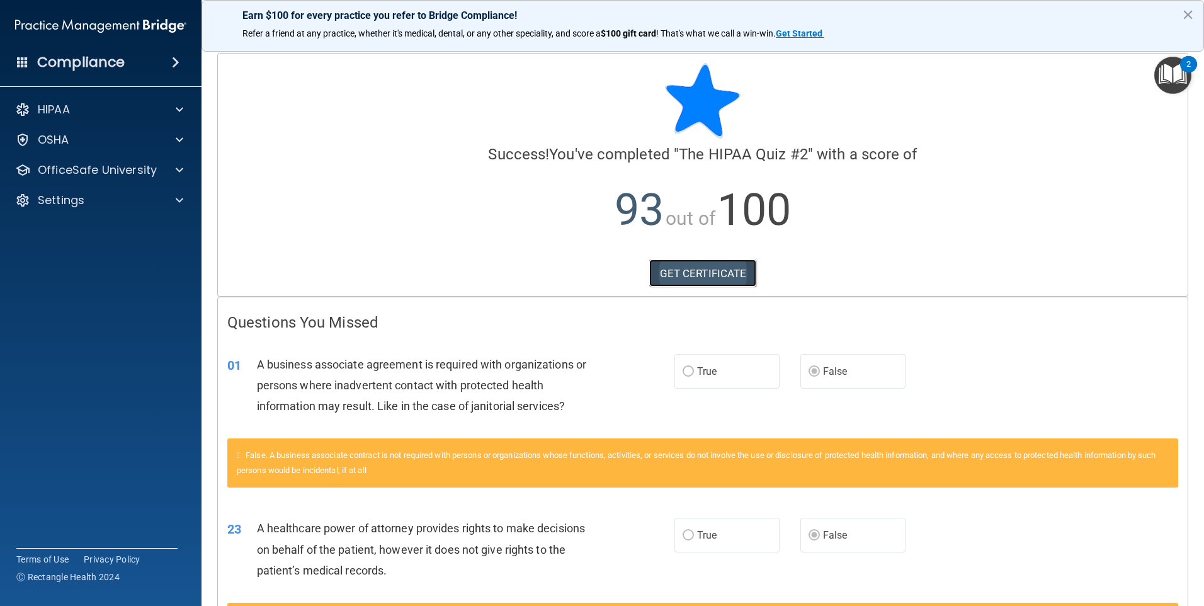
click at [670, 271] on link "GET CERTIFICATE" at bounding box center [703, 273] width 108 height 28
click at [124, 165] on p "OfficeSafe University" at bounding box center [97, 169] width 119 height 15
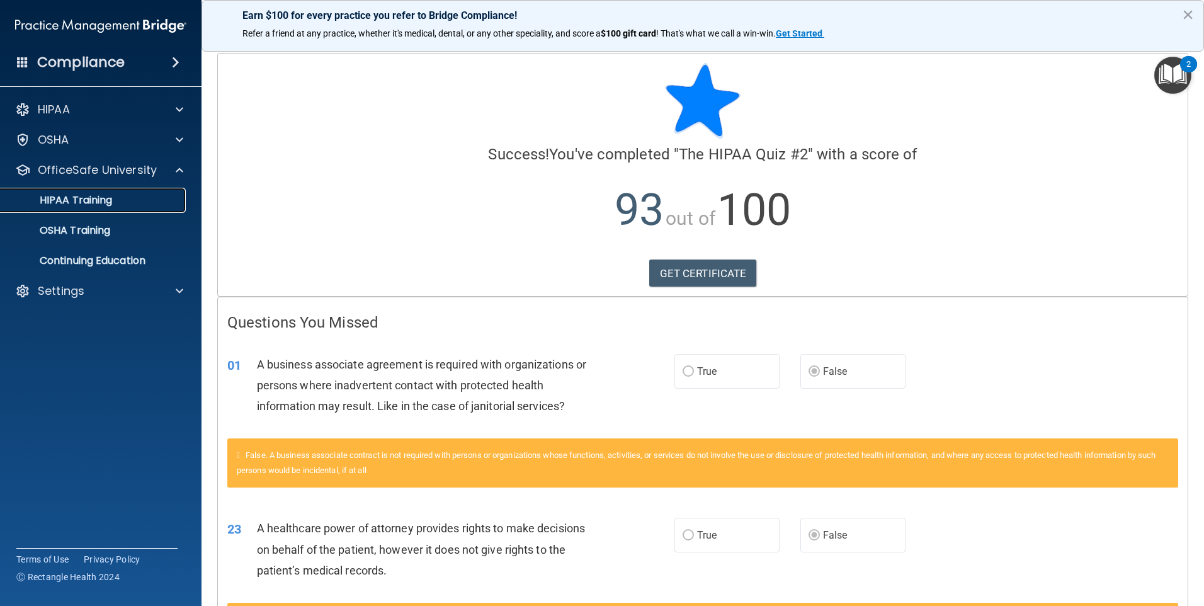
click at [119, 196] on div "HIPAA Training" at bounding box center [94, 200] width 172 height 13
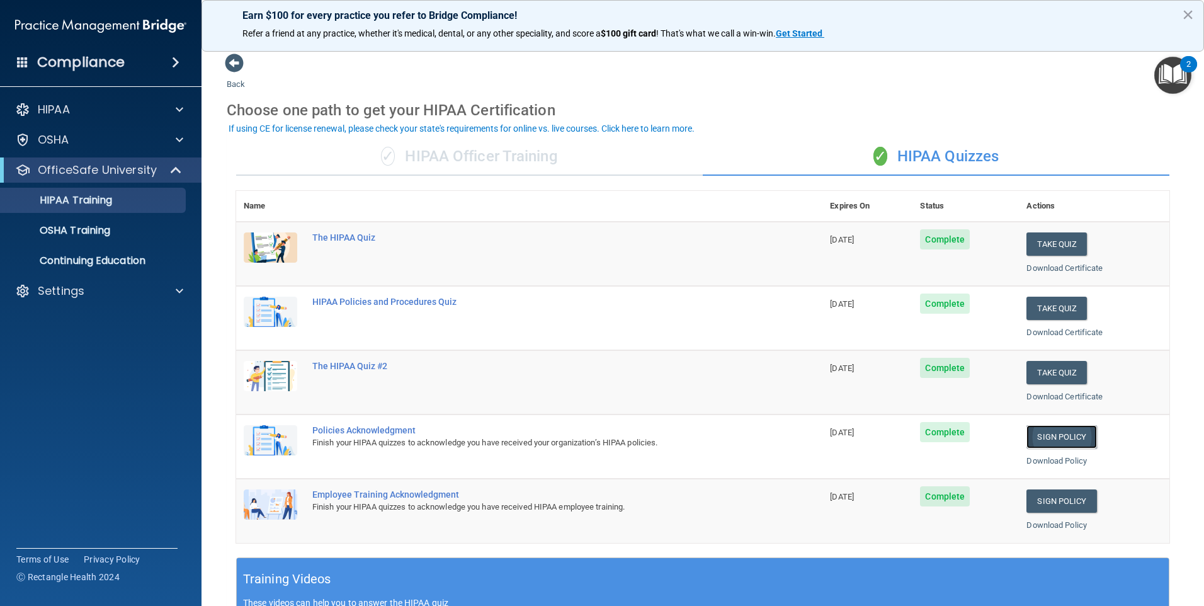
click at [1058, 432] on link "Sign Policy" at bounding box center [1061, 436] width 70 height 23
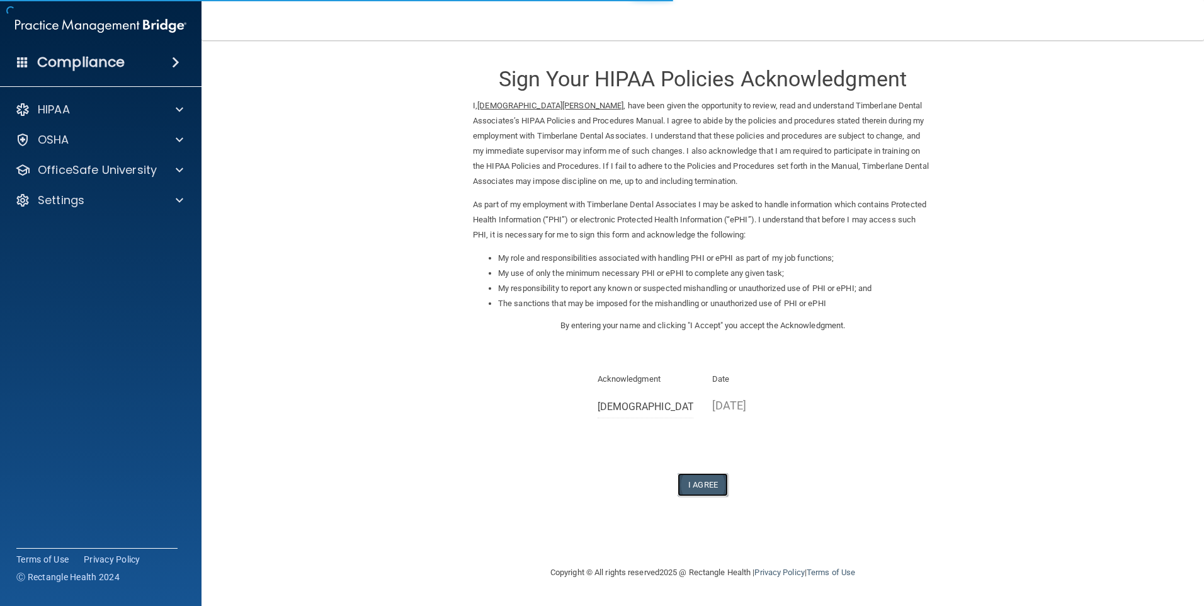
click at [707, 480] on button "I Agree" at bounding box center [702, 484] width 50 height 23
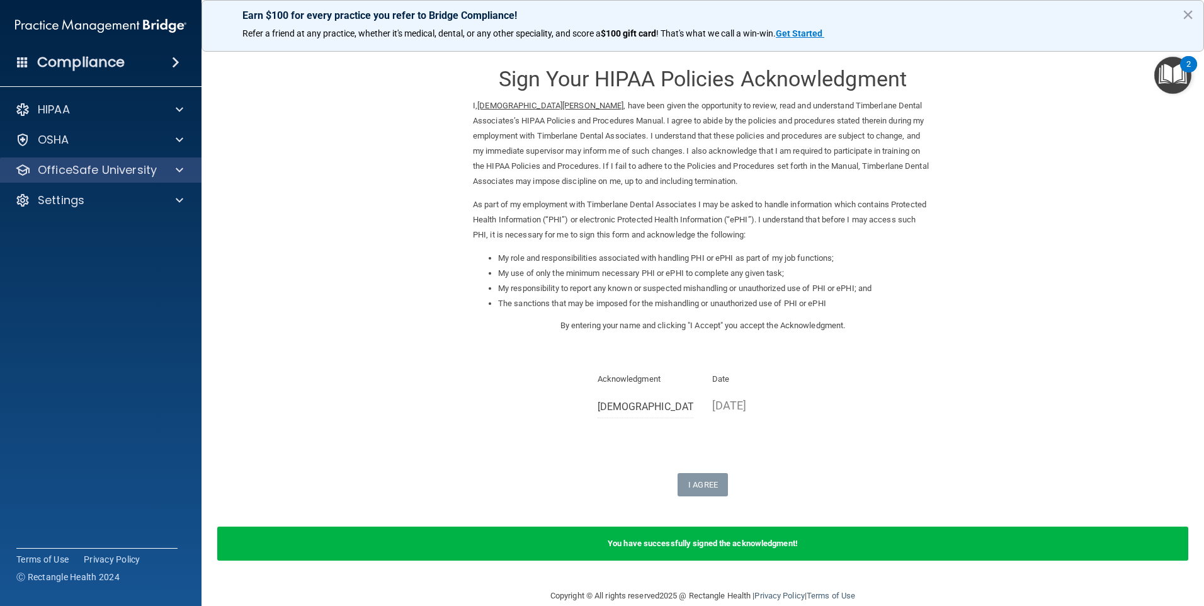
click at [83, 181] on div "OfficeSafe University" at bounding box center [101, 169] width 202 height 25
click at [112, 172] on p "OfficeSafe University" at bounding box center [97, 169] width 119 height 15
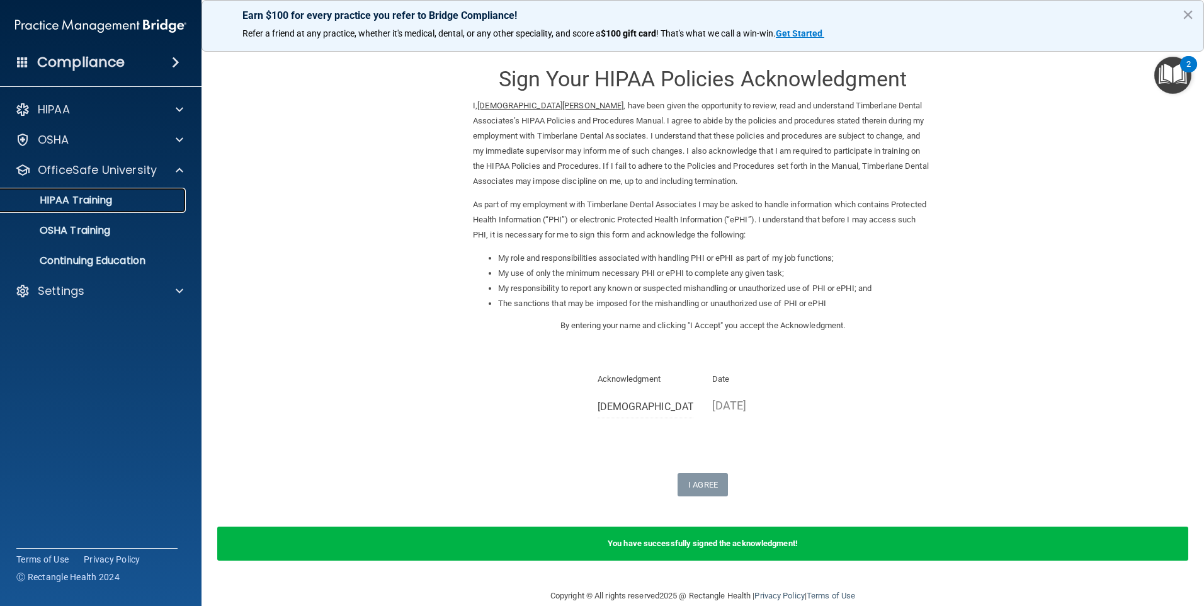
click at [121, 196] on div "HIPAA Training" at bounding box center [94, 200] width 172 height 13
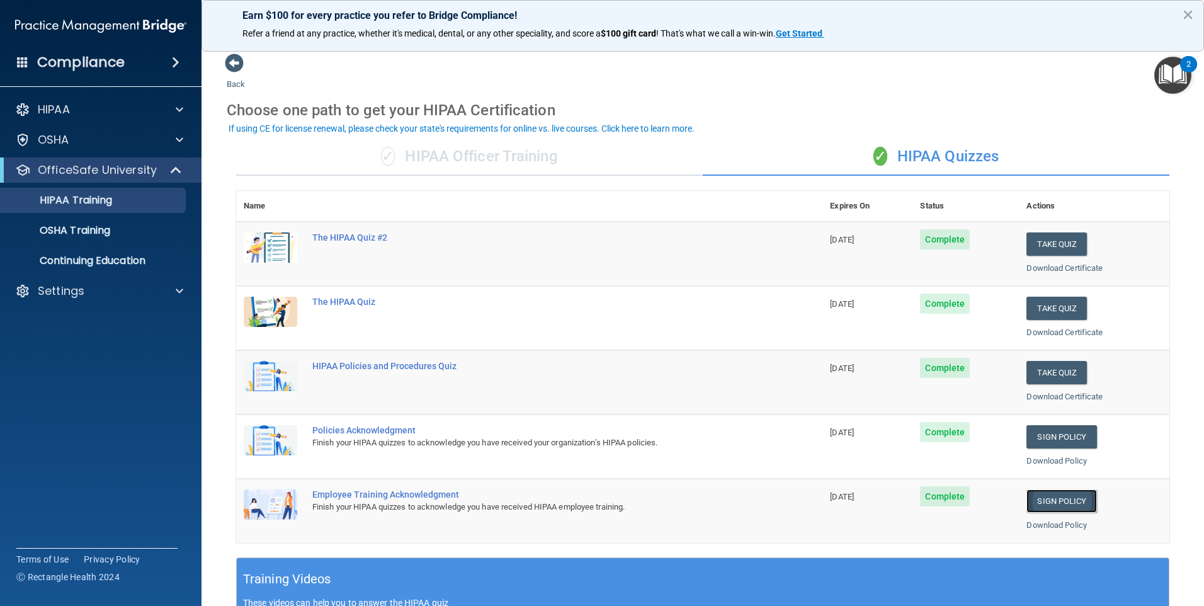
click at [1056, 497] on link "Sign Policy" at bounding box center [1061, 500] width 70 height 23
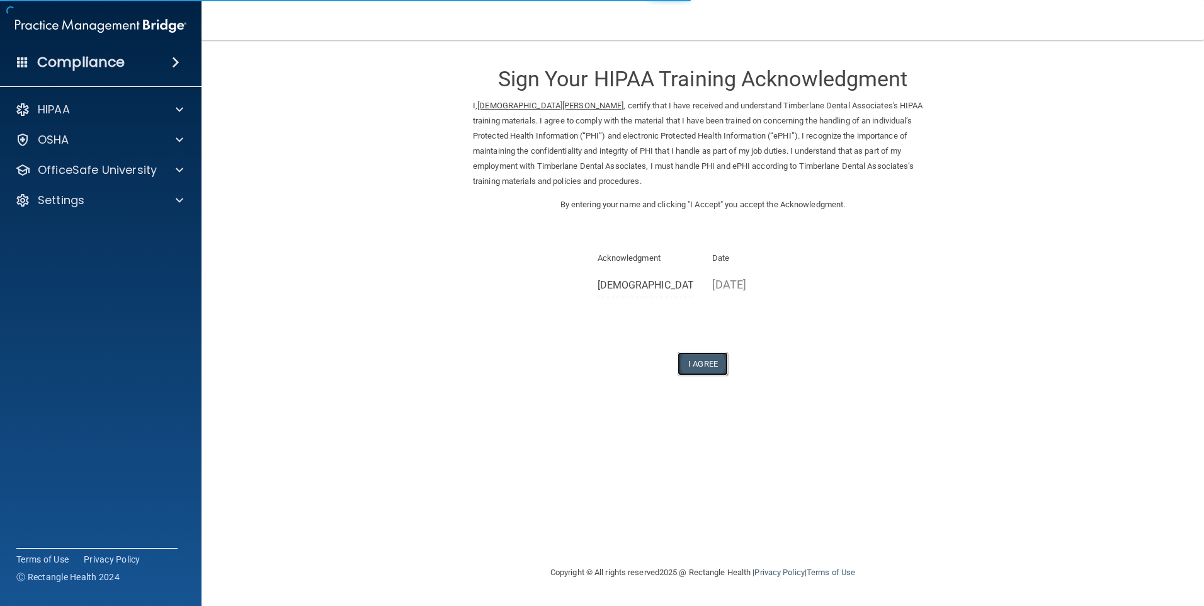
click at [715, 367] on button "I Agree" at bounding box center [702, 363] width 50 height 23
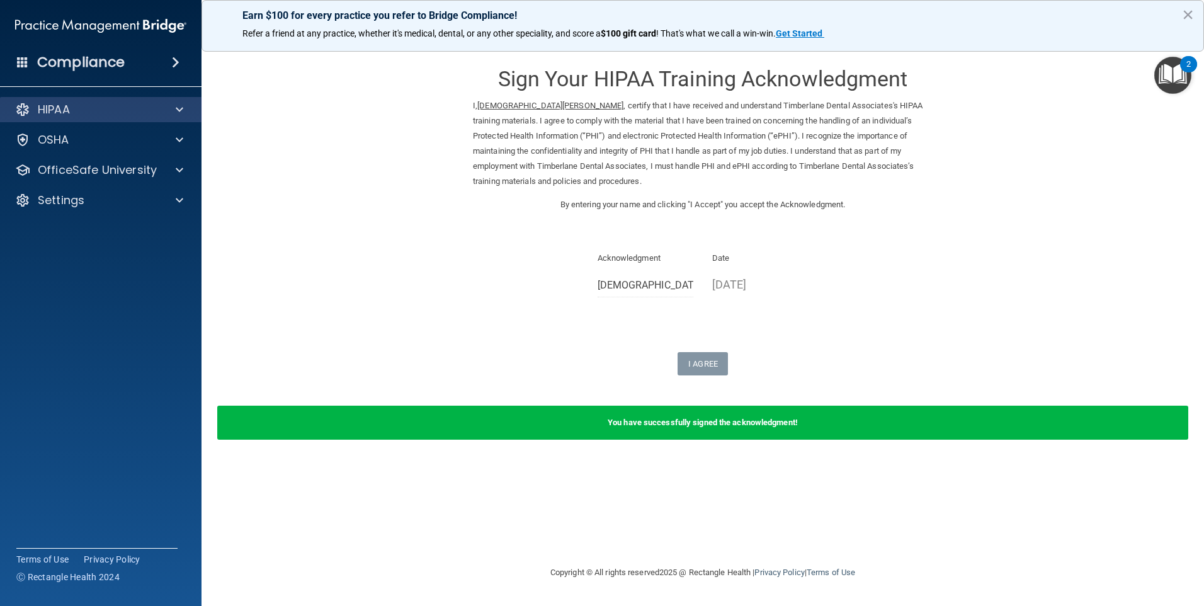
click at [88, 120] on div "HIPAA" at bounding box center [101, 109] width 202 height 25
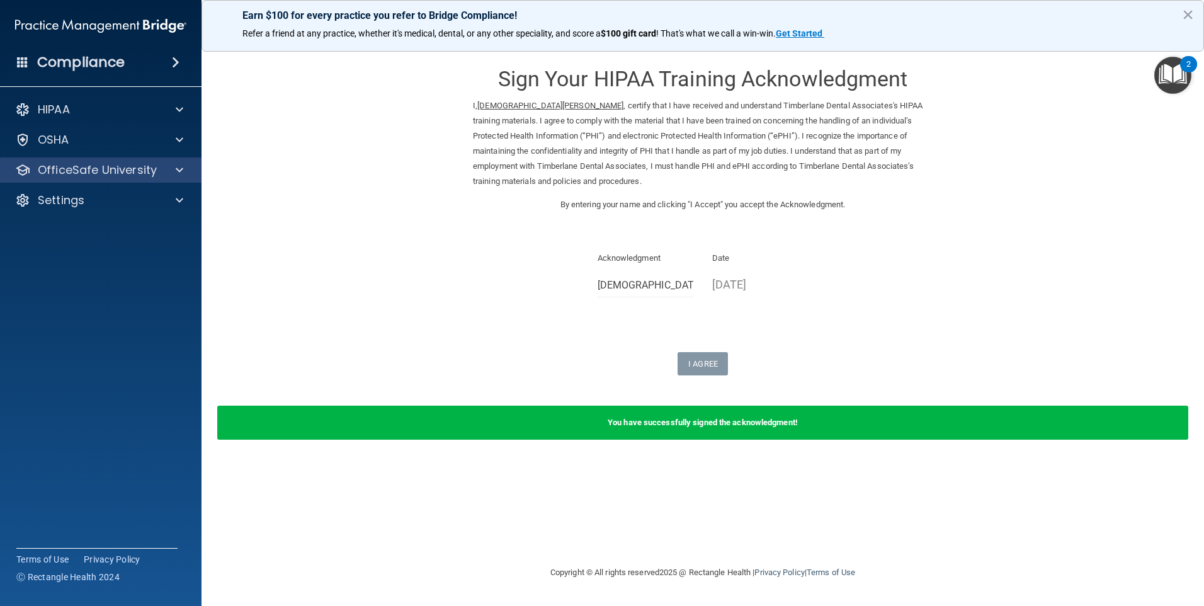
click at [95, 158] on div "OfficeSafe University" at bounding box center [101, 169] width 202 height 25
click at [91, 181] on div "OfficeSafe University" at bounding box center [101, 169] width 202 height 25
click at [178, 162] on span at bounding box center [180, 169] width 8 height 15
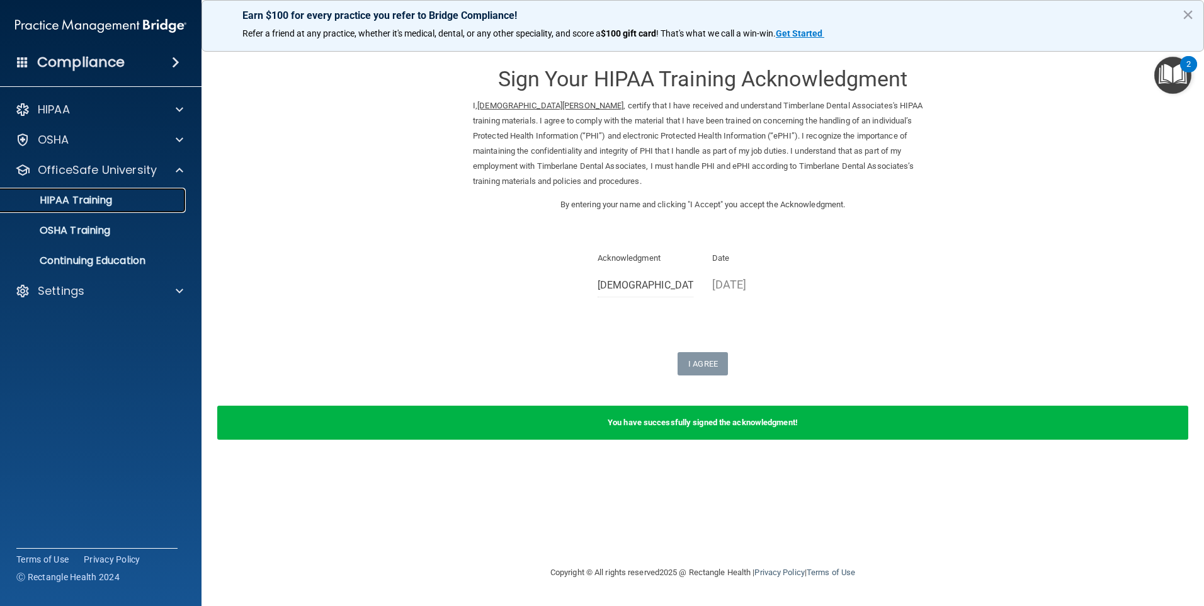
click at [95, 203] on p "HIPAA Training" at bounding box center [60, 200] width 104 height 13
